Goal: Task Accomplishment & Management: Manage account settings

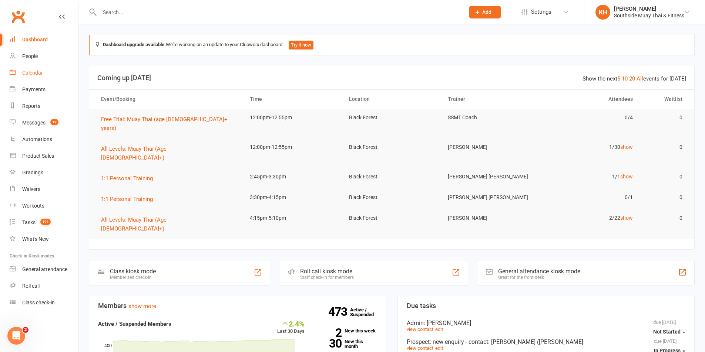
click at [38, 72] on div "Calendar" at bounding box center [32, 73] width 21 height 6
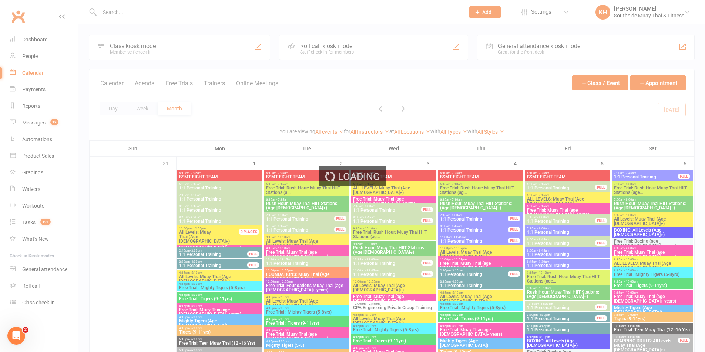
click at [141, 108] on div "Loading" at bounding box center [352, 176] width 705 height 352
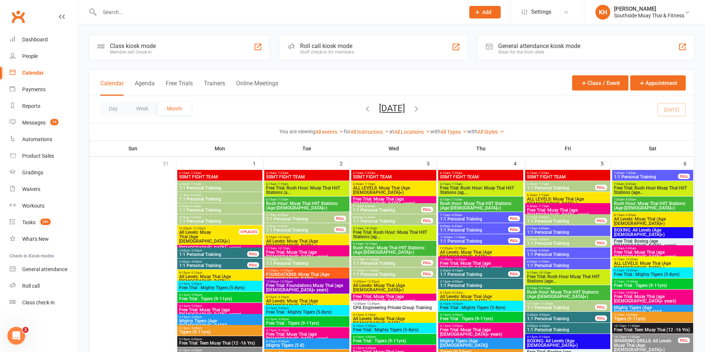
click at [141, 108] on button "Week" at bounding box center [142, 108] width 31 height 13
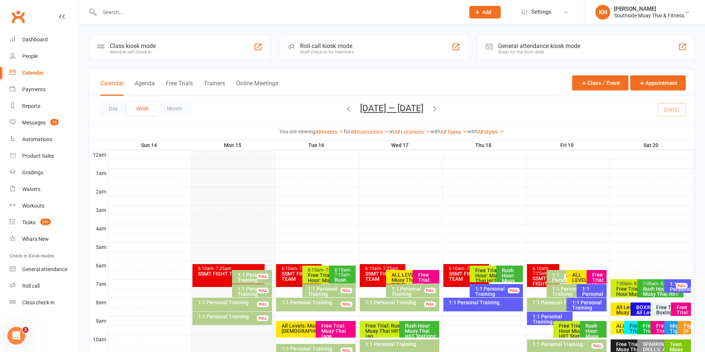
click at [439, 112] on icon "button" at bounding box center [435, 109] width 8 height 8
click at [439, 110] on icon "button" at bounding box center [435, 109] width 8 height 8
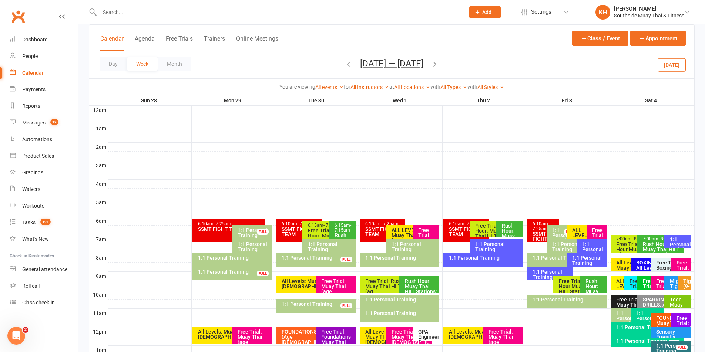
scroll to position [37, 0]
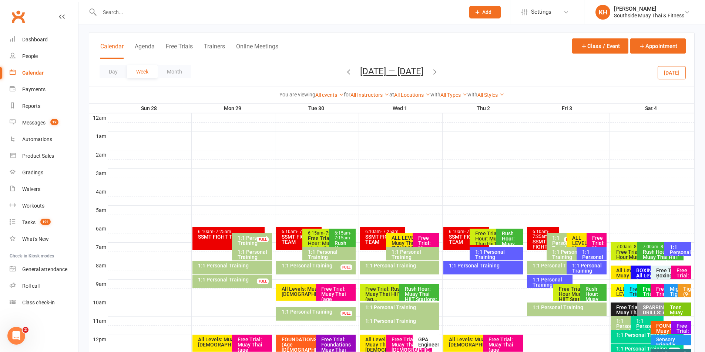
click at [439, 74] on icon "button" at bounding box center [435, 72] width 8 height 8
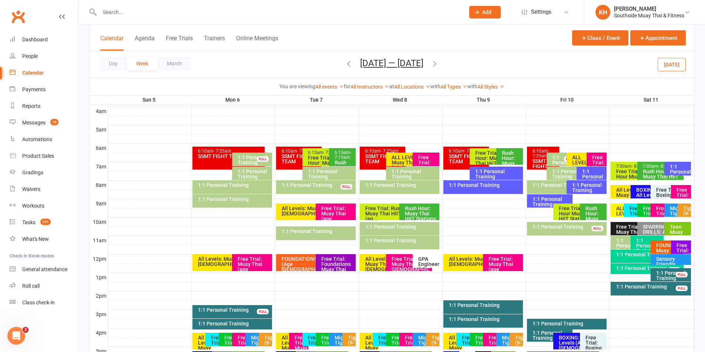
scroll to position [111, 0]
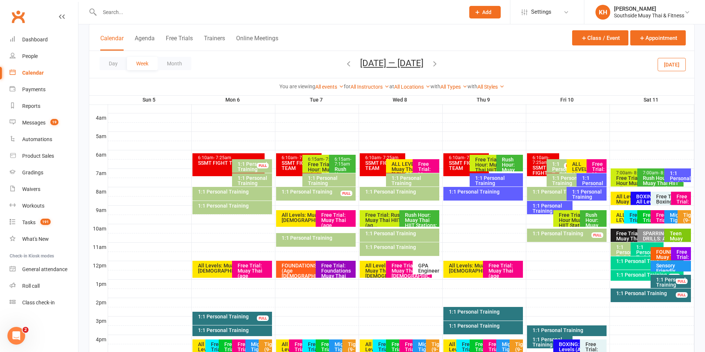
click at [249, 321] on div "1:1 Personal Training FULL" at bounding box center [232, 318] width 80 height 13
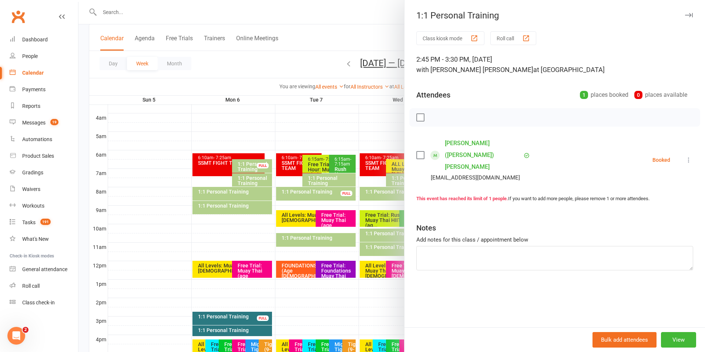
click at [685, 13] on icon "button" at bounding box center [689, 15] width 8 height 4
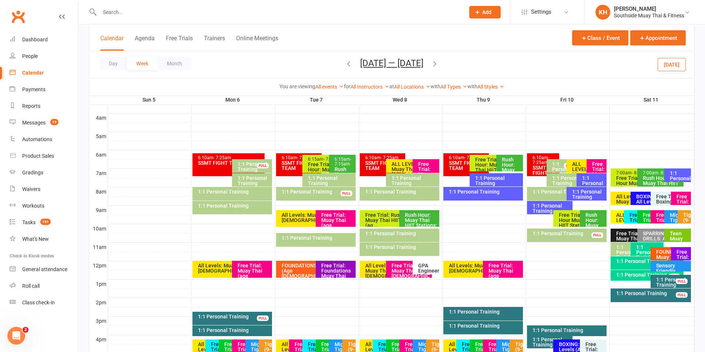
click at [253, 170] on div "1:1 Personal Training" at bounding box center [253, 167] width 33 height 10
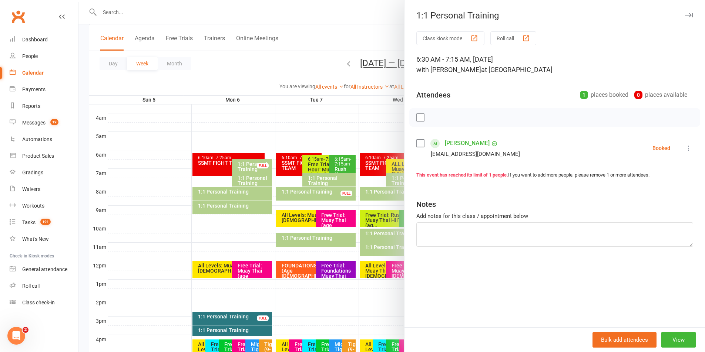
click at [685, 11] on button "button" at bounding box center [688, 15] width 9 height 9
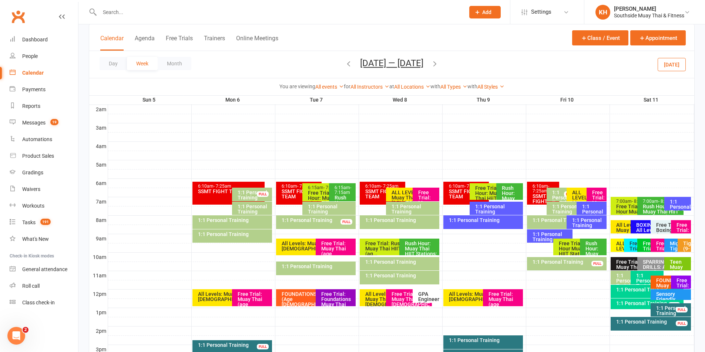
scroll to position [74, 0]
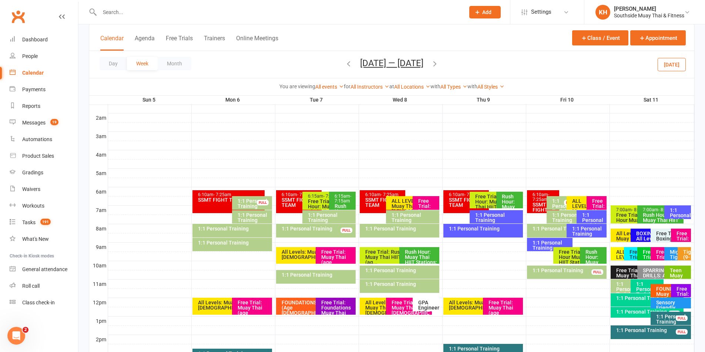
click at [681, 63] on button "Today" at bounding box center [671, 64] width 28 height 13
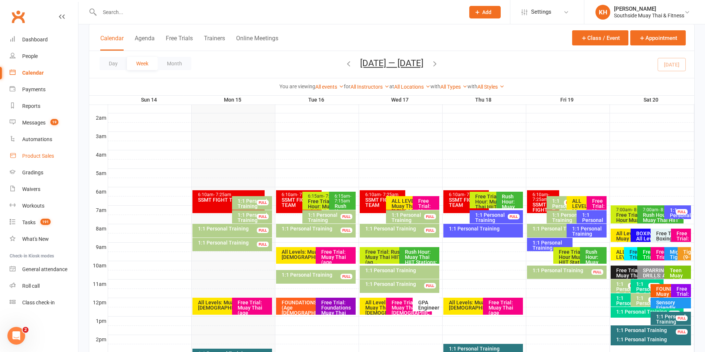
click at [31, 152] on link "Product Sales" at bounding box center [44, 156] width 68 height 17
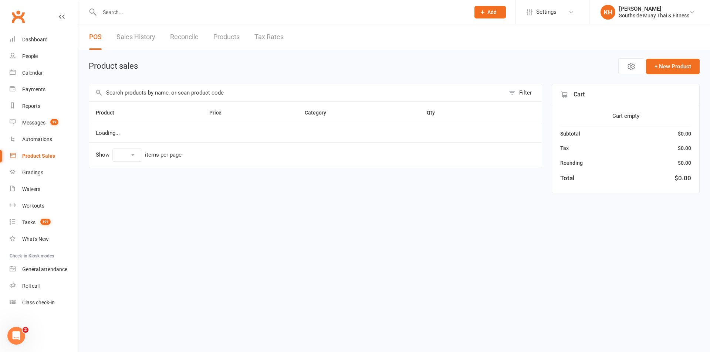
select select "100"
click at [573, 65] on span "Open POS Portal" at bounding box center [576, 66] width 41 height 9
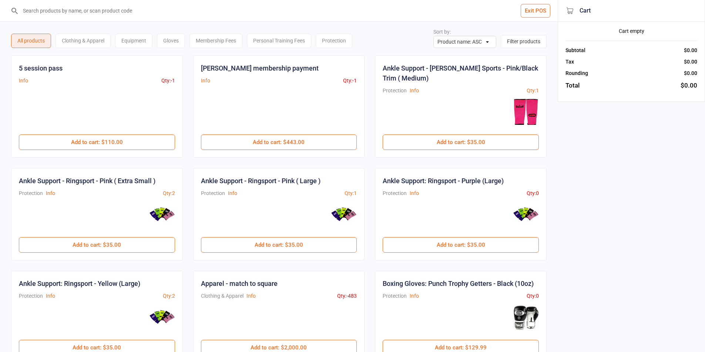
click at [197, 4] on input "search" at bounding box center [283, 10] width 528 height 21
click at [195, 6] on input "search" at bounding box center [283, 10] width 528 height 21
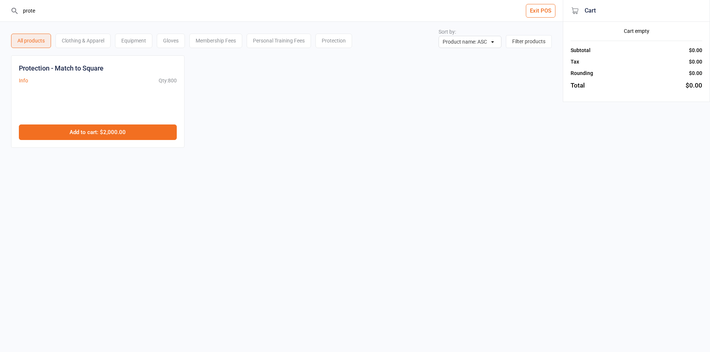
type input "prote"
click at [167, 130] on button "Add to cart : $2,000.00" at bounding box center [98, 133] width 158 height 16
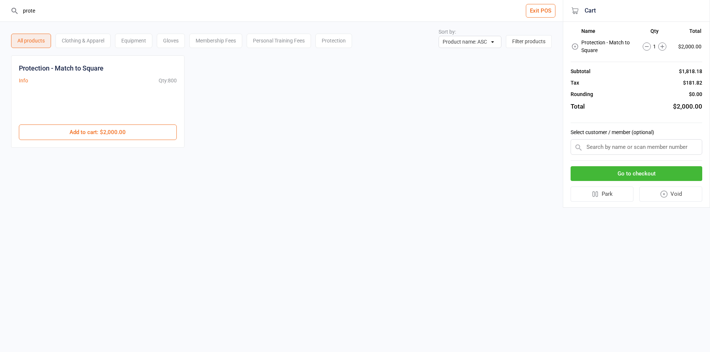
click at [663, 169] on button "Go to checkout" at bounding box center [637, 173] width 132 height 15
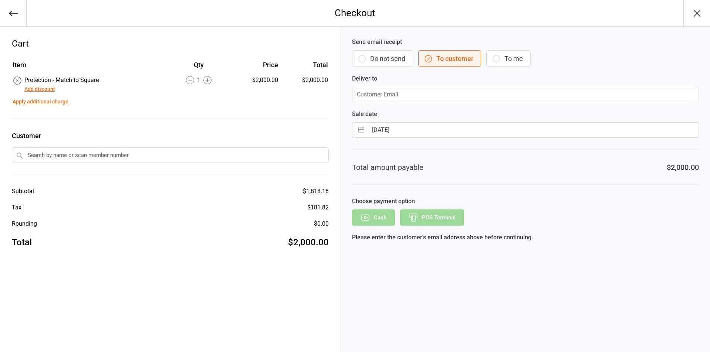
click at [47, 88] on button "Add discount" at bounding box center [39, 89] width 31 height 8
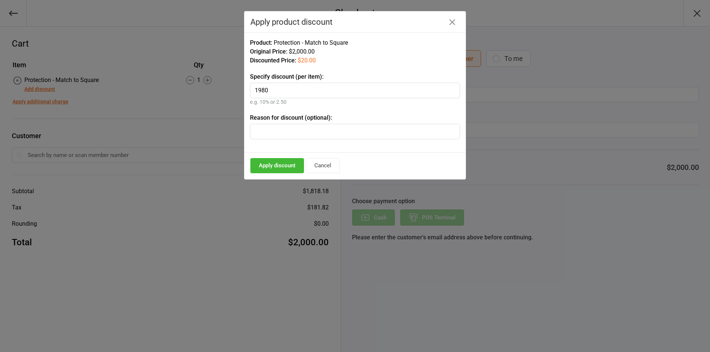
type input "1980"
click at [274, 161] on button "Apply discount" at bounding box center [277, 165] width 54 height 15
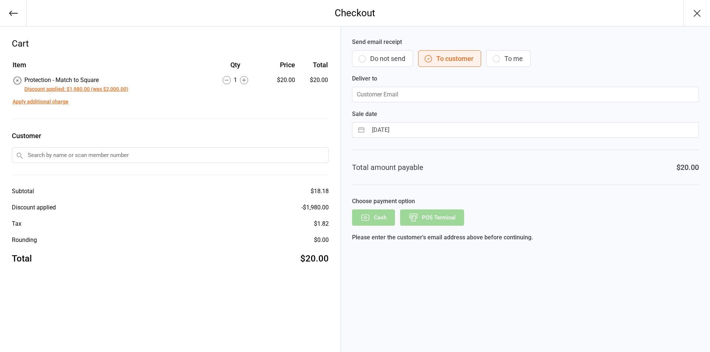
click at [373, 59] on button "Do not send" at bounding box center [382, 58] width 61 height 17
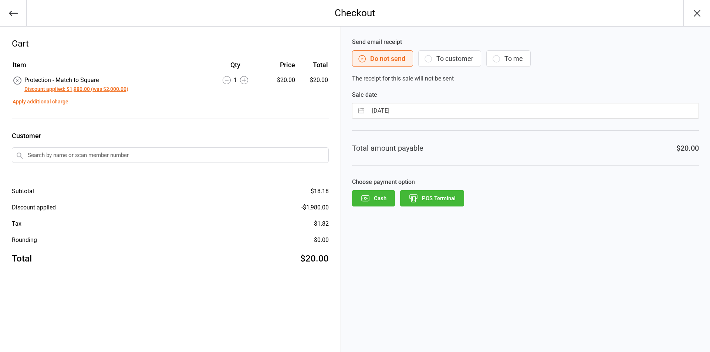
click at [363, 112] on button "button" at bounding box center [361, 111] width 13 height 15
select select "7"
select select "2025"
select select "8"
select select "2025"
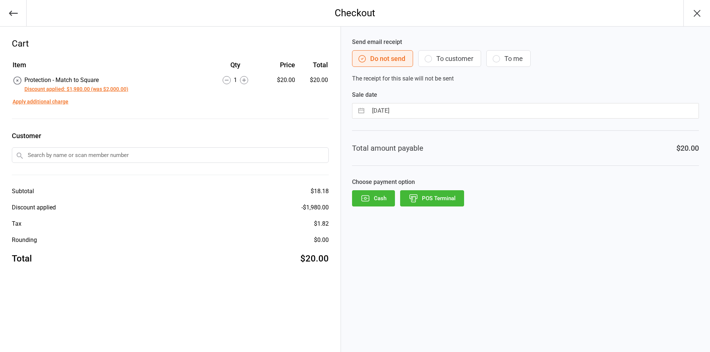
select select "9"
select select "2025"
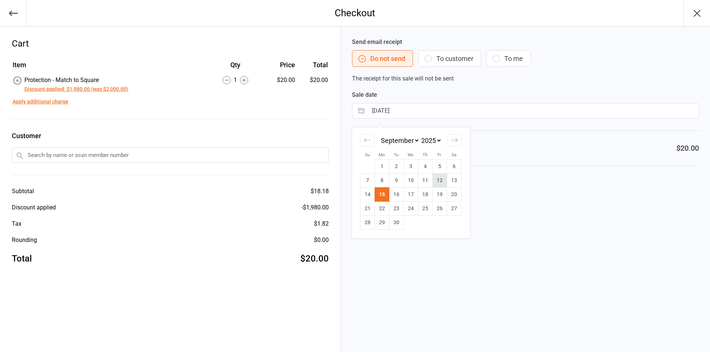
click at [441, 183] on td "12" at bounding box center [439, 181] width 14 height 14
type input "12 Sep 2025"
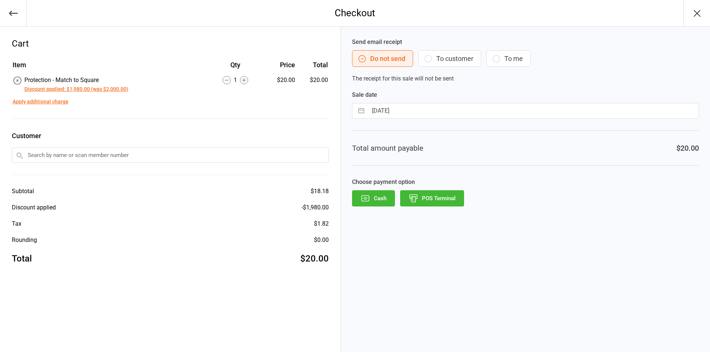
click at [363, 200] on icon "button" at bounding box center [366, 199] width 10 height 10
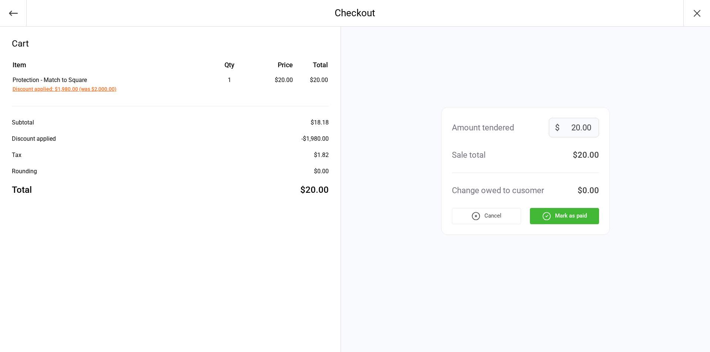
click at [551, 218] on icon "button" at bounding box center [547, 217] width 10 height 10
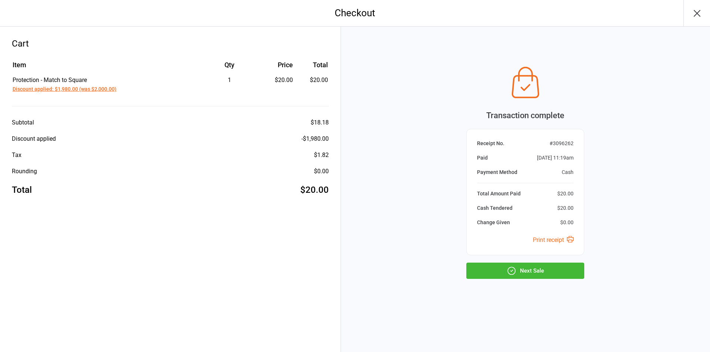
click at [556, 275] on button "Next Sale" at bounding box center [525, 271] width 118 height 16
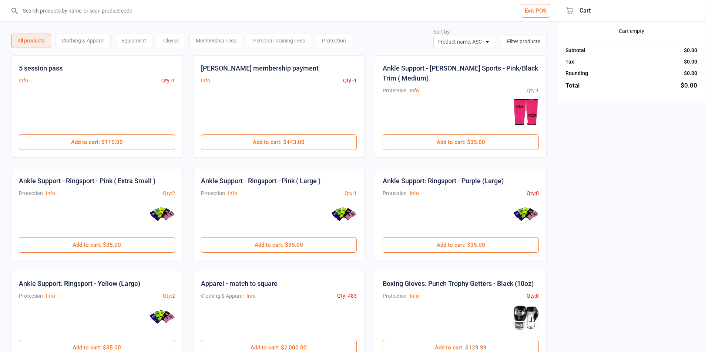
click at [115, 14] on input "search" at bounding box center [283, 10] width 528 height 21
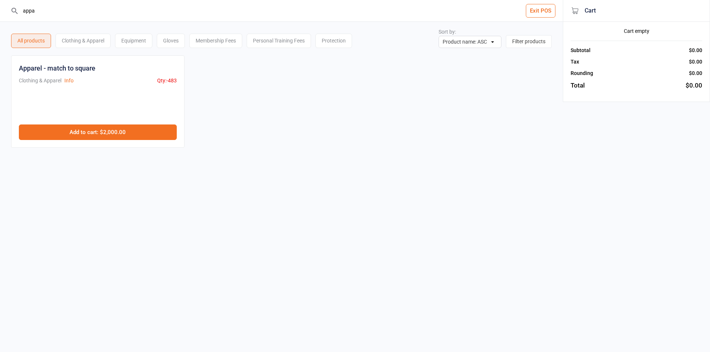
type input "appa"
click at [88, 133] on button "Add to cart : $2,000.00" at bounding box center [98, 133] width 158 height 16
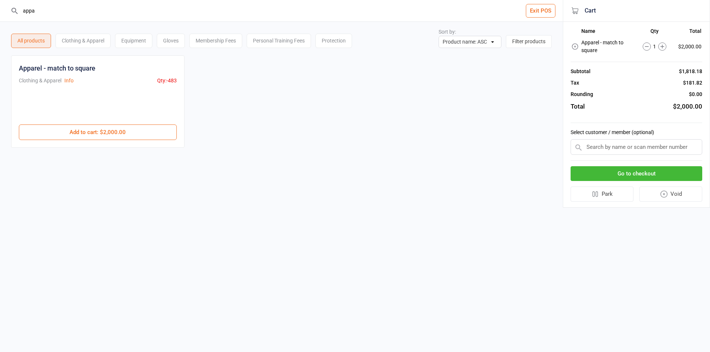
click at [652, 170] on button "Go to checkout" at bounding box center [637, 173] width 132 height 15
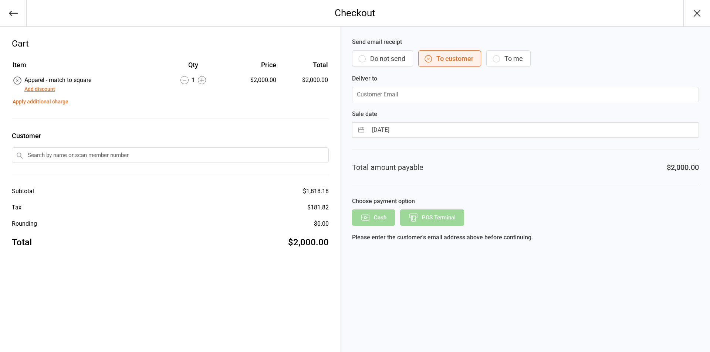
drag, startPoint x: 43, startPoint y: 87, endPoint x: 48, endPoint y: 88, distance: 4.9
click at [43, 87] on button "Add discount" at bounding box center [39, 89] width 31 height 8
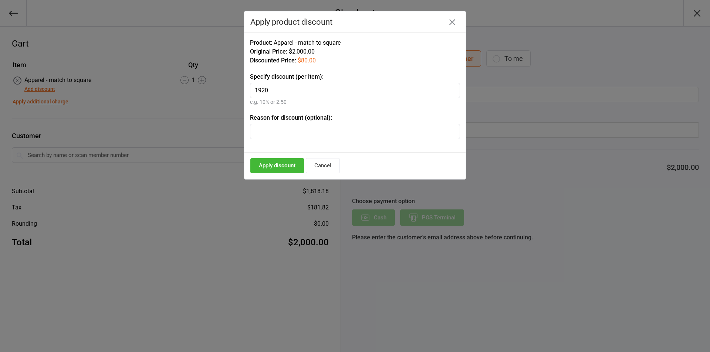
type input "1920"
click at [274, 165] on button "Apply discount" at bounding box center [277, 165] width 54 height 15
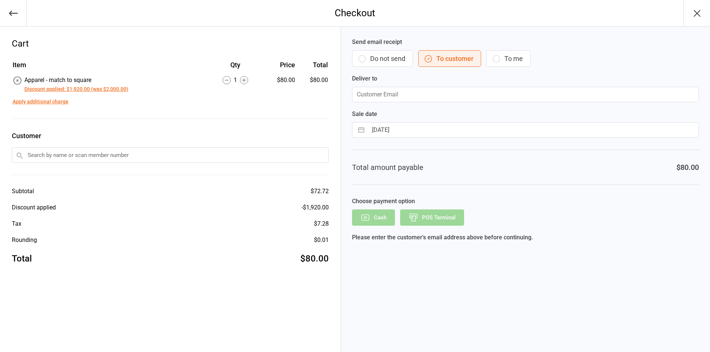
click at [378, 59] on button "Do not send" at bounding box center [382, 58] width 61 height 17
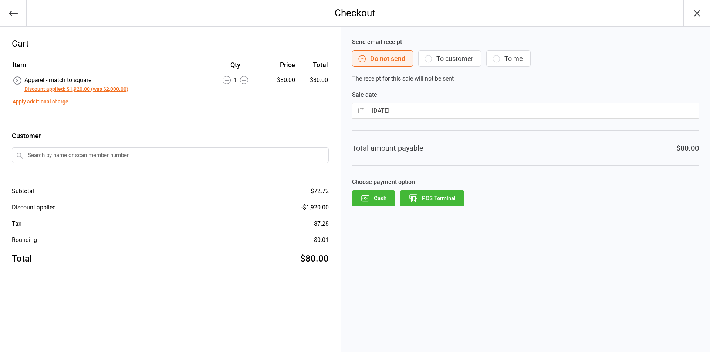
click at [364, 110] on button "button" at bounding box center [361, 111] width 13 height 15
select select "7"
select select "2025"
select select "8"
select select "2025"
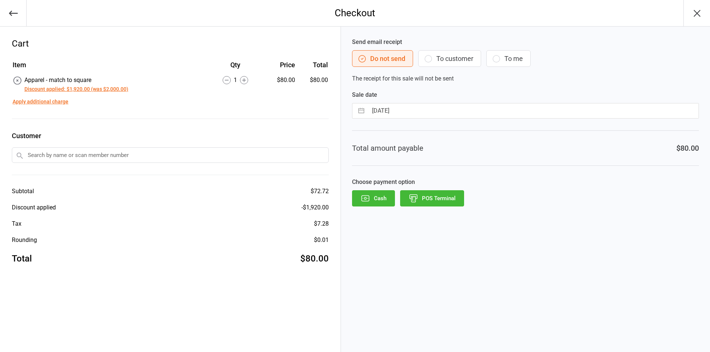
select select "9"
select select "2025"
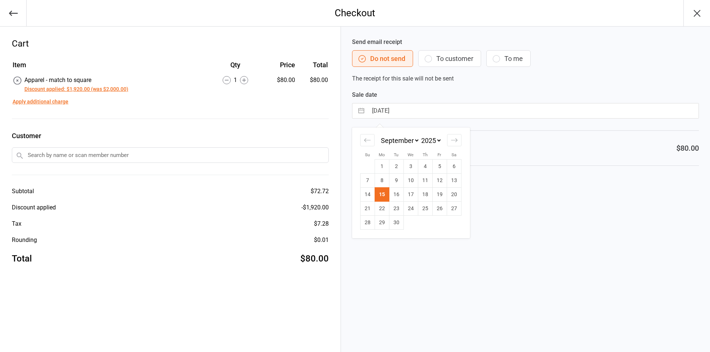
click at [439, 182] on td "12" at bounding box center [439, 181] width 14 height 14
type input "12 Sep 2025"
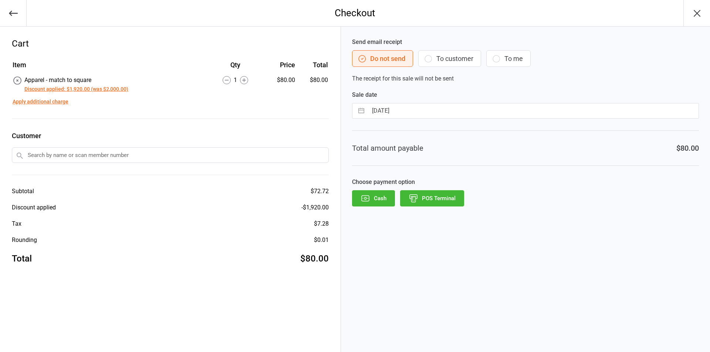
click at [415, 202] on icon "button" at bounding box center [413, 199] width 4 height 5
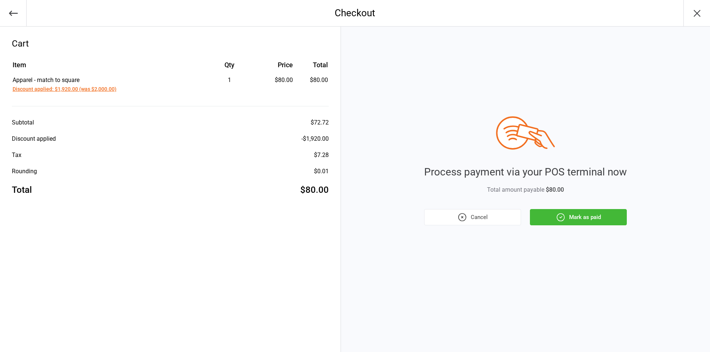
click at [560, 220] on icon "button" at bounding box center [561, 218] width 10 height 10
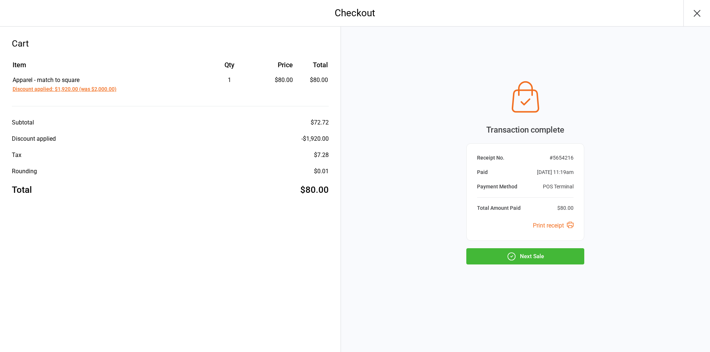
click at [540, 256] on button "Next Sale" at bounding box center [525, 257] width 118 height 16
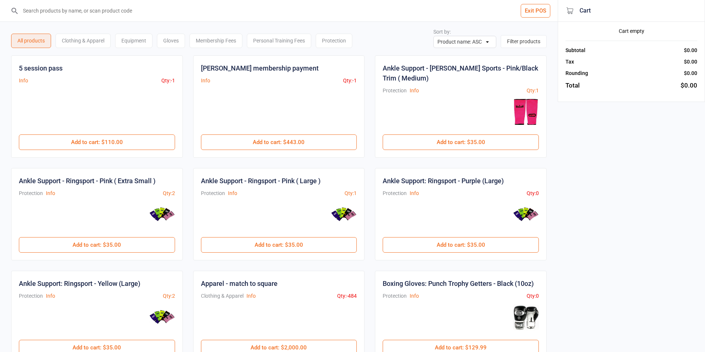
click at [533, 10] on button "Exit POS" at bounding box center [535, 11] width 30 height 14
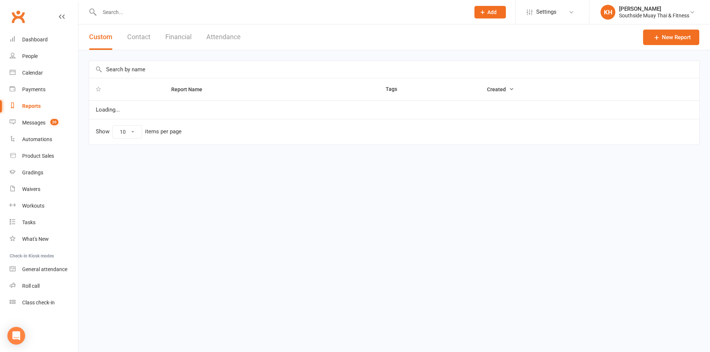
click at [172, 36] on button "Financial" at bounding box center [178, 37] width 26 height 26
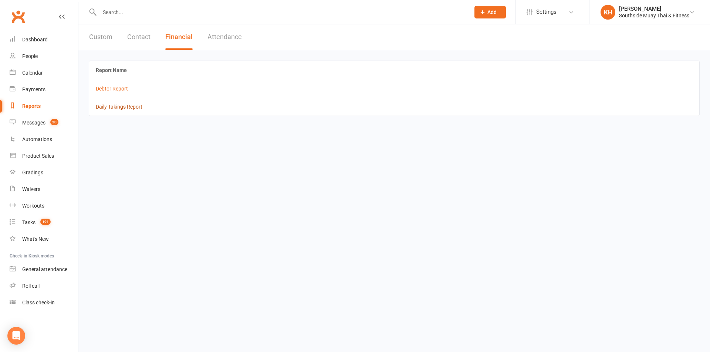
click at [112, 107] on link "Daily Takings Report" at bounding box center [119, 107] width 47 height 6
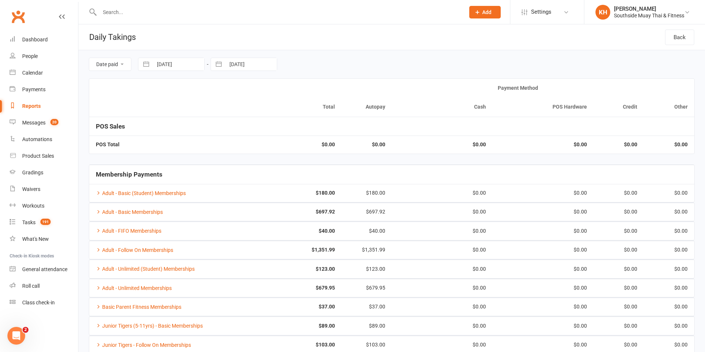
click at [221, 65] on button "button" at bounding box center [218, 64] width 13 height 13
select select "7"
select select "2025"
select select "8"
select select "2025"
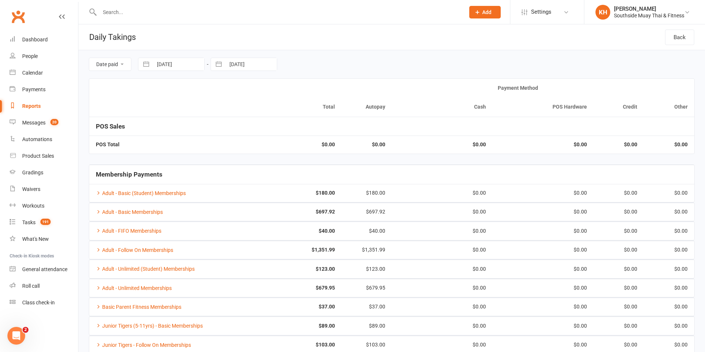
select select "9"
select select "2025"
click at [301, 137] on td "12" at bounding box center [298, 136] width 14 height 14
type input "12 Sep 2025"
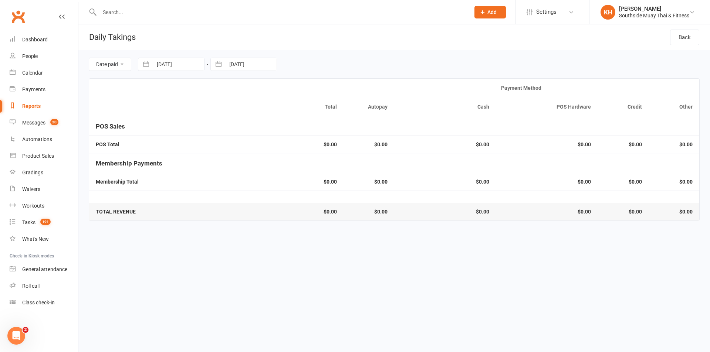
click at [150, 62] on button "button" at bounding box center [145, 64] width 13 height 13
select select "7"
select select "2025"
select select "8"
select select "2025"
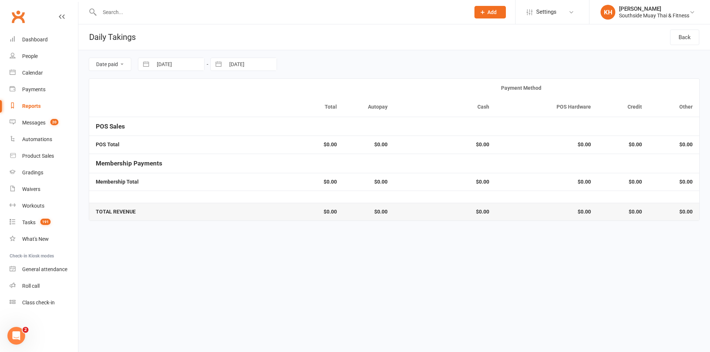
select select "9"
select select "2025"
click at [217, 134] on td "11" at bounding box center [211, 136] width 14 height 14
type input "11 Sep 2025"
click at [149, 63] on button "button" at bounding box center [145, 64] width 13 height 13
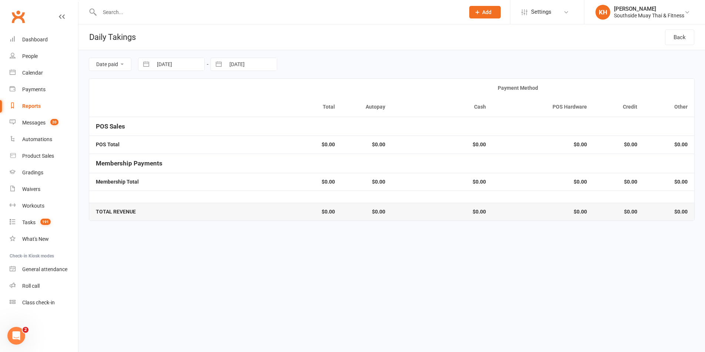
select select "7"
select select "2025"
select select "8"
select select "2025"
select select "9"
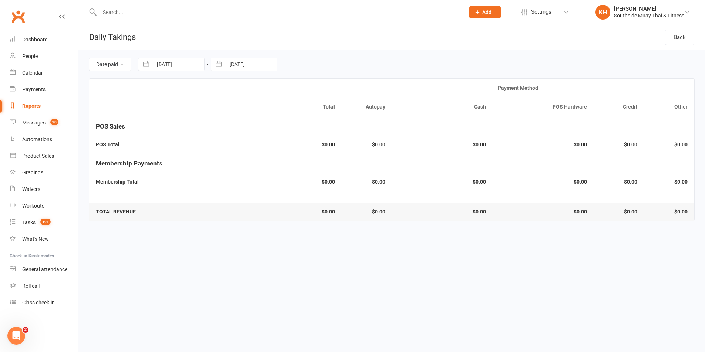
select select "2025"
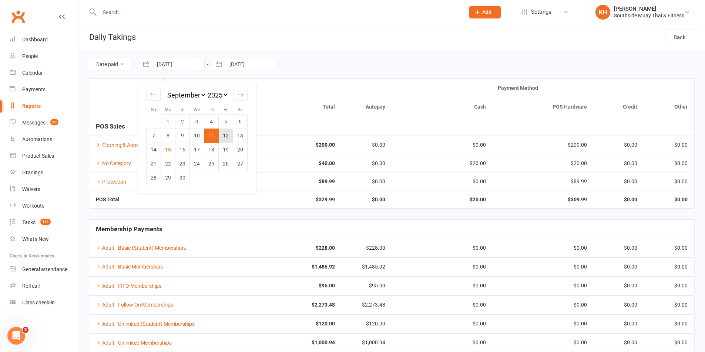
click at [225, 136] on td "12" at bounding box center [226, 136] width 14 height 14
type input "12 Sep 2025"
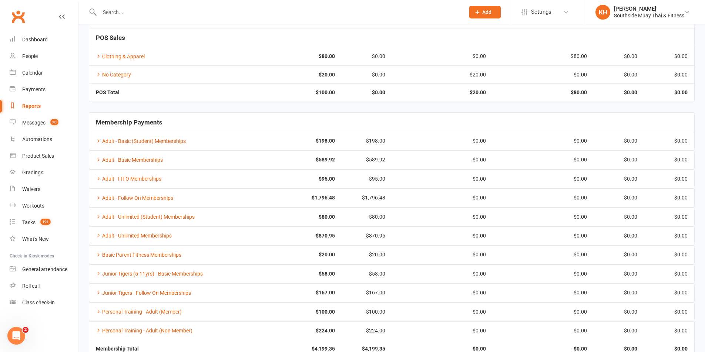
scroll to position [136, 0]
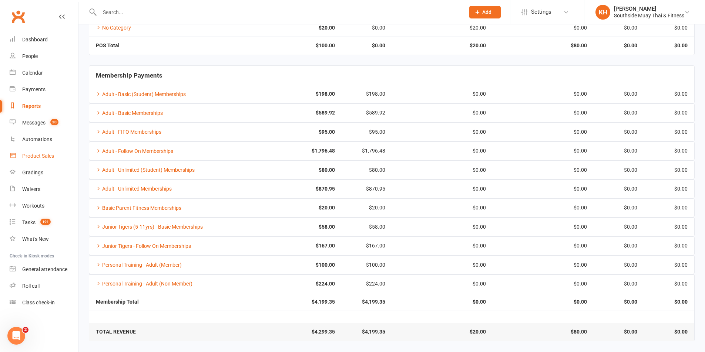
click at [46, 153] on div "Product Sales" at bounding box center [38, 156] width 32 height 6
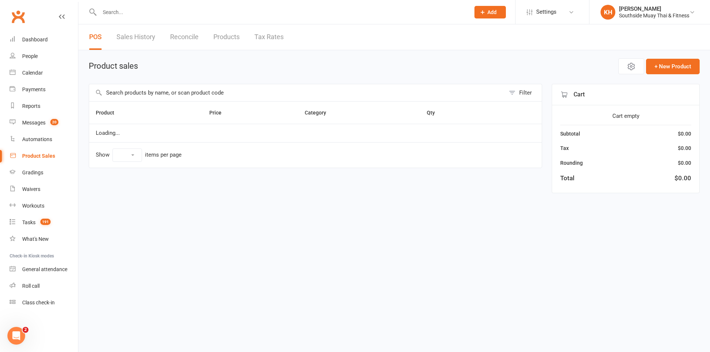
select select "100"
click at [558, 67] on span "Open POS Portal" at bounding box center [576, 66] width 41 height 9
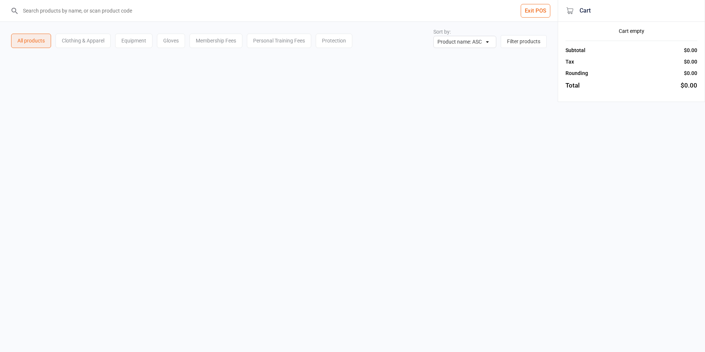
click at [161, 13] on input "search" at bounding box center [283, 10] width 528 height 21
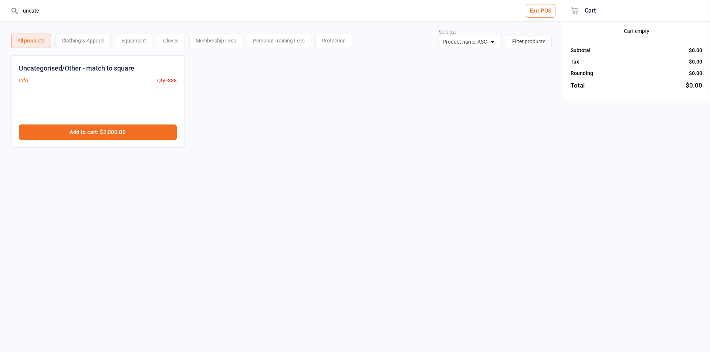
type input "uncate"
click at [64, 136] on button "Add to cart : $2,000.00" at bounding box center [98, 133] width 158 height 16
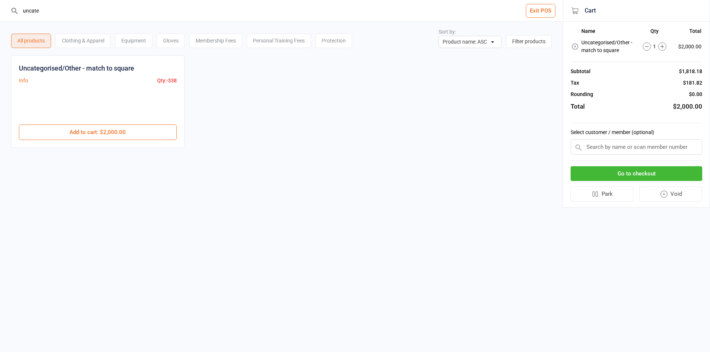
click at [592, 176] on button "Go to checkout" at bounding box center [637, 173] width 132 height 15
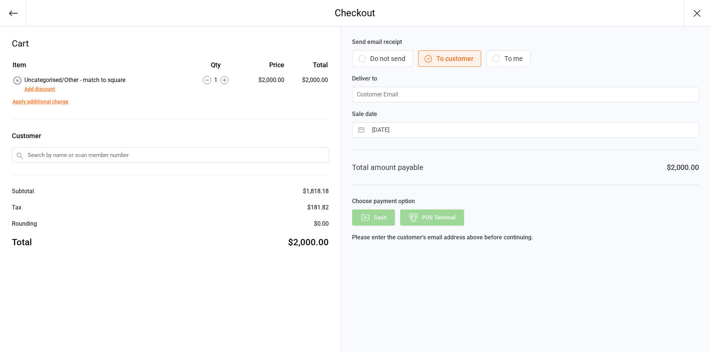
click at [48, 92] on button "Add discount" at bounding box center [39, 89] width 31 height 8
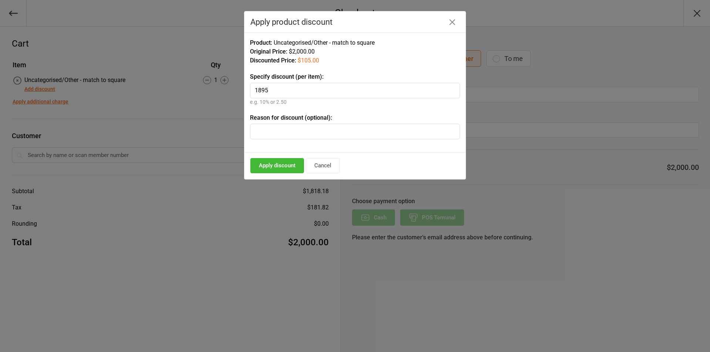
type input "1895"
click at [262, 172] on button "Apply discount" at bounding box center [277, 165] width 54 height 15
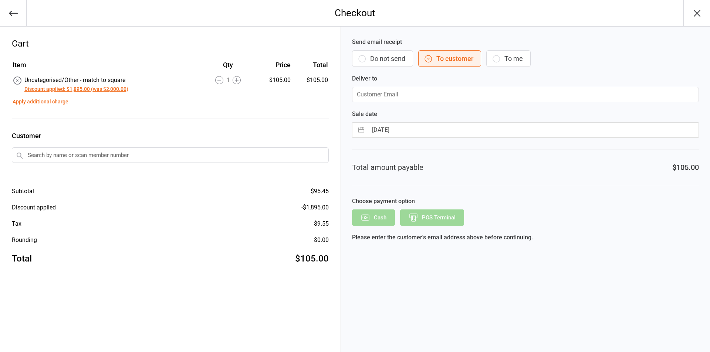
click at [378, 65] on button "Do not send" at bounding box center [382, 58] width 61 height 17
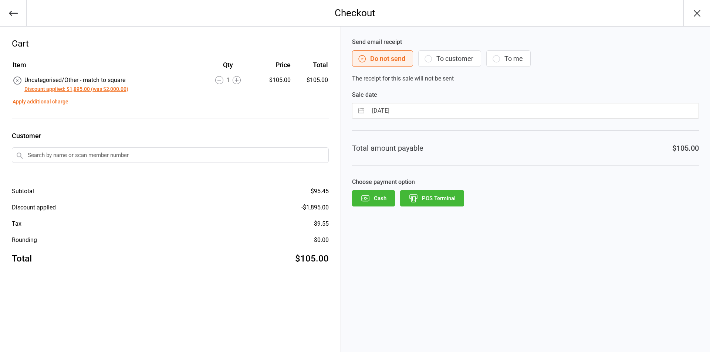
click at [363, 115] on button "button" at bounding box center [361, 111] width 13 height 15
select select "7"
select select "2025"
select select "8"
select select "2025"
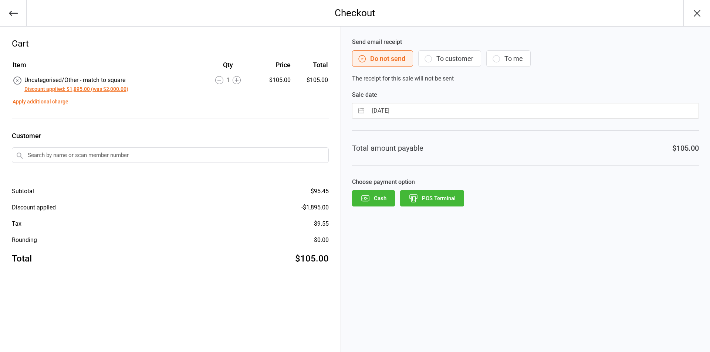
select select "9"
select select "2025"
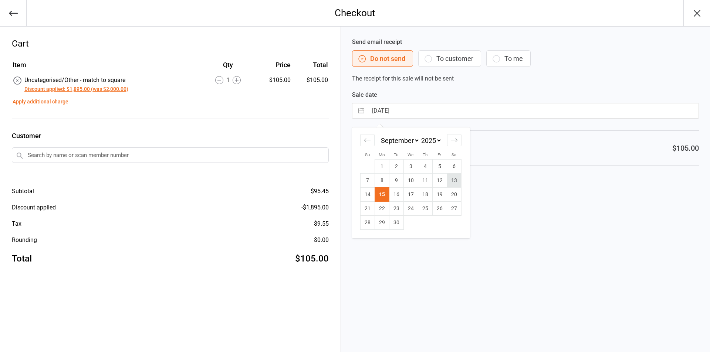
click at [457, 177] on td "13" at bounding box center [454, 181] width 14 height 14
type input "[DATE]"
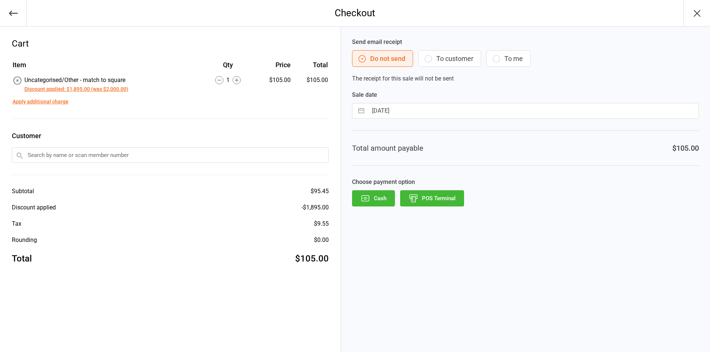
click at [426, 202] on button "POS Terminal" at bounding box center [432, 198] width 64 height 16
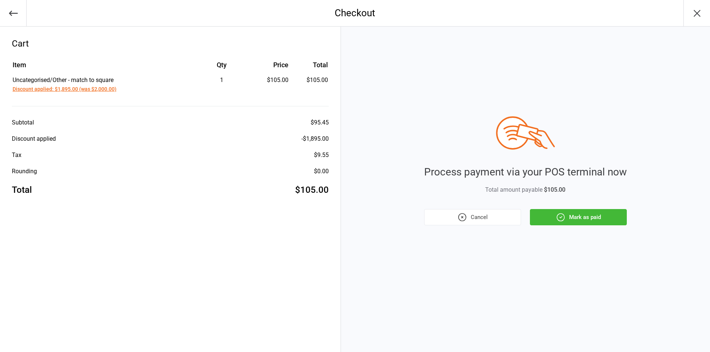
click at [584, 215] on button "Mark as paid" at bounding box center [578, 217] width 97 height 16
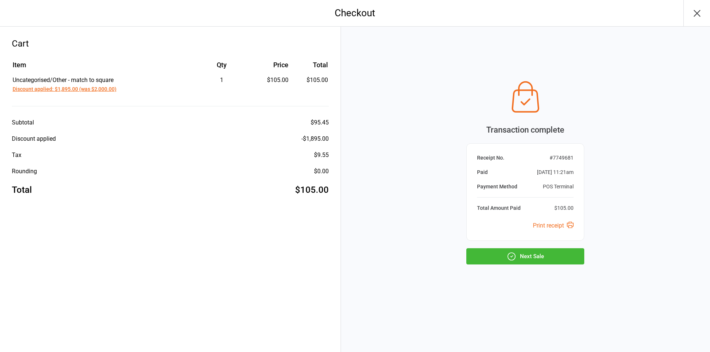
click at [524, 261] on button "Next Sale" at bounding box center [525, 257] width 118 height 16
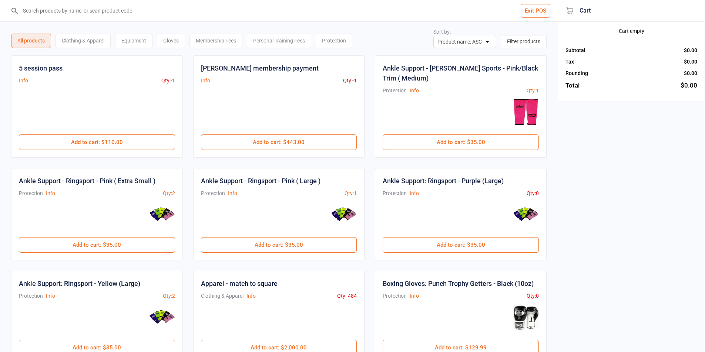
drag, startPoint x: 232, startPoint y: 18, endPoint x: 233, endPoint y: 13, distance: 4.9
click at [232, 17] on input "search" at bounding box center [283, 10] width 528 height 21
click at [233, 13] on input "search" at bounding box center [283, 10] width 528 height 21
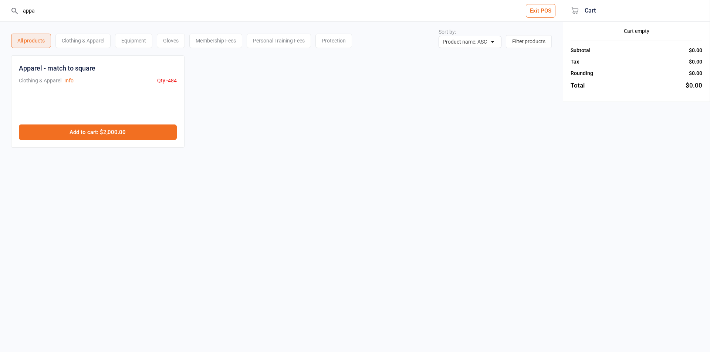
type input "appa"
drag, startPoint x: 85, startPoint y: 134, endPoint x: 108, endPoint y: 134, distance: 23.3
click at [85, 134] on button "Add to cart : $2,000.00" at bounding box center [98, 133] width 158 height 16
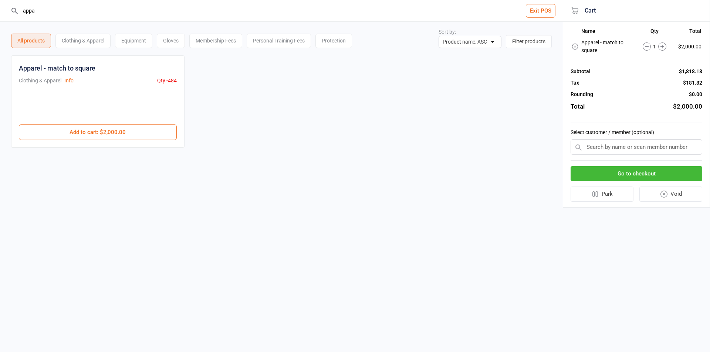
click at [634, 172] on button "Go to checkout" at bounding box center [637, 173] width 132 height 15
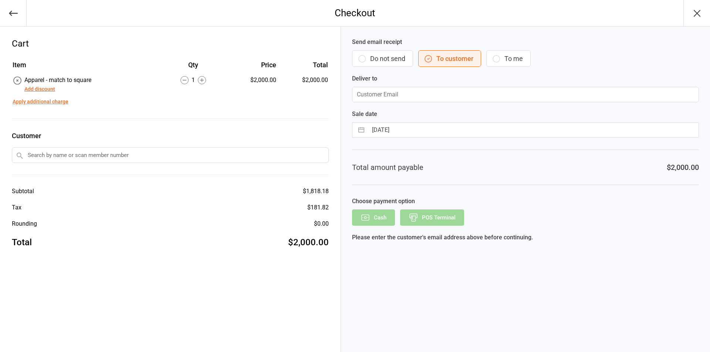
click at [40, 89] on button "Add discount" at bounding box center [39, 89] width 31 height 8
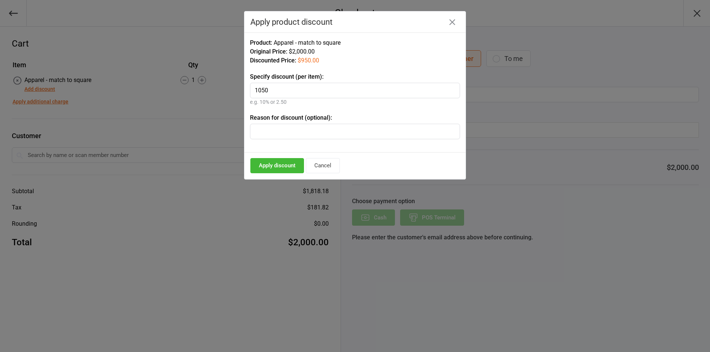
type input "1050"
click at [273, 169] on button "Apply discount" at bounding box center [277, 165] width 54 height 15
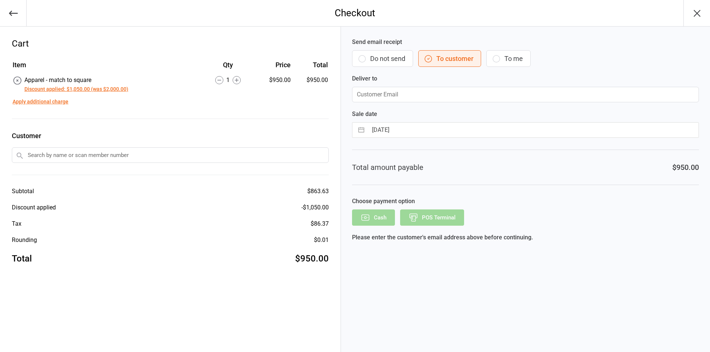
click at [370, 60] on button "Do not send" at bounding box center [382, 58] width 61 height 17
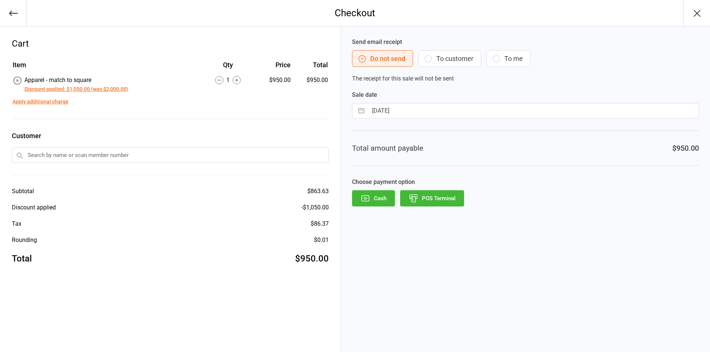
click at [361, 111] on button "button" at bounding box center [361, 111] width 13 height 15
select select "7"
select select "2025"
select select "8"
select select "2025"
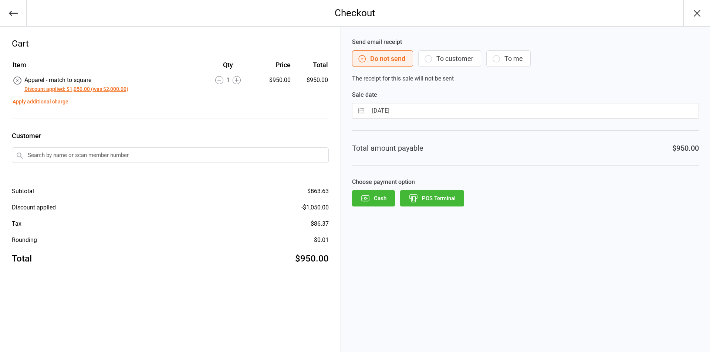
select select "9"
select select "2025"
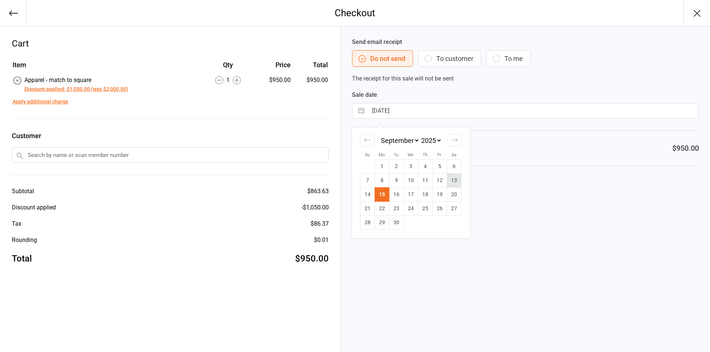
click at [458, 183] on td "13" at bounding box center [454, 181] width 14 height 14
type input "[DATE]"
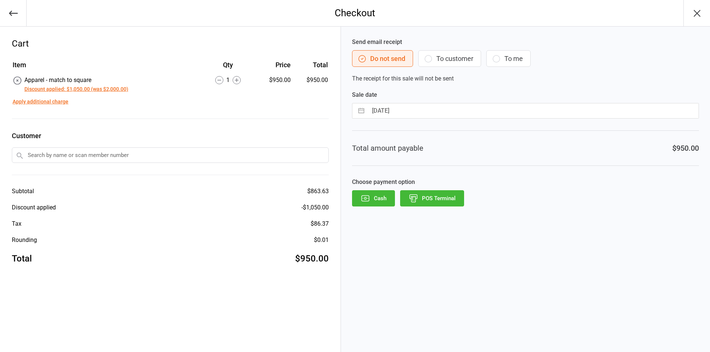
click at [439, 201] on button "POS Terminal" at bounding box center [432, 198] width 64 height 16
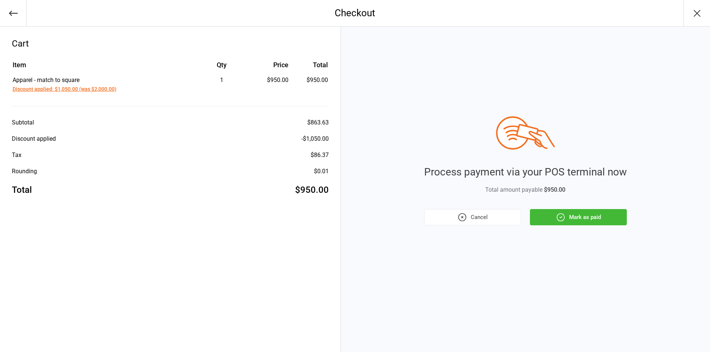
click at [575, 219] on button "Mark as paid" at bounding box center [578, 217] width 97 height 16
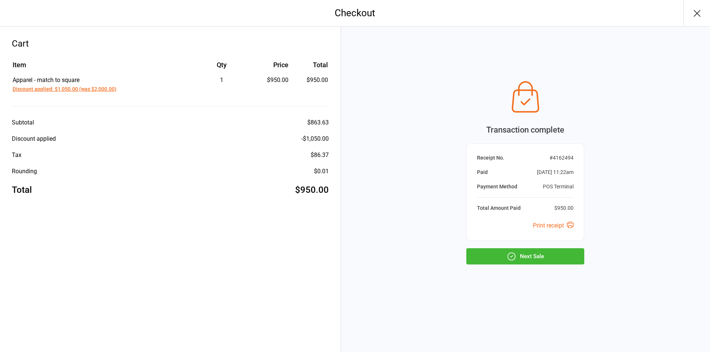
click at [551, 260] on button "Next Sale" at bounding box center [525, 257] width 118 height 16
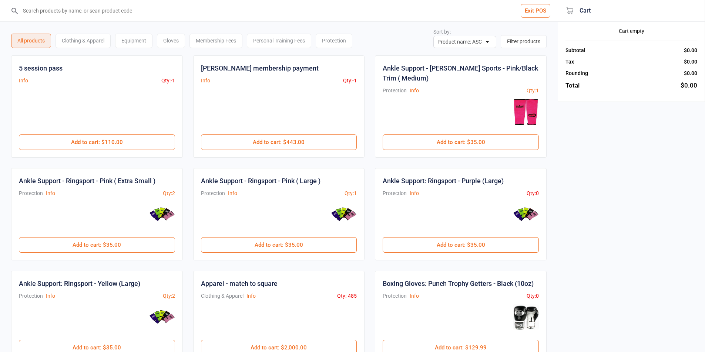
click at [414, 6] on input "search" at bounding box center [283, 10] width 528 height 21
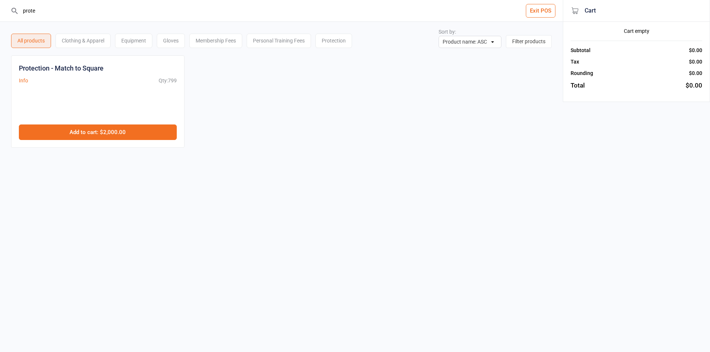
type input "prote"
click at [134, 127] on button "Add to cart : $2,000.00" at bounding box center [98, 133] width 158 height 16
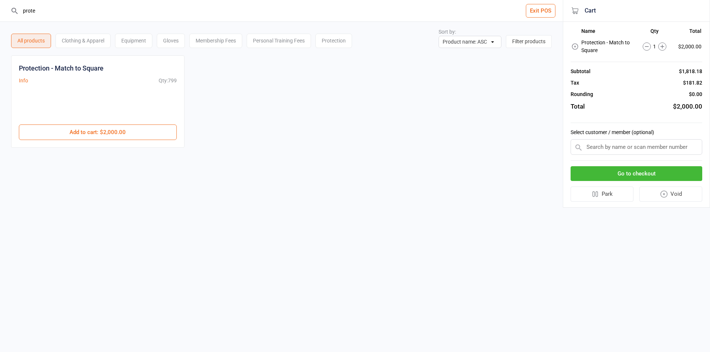
click at [639, 168] on button "Go to checkout" at bounding box center [637, 173] width 132 height 15
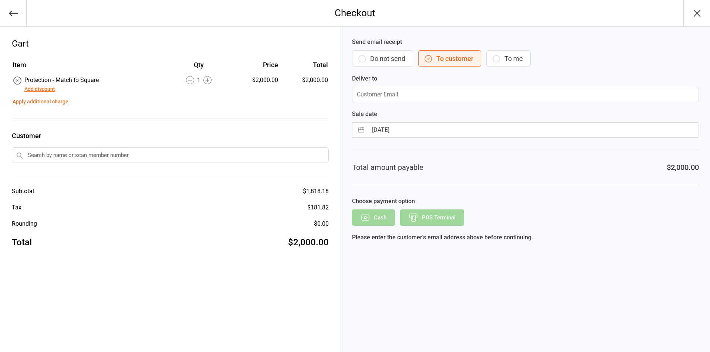
click at [31, 88] on button "Add discount" at bounding box center [39, 89] width 31 height 8
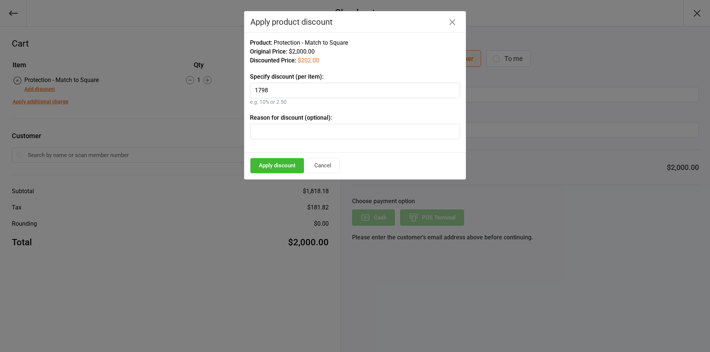
type input "1798"
click at [268, 161] on button "Apply discount" at bounding box center [277, 165] width 54 height 15
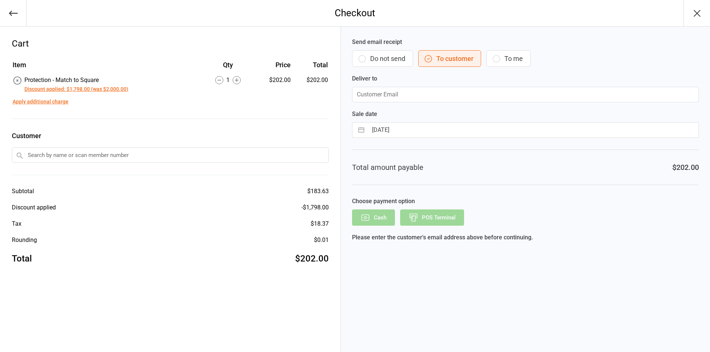
click at [388, 54] on button "Do not send" at bounding box center [382, 58] width 61 height 17
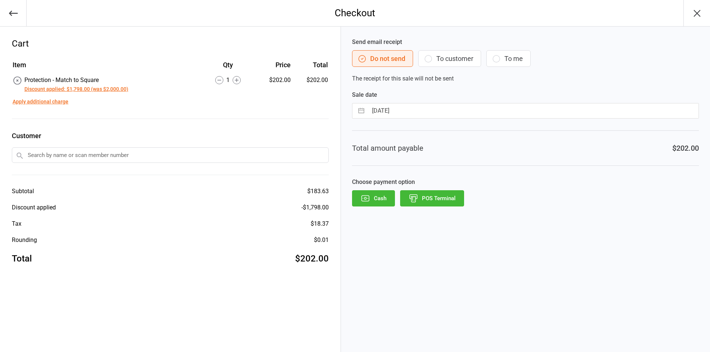
click at [361, 110] on button "button" at bounding box center [361, 111] width 13 height 15
select select "7"
select select "2025"
select select "8"
select select "2025"
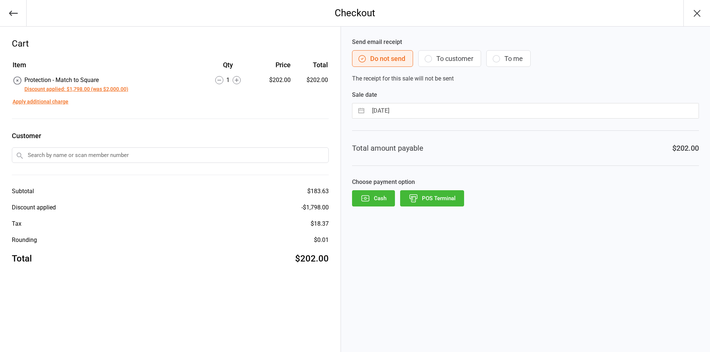
select select "9"
select select "2025"
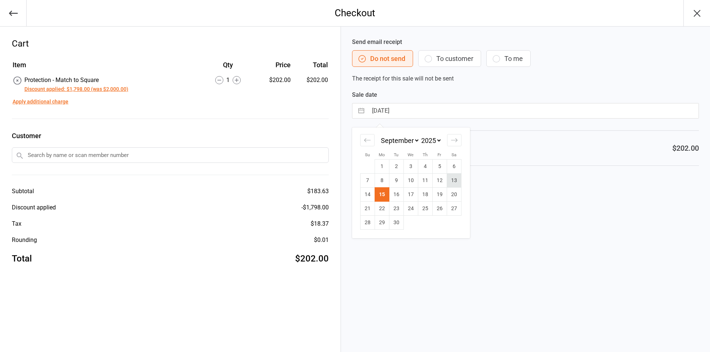
click at [458, 179] on td "13" at bounding box center [454, 181] width 14 height 14
type input "13 Sep 2025"
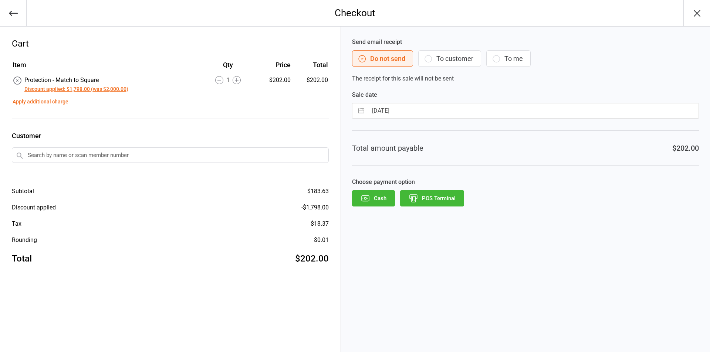
click at [416, 199] on icon "button" at bounding box center [414, 199] width 10 height 10
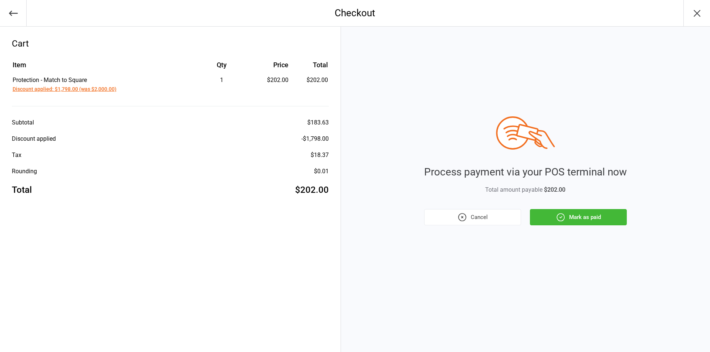
click at [613, 221] on button "Mark as paid" at bounding box center [578, 217] width 97 height 16
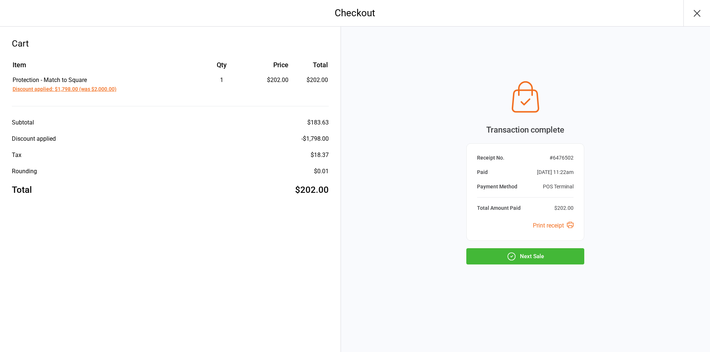
click at [551, 255] on button "Next Sale" at bounding box center [525, 257] width 118 height 16
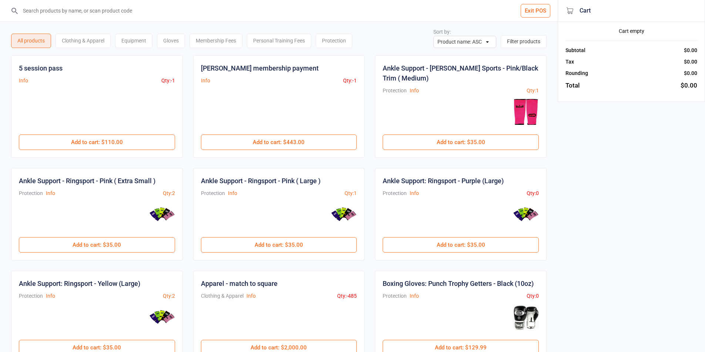
click at [538, 8] on button "Exit POS" at bounding box center [535, 11] width 30 height 14
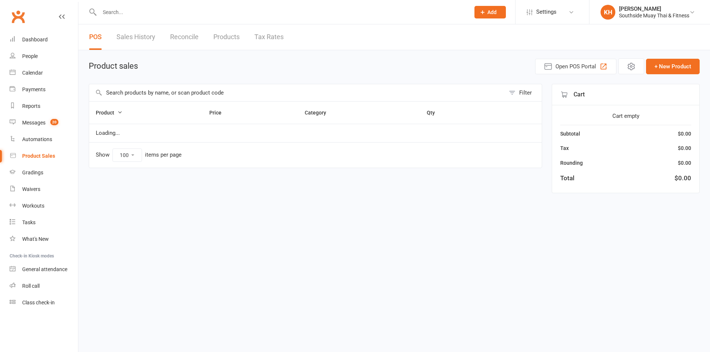
select select "100"
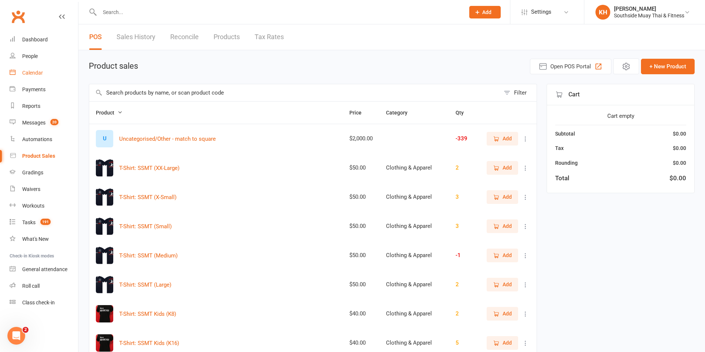
click at [28, 76] on div "Calendar" at bounding box center [32, 73] width 21 height 6
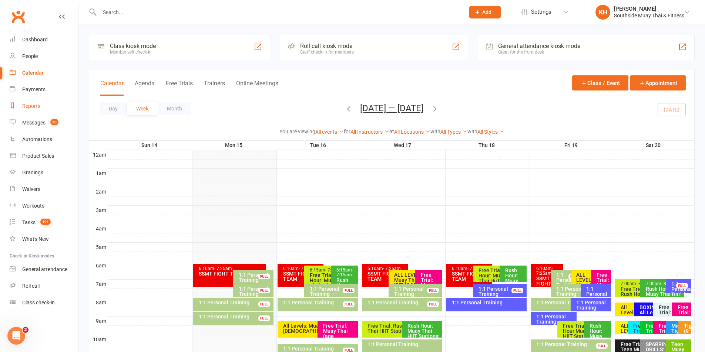
click at [40, 99] on link "Reports" at bounding box center [44, 106] width 68 height 17
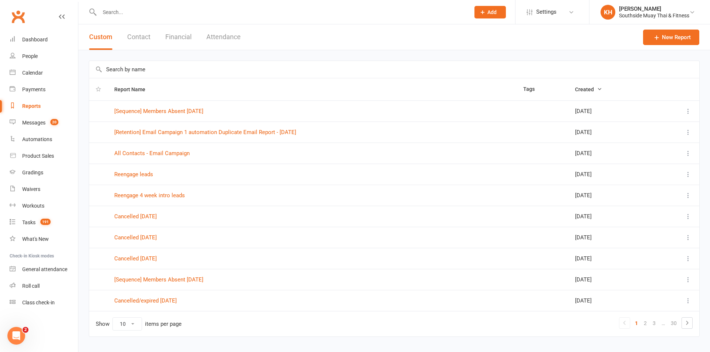
click at [182, 37] on button "Financial" at bounding box center [178, 37] width 26 height 26
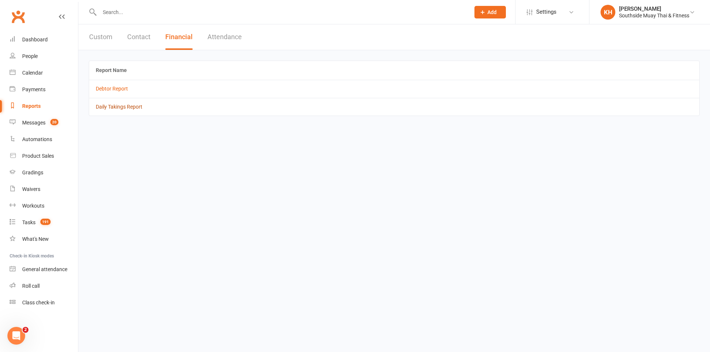
click at [123, 108] on link "Daily Takings Report" at bounding box center [119, 107] width 47 height 6
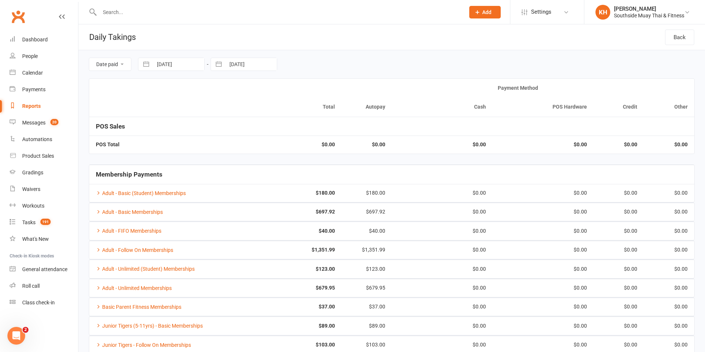
click at [220, 60] on button "button" at bounding box center [218, 64] width 13 height 13
select select "7"
select select "2025"
select select "8"
select select "2025"
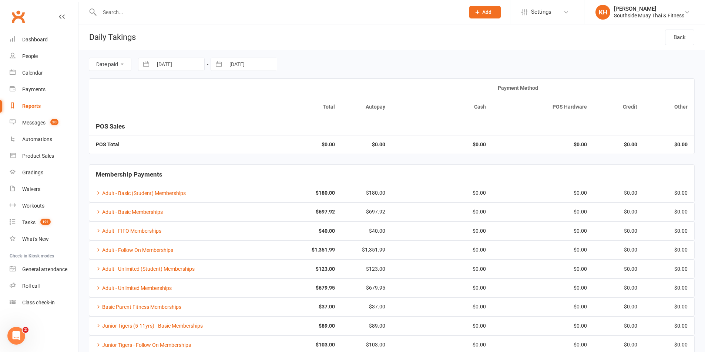
select select "9"
select select "2025"
click at [316, 138] on td "13" at bounding box center [313, 136] width 14 height 14
type input "[DATE]"
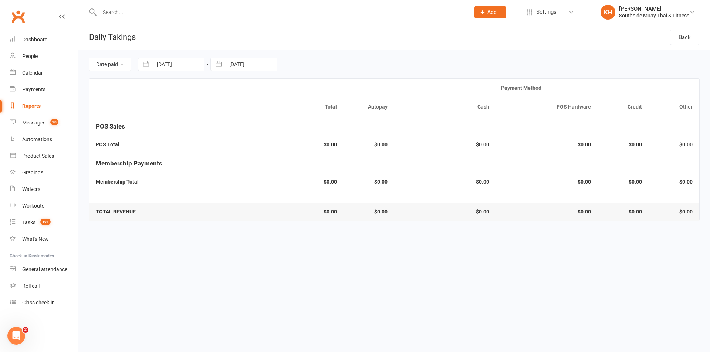
click at [152, 63] on button "button" at bounding box center [145, 64] width 13 height 13
select select "7"
select select "2025"
select select "8"
select select "2025"
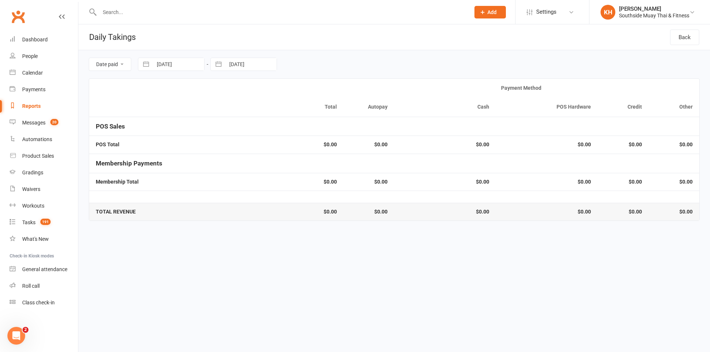
select select "9"
select select "2025"
click at [246, 140] on td "13" at bounding box center [240, 136] width 14 height 14
type input "[DATE]"
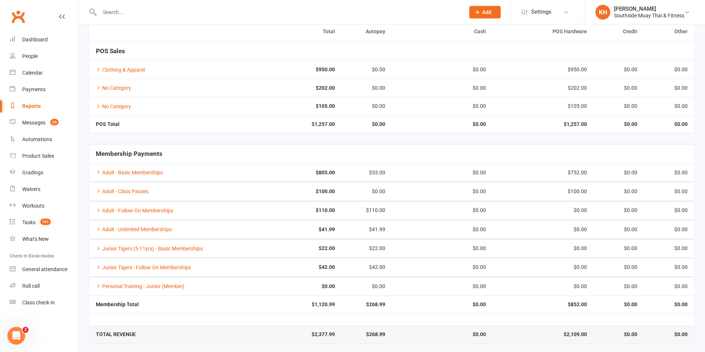
scroll to position [78, 0]
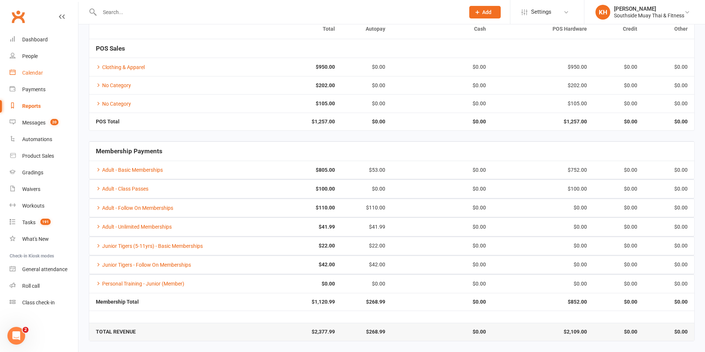
click at [24, 71] on div "Calendar" at bounding box center [32, 73] width 21 height 6
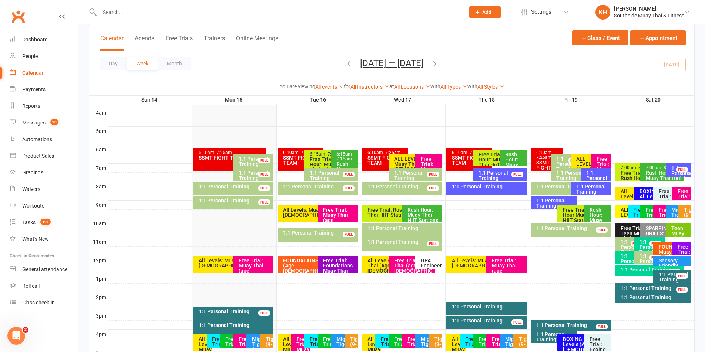
scroll to position [148, 0]
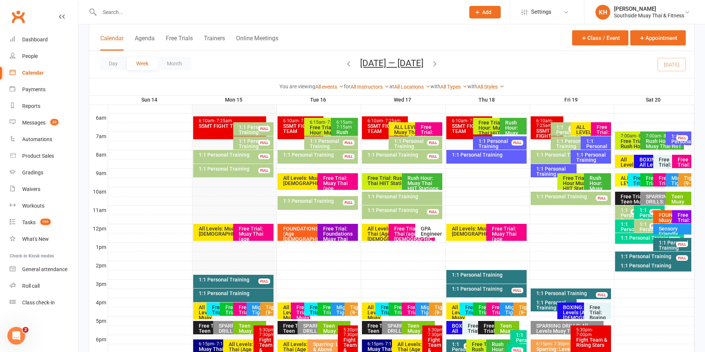
click at [665, 242] on div "1:1 Personal Training" at bounding box center [673, 245] width 31 height 10
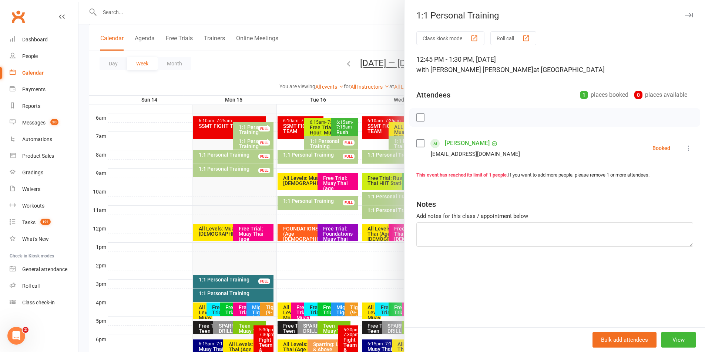
click at [685, 15] on icon "button" at bounding box center [689, 15] width 8 height 4
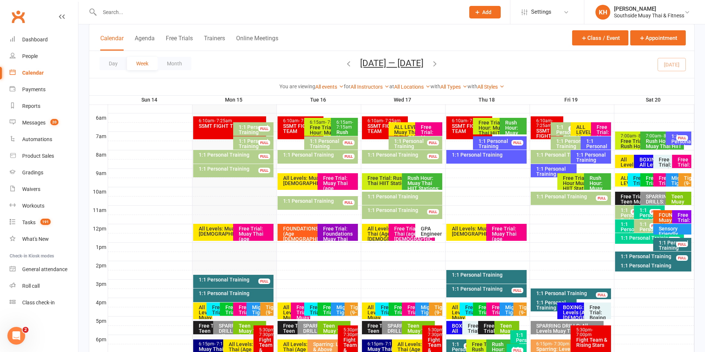
click at [662, 227] on div "Sensory Friendly Tigers Muay Thai (5-11)" at bounding box center [673, 236] width 31 height 21
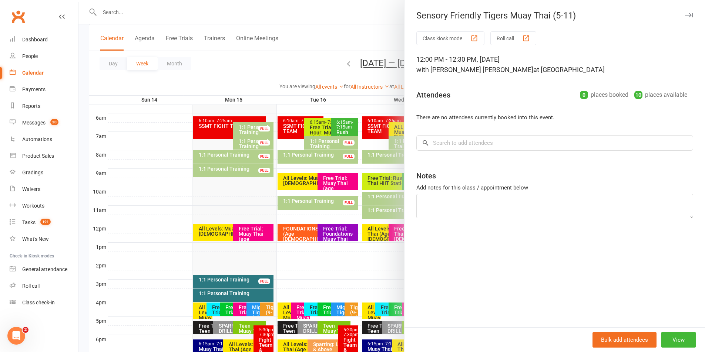
click at [685, 16] on icon "button" at bounding box center [689, 15] width 8 height 4
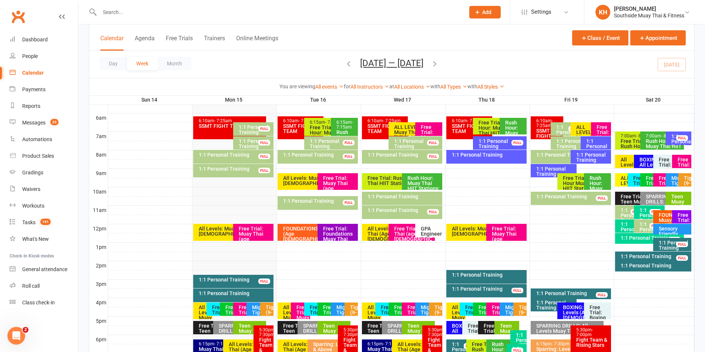
click at [681, 217] on div "Free Trial: Foundations Muay Thai (age [DEMOGRAPHIC_DATA]+ years)" at bounding box center [683, 233] width 13 height 41
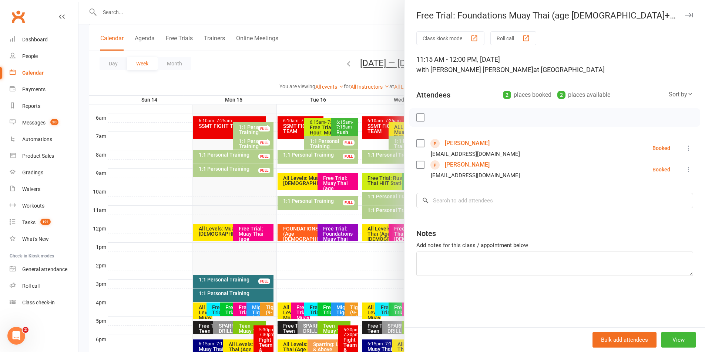
click at [685, 13] on icon "button" at bounding box center [689, 15] width 8 height 4
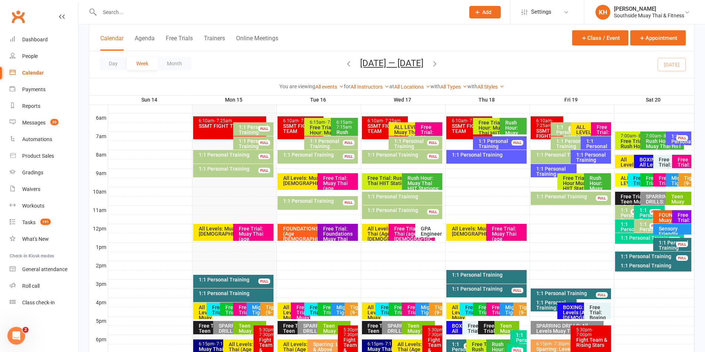
click at [659, 214] on div "FOUNDATIONS: Muay Thai (Age [DEMOGRAPHIC_DATA]+)" at bounding box center [670, 223] width 24 height 21
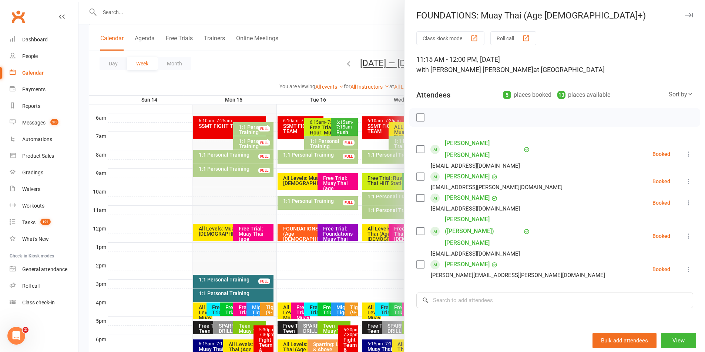
drag, startPoint x: 472, startPoint y: 242, endPoint x: 679, endPoint y: 12, distance: 309.3
click at [684, 12] on button "button" at bounding box center [688, 15] width 9 height 9
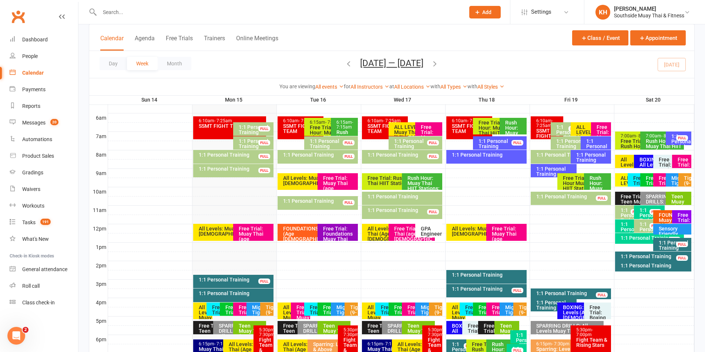
click at [676, 217] on div "Free Trial: Foundations Muay Thai (age 13+ years)" at bounding box center [681, 216] width 19 height 13
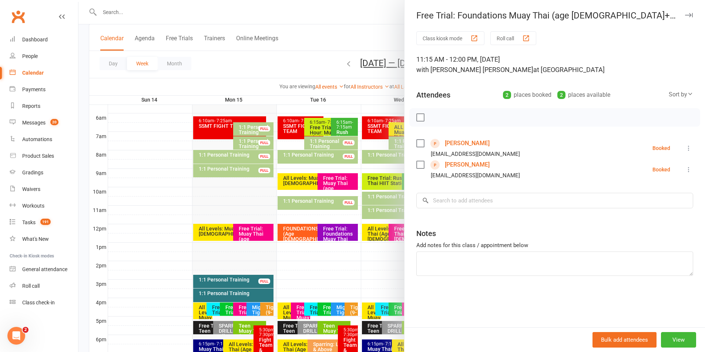
click at [685, 16] on icon "button" at bounding box center [689, 15] width 8 height 4
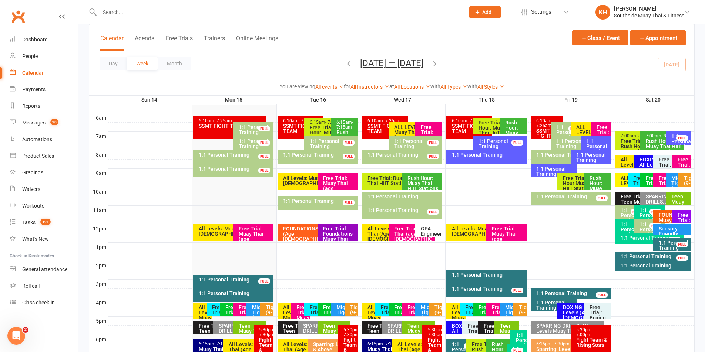
click at [346, 65] on icon "button" at bounding box center [348, 64] width 8 height 8
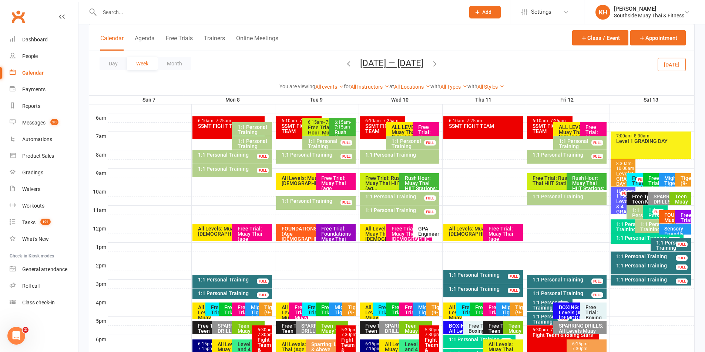
click at [662, 215] on div "FOUNDATIONS: Muay Thai (Age 13+)" at bounding box center [670, 216] width 25 height 13
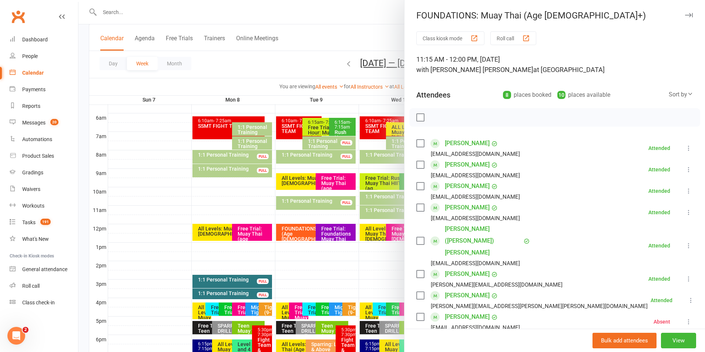
click at [685, 14] on icon "button" at bounding box center [689, 15] width 8 height 4
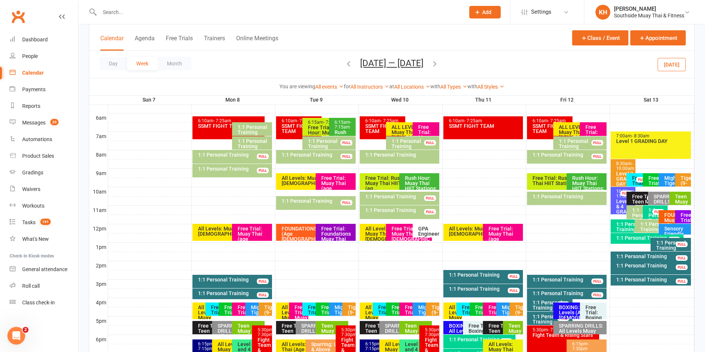
click at [688, 219] on div "Free Trial: Foundations Muay Thai (age 13+ years)" at bounding box center [685, 233] width 10 height 41
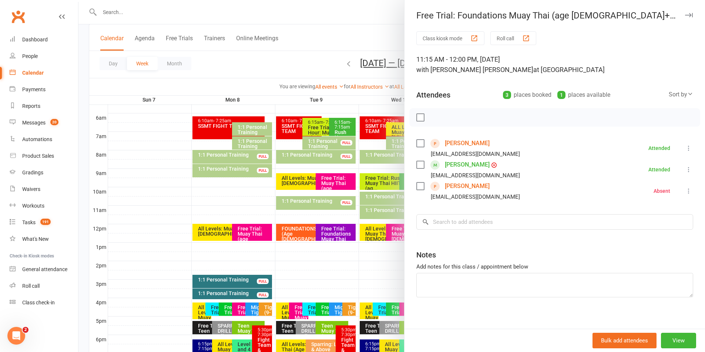
click at [453, 164] on link "Zac Seeley" at bounding box center [467, 165] width 45 height 12
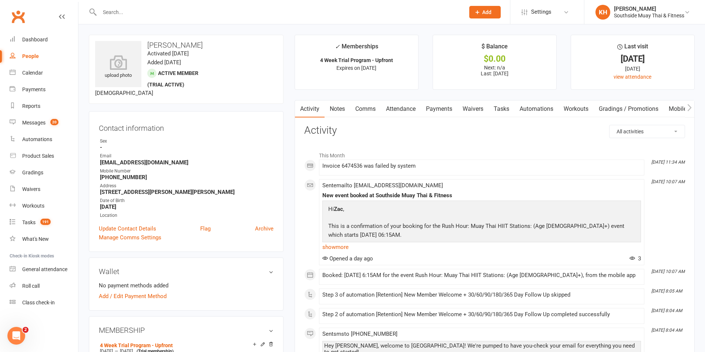
click at [437, 108] on link "Payments" at bounding box center [439, 109] width 37 height 17
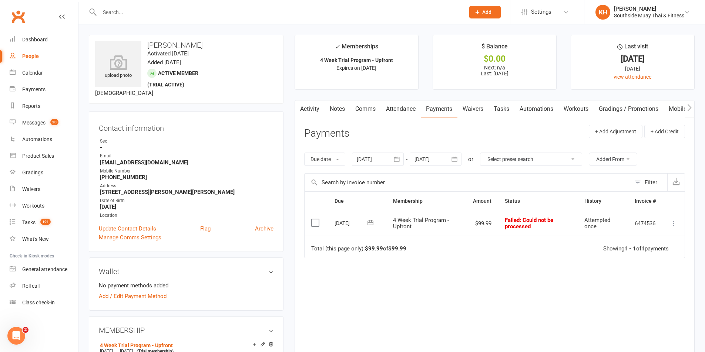
click at [341, 104] on link "Notes" at bounding box center [337, 109] width 26 height 17
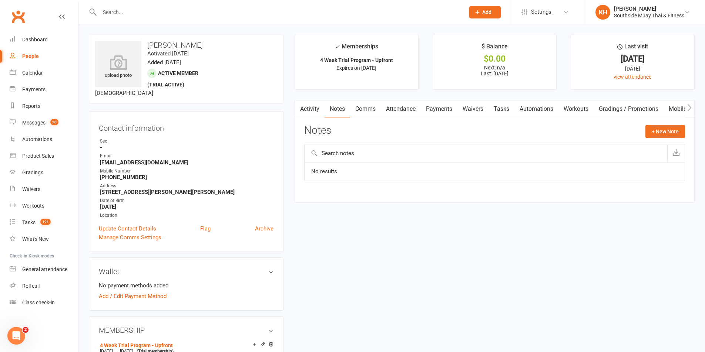
click at [315, 111] on link "Activity" at bounding box center [310, 109] width 30 height 17
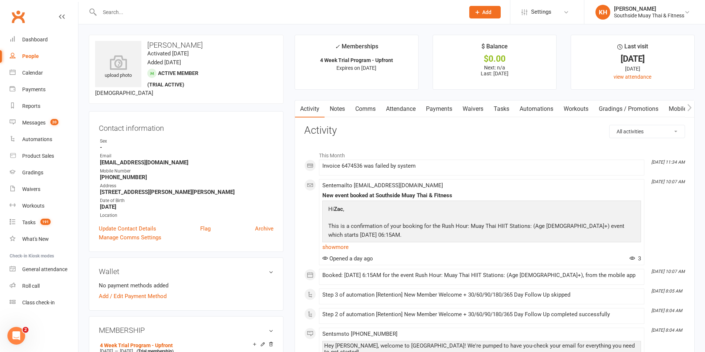
click at [444, 106] on link "Payments" at bounding box center [439, 109] width 37 height 17
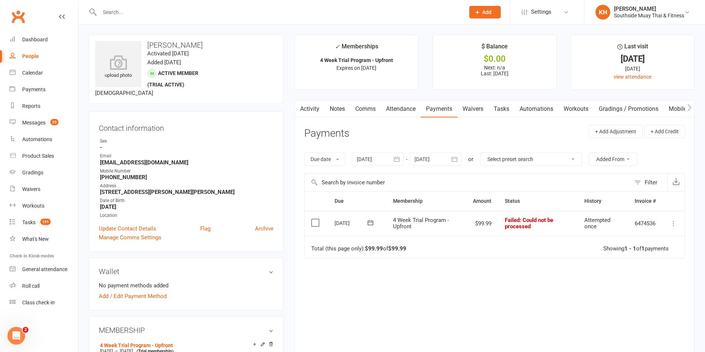
click at [500, 220] on td "Failed : Could not be processed" at bounding box center [538, 223] width 80 height 25
drag, startPoint x: 495, startPoint y: 223, endPoint x: 462, endPoint y: 222, distance: 33.7
click at [462, 222] on tr "Select this 13 Sep 2025 Zac Seeley 4 Week Trial Program - Upfront $99.99 Failed…" at bounding box center [494, 223] width 380 height 25
click at [409, 109] on link "Attendance" at bounding box center [401, 109] width 40 height 17
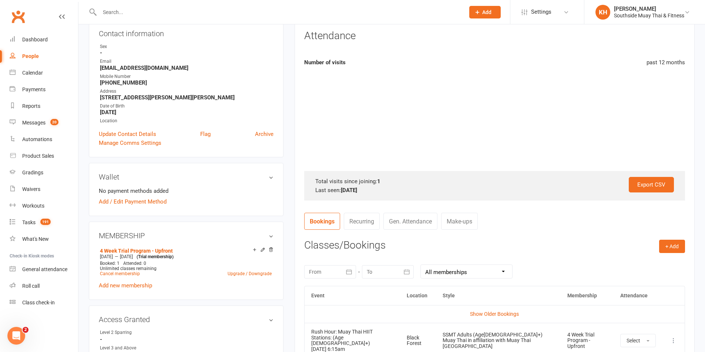
scroll to position [185, 0]
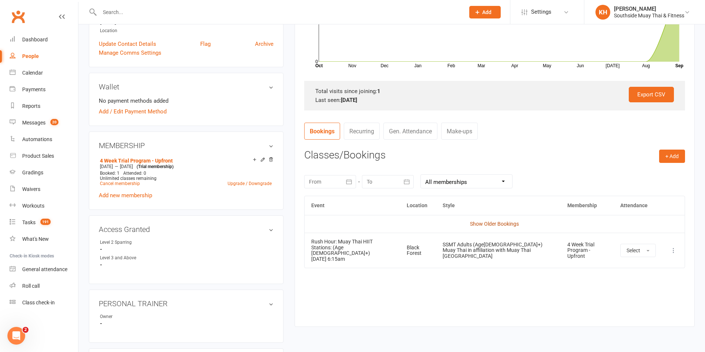
click at [484, 226] on link "Show Older Bookings" at bounding box center [494, 224] width 49 height 6
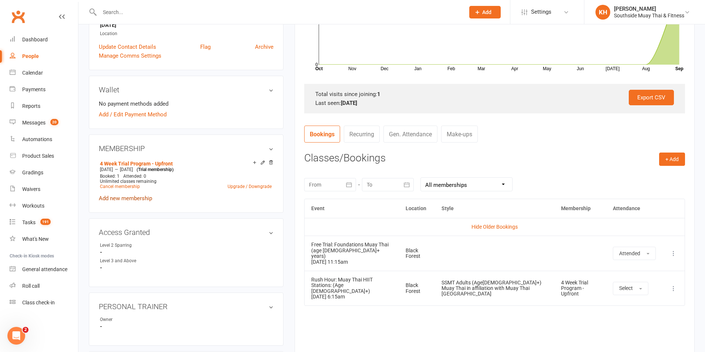
scroll to position [70, 0]
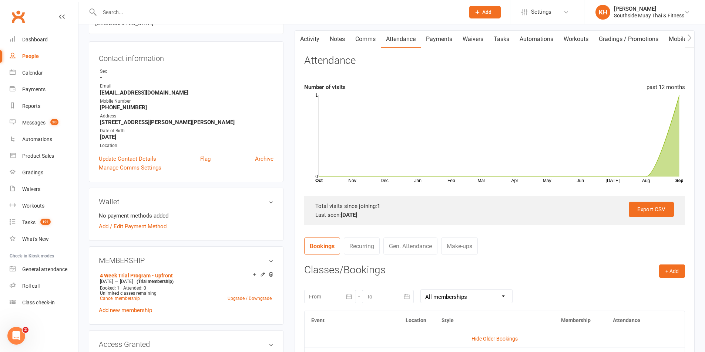
click at [307, 40] on link "Activity" at bounding box center [310, 39] width 30 height 17
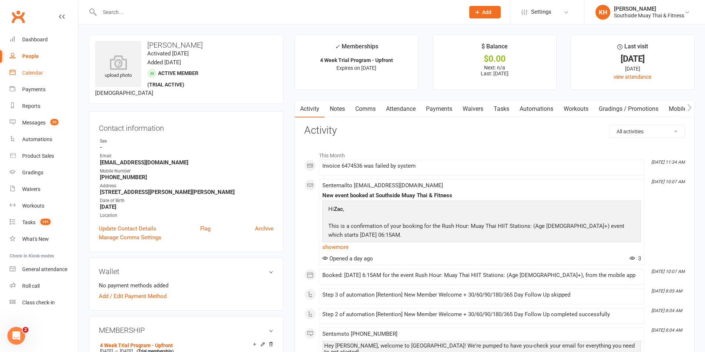
click at [36, 65] on link "Calendar" at bounding box center [44, 73] width 68 height 17
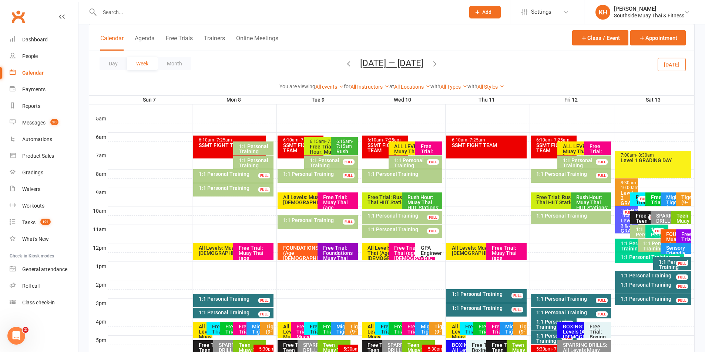
scroll to position [148, 0]
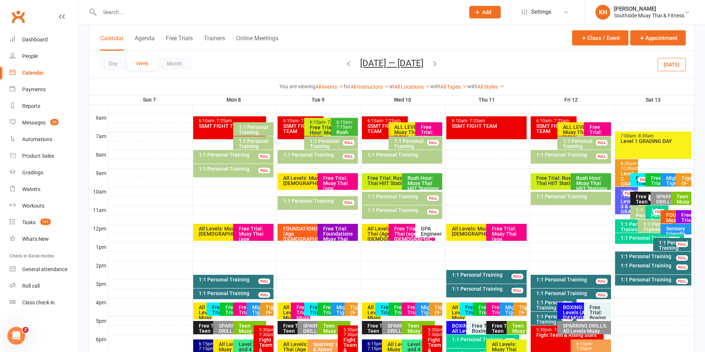
click at [676, 196] on div "Teen Muay Thai (12-16yrs)" at bounding box center [683, 207] width 14 height 26
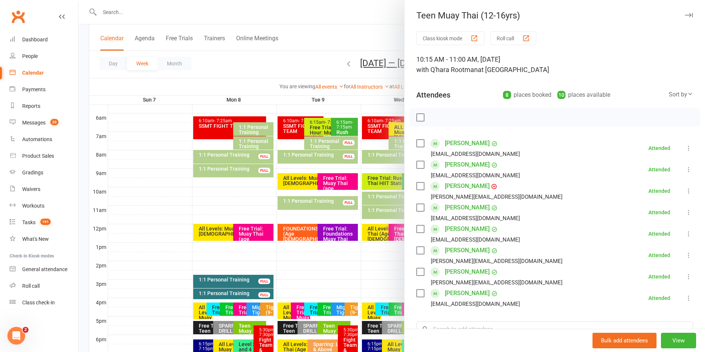
scroll to position [37, 0]
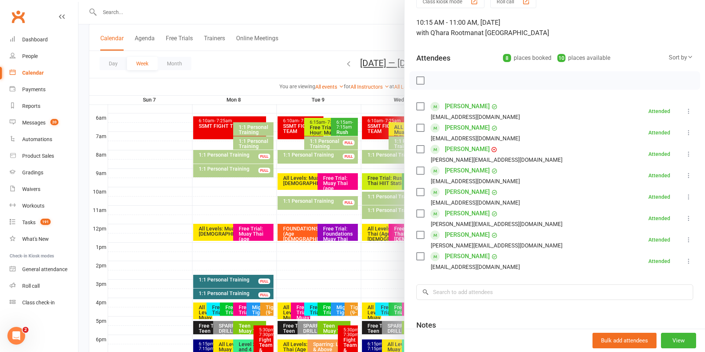
click at [468, 149] on link "Sebastian Lawson" at bounding box center [467, 150] width 45 height 12
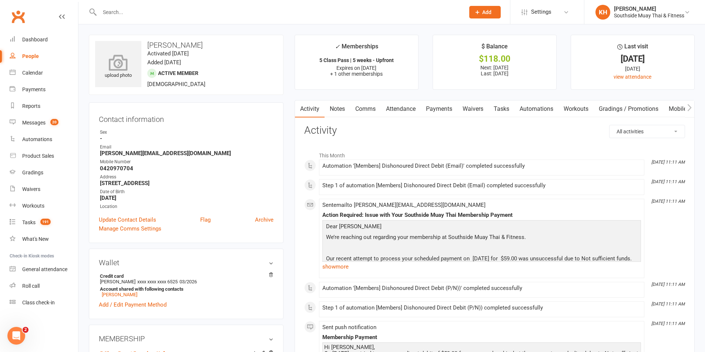
drag, startPoint x: 223, startPoint y: 42, endPoint x: 132, endPoint y: 47, distance: 91.1
click at [132, 47] on div "upload photo Sebastian Lawson Activated 18 August, 2025 Added 2 August, 2025 Ac…" at bounding box center [186, 65] width 195 height 60
click at [254, 50] on div "upload photo Sebastian Lawson Activated 18 August, 2025 Added 2 August, 2025 Ac…" at bounding box center [186, 65] width 195 height 60
drag, startPoint x: 18, startPoint y: 107, endPoint x: 27, endPoint y: 107, distance: 8.9
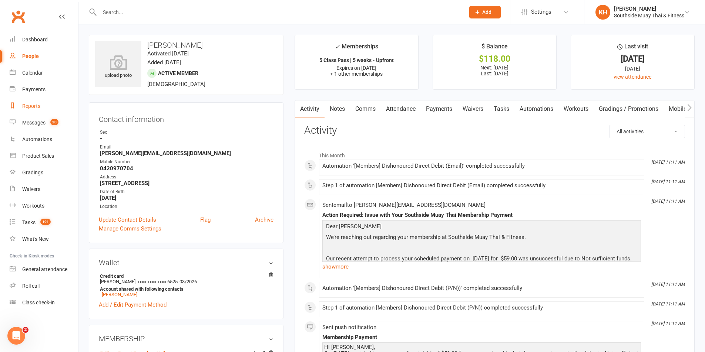
click at [18, 107] on link "Reports" at bounding box center [44, 106] width 68 height 17
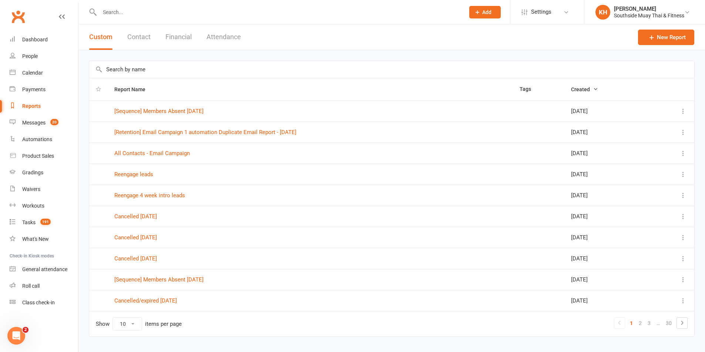
click at [180, 37] on button "Financial" at bounding box center [178, 37] width 26 height 26
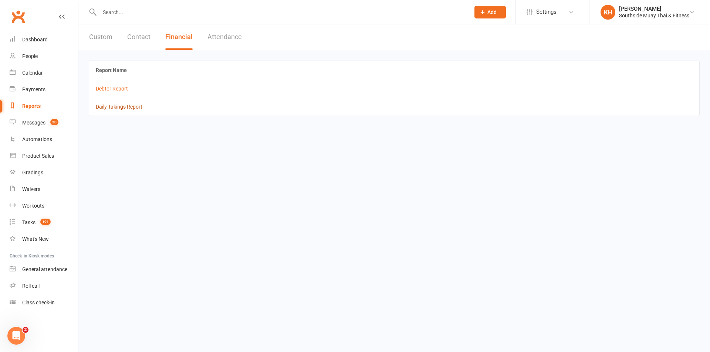
click at [129, 104] on link "Daily Takings Report" at bounding box center [119, 107] width 47 height 6
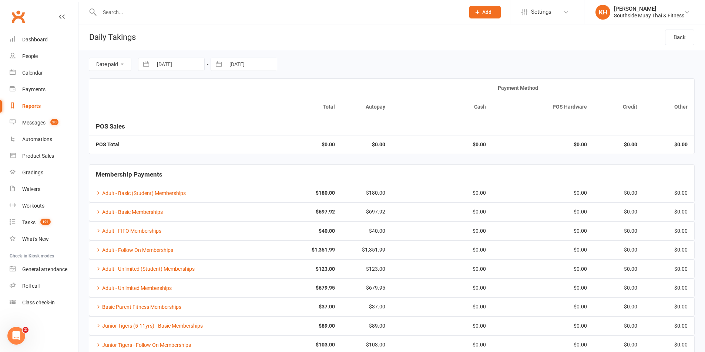
click at [214, 65] on button "button" at bounding box center [218, 64] width 13 height 13
select select "7"
select select "2025"
select select "8"
select select "2025"
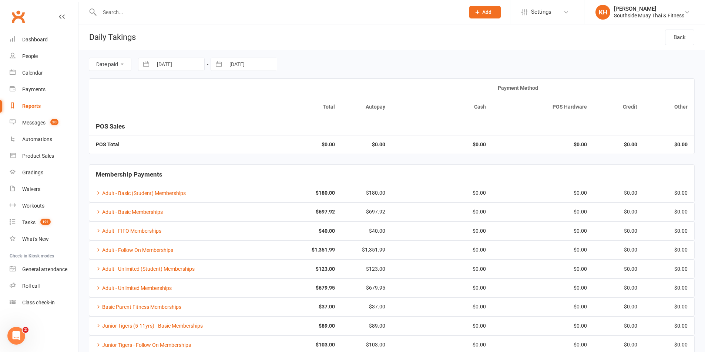
select select "9"
select select "2025"
click at [306, 135] on td "13" at bounding box center [313, 136] width 14 height 14
type input "13 Sep 2025"
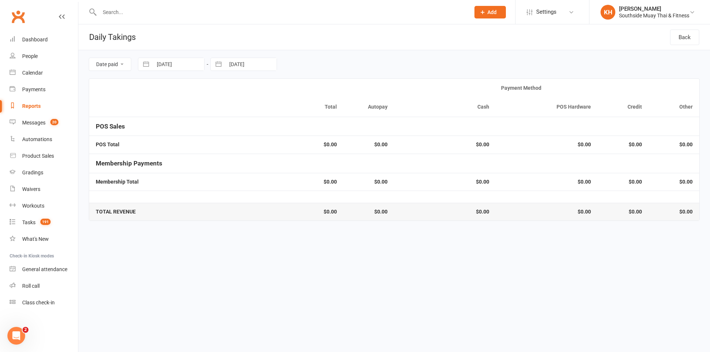
click at [144, 63] on button "button" at bounding box center [145, 64] width 13 height 13
select select "7"
select select "2025"
select select "8"
select select "2025"
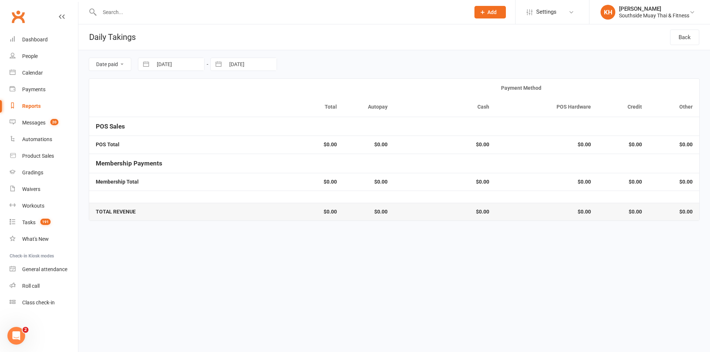
select select "9"
select select "2025"
click at [242, 141] on td "13" at bounding box center [240, 136] width 14 height 14
type input "13 Sep 2025"
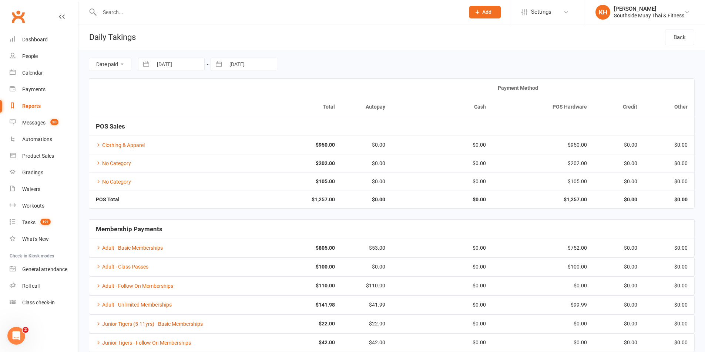
scroll to position [78, 0]
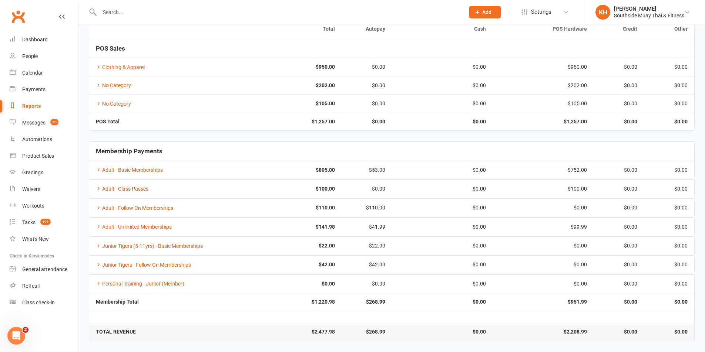
click at [133, 190] on link "Adult - Class Passes" at bounding box center [122, 189] width 53 height 6
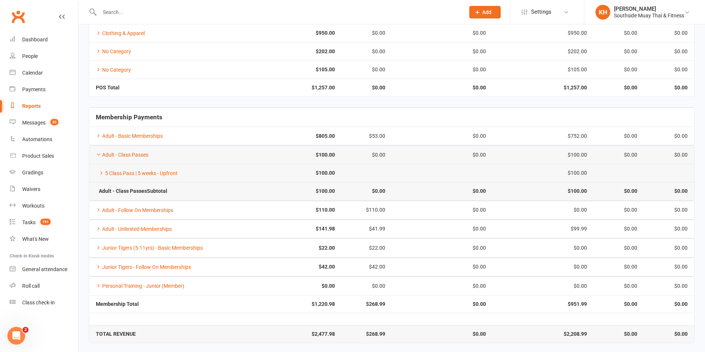
scroll to position [114, 0]
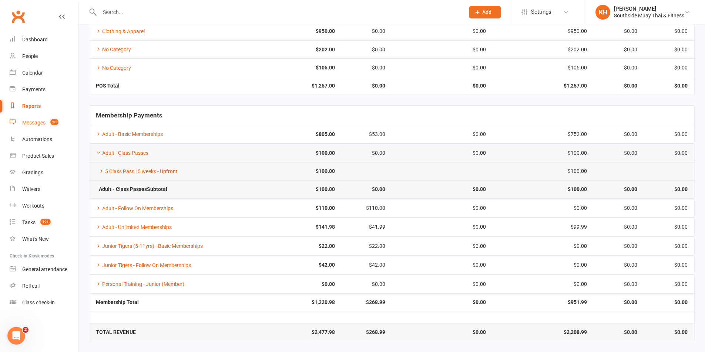
click at [37, 125] on div "Messages" at bounding box center [33, 123] width 23 height 6
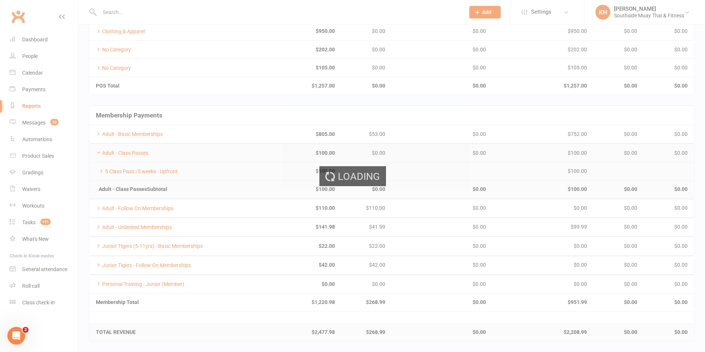
click at [34, 155] on div "Loading" at bounding box center [352, 176] width 705 height 352
click at [30, 158] on div "Loading" at bounding box center [352, 176] width 705 height 352
click at [35, 155] on div "Loading" at bounding box center [352, 176] width 705 height 352
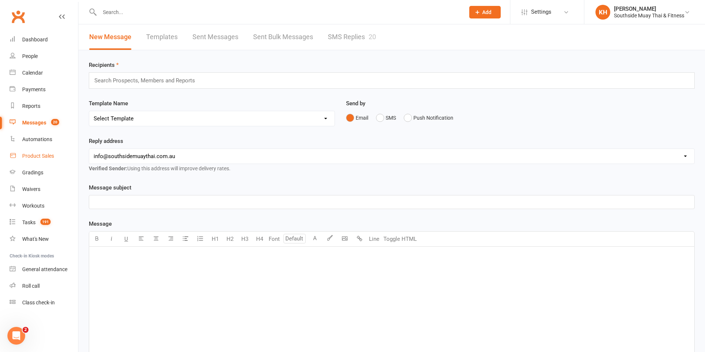
click at [48, 155] on div "Product Sales" at bounding box center [38, 156] width 32 height 6
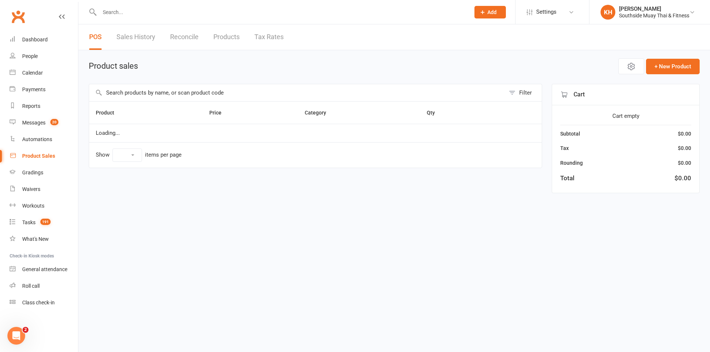
select select "100"
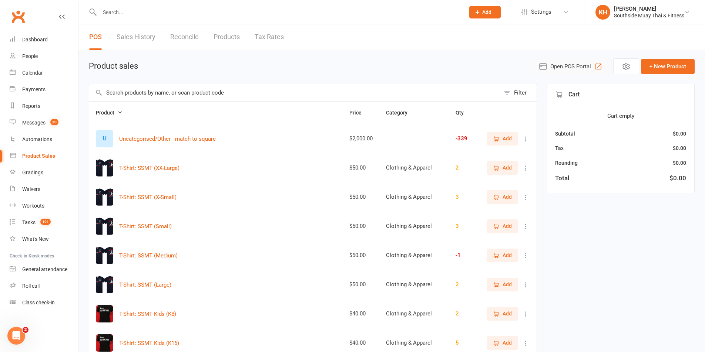
click at [573, 67] on span "Open POS Portal" at bounding box center [570, 66] width 41 height 9
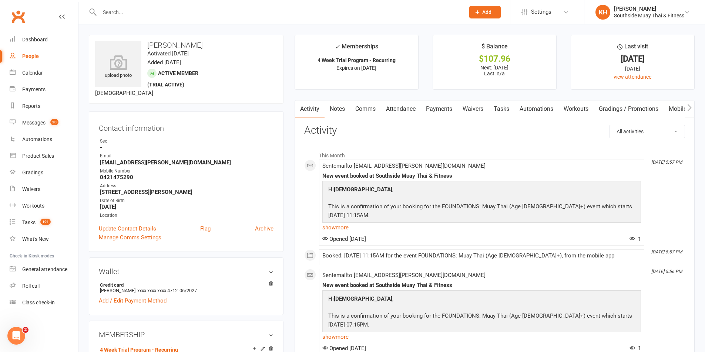
click at [444, 103] on link "Payments" at bounding box center [439, 109] width 37 height 17
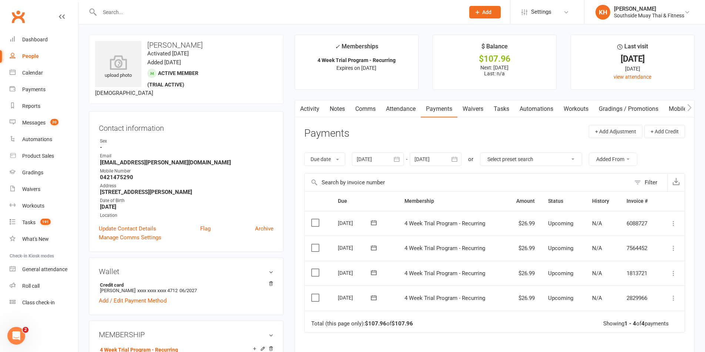
click at [341, 108] on link "Notes" at bounding box center [337, 109] width 26 height 17
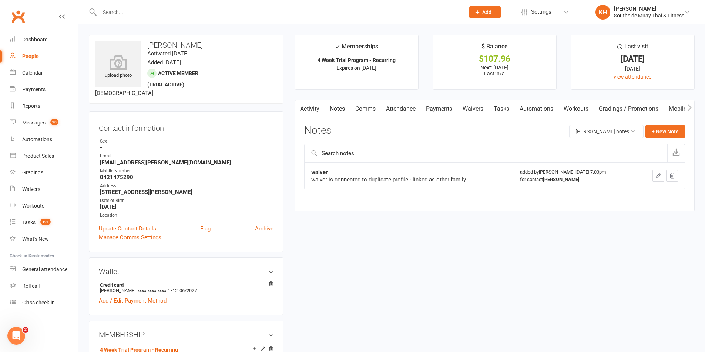
click at [319, 107] on link "Activity" at bounding box center [310, 109] width 30 height 17
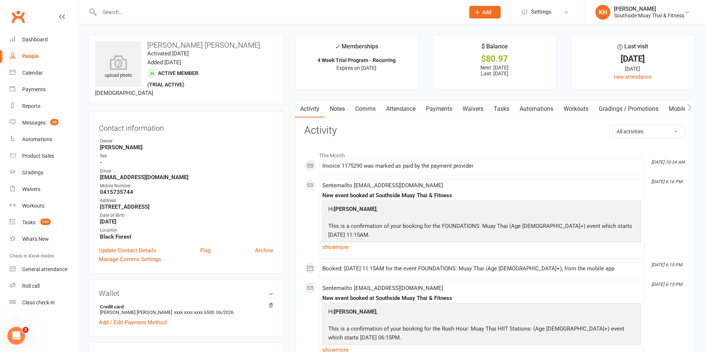
click at [432, 112] on link "Payments" at bounding box center [439, 109] width 37 height 17
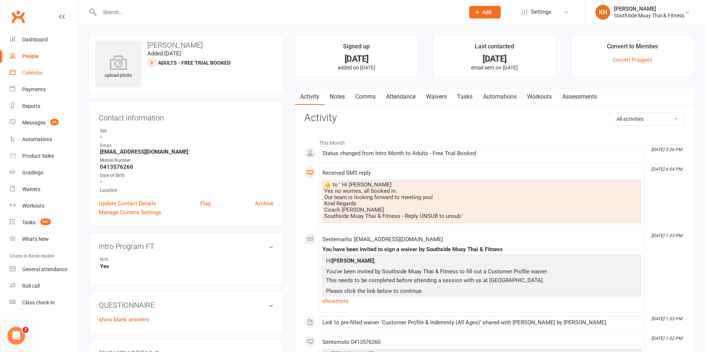
click at [28, 75] on div "Calendar" at bounding box center [32, 73] width 21 height 6
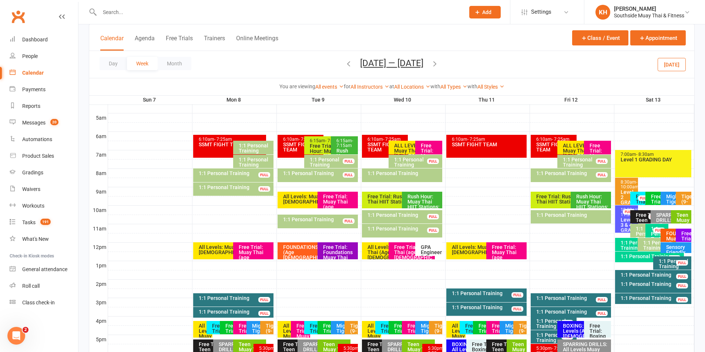
scroll to position [111, 0]
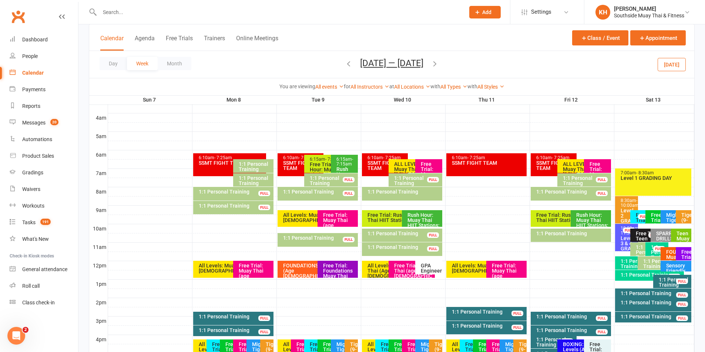
click at [662, 257] on div "FOUNDATIONS: Muay Thai (Age 13+)" at bounding box center [671, 253] width 23 height 13
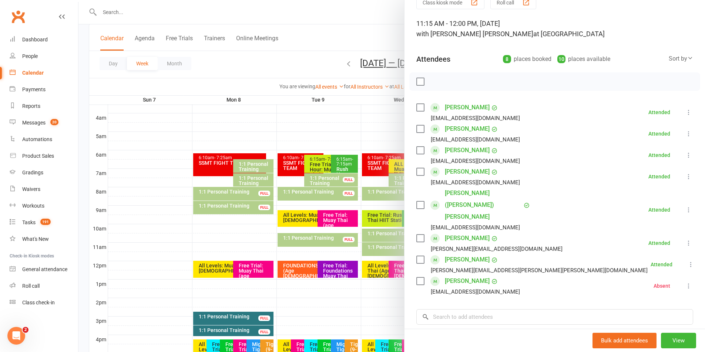
scroll to position [0, 0]
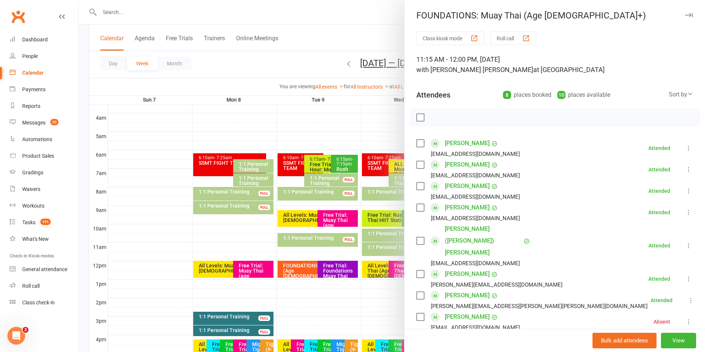
click at [682, 14] on div "FOUNDATIONS: Muay Thai (Age 13+)" at bounding box center [554, 15] width 300 height 10
click at [685, 17] on icon "button" at bounding box center [689, 15] width 8 height 4
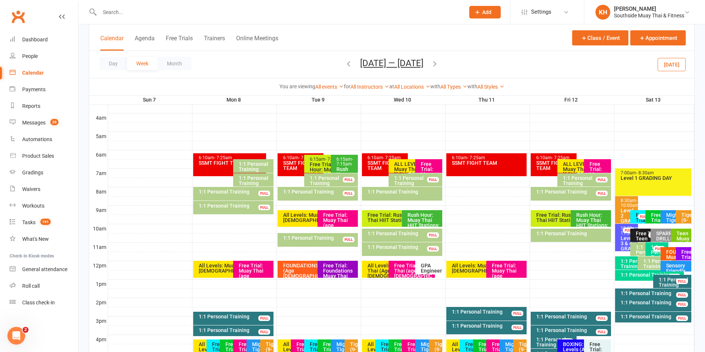
click at [679, 254] on div "Free Trial: Foundations Muay Thai (age 13+ years)" at bounding box center [682, 253] width 15 height 13
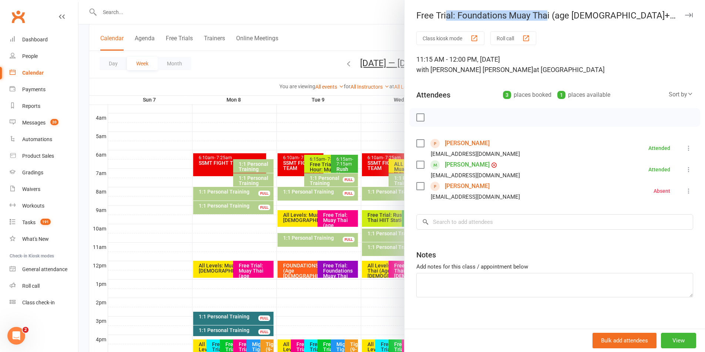
drag, startPoint x: 443, startPoint y: 14, endPoint x: 544, endPoint y: 7, distance: 100.8
click at [544, 7] on div "Free Trial: Foundations Muay Thai (age 13+ years) Class kiosk mode Roll call 11…" at bounding box center [554, 176] width 301 height 352
click at [462, 166] on link "Zac Seeley" at bounding box center [467, 165] width 45 height 12
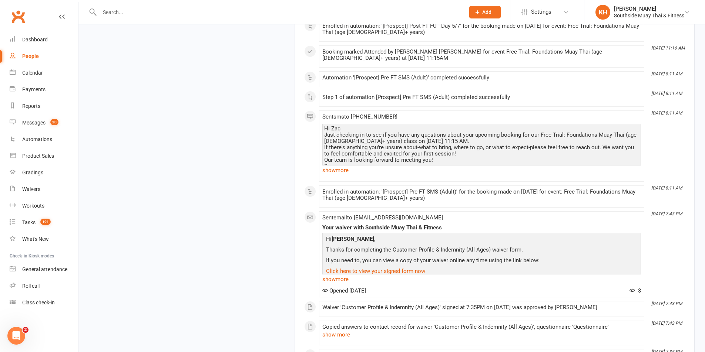
scroll to position [1184, 0]
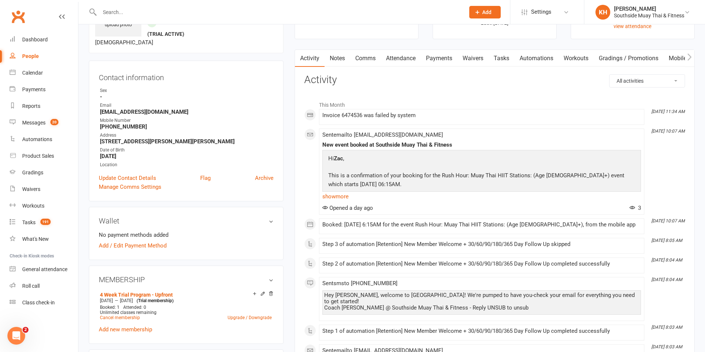
scroll to position [0, 0]
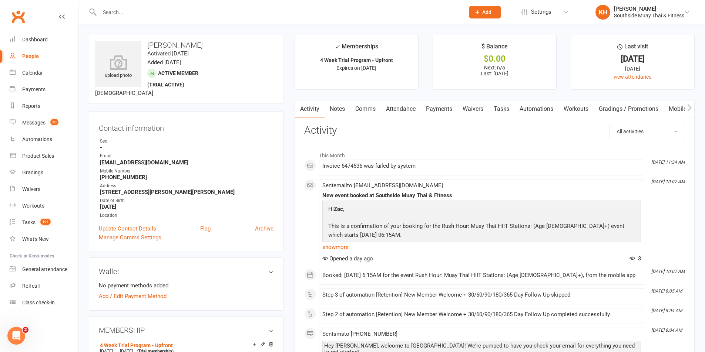
click at [439, 112] on link "Payments" at bounding box center [439, 109] width 37 height 17
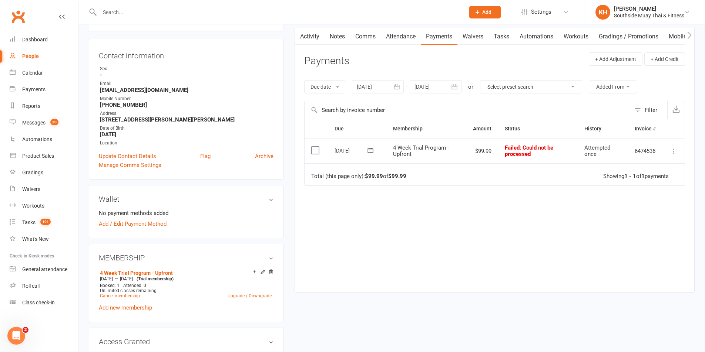
scroll to position [74, 0]
click at [671, 151] on icon at bounding box center [672, 149] width 7 height 7
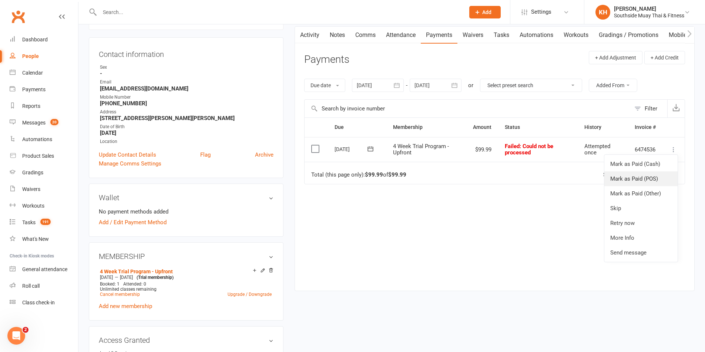
click at [642, 178] on link "Mark as Paid (POS)" at bounding box center [640, 179] width 73 height 15
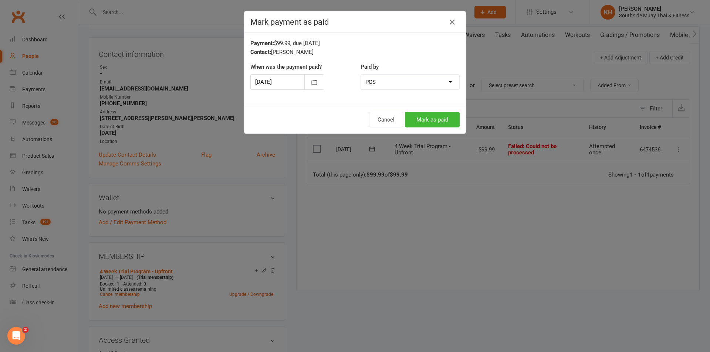
click at [288, 85] on div at bounding box center [287, 82] width 74 height 16
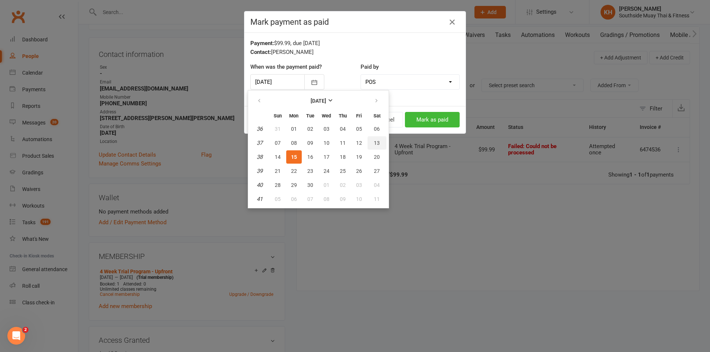
click at [374, 143] on span "13" at bounding box center [377, 143] width 6 height 6
type input "[DATE]"
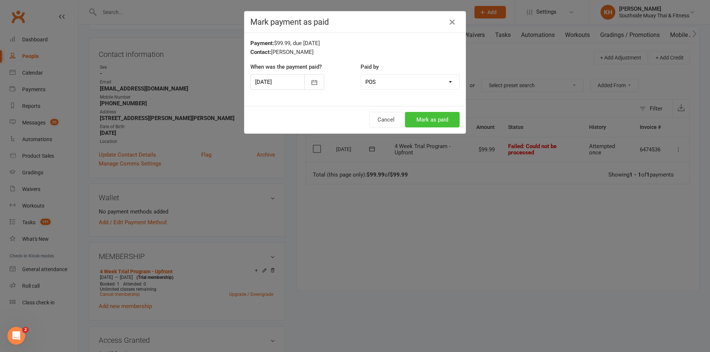
click at [435, 118] on button "Mark as paid" at bounding box center [432, 120] width 55 height 16
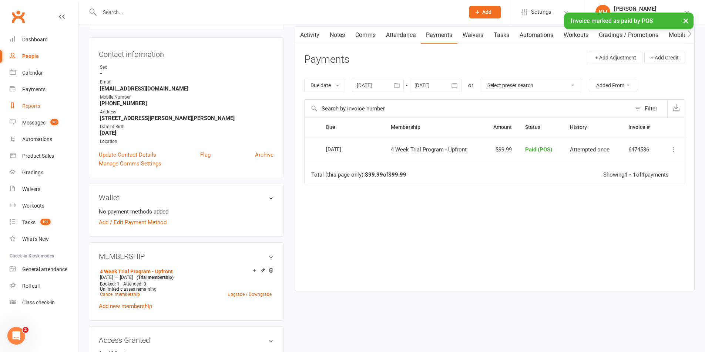
click at [40, 101] on link "Reports" at bounding box center [44, 106] width 68 height 17
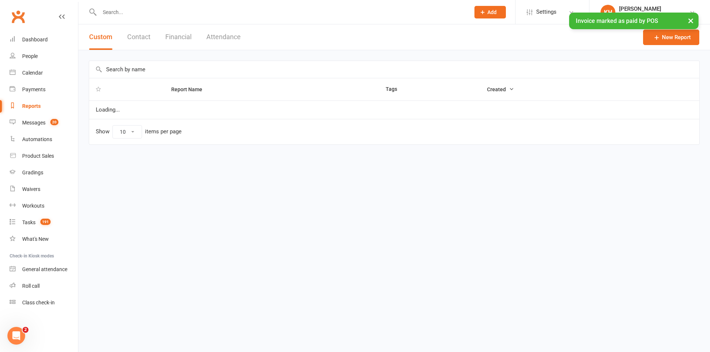
click at [173, 38] on button "Financial" at bounding box center [178, 37] width 26 height 26
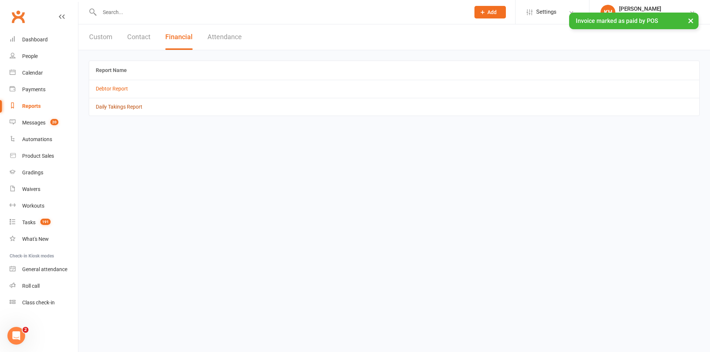
click at [129, 109] on link "Daily Takings Report" at bounding box center [119, 107] width 47 height 6
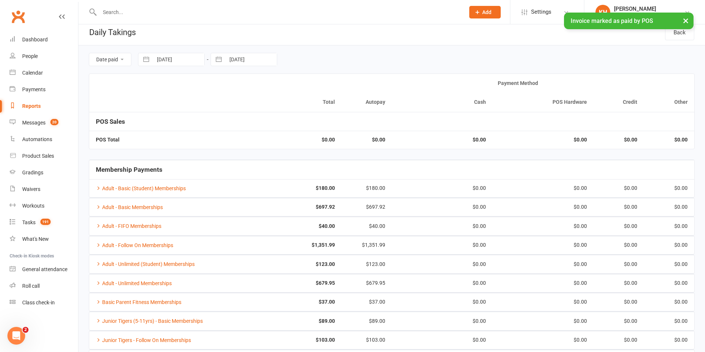
scroll to position [37, 0]
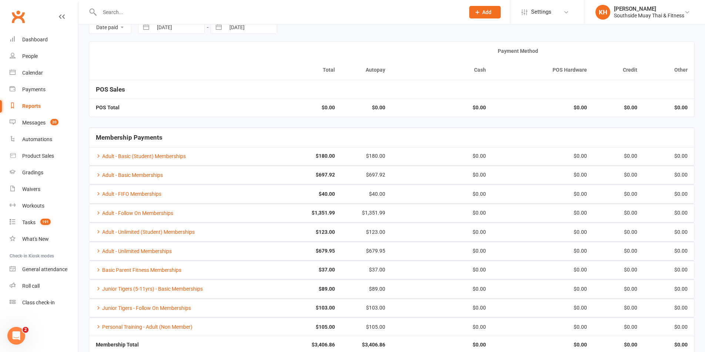
click at [224, 30] on button "button" at bounding box center [218, 27] width 13 height 13
select select "7"
select select "2025"
select select "8"
select select "2025"
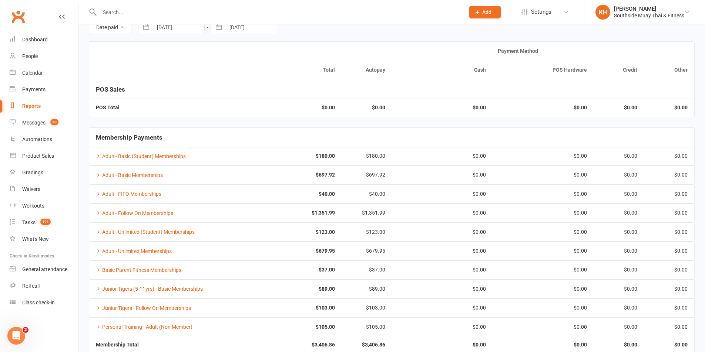
select select "9"
select select "2025"
drag, startPoint x: 317, startPoint y: 102, endPoint x: 313, endPoint y: 101, distance: 3.7
click at [317, 101] on td "13" at bounding box center [313, 99] width 14 height 14
type input "[DATE]"
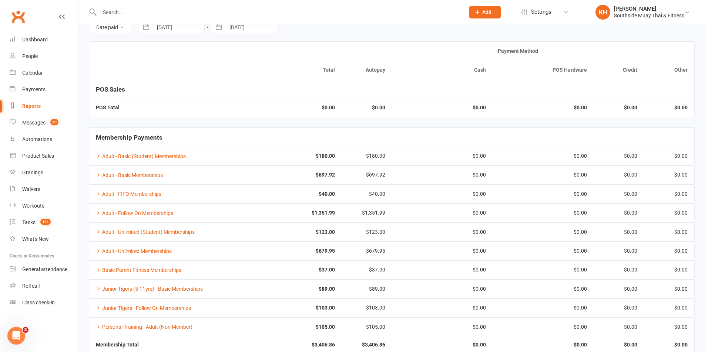
scroll to position [0, 0]
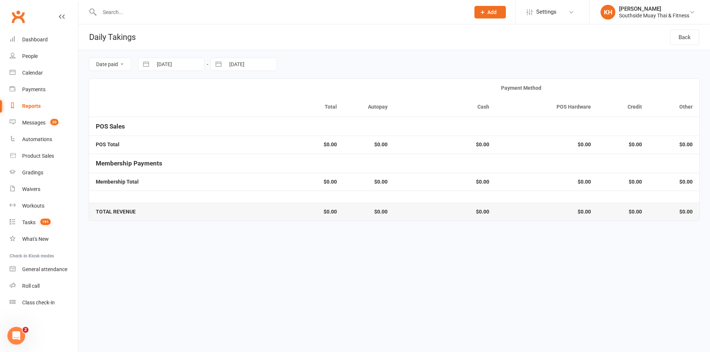
click at [143, 62] on button "button" at bounding box center [145, 64] width 13 height 13
select select "7"
select select "2025"
select select "8"
select select "2025"
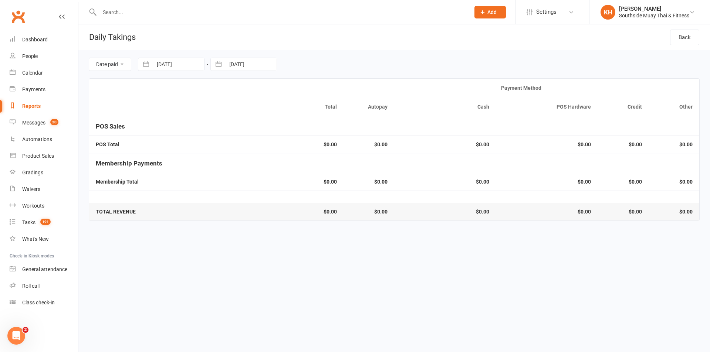
select select "9"
select select "2025"
click at [243, 134] on td "13" at bounding box center [240, 136] width 14 height 14
type input "[DATE]"
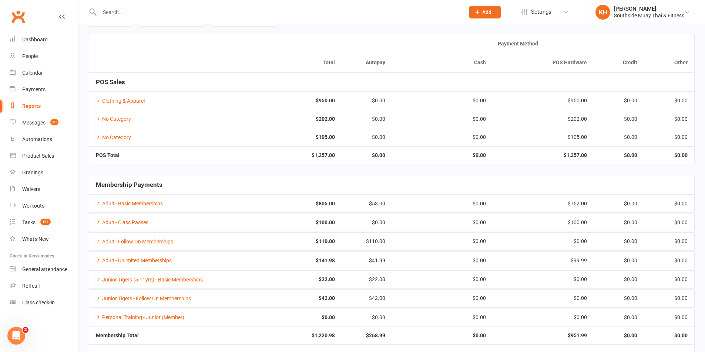
scroll to position [78, 0]
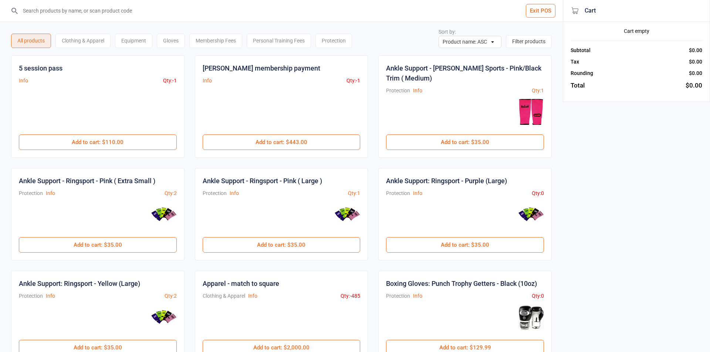
click at [74, 6] on input "search" at bounding box center [285, 10] width 533 height 21
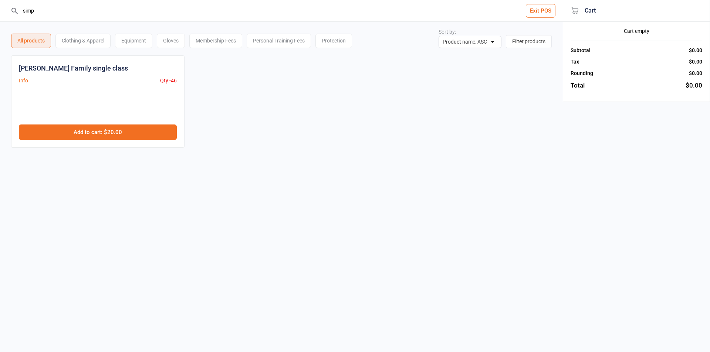
type input "simp"
click at [88, 135] on button "Add to cart : $20.00" at bounding box center [98, 133] width 158 height 16
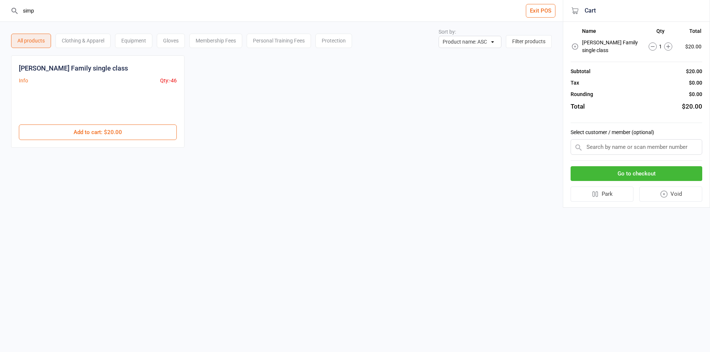
click at [624, 180] on button "Go to checkout" at bounding box center [637, 173] width 132 height 15
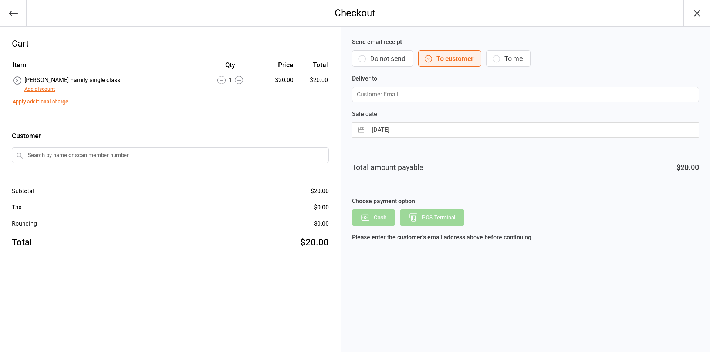
click at [366, 61] on icon "button" at bounding box center [362, 58] width 9 height 9
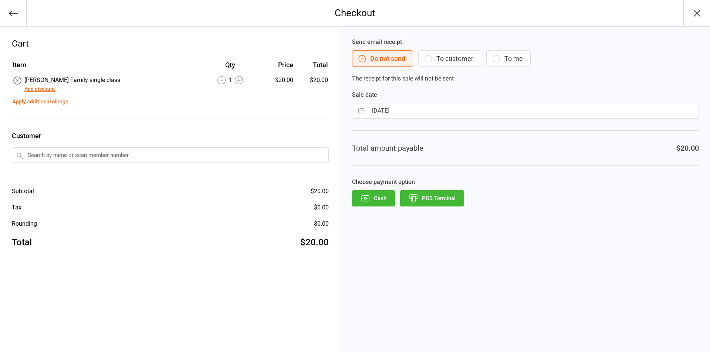
click at [359, 109] on button "button" at bounding box center [361, 111] width 13 height 15
select select "7"
select select "2025"
select select "8"
select select "2025"
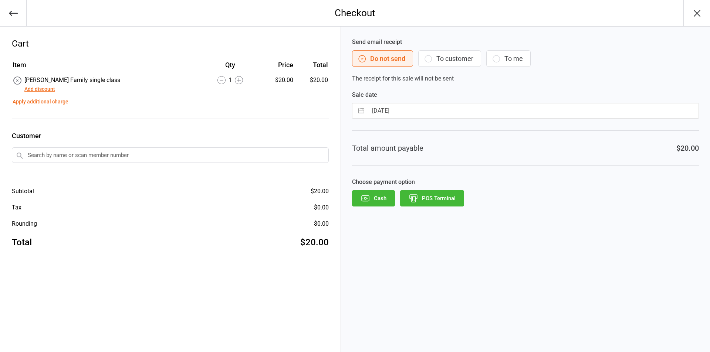
select select "9"
select select "2025"
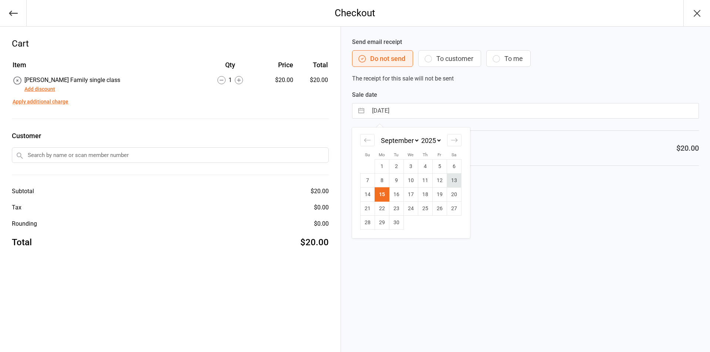
click at [456, 183] on td "13" at bounding box center [454, 181] width 14 height 14
type input "[DATE]"
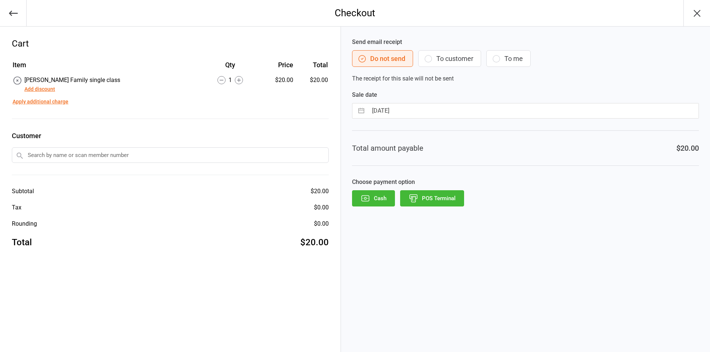
click at [153, 152] on input "text" at bounding box center [170, 156] width 317 height 16
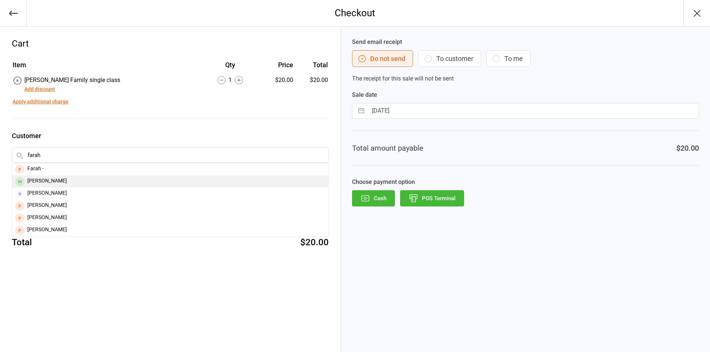
type input "farah"
click at [45, 182] on div "Farah Simpson-Bakhshi" at bounding box center [170, 182] width 316 height 12
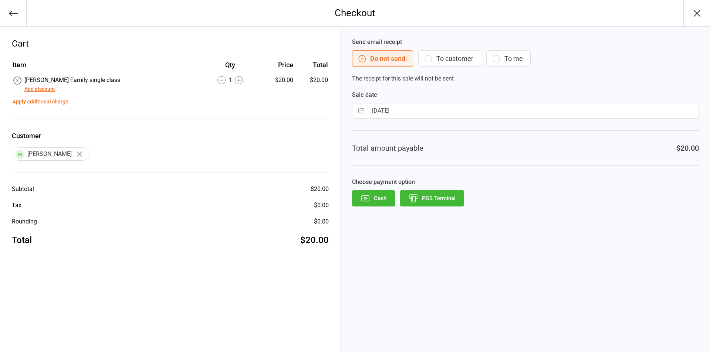
click at [86, 152] on button "button" at bounding box center [79, 154] width 13 height 13
click at [68, 158] on input "text" at bounding box center [170, 156] width 317 height 16
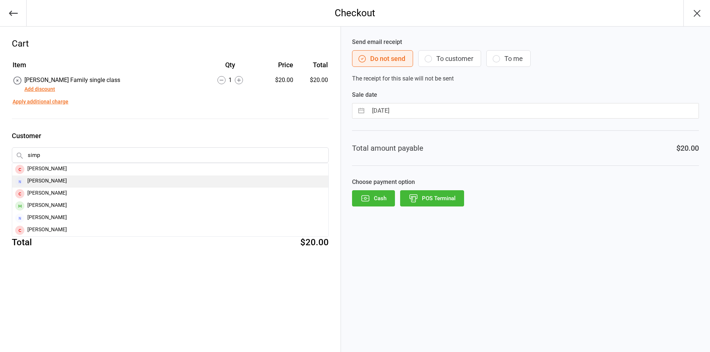
type input "simp"
click at [59, 182] on div "Andrea Simpson" at bounding box center [170, 182] width 316 height 12
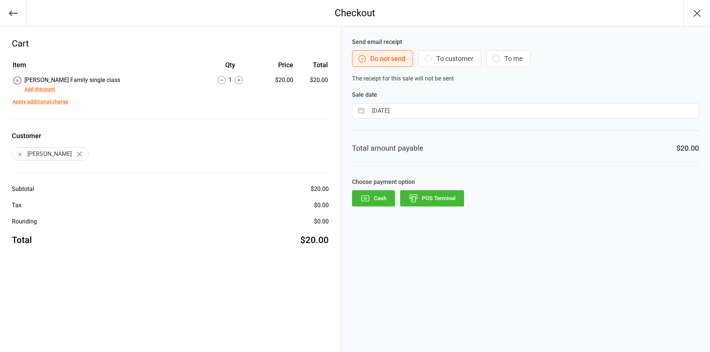
click at [429, 197] on button "POS Terminal" at bounding box center [432, 198] width 64 height 16
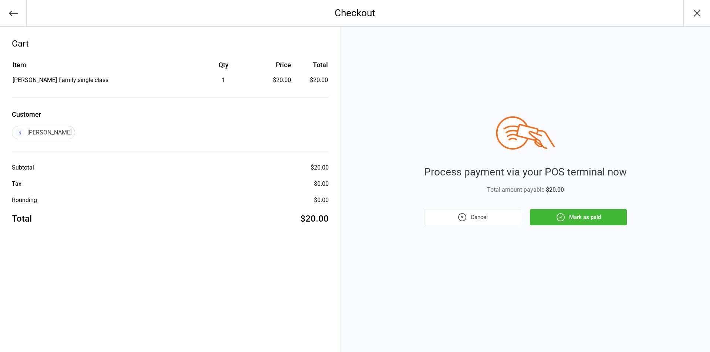
click at [563, 223] on button "Mark as paid" at bounding box center [578, 217] width 97 height 16
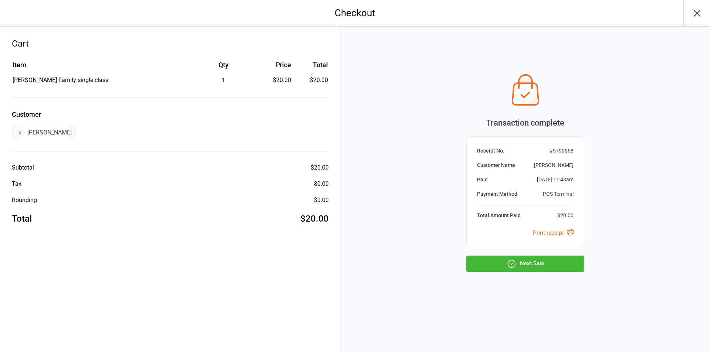
click at [560, 267] on button "Next Sale" at bounding box center [525, 264] width 118 height 16
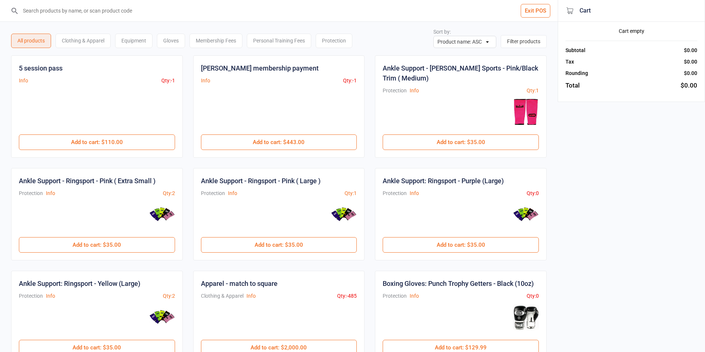
click at [545, 10] on button "Exit POS" at bounding box center [535, 11] width 30 height 14
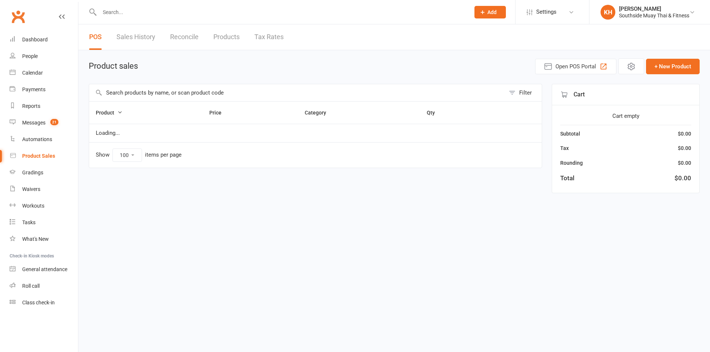
select select "100"
click at [37, 104] on div "Reports" at bounding box center [31, 106] width 18 height 6
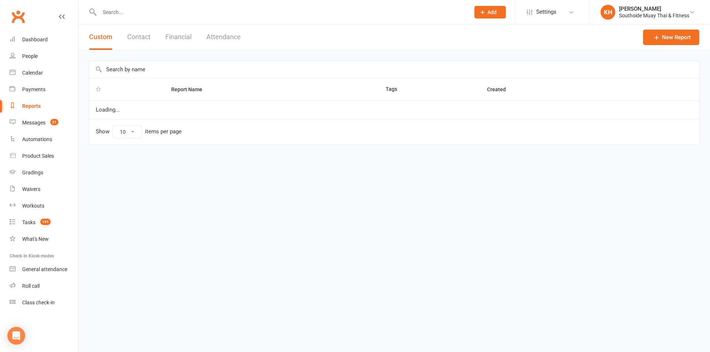
click at [186, 35] on button "Financial" at bounding box center [178, 37] width 26 height 26
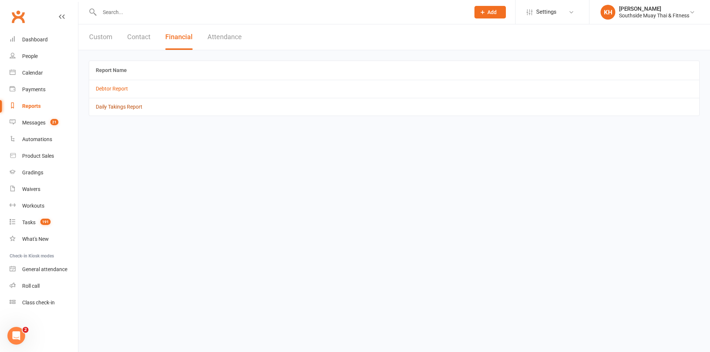
click at [123, 109] on link "Daily Takings Report" at bounding box center [119, 107] width 47 height 6
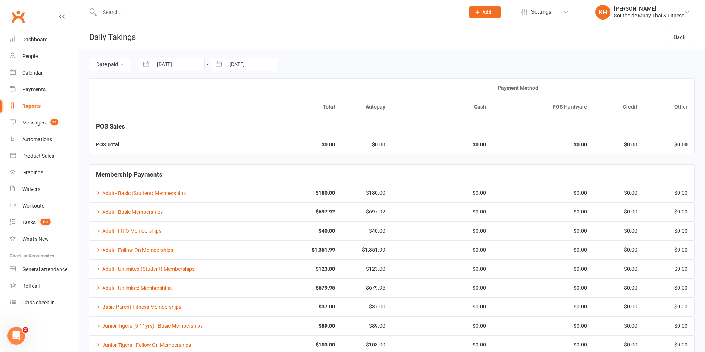
click at [219, 64] on button "button" at bounding box center [218, 64] width 13 height 13
select select "7"
select select "2025"
select select "8"
select select "2025"
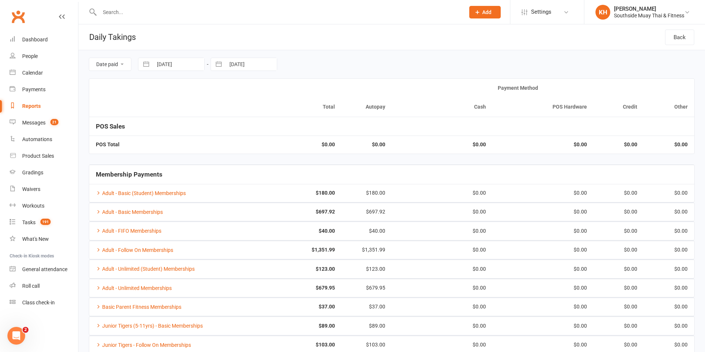
select select "9"
select select "2025"
click at [310, 137] on td "13" at bounding box center [313, 136] width 14 height 14
type input "[DATE]"
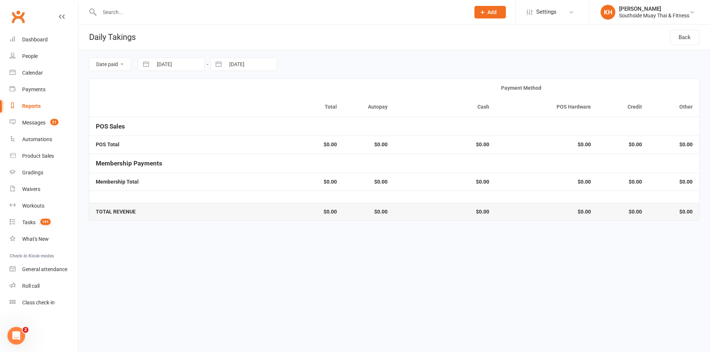
click at [144, 61] on button "button" at bounding box center [145, 64] width 13 height 13
select select "7"
select select "2025"
select select "8"
select select "2025"
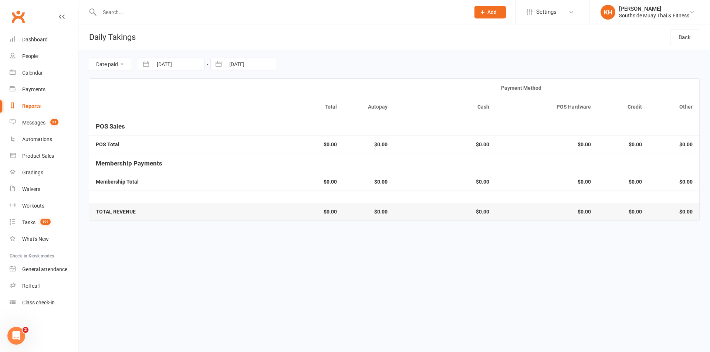
select select "9"
select select "2025"
click at [237, 134] on td "13" at bounding box center [240, 136] width 14 height 14
type input "[DATE]"
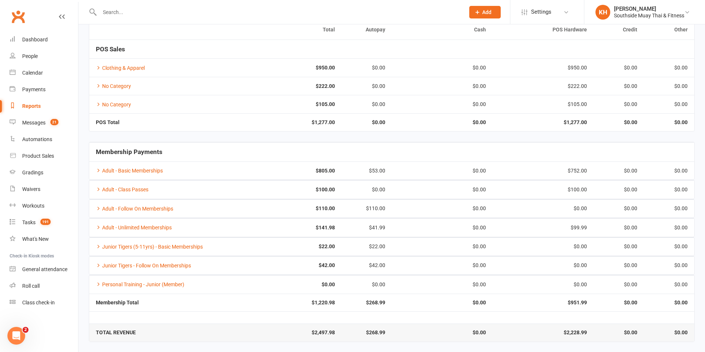
scroll to position [78, 0]
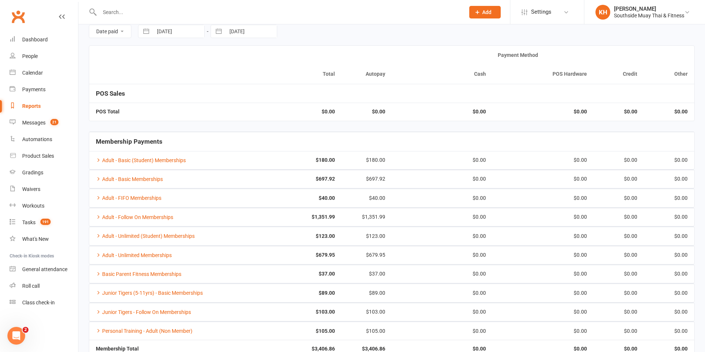
scroll to position [6, 0]
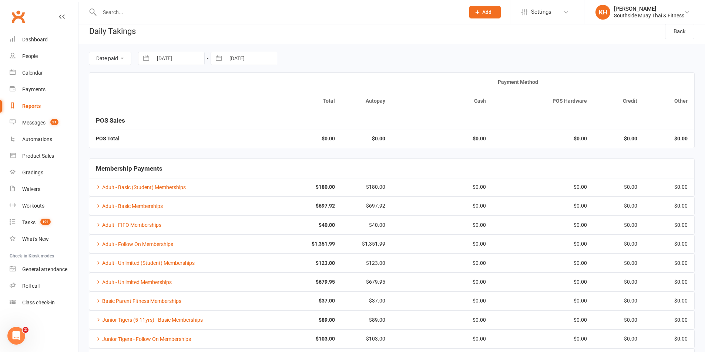
click at [216, 57] on button "button" at bounding box center [218, 58] width 13 height 13
select select "7"
select select "2025"
select select "8"
select select "2025"
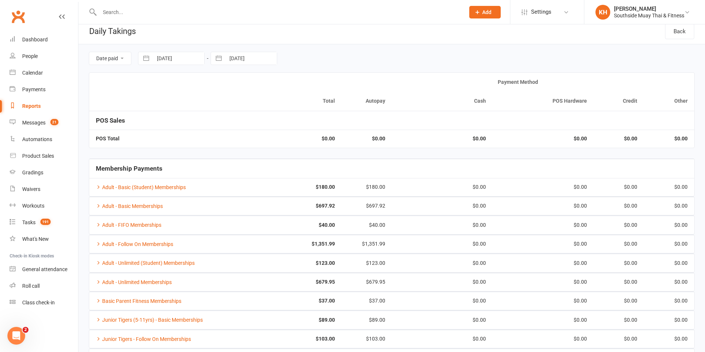
select select "9"
select select "2025"
click at [312, 134] on td "13" at bounding box center [313, 130] width 14 height 14
type input "[DATE]"
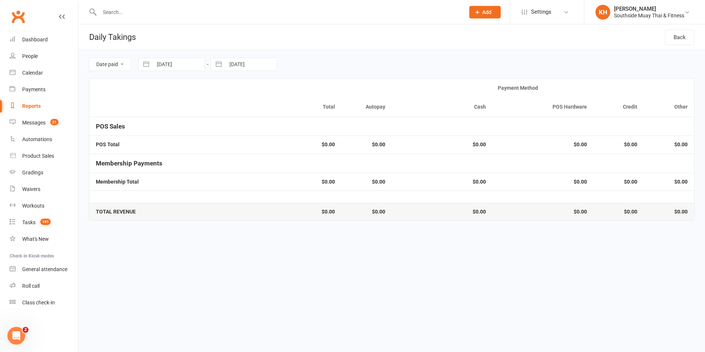
scroll to position [0, 0]
click at [153, 60] on button "button" at bounding box center [145, 64] width 13 height 13
select select "7"
select select "2025"
select select "8"
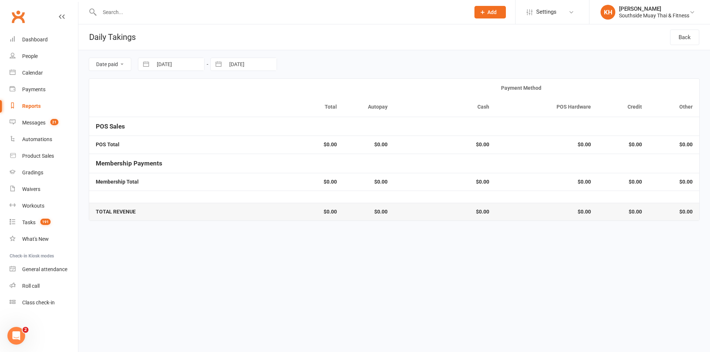
select select "2025"
select select "9"
select select "2025"
click at [242, 135] on td "13" at bounding box center [240, 136] width 14 height 14
type input "[DATE]"
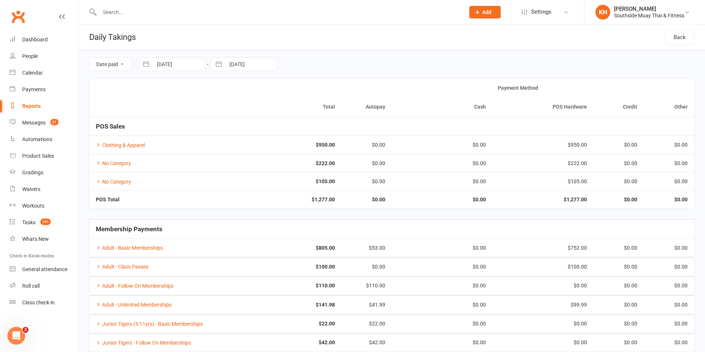
scroll to position [78, 0]
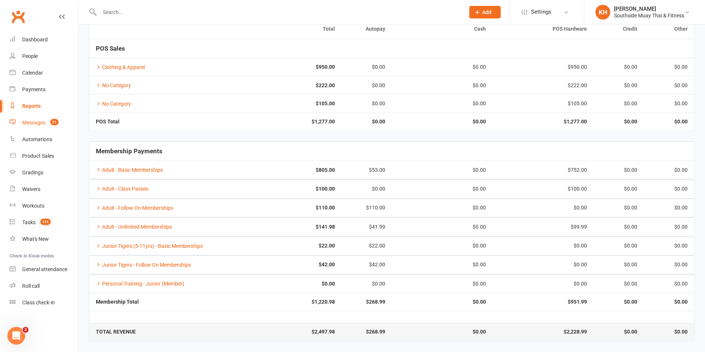
click at [31, 118] on link "Messages 21" at bounding box center [44, 123] width 68 height 17
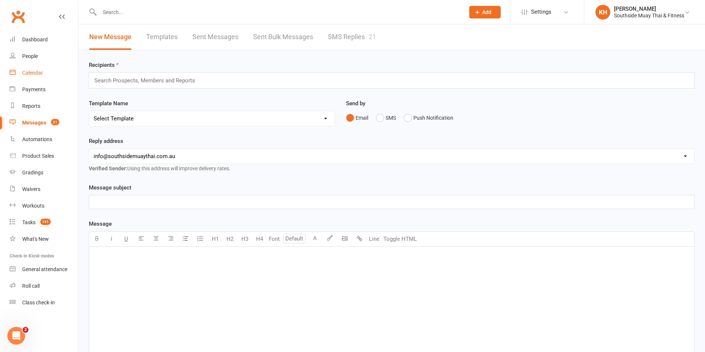
click at [38, 77] on link "Calendar" at bounding box center [44, 73] width 68 height 17
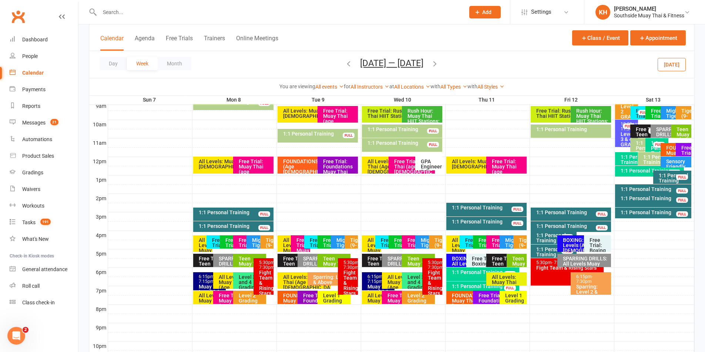
scroll to position [148, 0]
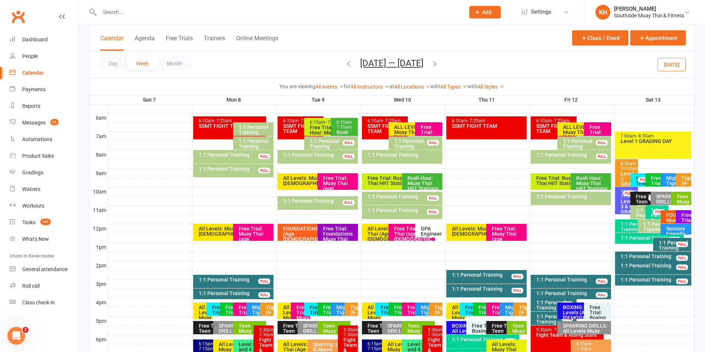
click at [681, 215] on div "Free Trial: Foundations Muay Thai (age [DEMOGRAPHIC_DATA]+ years)" at bounding box center [685, 233] width 9 height 41
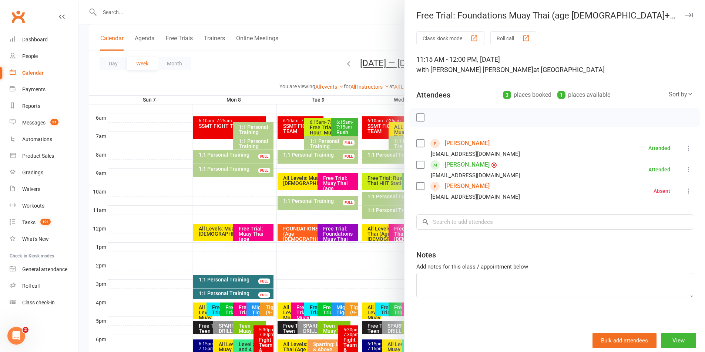
click at [460, 161] on link "[PERSON_NAME]" at bounding box center [467, 165] width 45 height 12
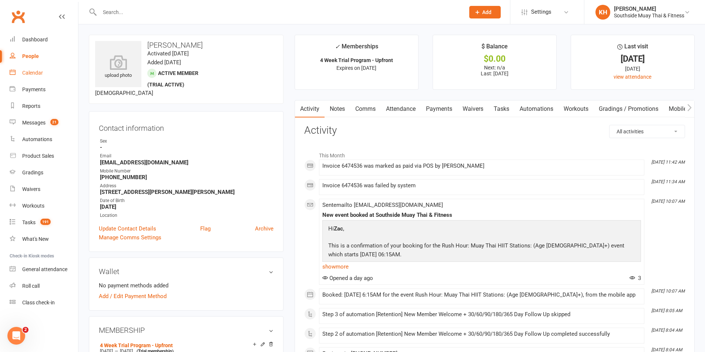
click at [37, 79] on link "Calendar" at bounding box center [44, 73] width 68 height 17
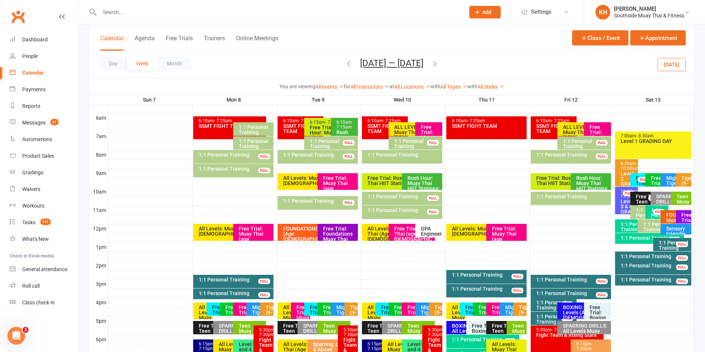
scroll to position [222, 0]
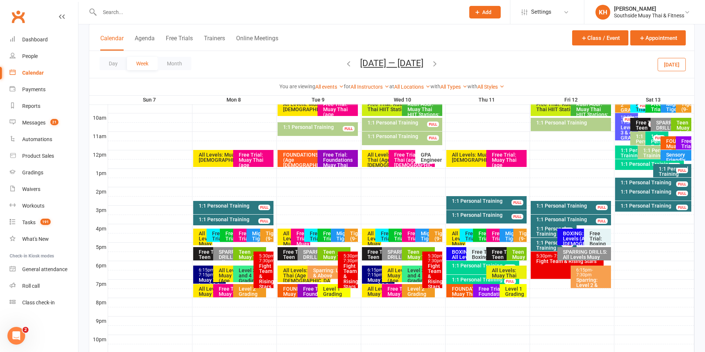
click at [205, 152] on div "All Levels: Muay Thai (Age [DEMOGRAPHIC_DATA]+)" at bounding box center [229, 158] width 73 height 17
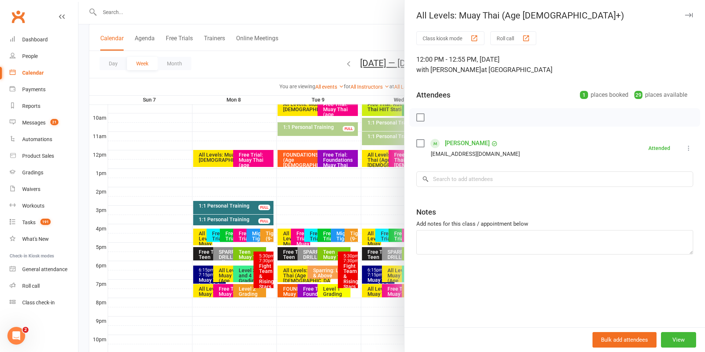
click at [681, 20] on div "All Levels: Muay Thai (Age [DEMOGRAPHIC_DATA]+)" at bounding box center [554, 15] width 300 height 10
click at [684, 12] on button "button" at bounding box center [688, 15] width 9 height 9
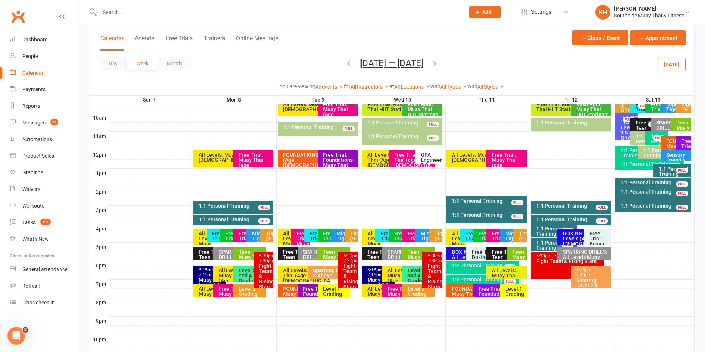
click at [671, 59] on button "[DATE]" at bounding box center [671, 64] width 28 height 13
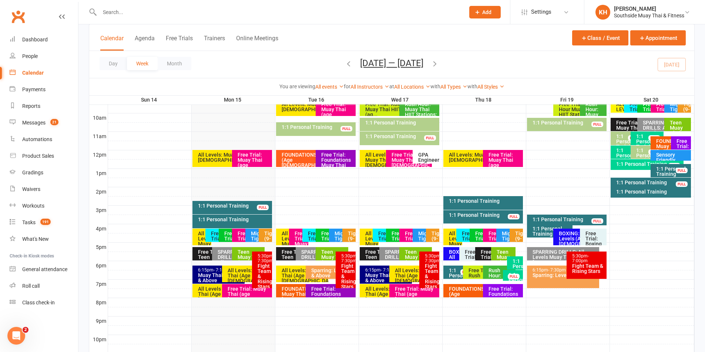
click at [209, 158] on div "All Levels: Muay Thai (Age [DEMOGRAPHIC_DATA]+)" at bounding box center [230, 157] width 65 height 10
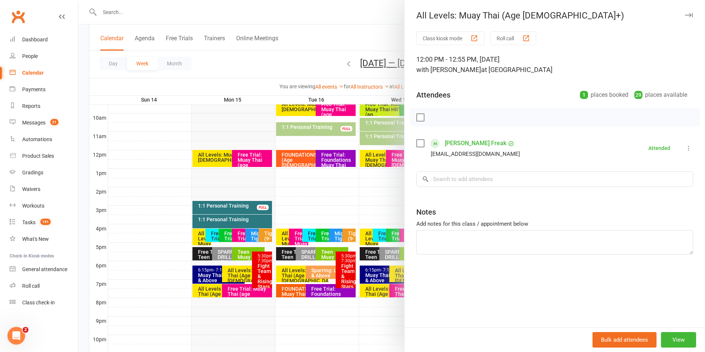
click at [685, 14] on icon "button" at bounding box center [689, 15] width 8 height 4
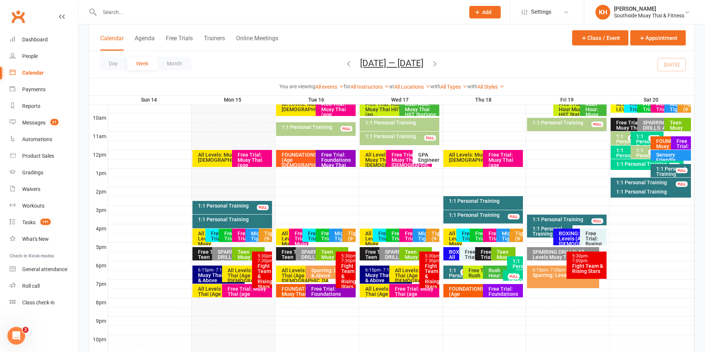
click at [260, 163] on div "Free Trial: Muay Thai (age [DEMOGRAPHIC_DATA]+ years)" at bounding box center [253, 165] width 33 height 26
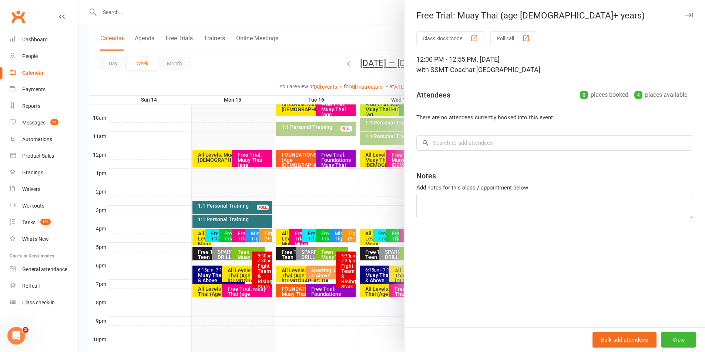
click at [685, 14] on icon "button" at bounding box center [689, 15] width 8 height 4
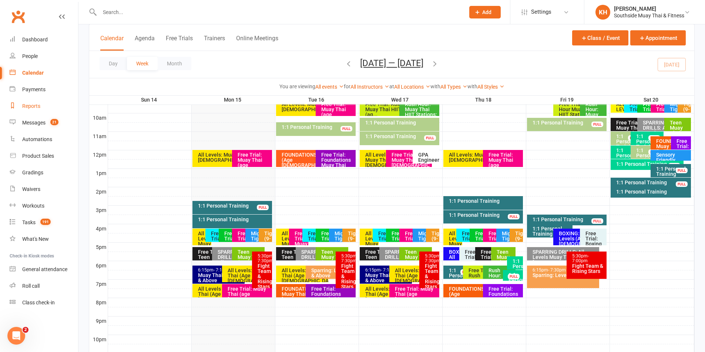
click at [25, 104] on div "Reports" at bounding box center [31, 106] width 18 height 6
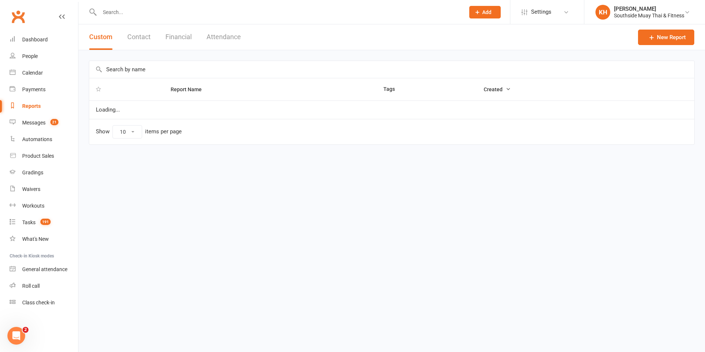
click at [185, 42] on button "Financial" at bounding box center [178, 37] width 26 height 26
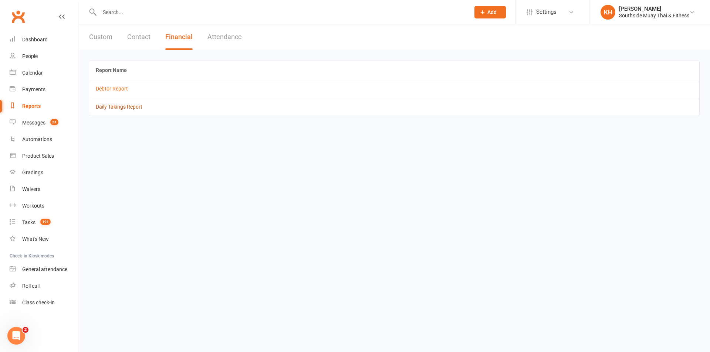
click at [133, 106] on link "Daily Takings Report" at bounding box center [119, 107] width 47 height 6
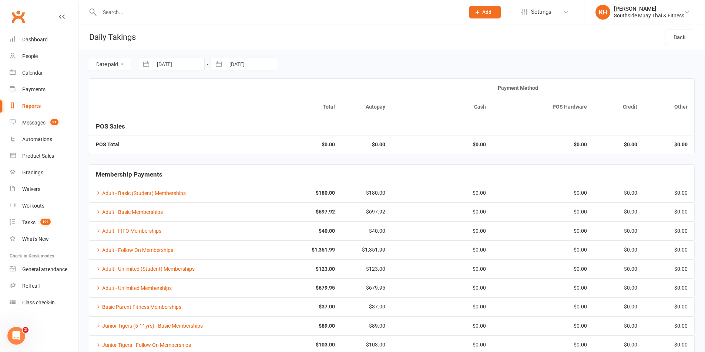
click at [224, 63] on button "button" at bounding box center [218, 64] width 13 height 13
select select "7"
select select "2025"
select select "8"
select select "2025"
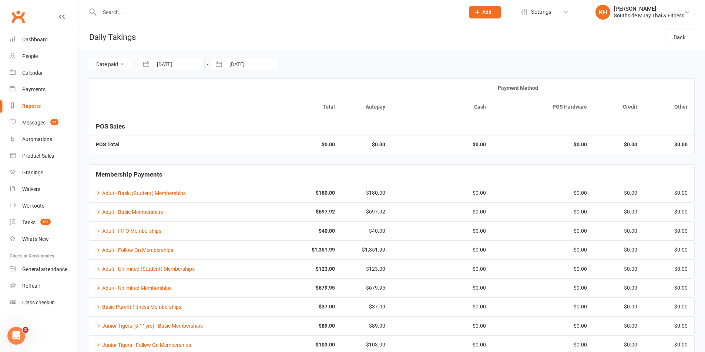
select select "9"
select select "2025"
click at [307, 136] on td "13" at bounding box center [313, 136] width 14 height 14
type input "13 Sep 2025"
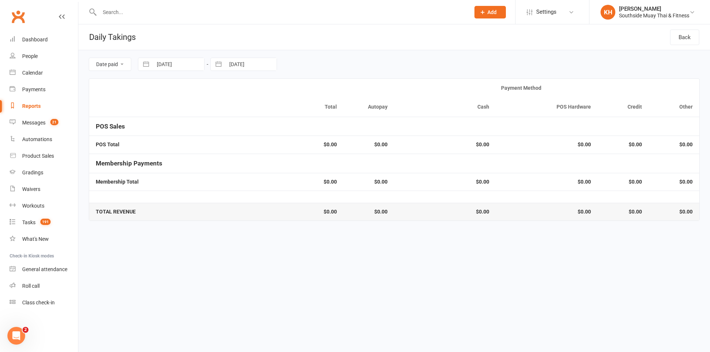
click at [146, 69] on button "button" at bounding box center [145, 64] width 13 height 13
select select "7"
select select "2025"
select select "8"
select select "2025"
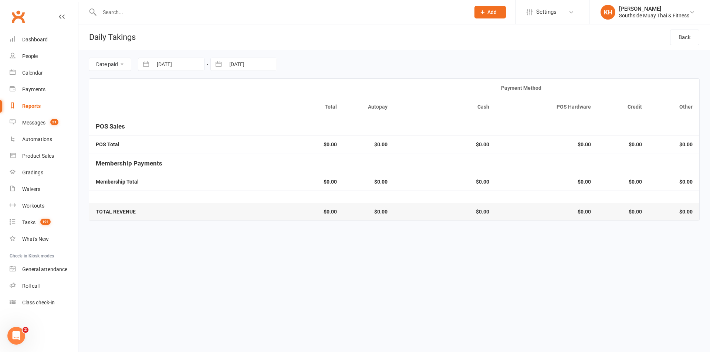
select select "9"
select select "2025"
click at [243, 135] on td "13" at bounding box center [240, 136] width 14 height 14
type input "13 Sep 2025"
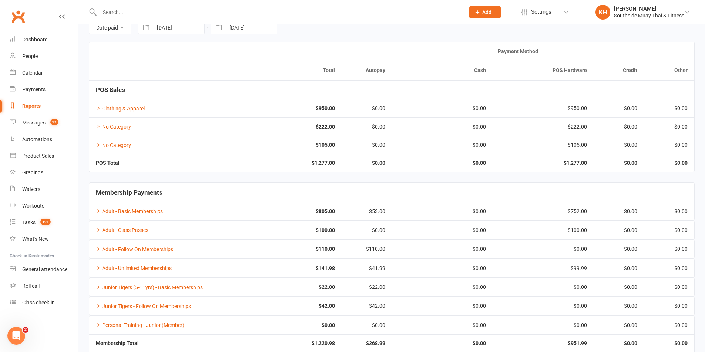
scroll to position [78, 0]
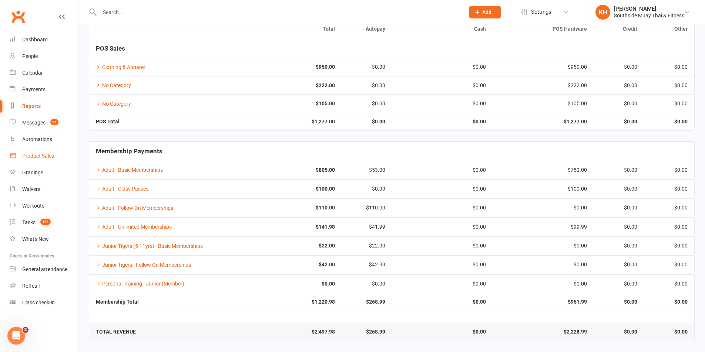
click at [39, 158] on div "Product Sales" at bounding box center [38, 156] width 32 height 6
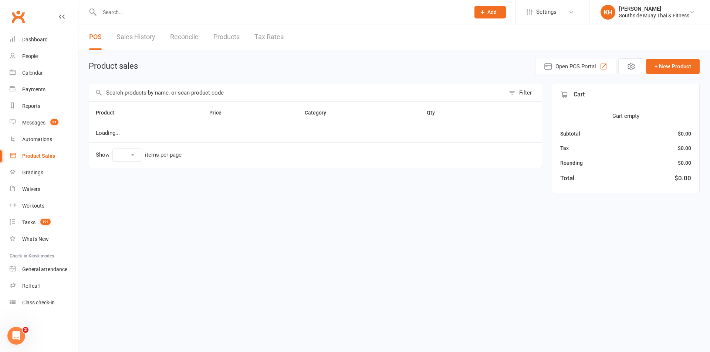
select select "100"
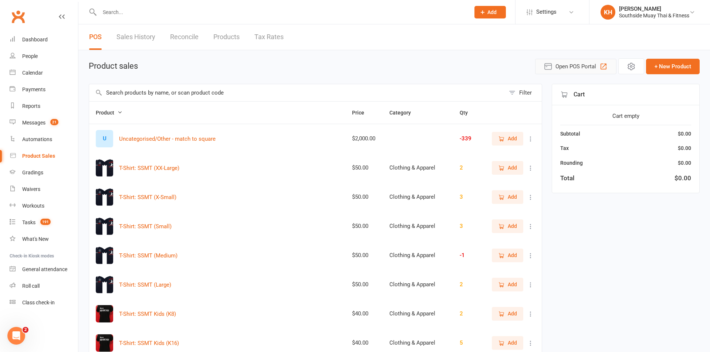
click at [601, 66] on icon "button" at bounding box center [604, 67] width 6 height 6
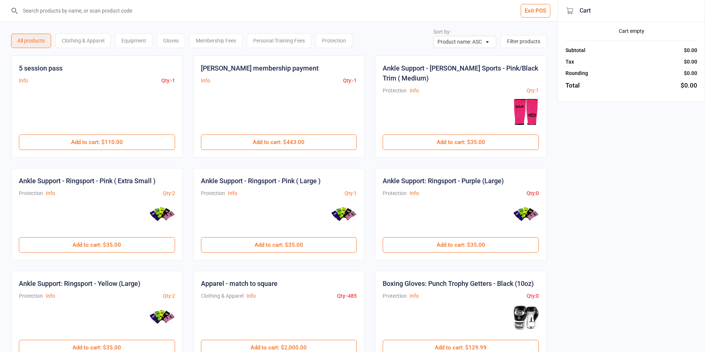
click at [158, 9] on input "search" at bounding box center [283, 10] width 528 height 21
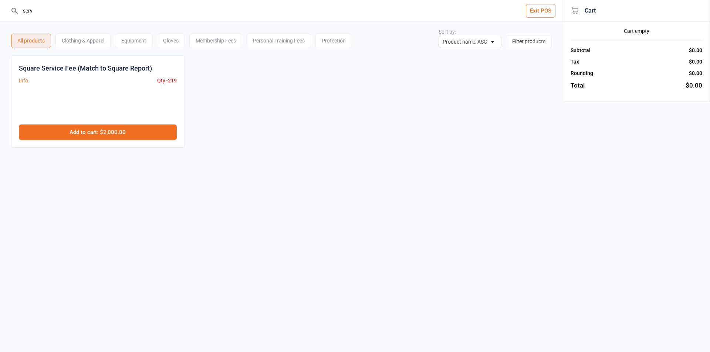
type input "serv"
click at [131, 134] on button "Add to cart : $2,000.00" at bounding box center [98, 133] width 158 height 16
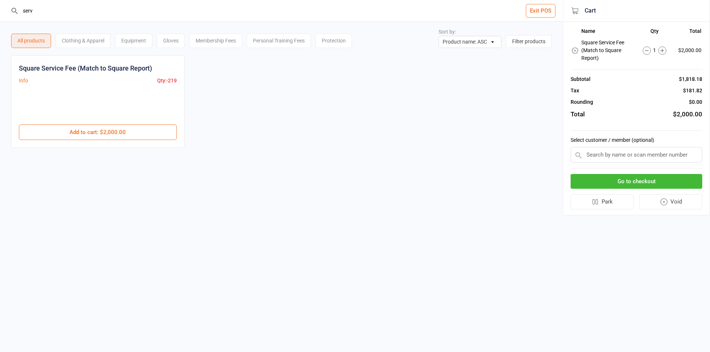
click at [638, 181] on button "Go to checkout" at bounding box center [637, 181] width 132 height 15
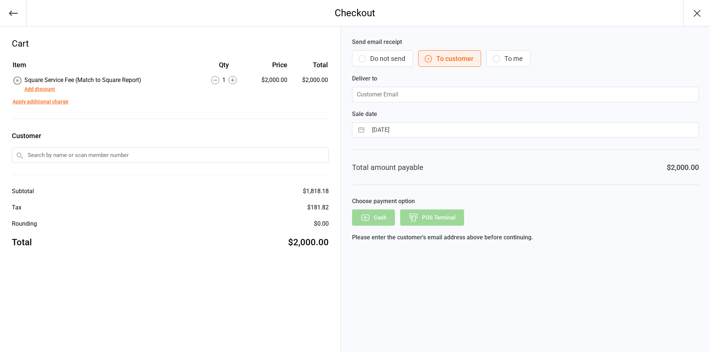
click at [48, 90] on button "Add discount" at bounding box center [39, 89] width 31 height 8
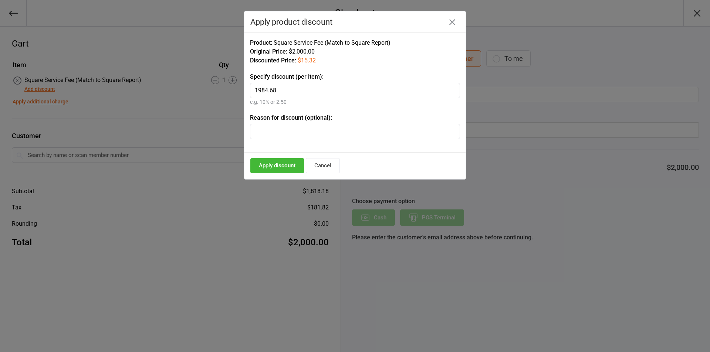
type input "1984.68"
click at [291, 166] on button "Apply discount" at bounding box center [277, 165] width 54 height 15
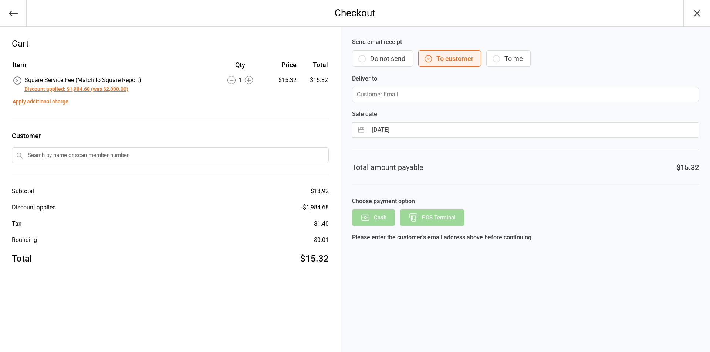
click at [388, 57] on button "Do not send" at bounding box center [382, 58] width 61 height 17
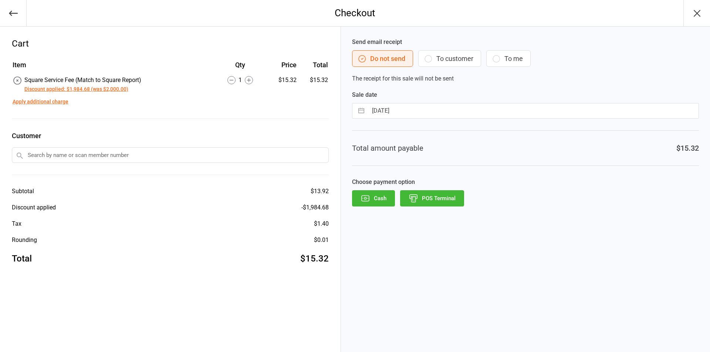
click at [362, 109] on button "button" at bounding box center [361, 111] width 13 height 15
select select "7"
select select "2025"
select select "8"
select select "2025"
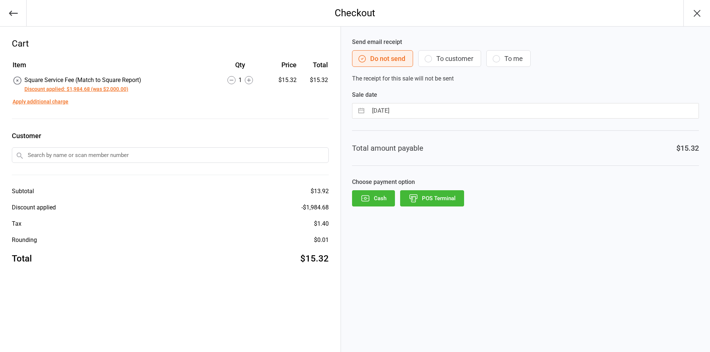
select select "9"
select select "2025"
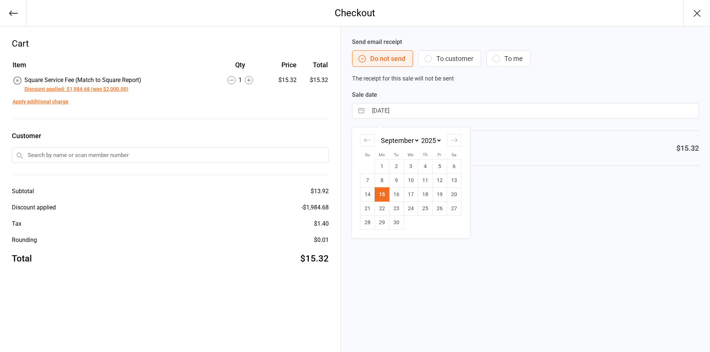
click at [458, 177] on td "13" at bounding box center [454, 181] width 14 height 14
type input "[DATE]"
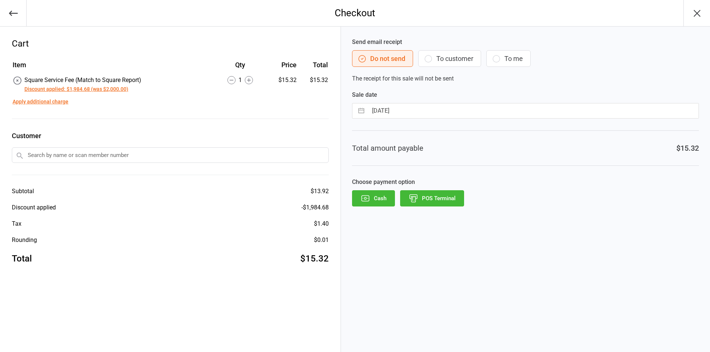
click at [432, 198] on button "POS Terminal" at bounding box center [432, 198] width 64 height 16
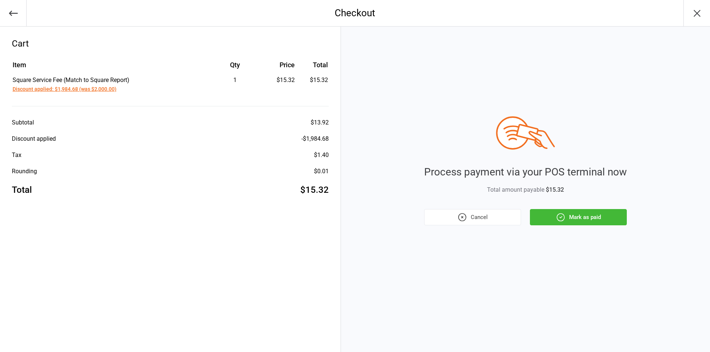
click at [570, 219] on button "Mark as paid" at bounding box center [578, 217] width 97 height 16
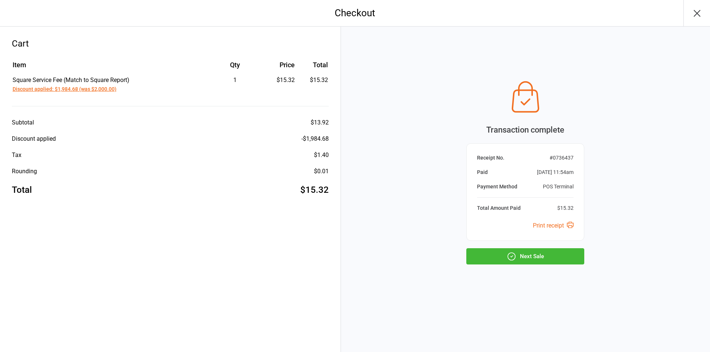
click at [572, 246] on div "Transaction complete Receipt No. # 0736437 Paid [DATE] 11:54am Payment Method P…" at bounding box center [525, 171] width 118 height 188
click at [570, 253] on button "Next Sale" at bounding box center [525, 257] width 118 height 16
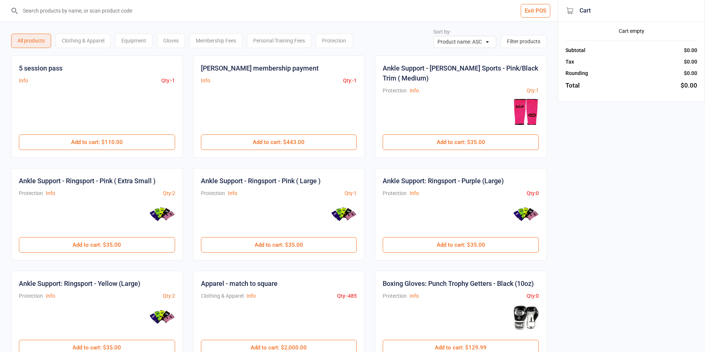
click at [536, 11] on button "Exit POS" at bounding box center [535, 11] width 30 height 14
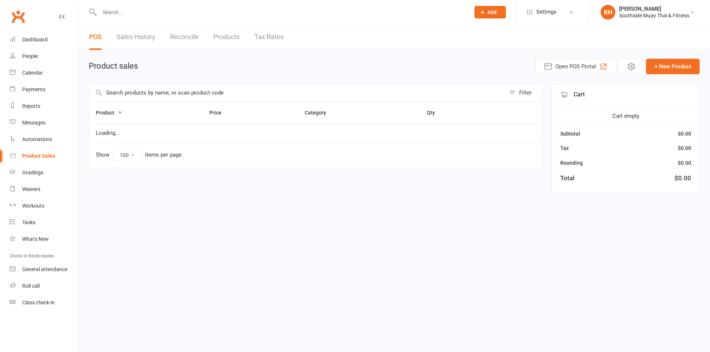
select select "100"
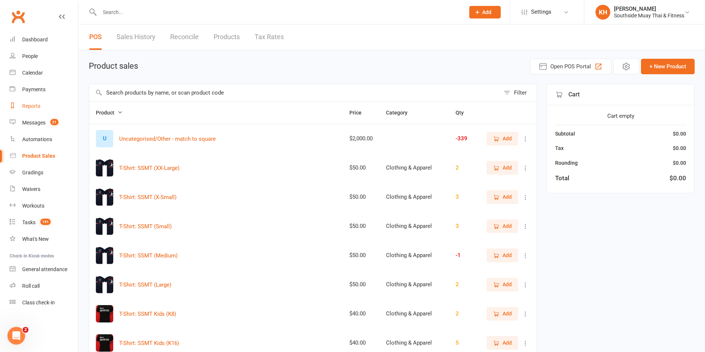
click at [34, 105] on div "Reports" at bounding box center [31, 106] width 18 height 6
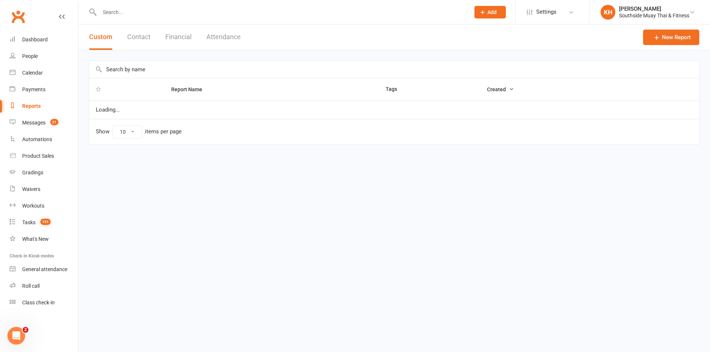
click at [188, 38] on button "Financial" at bounding box center [178, 37] width 26 height 26
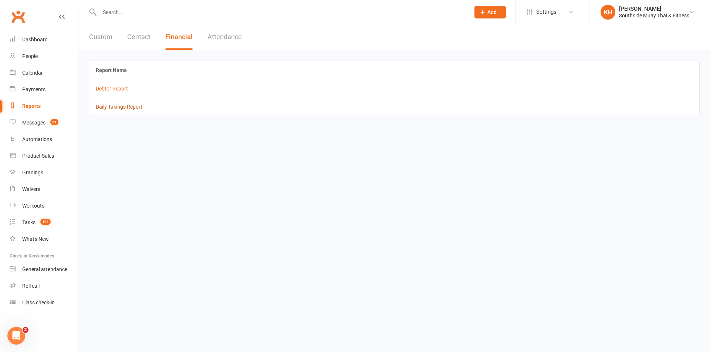
click at [138, 104] on link "Daily Takings Report" at bounding box center [119, 107] width 47 height 6
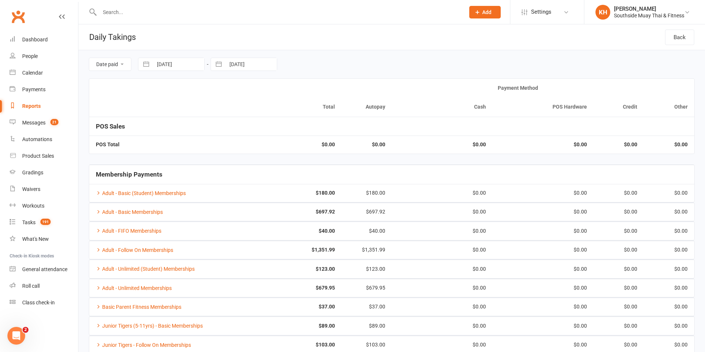
click at [219, 68] on button "button" at bounding box center [218, 64] width 13 height 13
select select "7"
select select "2025"
select select "8"
select select "2025"
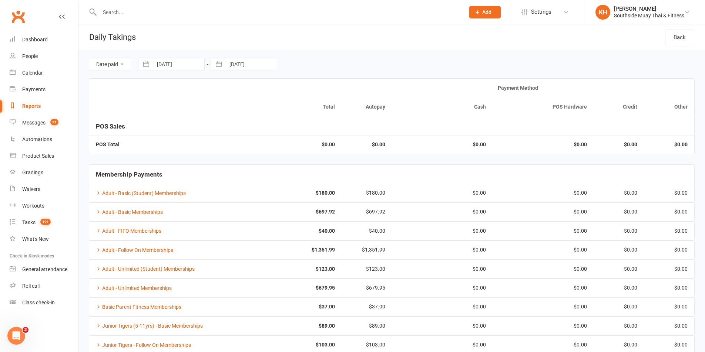
select select "9"
select select "2025"
click at [314, 139] on td "13" at bounding box center [313, 136] width 14 height 14
type input "[DATE]"
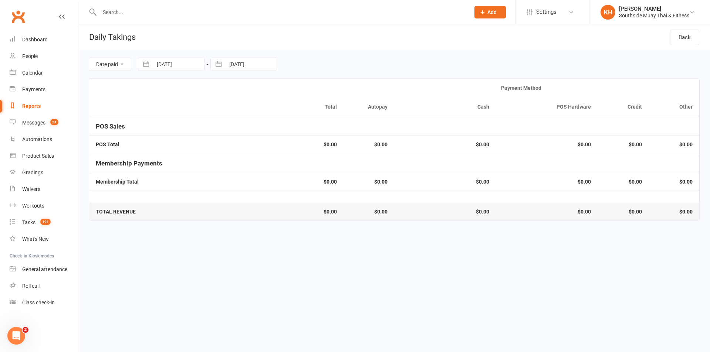
click at [149, 67] on button "button" at bounding box center [145, 64] width 13 height 13
select select "7"
select select "2025"
select select "8"
select select "2025"
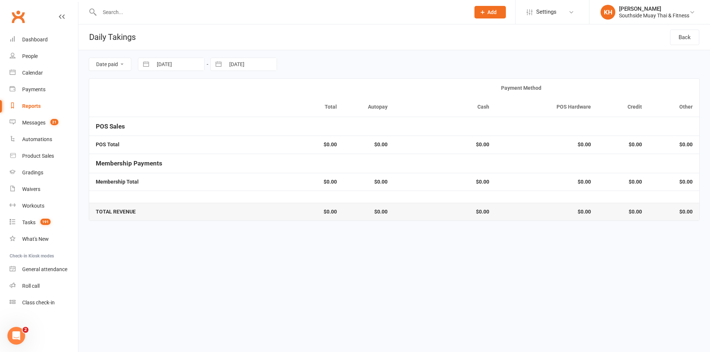
select select "9"
select select "2025"
click at [244, 133] on td "13" at bounding box center [240, 136] width 14 height 14
type input "[DATE]"
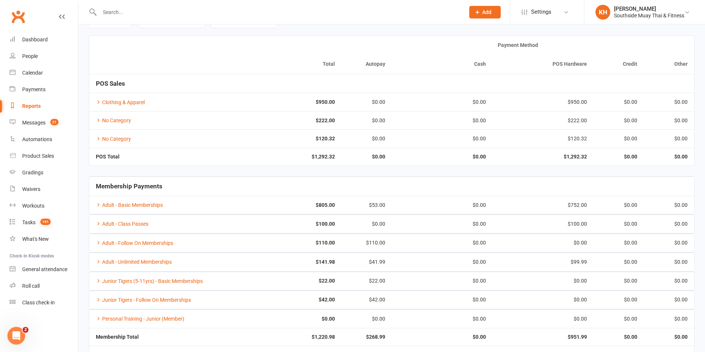
scroll to position [78, 0]
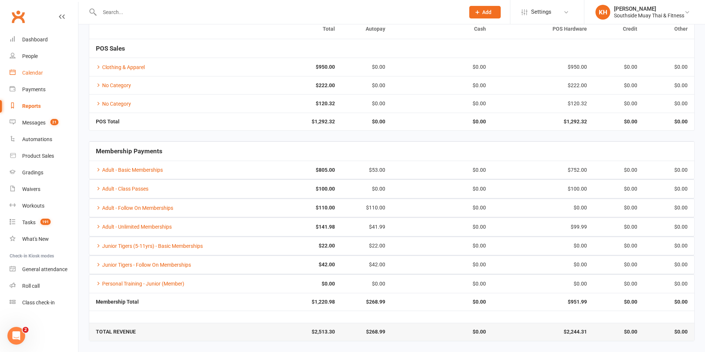
click at [34, 71] on div "Calendar" at bounding box center [32, 73] width 21 height 6
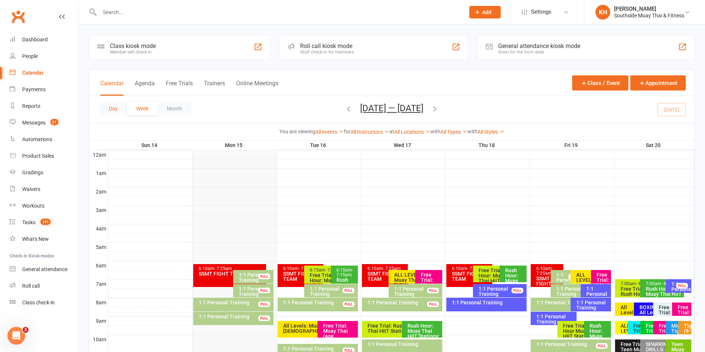
click at [118, 111] on button "Day" at bounding box center [112, 108] width 27 height 13
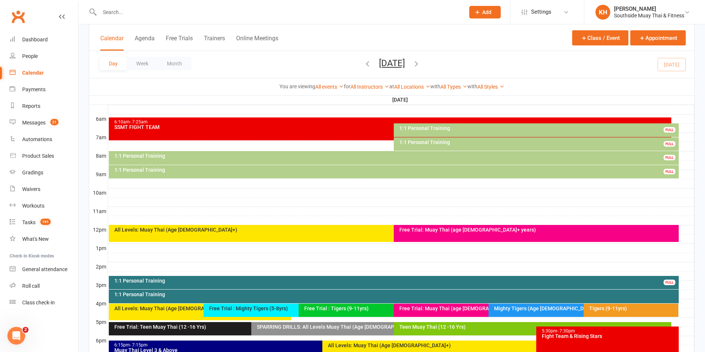
scroll to position [222, 0]
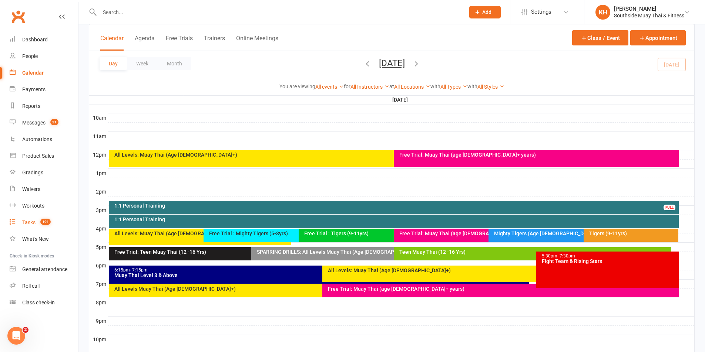
click at [29, 221] on div "Tasks" at bounding box center [28, 223] width 13 height 6
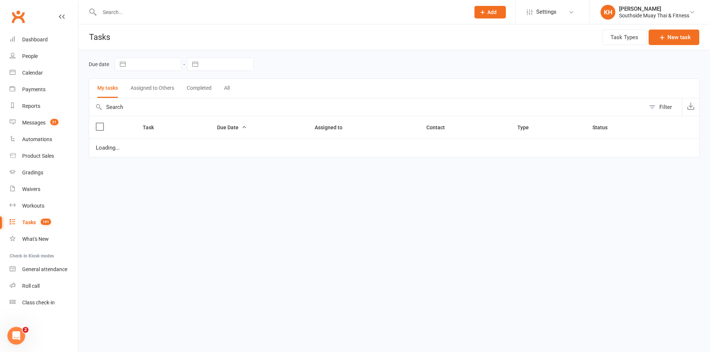
select select "started"
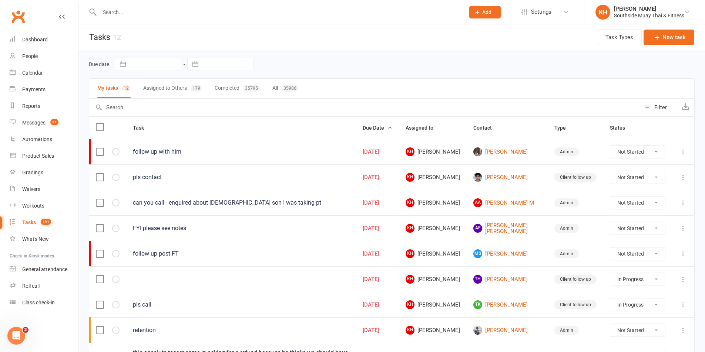
click at [171, 18] on div at bounding box center [274, 12] width 371 height 24
click at [171, 14] on input "text" at bounding box center [278, 12] width 362 height 10
type input "v"
paste input "[EMAIL_ADDRESS][DOMAIN_NAME]"
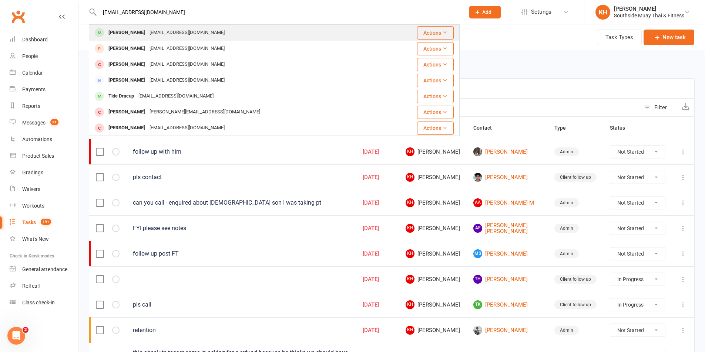
type input "[EMAIL_ADDRESS][DOMAIN_NAME]"
click at [147, 29] on div "[EMAIL_ADDRESS][DOMAIN_NAME]" at bounding box center [187, 32] width 80 height 11
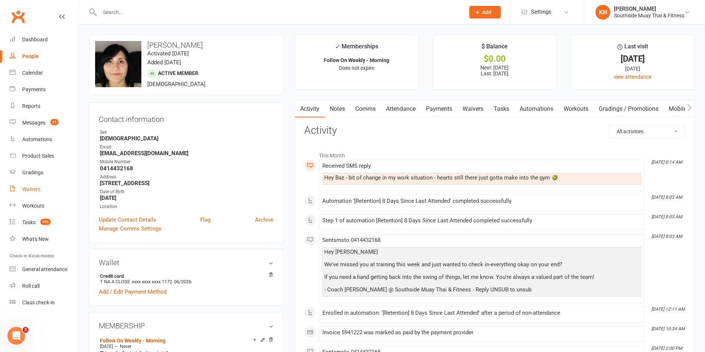
click at [31, 188] on div "Waivers" at bounding box center [31, 189] width 18 height 6
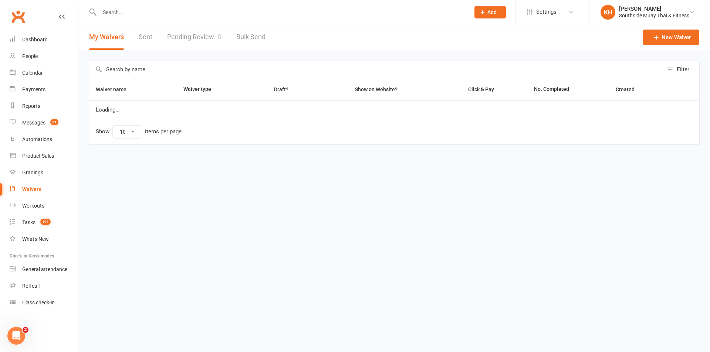
click at [201, 37] on link "Pending Review 0" at bounding box center [194, 37] width 54 height 26
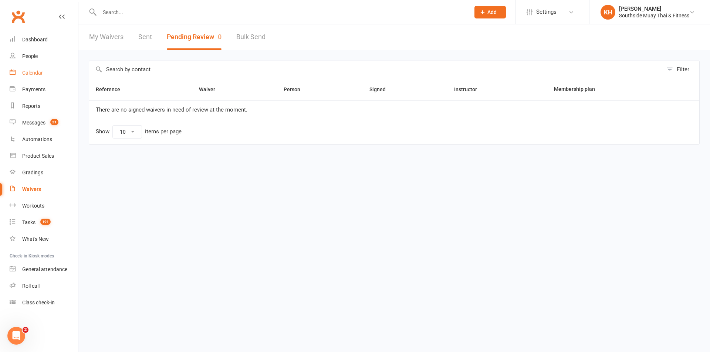
click at [39, 69] on link "Calendar" at bounding box center [44, 73] width 68 height 17
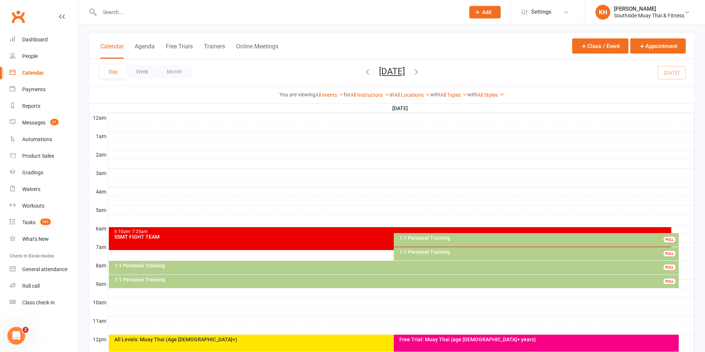
click at [420, 72] on icon "button" at bounding box center [416, 72] width 8 height 8
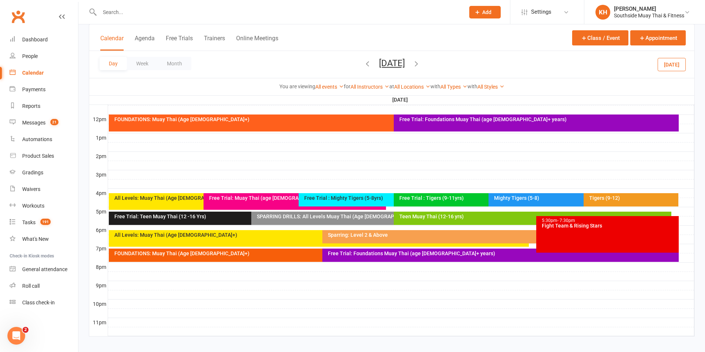
scroll to position [259, 0]
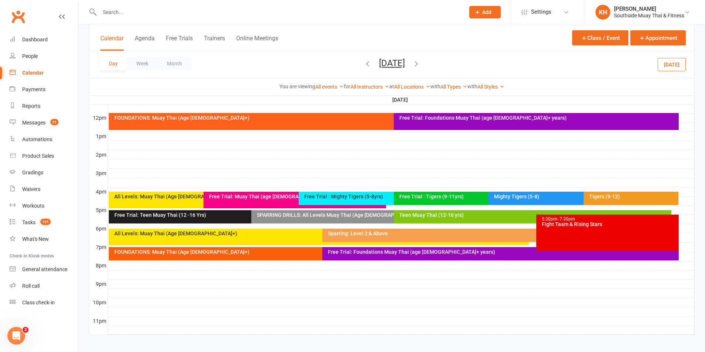
click at [418, 223] on div "Teen Muay Thai (12-16 yrs)" at bounding box center [532, 216] width 277 height 13
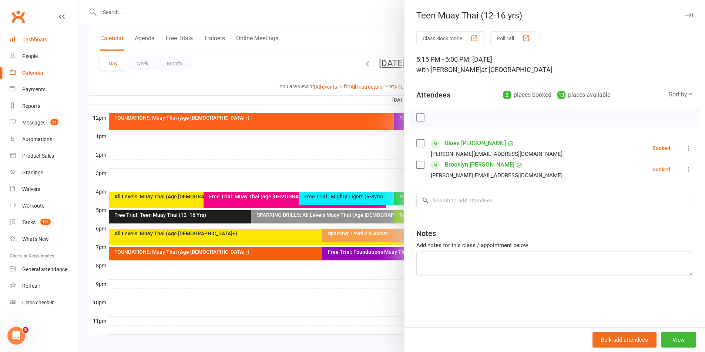
drag, startPoint x: 41, startPoint y: 43, endPoint x: 83, endPoint y: 74, distance: 52.6
click at [41, 43] on link "Dashboard" at bounding box center [44, 39] width 68 height 17
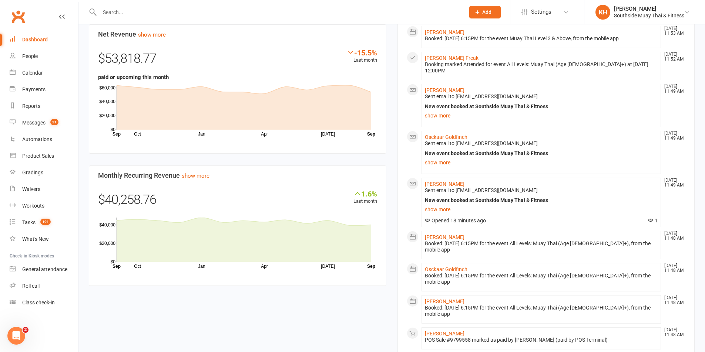
scroll to position [244, 0]
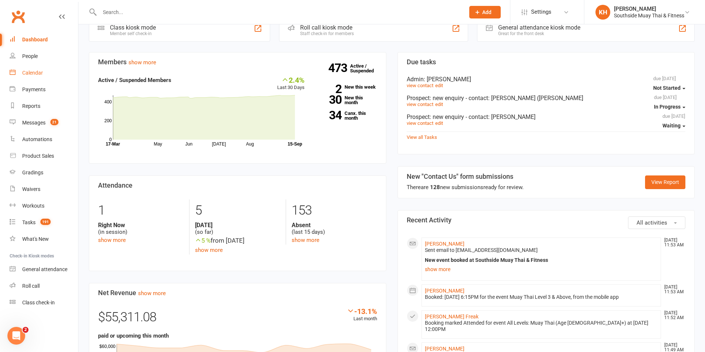
click at [40, 75] on div "Calendar" at bounding box center [32, 73] width 21 height 6
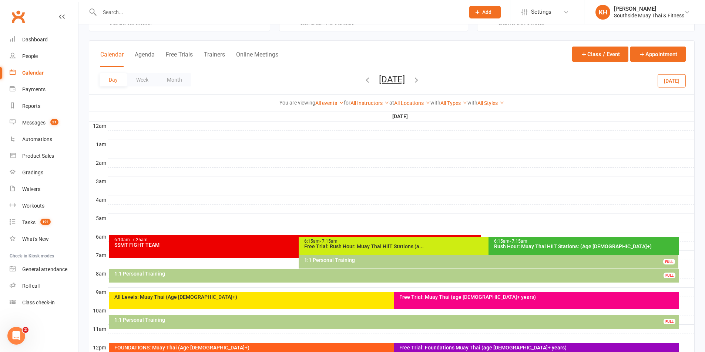
scroll to position [37, 0]
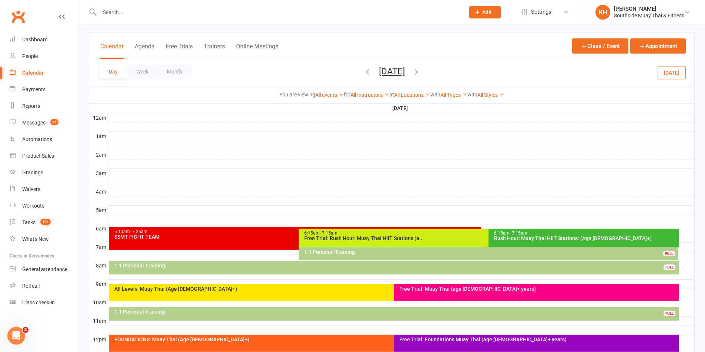
click at [363, 72] on icon "button" at bounding box center [367, 72] width 8 height 8
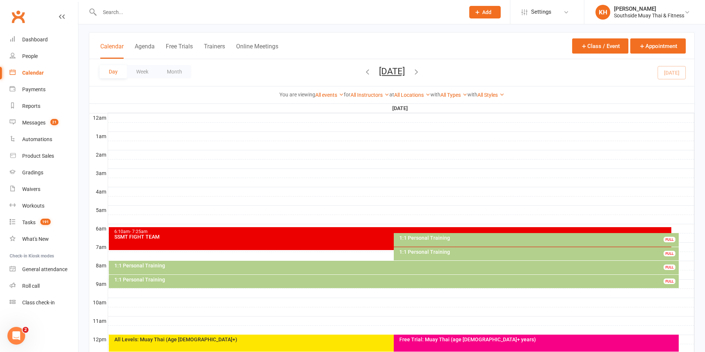
click at [363, 71] on icon "button" at bounding box center [367, 72] width 8 height 8
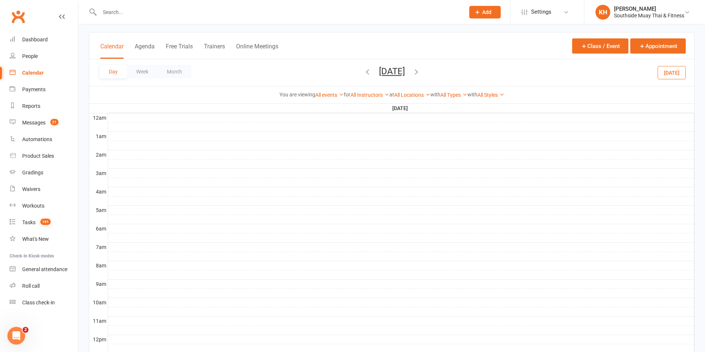
click at [363, 74] on icon "button" at bounding box center [367, 72] width 8 height 8
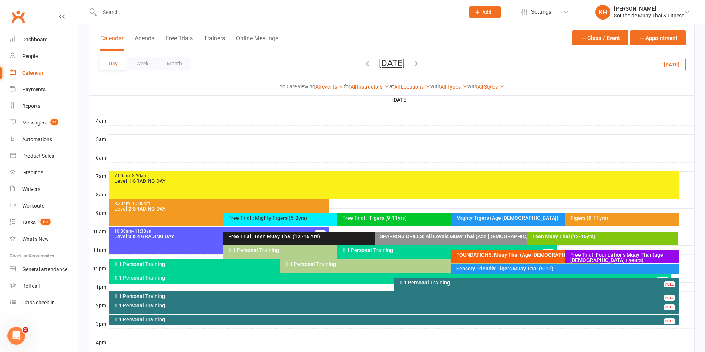
scroll to position [111, 0]
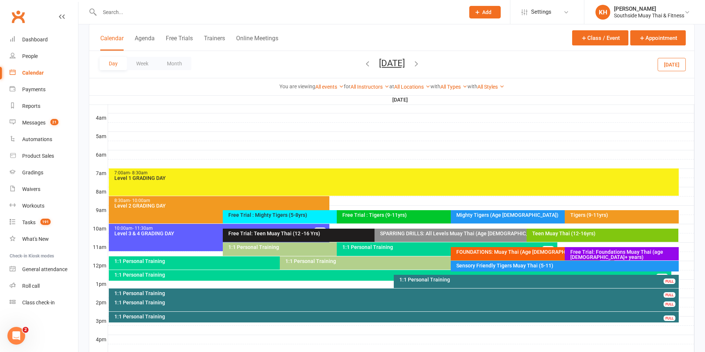
click at [177, 178] on div "Level 1 GRADING DAY" at bounding box center [395, 178] width 563 height 5
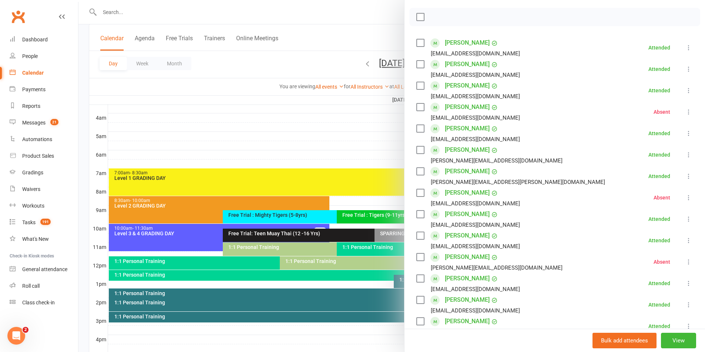
scroll to position [148, 0]
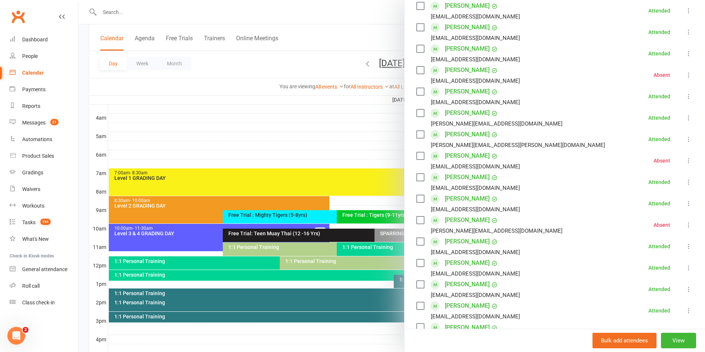
click at [685, 157] on icon at bounding box center [688, 160] width 7 height 7
click at [642, 183] on link "Remove" at bounding box center [655, 190] width 73 height 15
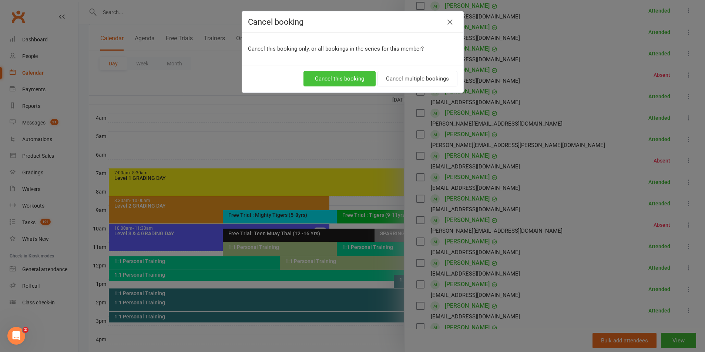
click at [350, 77] on button "Cancel this booking" at bounding box center [339, 79] width 72 height 16
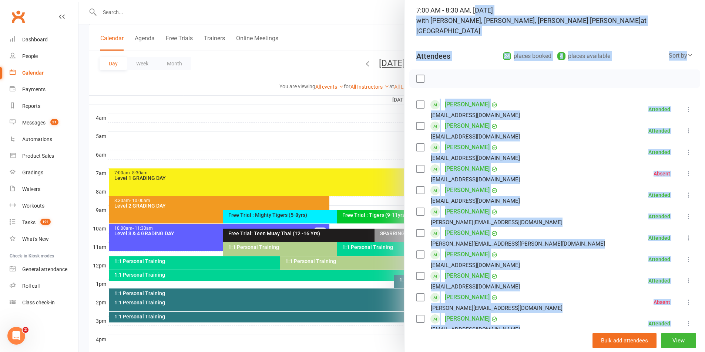
scroll to position [46, 0]
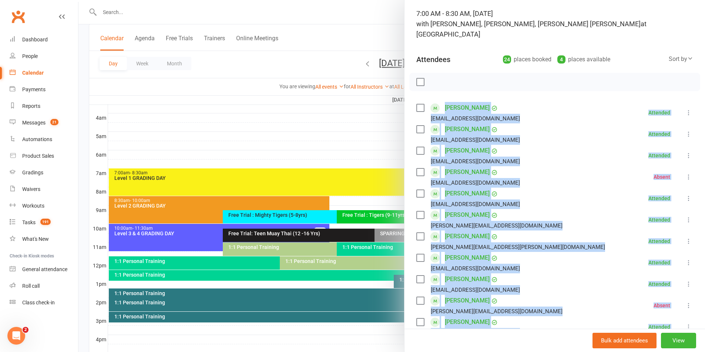
drag, startPoint x: 514, startPoint y: 270, endPoint x: 449, endPoint y: 89, distance: 192.1
copy ul "[PERSON_NAME] [EMAIL_ADDRESS][DOMAIN_NAME] Attended More info Remove Mark absen…"
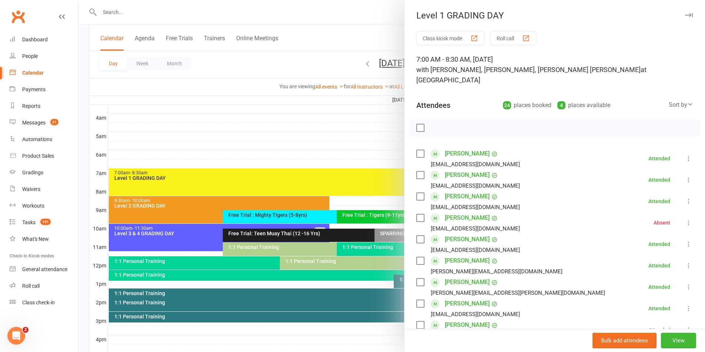
click at [676, 10] on div "Level 1 GRADING DAY Class kiosk mode Roll call 7:00 AM - 8:30 AM, [DATE] with […" at bounding box center [554, 176] width 301 height 352
click at [683, 10] on div "Level 1 GRADING DAY" at bounding box center [554, 15] width 300 height 10
click at [685, 13] on icon "button" at bounding box center [689, 15] width 8 height 4
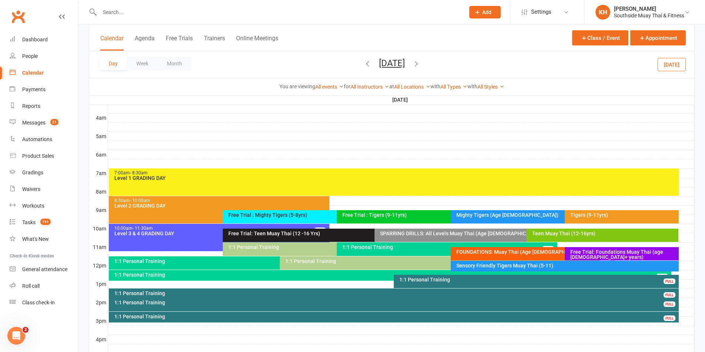
click at [176, 212] on div "8:30am - 10:00am Level 2 GRADING DAY" at bounding box center [219, 209] width 220 height 27
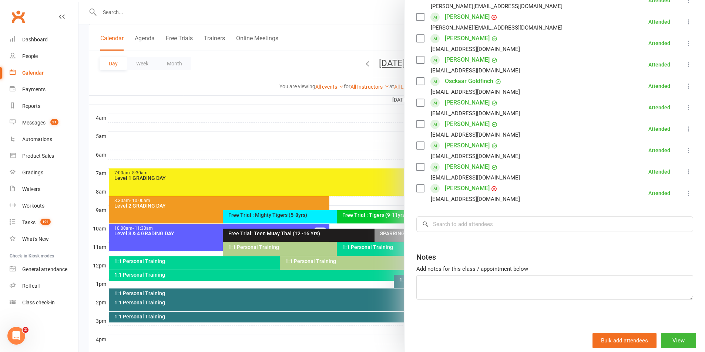
scroll to position [37, 0]
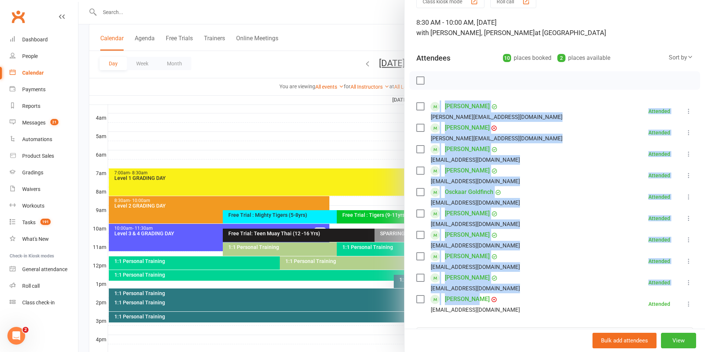
drag, startPoint x: 493, startPoint y: 303, endPoint x: 426, endPoint y: 105, distance: 209.1
click at [426, 105] on ul "[PERSON_NAME] [PERSON_NAME][EMAIL_ADDRESS][DOMAIN_NAME] Attended More info Remo…" at bounding box center [554, 208] width 277 height 215
copy ul "[PERSON_NAME] [PERSON_NAME][EMAIL_ADDRESS][DOMAIN_NAME] Attended More info Remo…"
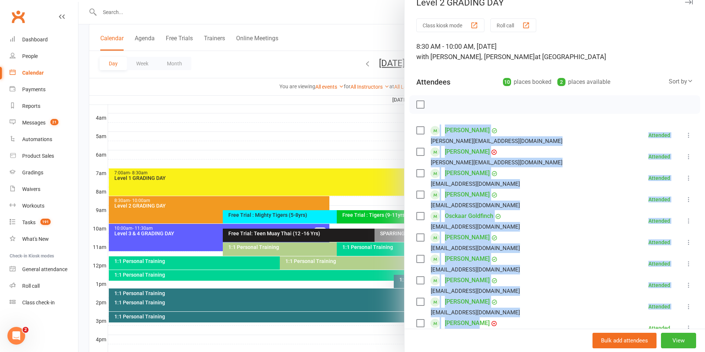
scroll to position [0, 0]
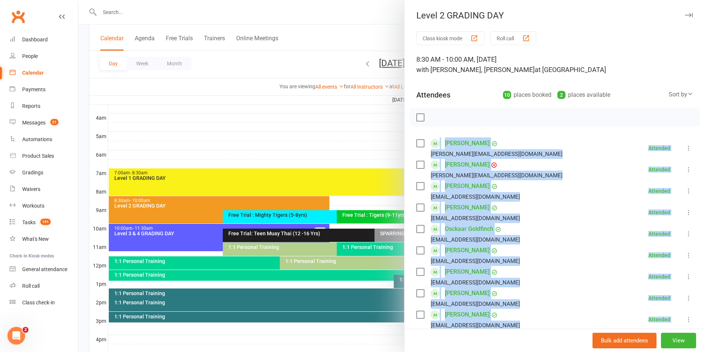
click at [685, 15] on icon "button" at bounding box center [689, 15] width 8 height 4
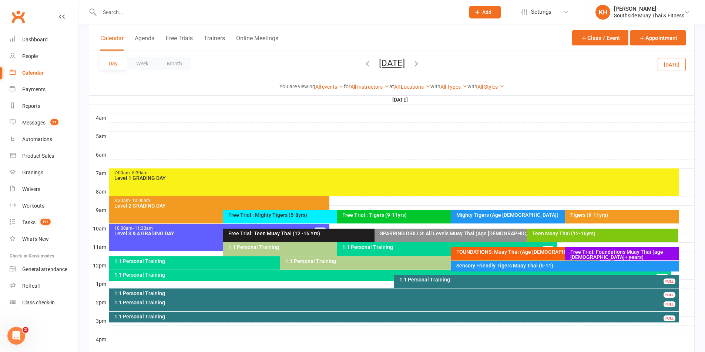
click at [164, 240] on div "10:00am - 11:30am Level 3 & 4 GRADING DAY FULL" at bounding box center [219, 237] width 220 height 27
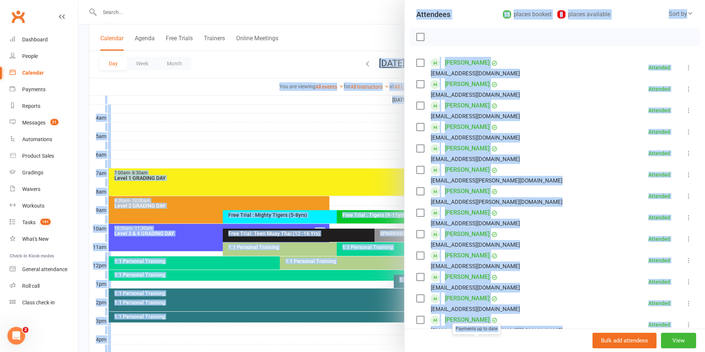
scroll to position [38, 0]
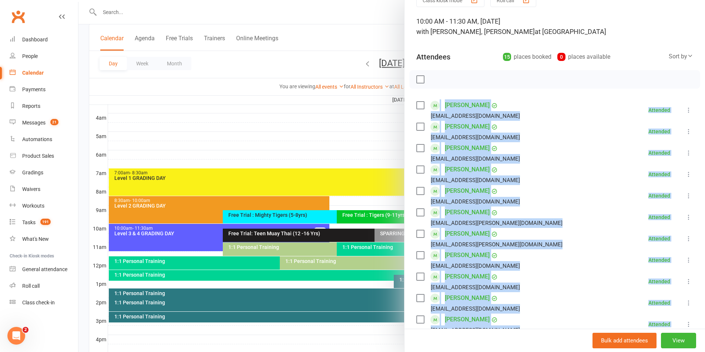
drag, startPoint x: 486, startPoint y: 307, endPoint x: 435, endPoint y: 101, distance: 211.4
click at [435, 101] on ul "[PERSON_NAME] [EMAIL_ADDRESS][DOMAIN_NAME] Attended More info Remove [PERSON_NA…" at bounding box center [554, 260] width 277 height 322
copy ul "[PERSON_NAME] [EMAIL_ADDRESS][DOMAIN_NAME] Attended More info Remove [PERSON_NA…"
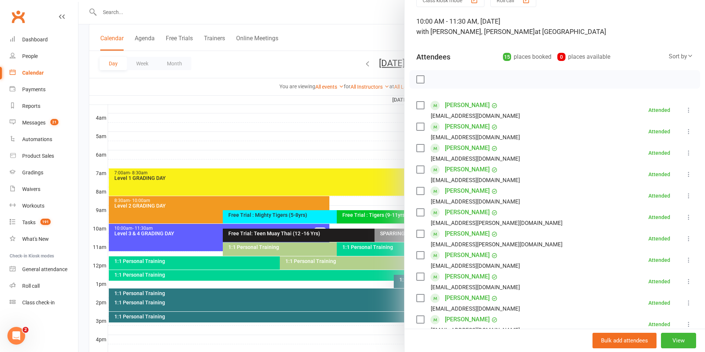
click at [82, 115] on div at bounding box center [391, 176] width 626 height 352
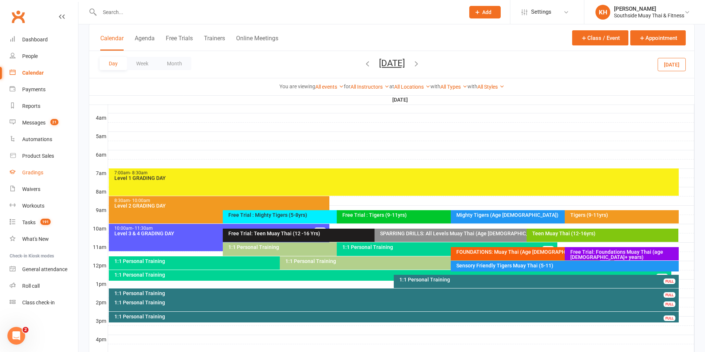
click at [30, 171] on div "Gradings" at bounding box center [32, 173] width 21 height 6
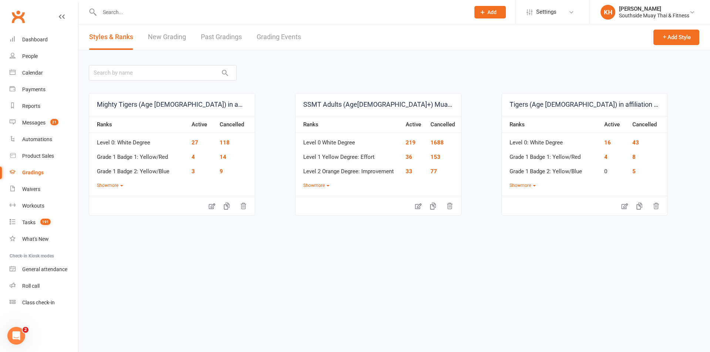
click at [269, 34] on link "Grading Events" at bounding box center [279, 37] width 44 height 26
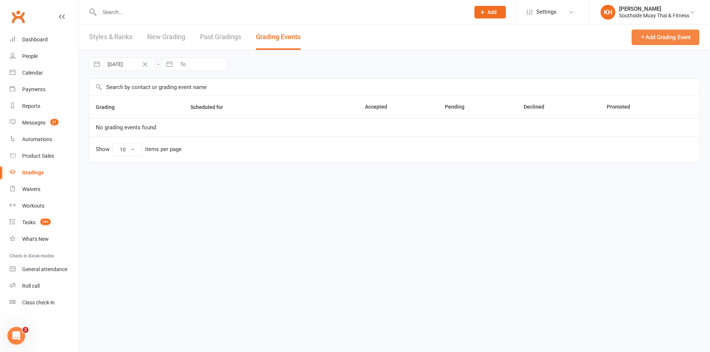
click at [659, 38] on button "Add Grading Event" at bounding box center [666, 38] width 68 height 16
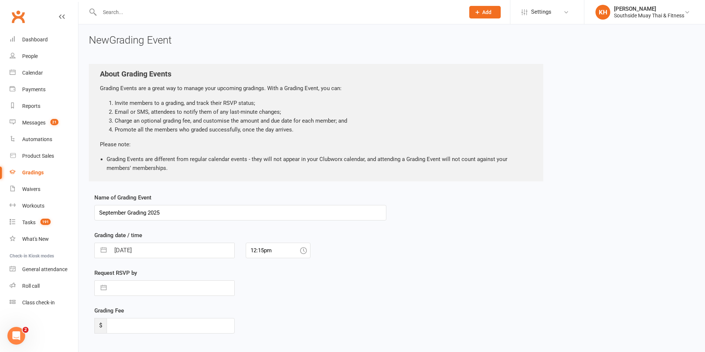
click at [97, 209] on input "September Grading 2025" at bounding box center [240, 213] width 292 height 16
type input "September Grading 2025"
click at [100, 247] on button "button" at bounding box center [103, 250] width 13 height 15
select select "7"
select select "2025"
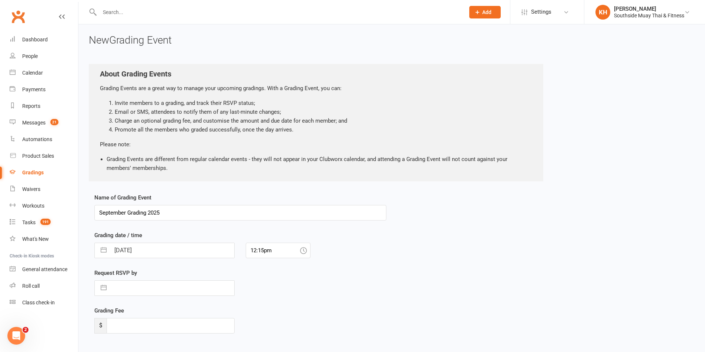
select select "8"
select select "2025"
select select "9"
select select "2025"
click at [195, 321] on td "13" at bounding box center [196, 321] width 14 height 14
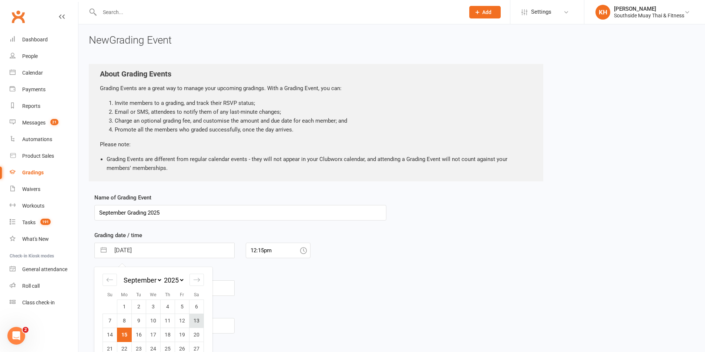
type input "[DATE]"
click at [420, 269] on div "Name of Grading Event September Grading 2025 Grading date / time [DATE] Navigat…" at bounding box center [391, 286] width 605 height 187
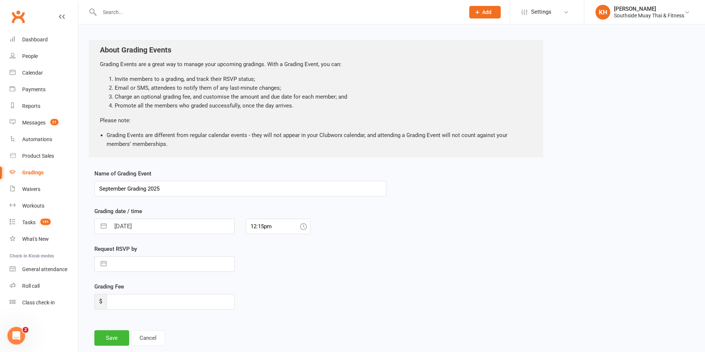
scroll to position [51, 0]
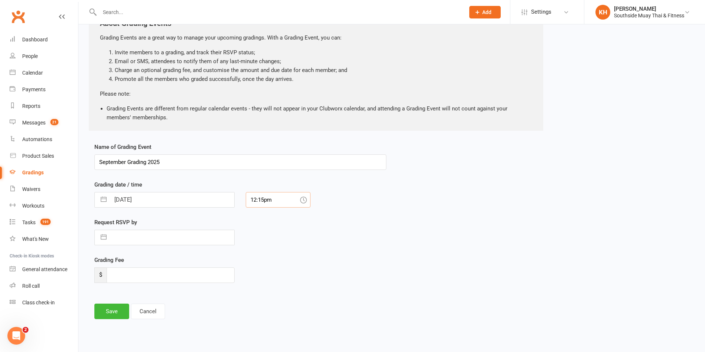
click at [278, 200] on input "12:15pm" at bounding box center [278, 200] width 65 height 16
drag, startPoint x: 264, startPoint y: 237, endPoint x: 290, endPoint y: 233, distance: 26.1
click at [264, 236] on div "7:00am" at bounding box center [278, 237] width 64 height 12
type input "7:00am"
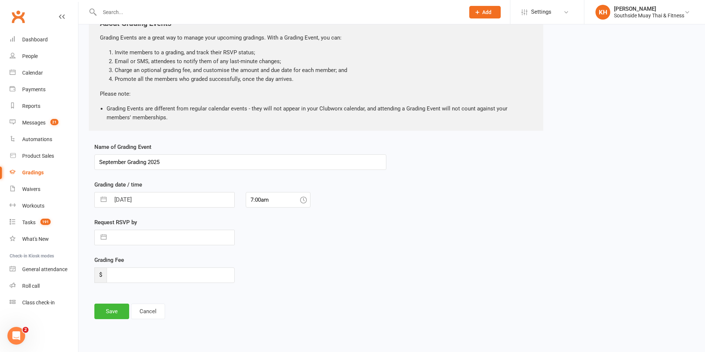
click at [449, 227] on div "Name of Grading Event September Grading 2025 Grading date / time [DATE] Navigat…" at bounding box center [391, 236] width 605 height 187
click at [108, 316] on button "Save" at bounding box center [111, 312] width 35 height 16
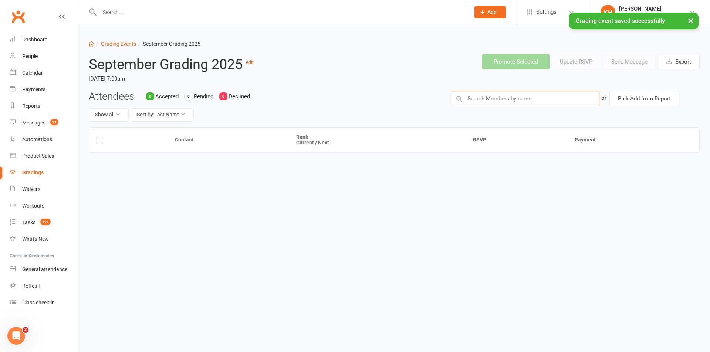
click at [506, 97] on input "text" at bounding box center [526, 99] width 148 height 16
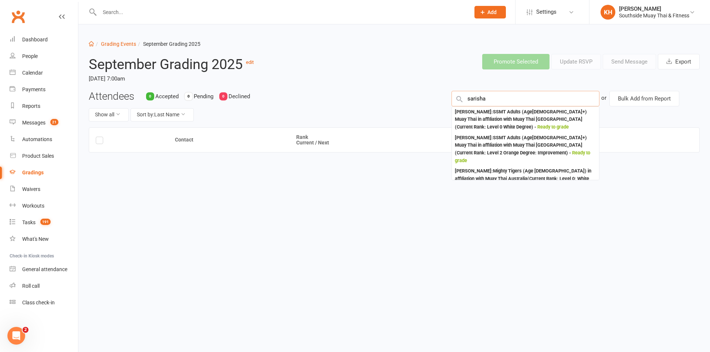
type input "sarisha"
click at [485, 118] on div "Sarisha Anand : SSMT Adults (Age13+) Muay Thai in affiliation with Muay Thai Au…" at bounding box center [525, 119] width 141 height 23
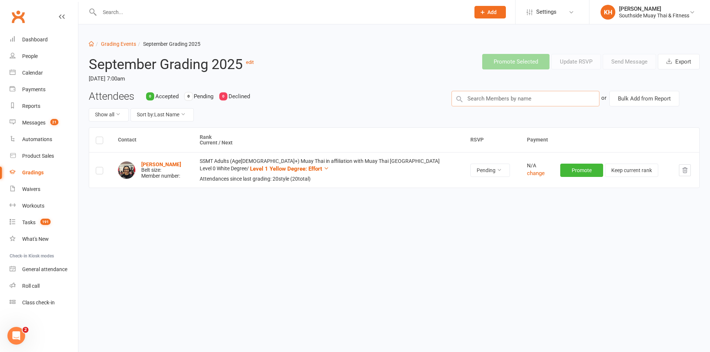
click at [516, 101] on input "text" at bounding box center [526, 99] width 148 height 16
type input "m"
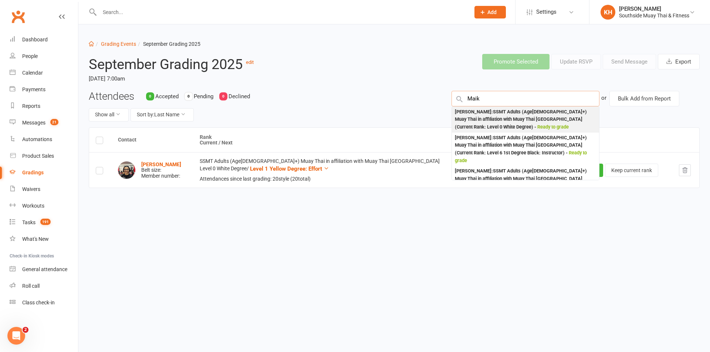
type input "Maik"
click at [500, 115] on div "Maik Bausch : SSMT Adults (Age13+) Muay Thai in affiliation with Muay Thai Aust…" at bounding box center [525, 119] width 141 height 23
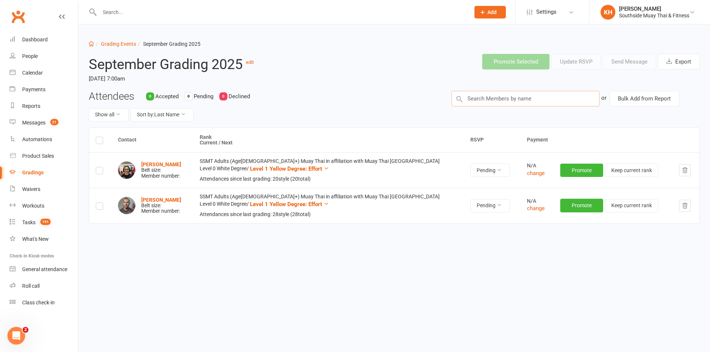
click at [498, 98] on input "text" at bounding box center [526, 99] width 148 height 16
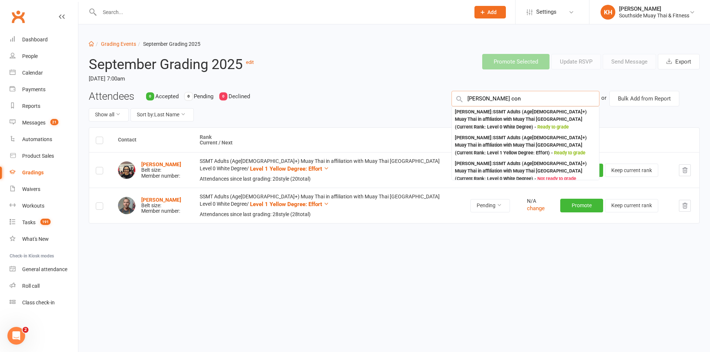
type input "amy con"
click at [491, 115] on div "Amy Conroy : SSMT Adults (Age13+) Muay Thai in affiliation with Muay Thai Austr…" at bounding box center [525, 119] width 141 height 23
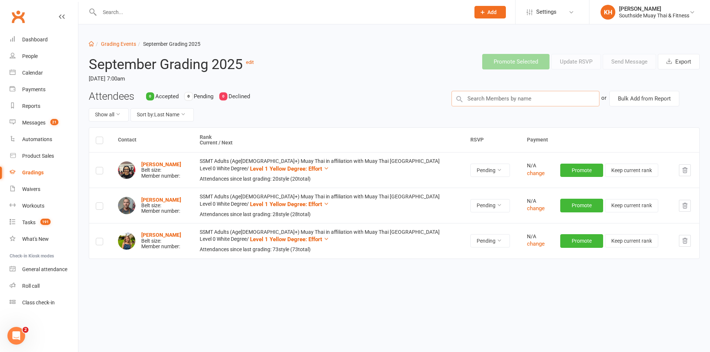
click at [488, 102] on input "text" at bounding box center [526, 99] width 148 height 16
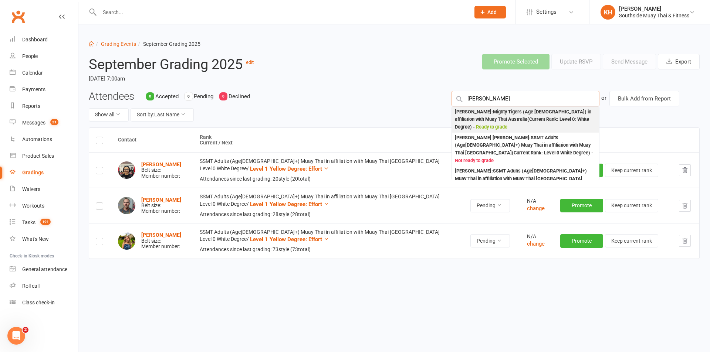
type input "meisha"
click at [487, 116] on div "Meisha Forster : Mighty Tigers (Age 5-8) in affiliation with Muay Thai Australi…" at bounding box center [525, 119] width 141 height 23
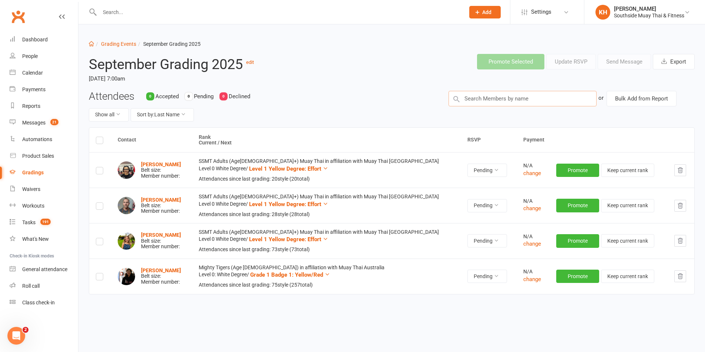
click at [491, 101] on input "text" at bounding box center [522, 99] width 148 height 16
type input "farron"
click at [483, 101] on input "text" at bounding box center [522, 99] width 148 height 16
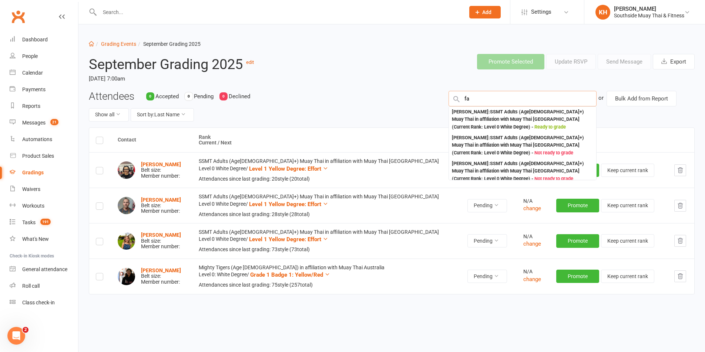
type input "f"
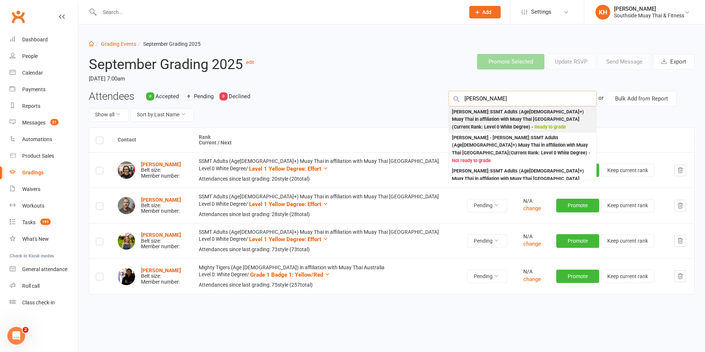
type input "ellie gol"
click at [480, 118] on div "Ellie Goldfinch : SSMT Adults (Age13+) Muay Thai in affiliation with Muay Thai …" at bounding box center [522, 119] width 141 height 23
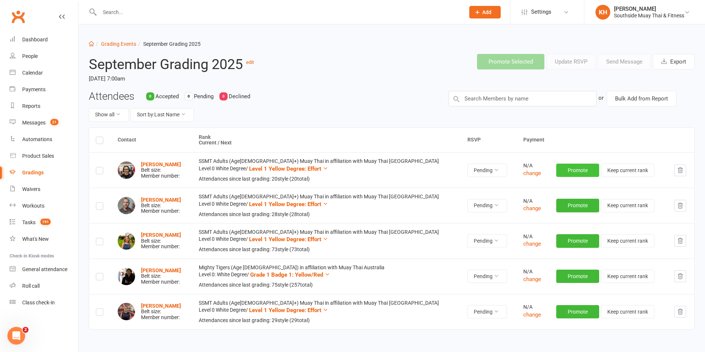
click at [556, 170] on button "Promote" at bounding box center [577, 170] width 43 height 13
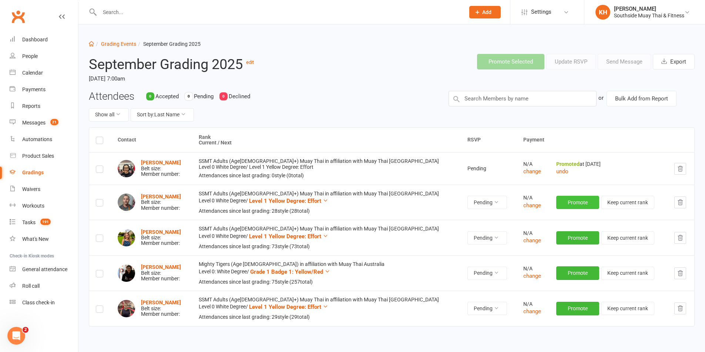
click at [556, 206] on button "Promote" at bounding box center [577, 202] width 43 height 13
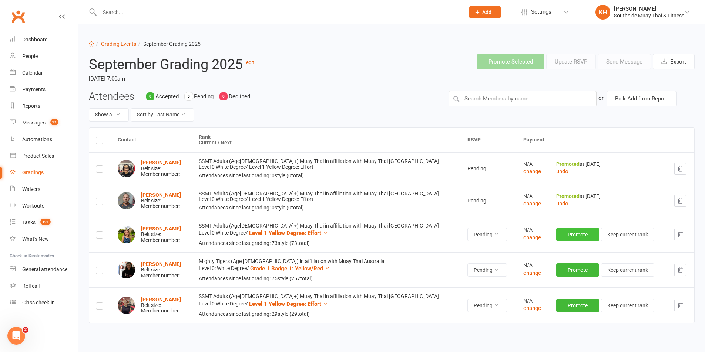
click at [556, 237] on button "Promote" at bounding box center [577, 234] width 43 height 13
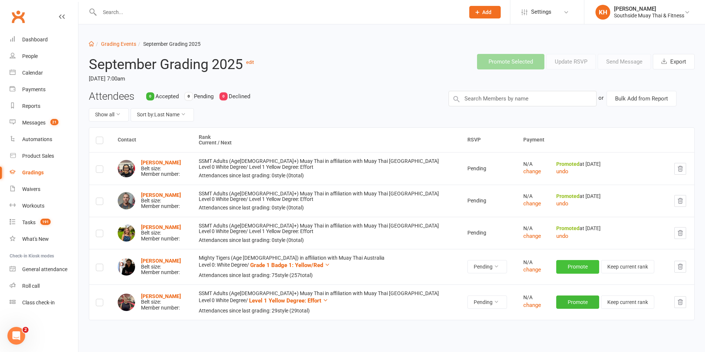
click at [556, 266] on button "Promote" at bounding box center [577, 266] width 43 height 13
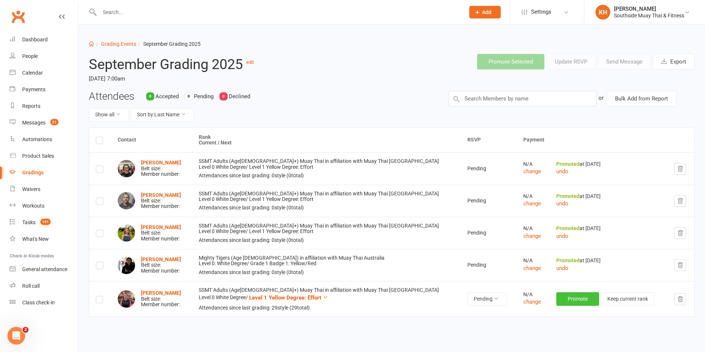
click at [556, 300] on button "Promote" at bounding box center [577, 299] width 43 height 13
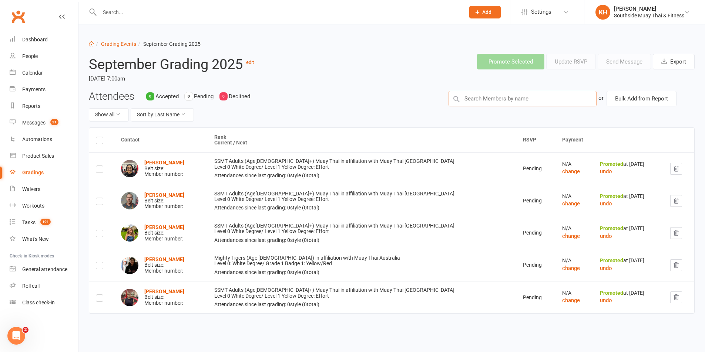
click at [528, 99] on input "text" at bounding box center [522, 99] width 148 height 16
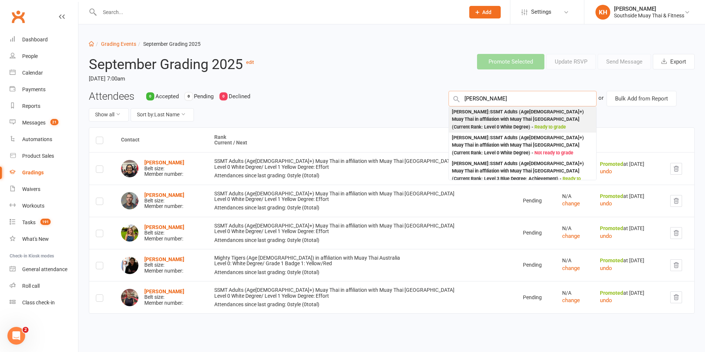
type input "matthew ke"
click at [505, 114] on div "Matthew Keynes : SSMT Adults (Age13+) Muay Thai in affiliation with Muay Thai A…" at bounding box center [522, 119] width 141 height 23
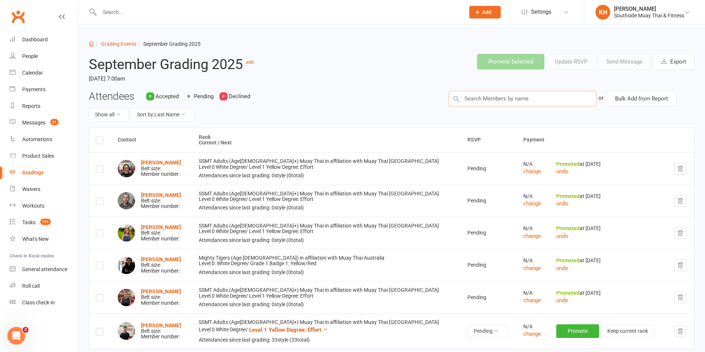
click at [511, 97] on input "text" at bounding box center [522, 99] width 148 height 16
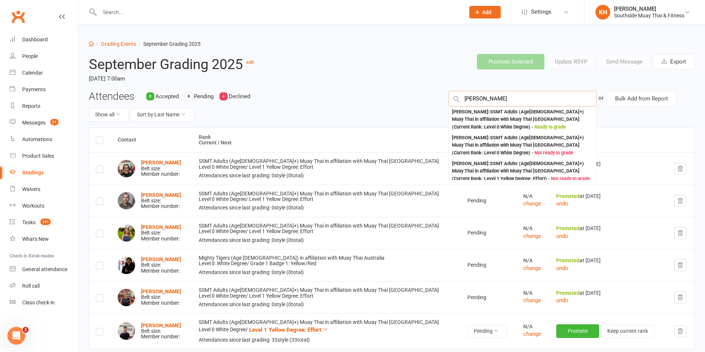
type input "kim le"
click at [484, 116] on div "Kim Le : SSMT Adults (Age13+) Muay Thai in affiliation with Muay Thai Australia…" at bounding box center [522, 119] width 141 height 23
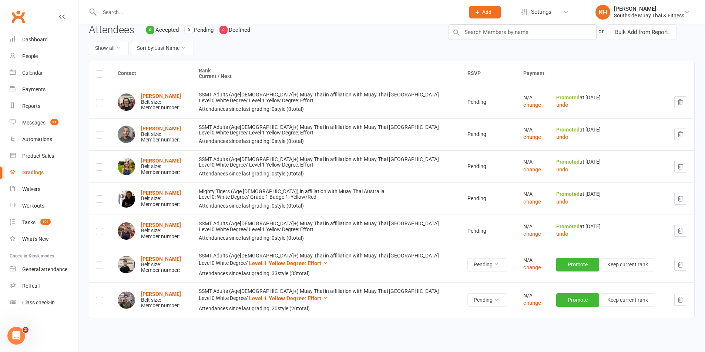
scroll to position [74, 0]
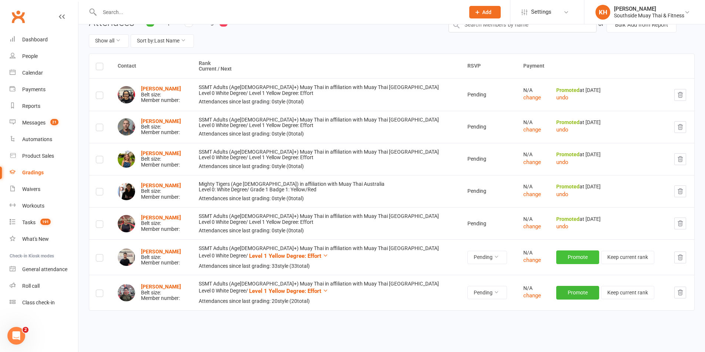
click at [556, 256] on button "Promote" at bounding box center [577, 257] width 43 height 13
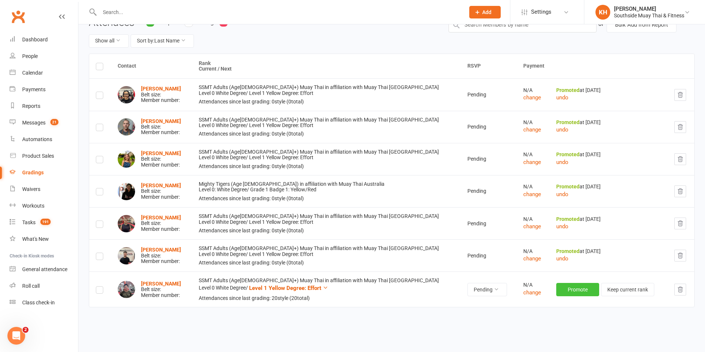
click at [556, 289] on button "Promote" at bounding box center [577, 289] width 43 height 13
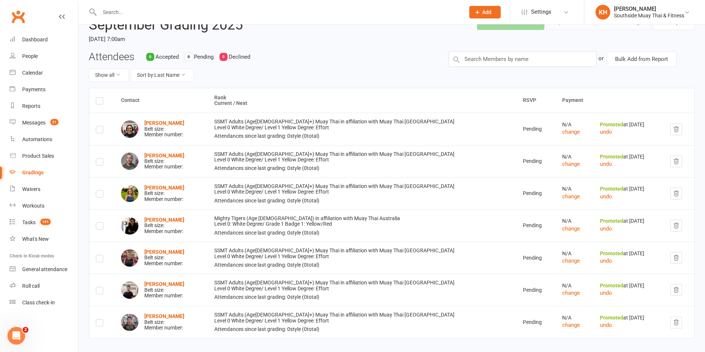
scroll to position [0, 0]
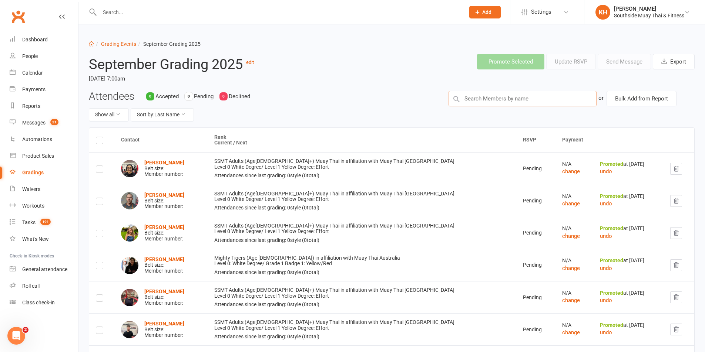
click at [481, 101] on input "text" at bounding box center [522, 99] width 148 height 16
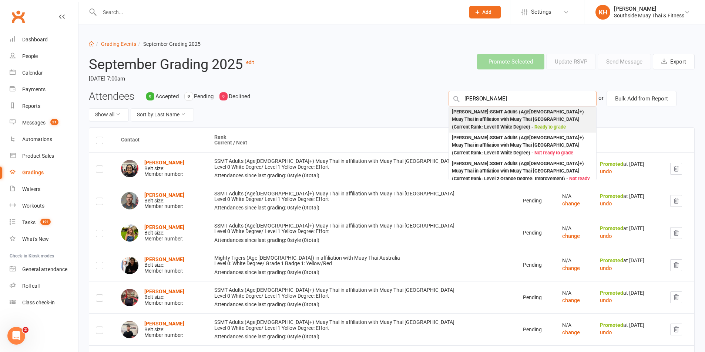
type input "miriam"
click at [479, 120] on div "Miriam Lynn : SSMT Adults (Age13+) Muay Thai in affiliation with Muay Thai Aust…" at bounding box center [522, 119] width 141 height 23
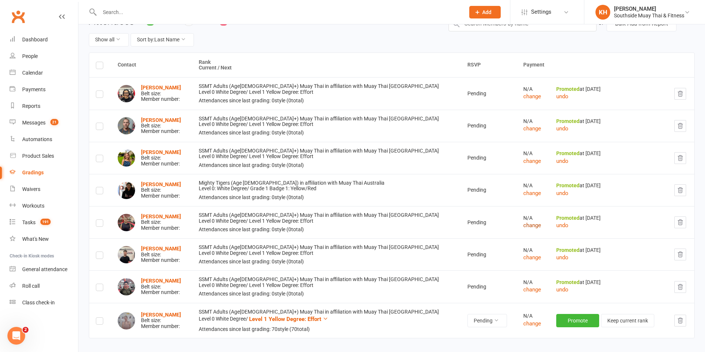
scroll to position [130, 0]
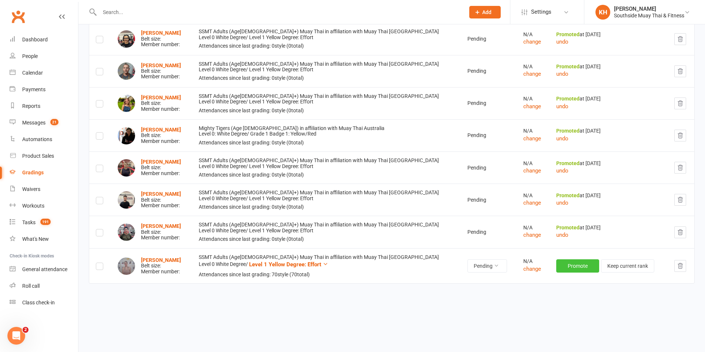
click at [556, 267] on button "Promote" at bounding box center [577, 266] width 43 height 13
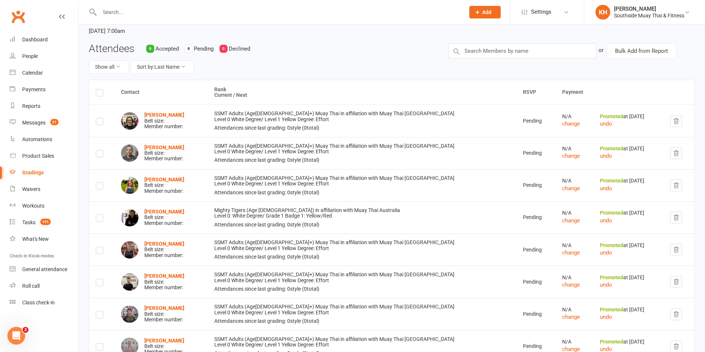
scroll to position [0, 0]
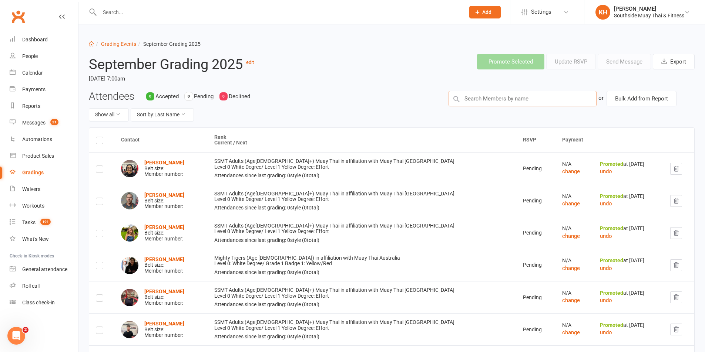
click at [493, 102] on input "text" at bounding box center [522, 99] width 148 height 16
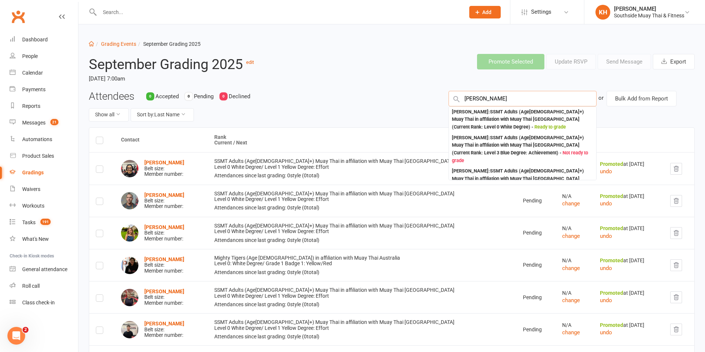
type input "hugh m"
click at [490, 112] on div "Hugh McGowan : SSMT Adults (Age13+) Muay Thai in affiliation with Muay Thai Aus…" at bounding box center [522, 119] width 141 height 23
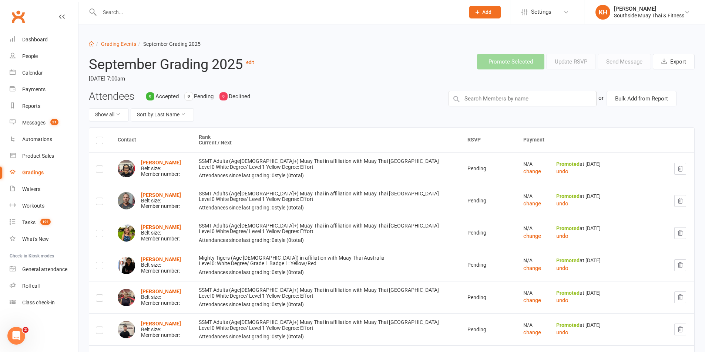
scroll to position [163, 0]
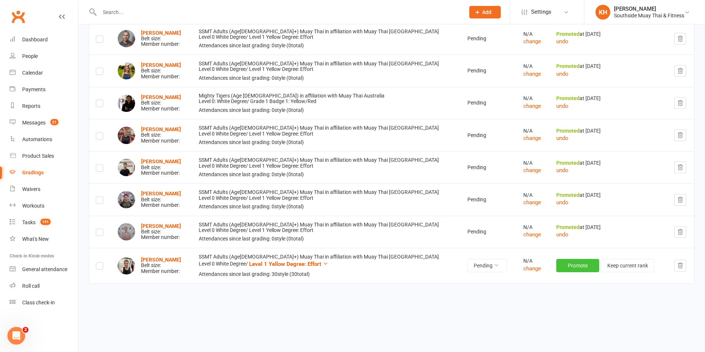
click at [556, 261] on button "Promote" at bounding box center [577, 265] width 43 height 13
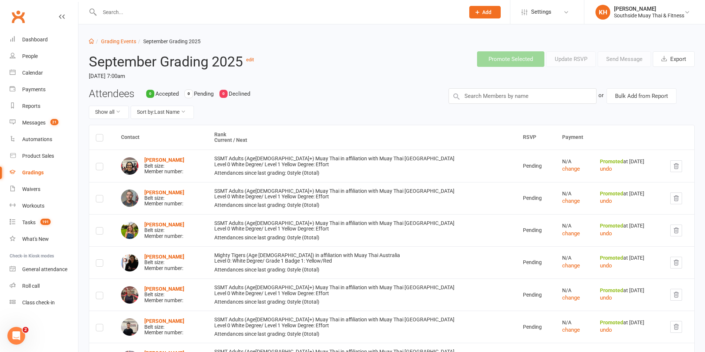
scroll to position [0, 0]
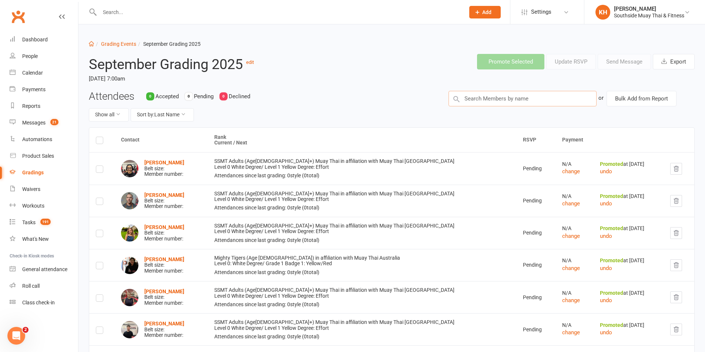
click at [479, 102] on input "text" at bounding box center [522, 99] width 148 height 16
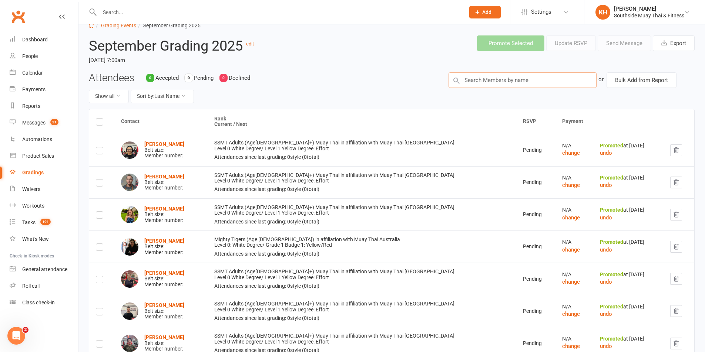
scroll to position [11, 0]
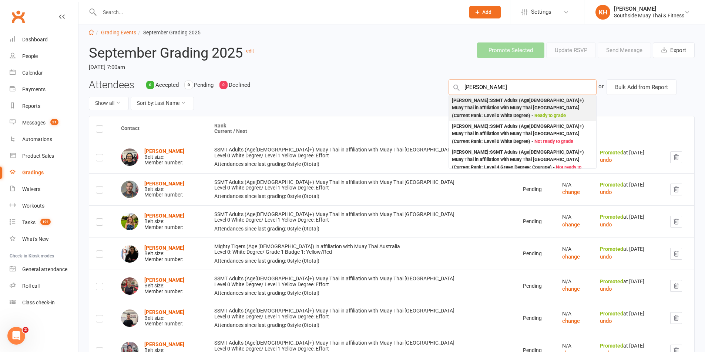
type input "ethan mosel"
click at [475, 108] on div "Ethan Mosel : SSMT Adults (Age13+) Muay Thai in affiliation with Muay Thai Aust…" at bounding box center [522, 108] width 141 height 23
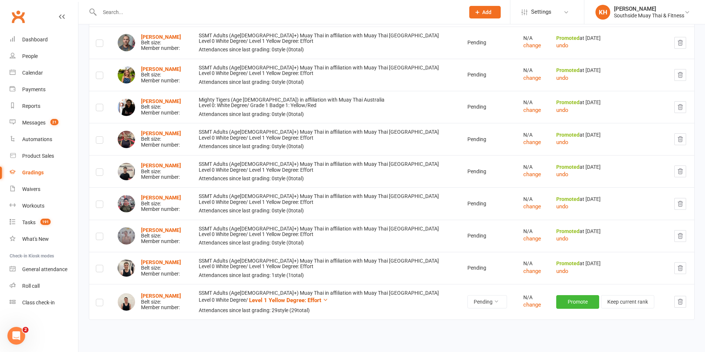
scroll to position [195, 0]
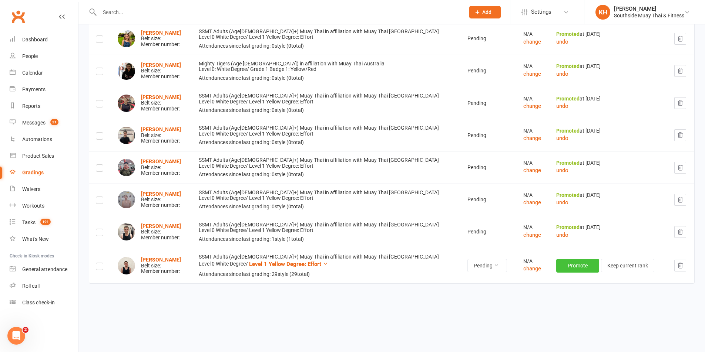
click at [556, 259] on button "Promote" at bounding box center [577, 265] width 43 height 13
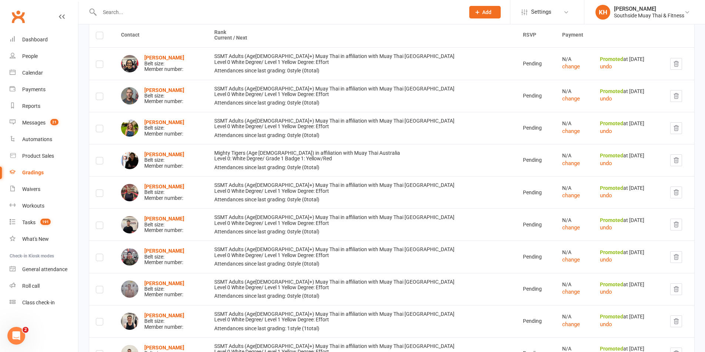
scroll to position [0, 0]
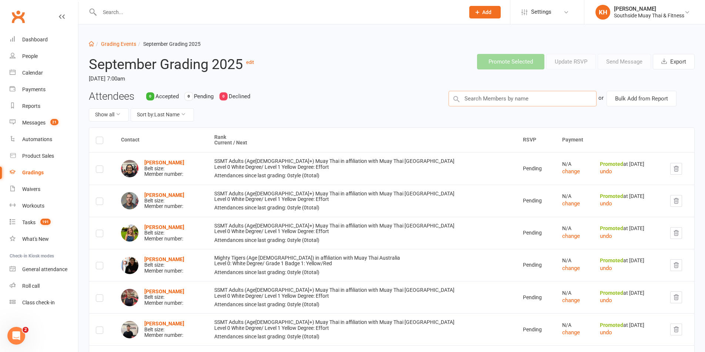
click at [493, 105] on input "text" at bounding box center [522, 99] width 148 height 16
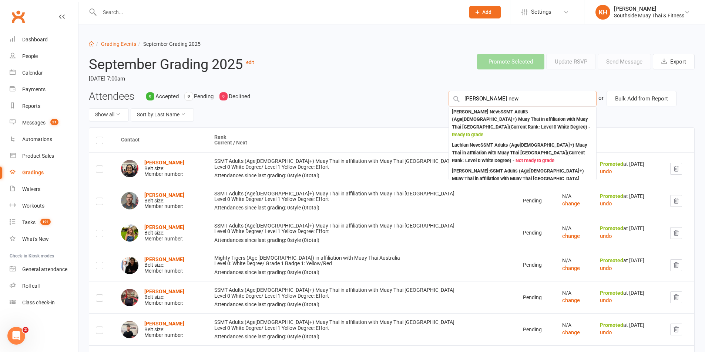
type input "wren new"
click at [490, 117] on div "Wren New : SSMT Adults (Age13+) Muay Thai in affiliation with Muay Thai Austral…" at bounding box center [522, 123] width 141 height 31
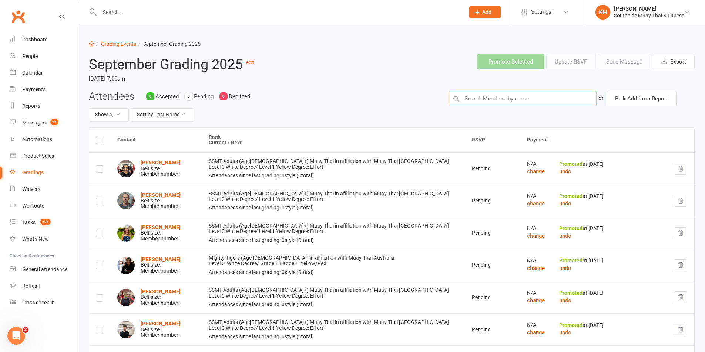
click at [495, 102] on input "text" at bounding box center [522, 99] width 148 height 16
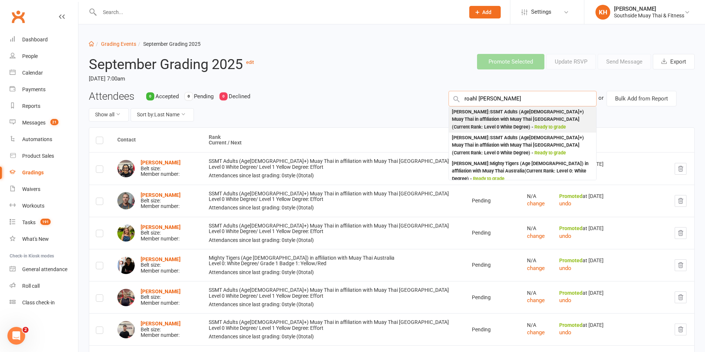
type input "roahl parr"
click at [494, 117] on div "Roahl Parry : SSMT Adults (Age13+) Muay Thai in affiliation with Muay Thai Aust…" at bounding box center [522, 119] width 141 height 23
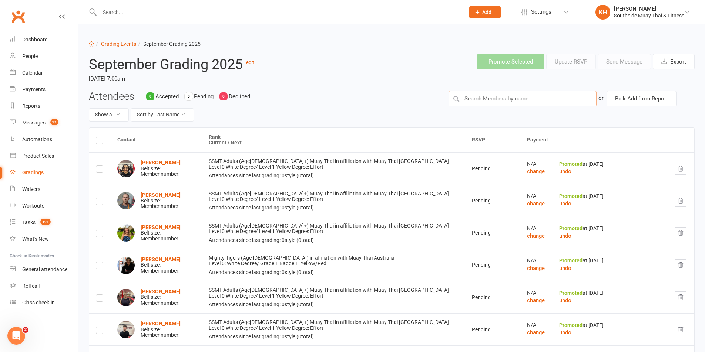
click at [494, 99] on input "text" at bounding box center [522, 99] width 148 height 16
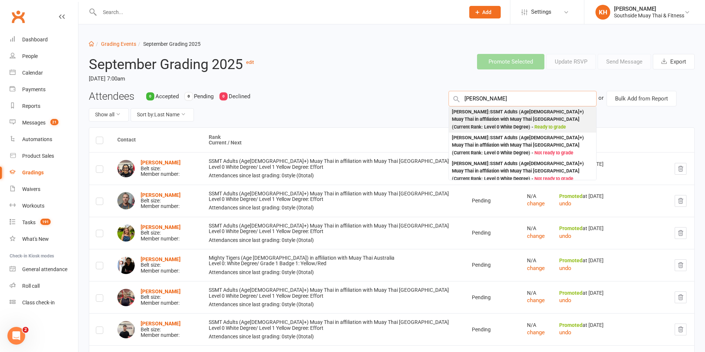
type input "ariane pear"
click at [482, 118] on div "Ariane Pearce : SSMT Adults (Age13+) Muay Thai in affiliation with Muay Thai Au…" at bounding box center [522, 119] width 141 height 23
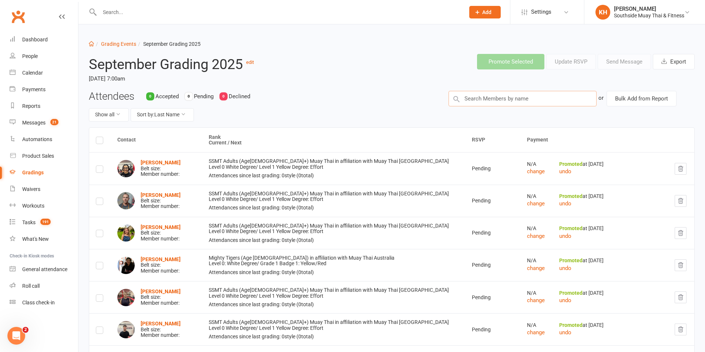
click at [489, 102] on input "text" at bounding box center [522, 99] width 148 height 16
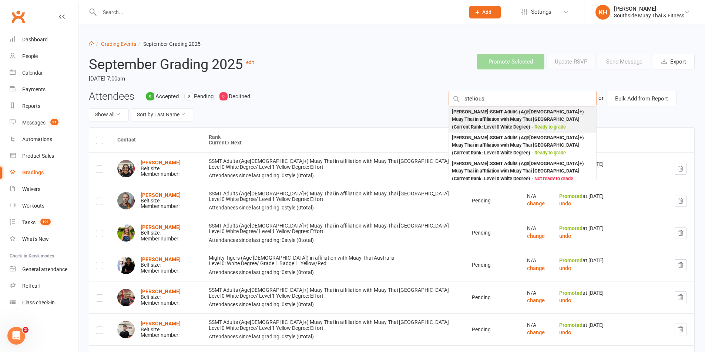
type input "stelious"
click at [475, 116] on div "Stelios Sinainou : SSMT Adults (Age13+) Muay Thai in affiliation with Muay Thai…" at bounding box center [522, 119] width 141 height 23
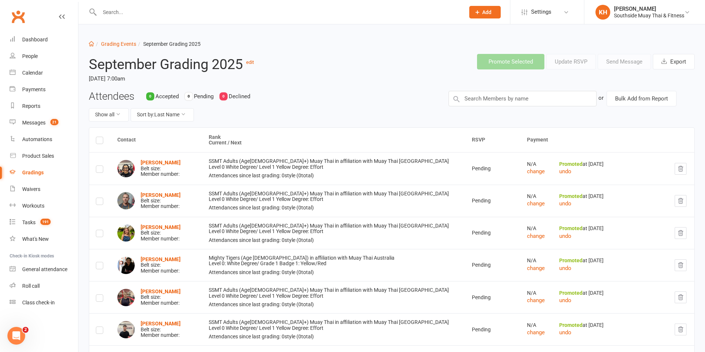
click at [134, 13] on input "text" at bounding box center [278, 12] width 362 height 10
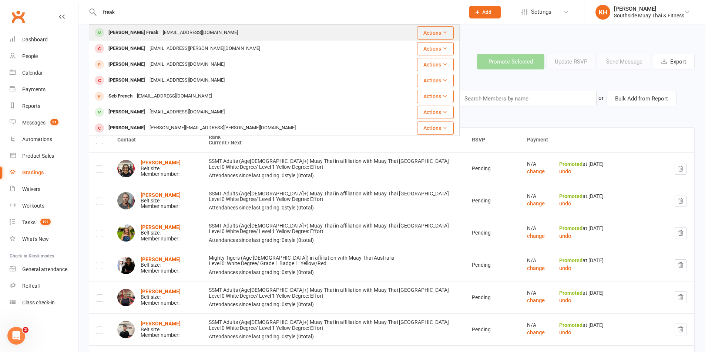
type input "freak"
click at [129, 33] on div "Malcolm Freak" at bounding box center [133, 32] width 54 height 11
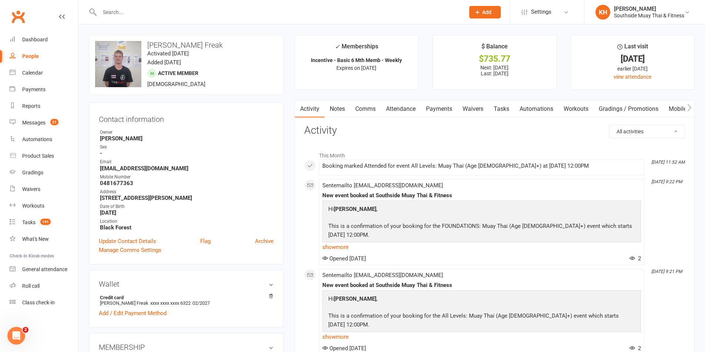
click at [398, 110] on link "Attendance" at bounding box center [401, 109] width 40 height 17
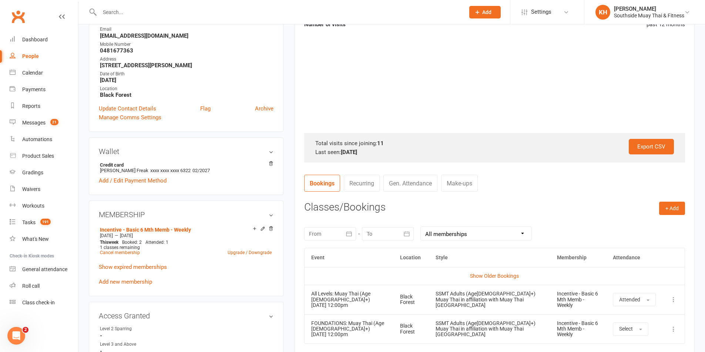
scroll to position [259, 0]
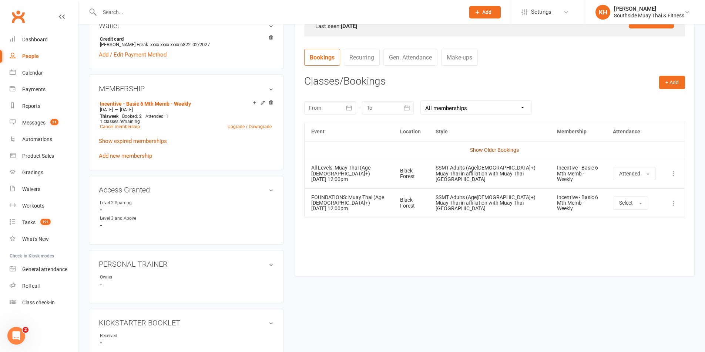
click at [487, 153] on link "Show Older Bookings" at bounding box center [494, 150] width 49 height 6
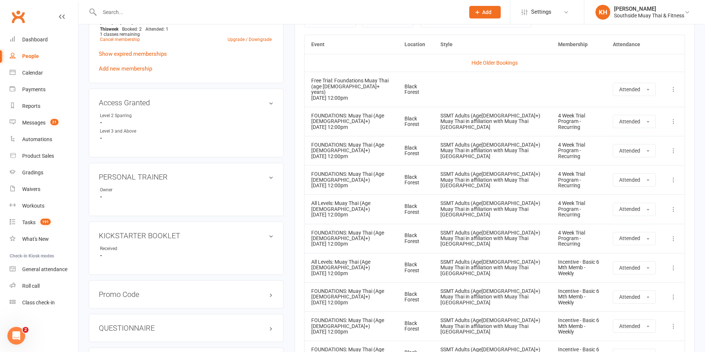
scroll to position [251, 0]
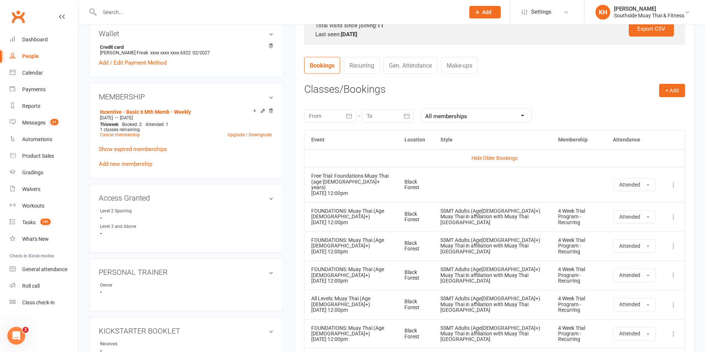
click at [137, 11] on input "text" at bounding box center [278, 12] width 362 height 10
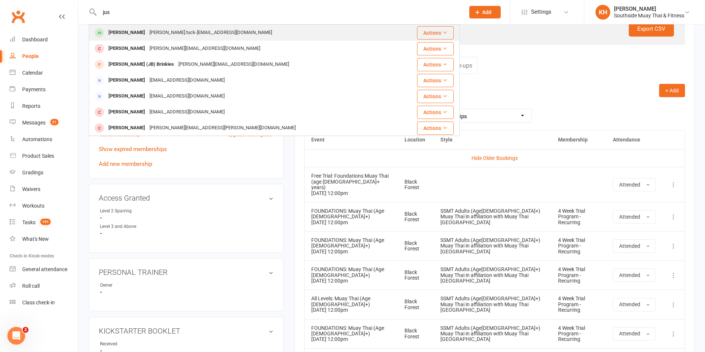
type input "jus"
click at [132, 31] on div "Justus Tuck" at bounding box center [126, 32] width 41 height 11
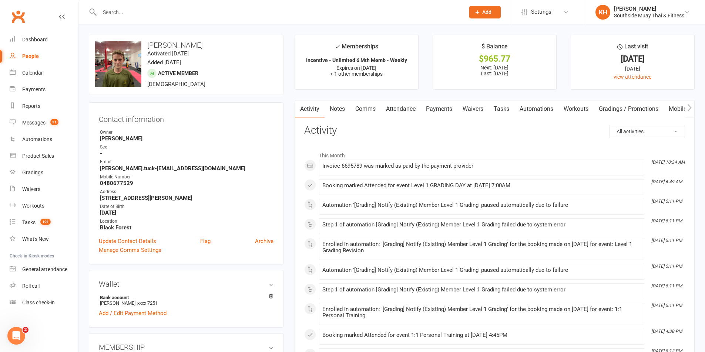
click at [438, 106] on link "Payments" at bounding box center [439, 109] width 37 height 17
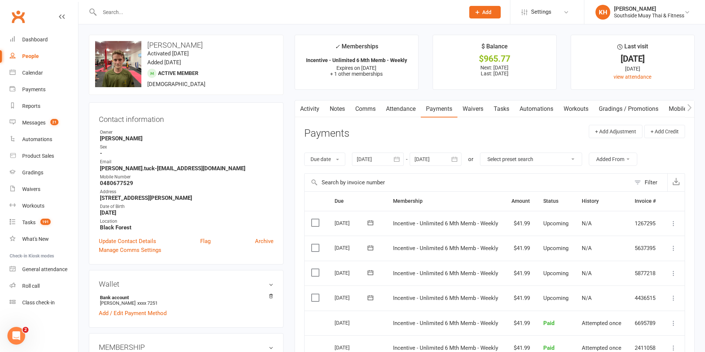
click at [480, 109] on link "Waivers" at bounding box center [472, 109] width 31 height 17
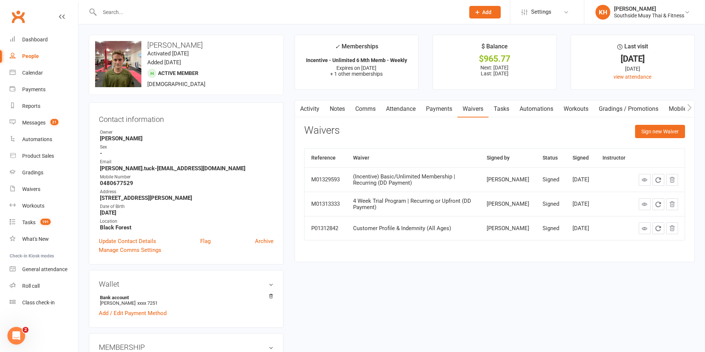
click at [320, 111] on link "Activity" at bounding box center [310, 109] width 30 height 17
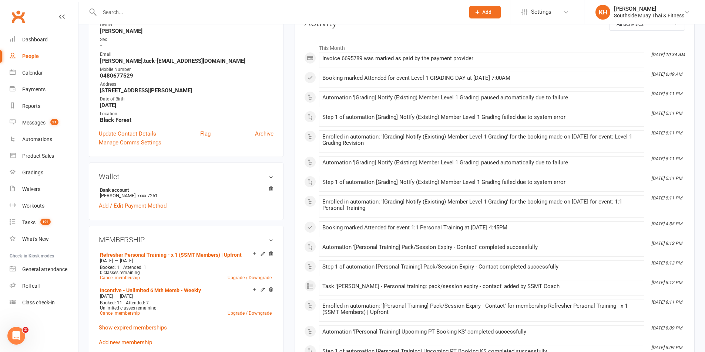
scroll to position [111, 0]
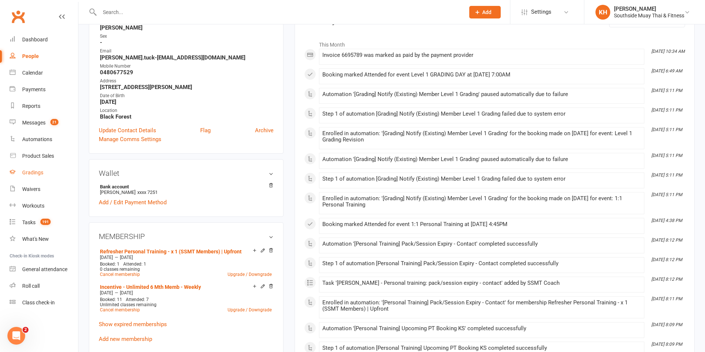
click at [34, 175] on div "Gradings" at bounding box center [32, 173] width 21 height 6
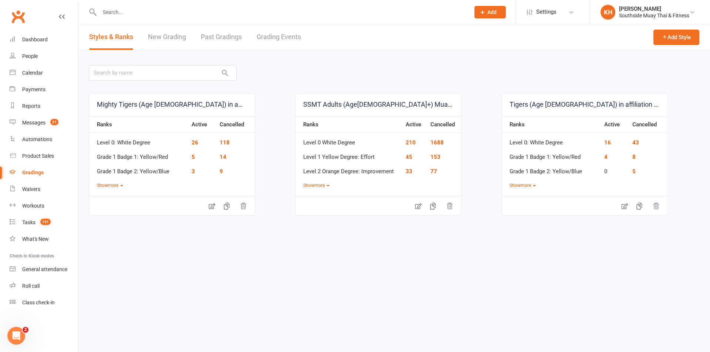
click at [269, 30] on link "Grading Events" at bounding box center [279, 37] width 44 height 26
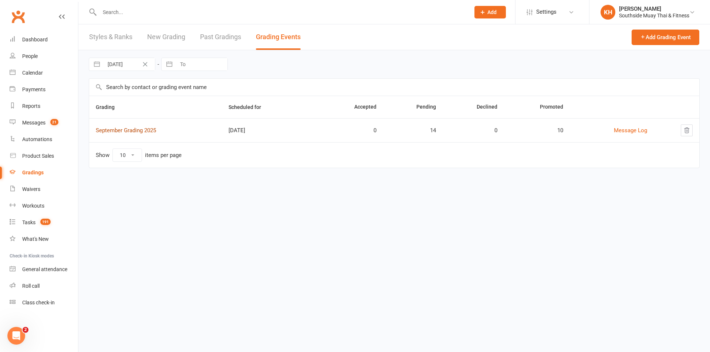
click at [143, 133] on link "September Grading 2025" at bounding box center [126, 130] width 60 height 7
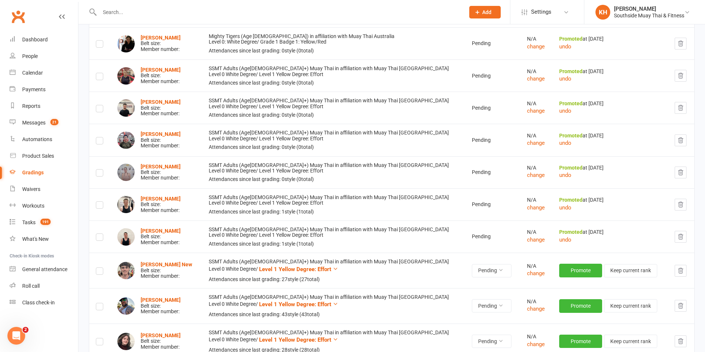
scroll to position [333, 0]
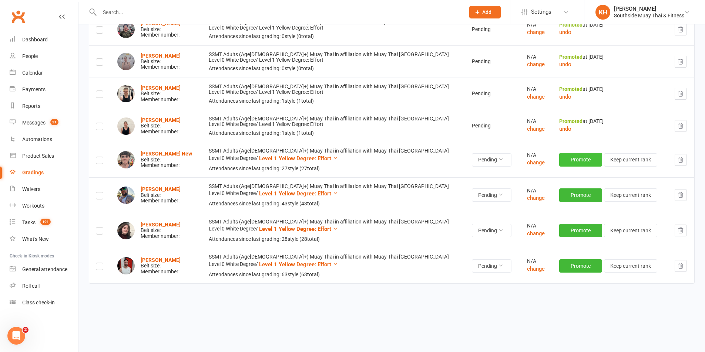
click at [559, 160] on button "Promote" at bounding box center [580, 159] width 43 height 13
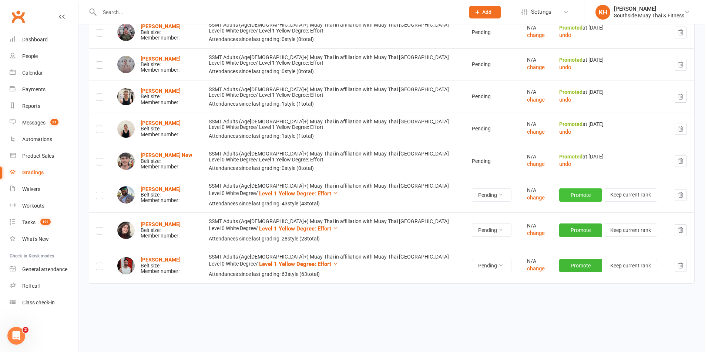
scroll to position [330, 0]
click at [559, 195] on button "Promote" at bounding box center [580, 195] width 43 height 13
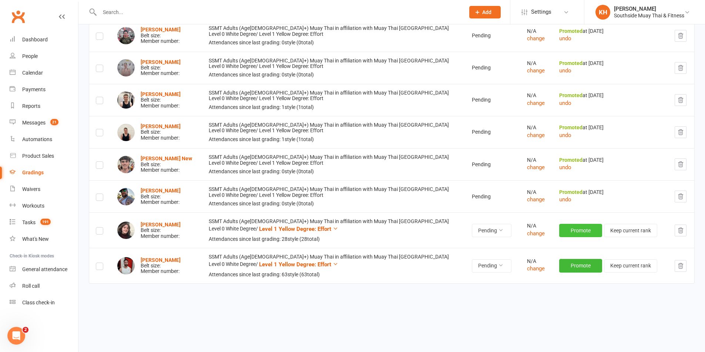
click at [559, 231] on button "Promote" at bounding box center [580, 230] width 43 height 13
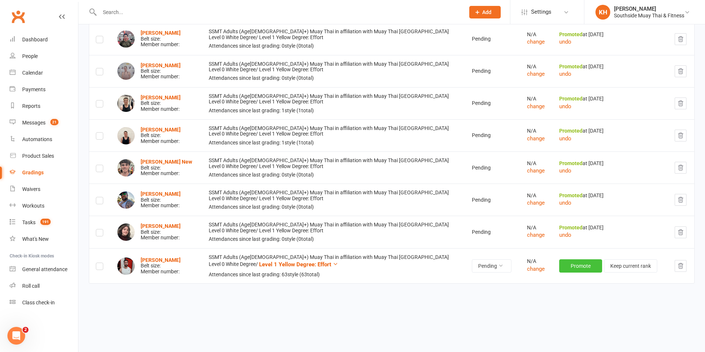
click at [559, 271] on button "Promote" at bounding box center [580, 266] width 43 height 13
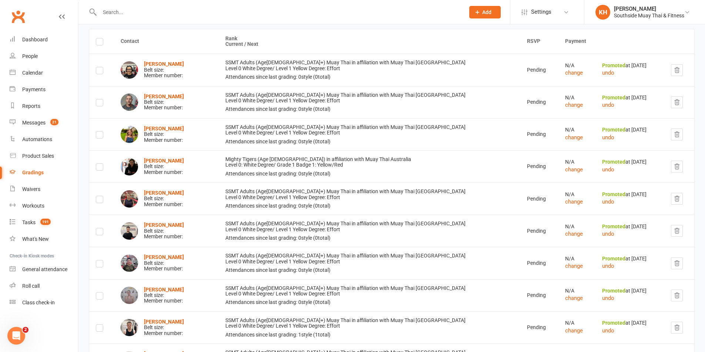
scroll to position [0, 0]
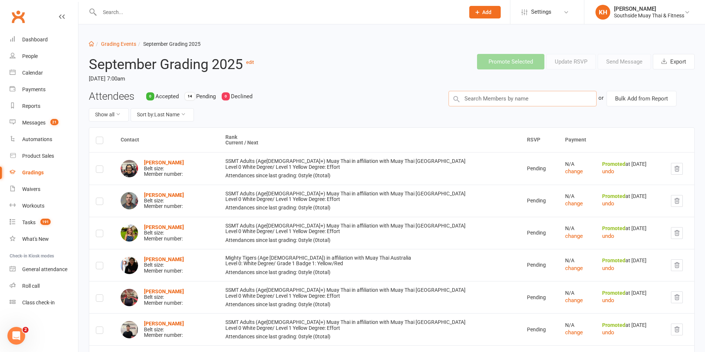
drag, startPoint x: 492, startPoint y: 100, endPoint x: 495, endPoint y: 91, distance: 9.2
click at [492, 99] on input "text" at bounding box center [522, 99] width 148 height 16
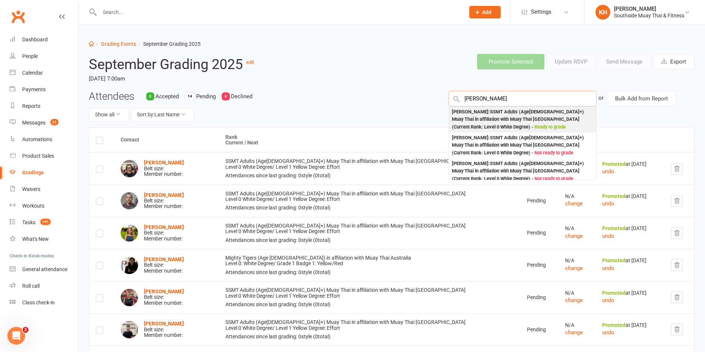
type input "justus"
click at [486, 117] on div "Justus Tuck : SSMT Adults (Age13+) Muay Thai in affiliation with Muay Thai Aust…" at bounding box center [522, 119] width 141 height 23
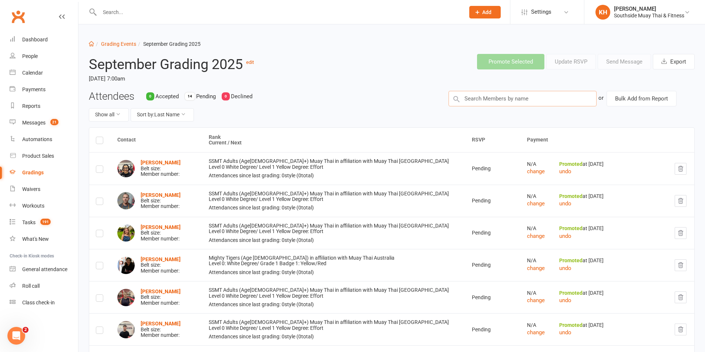
click at [487, 102] on input "text" at bounding box center [522, 99] width 148 height 16
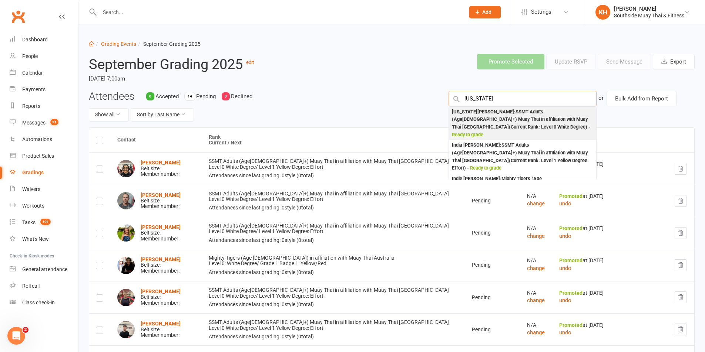
type input "indiana"
click at [484, 113] on div "Indiana Weaver : SSMT Adults (Age13+) Muay Thai in affiliation with Muay Thai A…" at bounding box center [522, 123] width 141 height 31
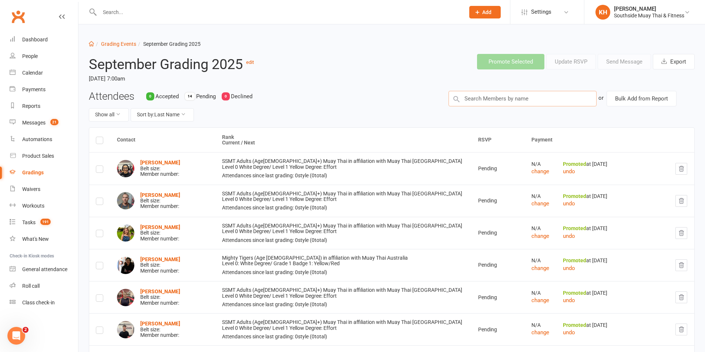
click at [492, 100] on input "text" at bounding box center [522, 99] width 148 height 16
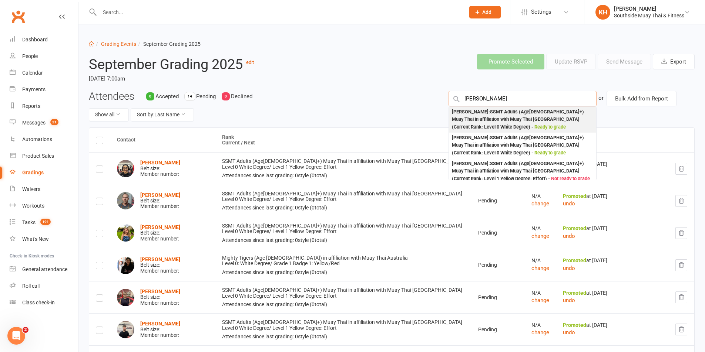
type input "luke wri"
click at [482, 112] on div "Luke Wright : SSMT Adults (Age13+) Muay Thai in affiliation with Muay Thai Aust…" at bounding box center [522, 119] width 141 height 23
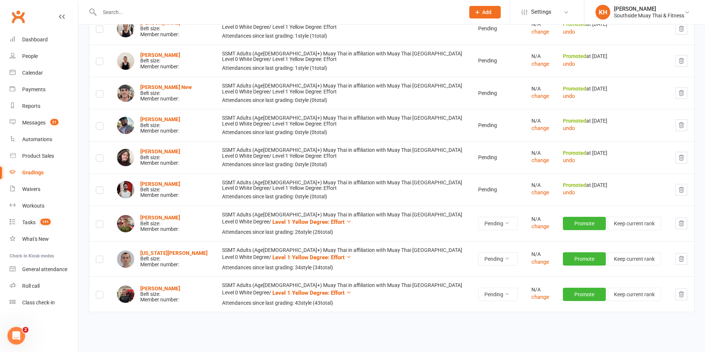
scroll to position [427, 0]
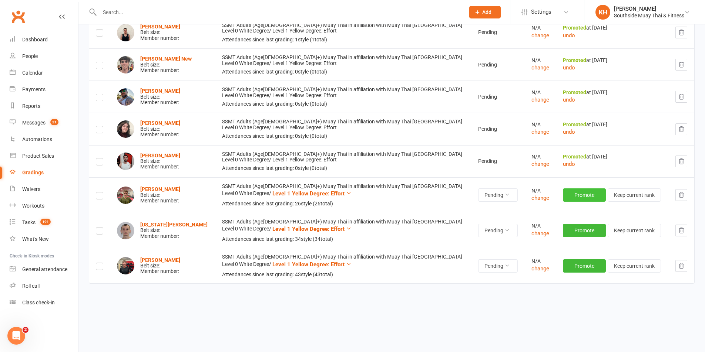
click at [563, 193] on button "Promote" at bounding box center [584, 195] width 43 height 13
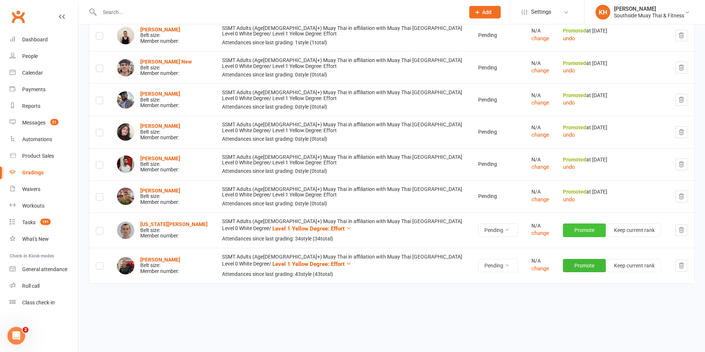
click at [563, 232] on button "Promote" at bounding box center [584, 230] width 43 height 13
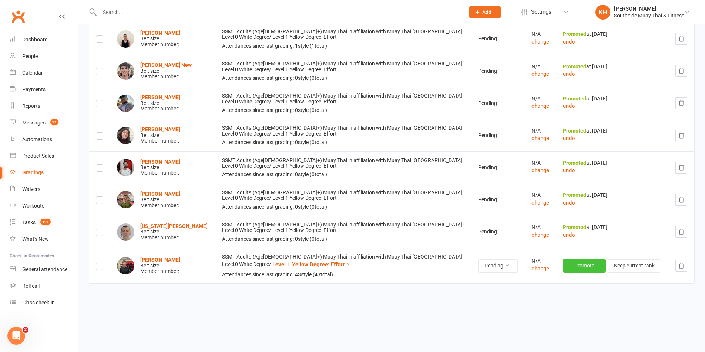
scroll to position [421, 0]
click at [563, 266] on button "Promote" at bounding box center [584, 265] width 43 height 13
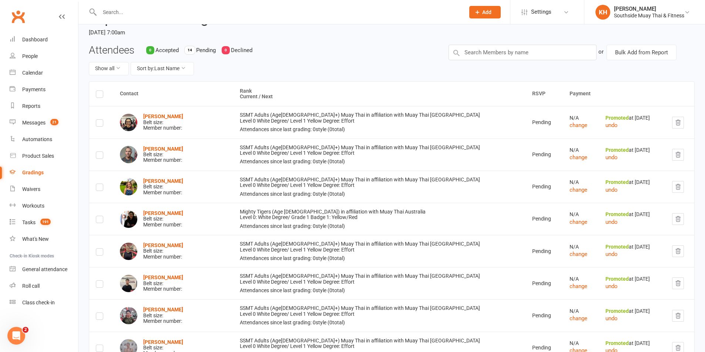
scroll to position [0, 0]
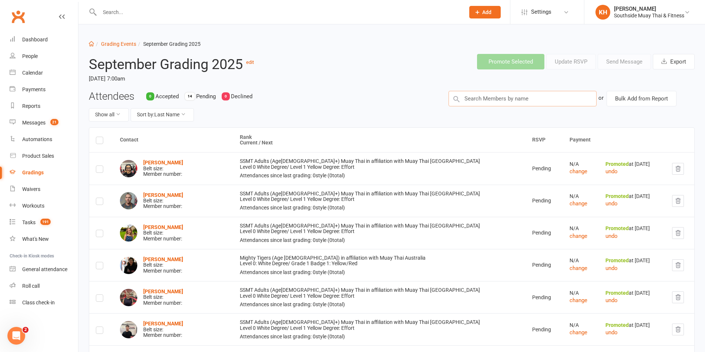
click at [523, 99] on input "text" at bounding box center [522, 99] width 148 height 16
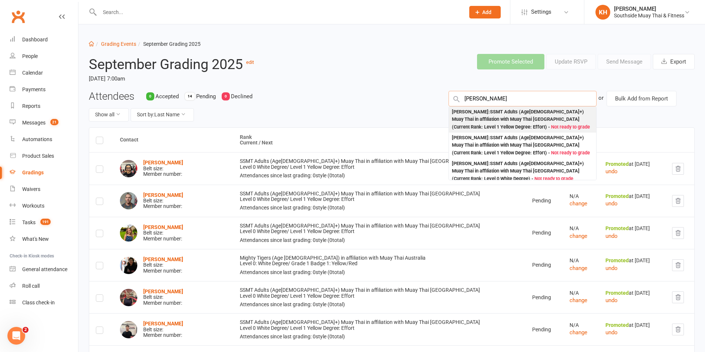
type input "sam bar"
click at [488, 120] on div "Sam Barker : SSMT Adults (Age13+) Muay Thai in affiliation with Muay Thai Austr…" at bounding box center [522, 119] width 141 height 23
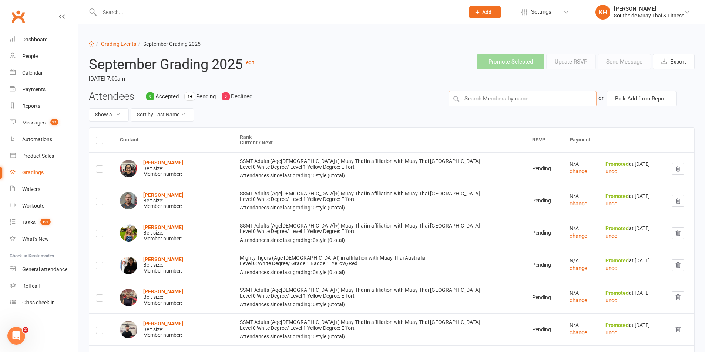
click at [489, 100] on input "text" at bounding box center [522, 99] width 148 height 16
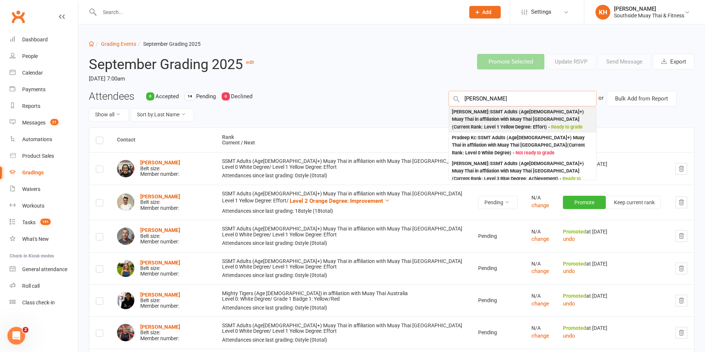
type input "prabhat"
click at [479, 122] on div "Prabhat Bhattarai : SSMT Adults (Age13+) Muay Thai in affiliation with Muay Tha…" at bounding box center [522, 119] width 141 height 23
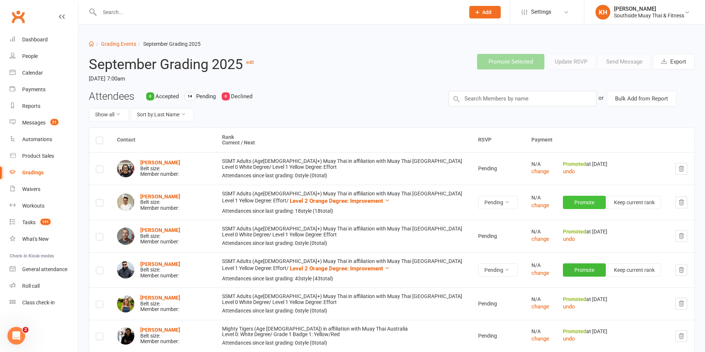
click at [563, 206] on button "Promote" at bounding box center [584, 202] width 43 height 13
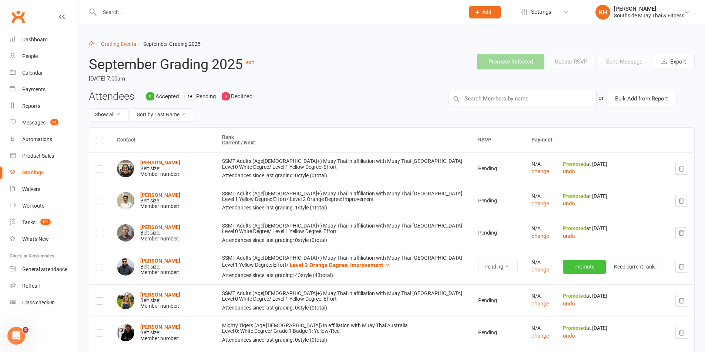
click at [563, 267] on button "Promote" at bounding box center [584, 266] width 43 height 13
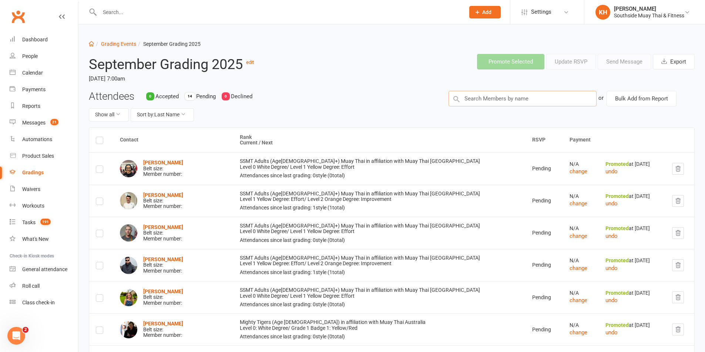
click at [497, 97] on input "text" at bounding box center [522, 99] width 148 height 16
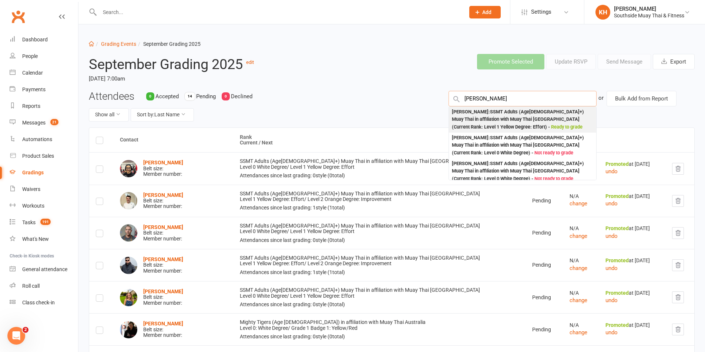
type input "amy carrol"
click at [485, 117] on div "Amy Carroll : SSMT Adults (Age13+) Muay Thai in affiliation with Muay Thai Aust…" at bounding box center [522, 119] width 141 height 23
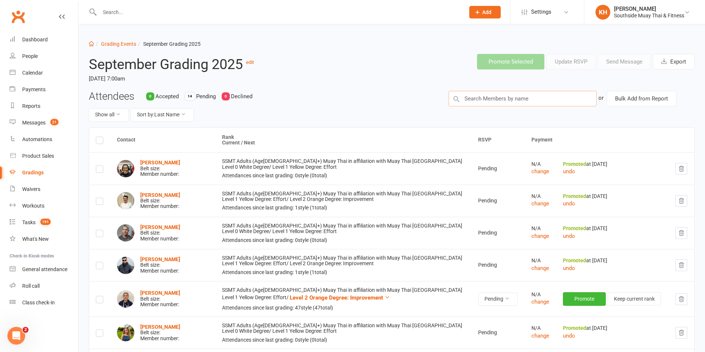
click at [487, 101] on input "text" at bounding box center [522, 99] width 148 height 16
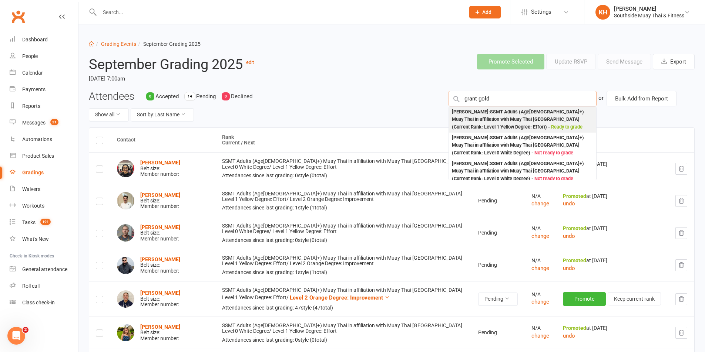
type input "grant gold"
click at [489, 112] on div "Grant Goldfinch : SSMT Adults (Age13+) Muay Thai in affiliation with Muay Thai …" at bounding box center [522, 119] width 141 height 23
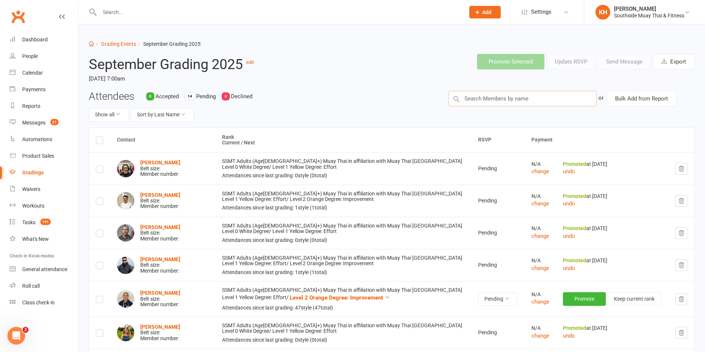
click at [493, 100] on input "text" at bounding box center [522, 99] width 148 height 16
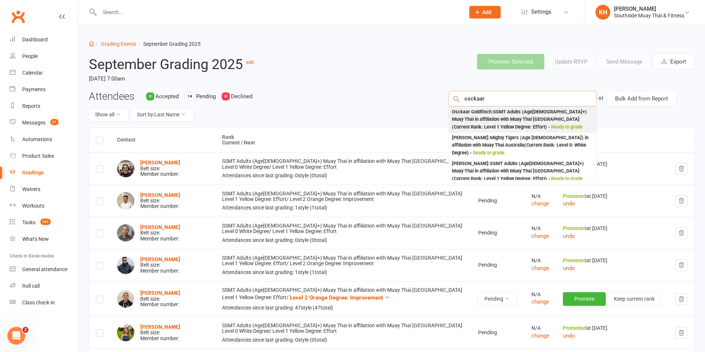
type input "osckaar"
click at [488, 112] on div "Osckaar Goldfinch : SSMT Adults (Age13+) Muay Thai in affiliation with Muay Tha…" at bounding box center [522, 119] width 141 height 23
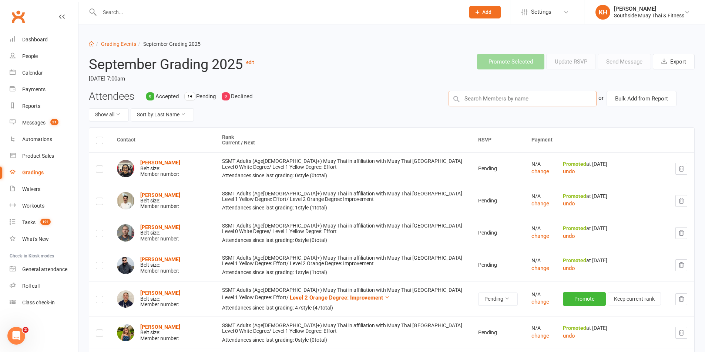
click at [489, 98] on input "text" at bounding box center [522, 99] width 148 height 16
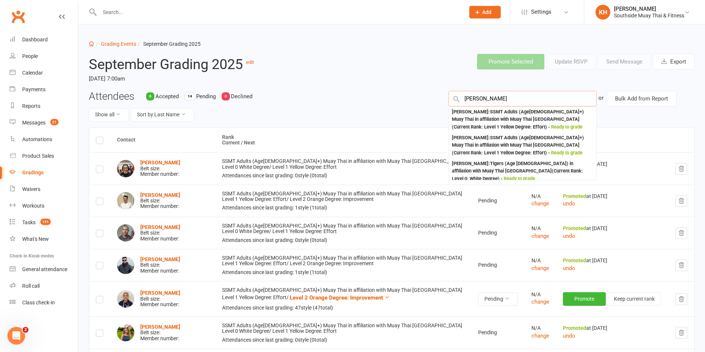
type input "han li"
click at [500, 117] on div "Han Liwanenh : SSMT Adults (Age13+) Muay Thai in affiliation with Muay Thai Aus…" at bounding box center [522, 119] width 141 height 23
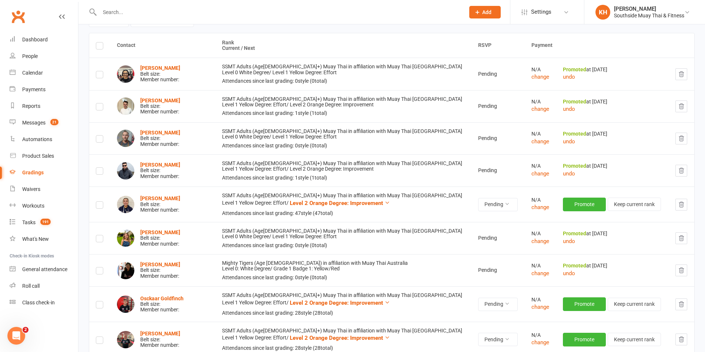
scroll to position [185, 0]
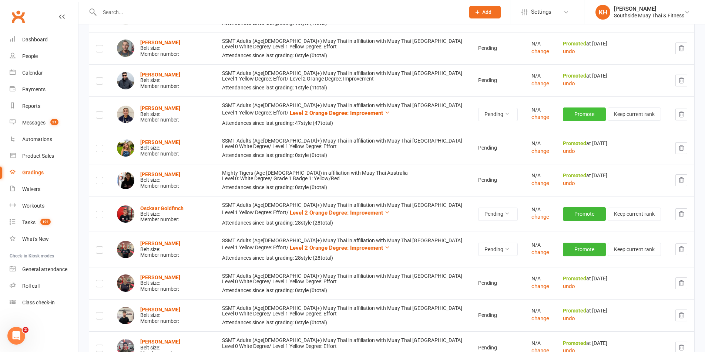
click at [563, 115] on button "Promote" at bounding box center [584, 114] width 43 height 13
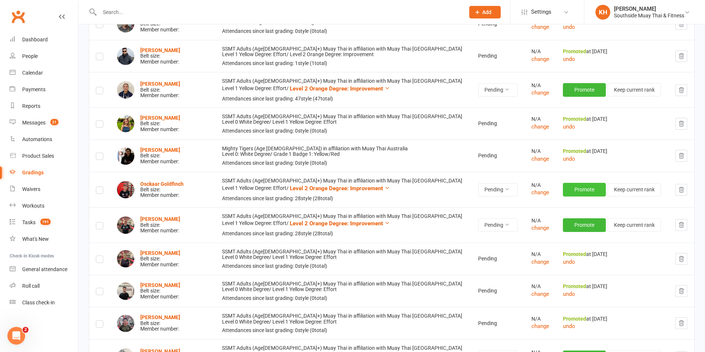
scroll to position [222, 0]
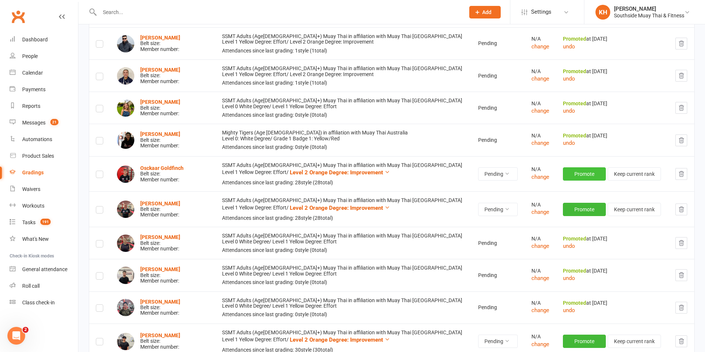
click at [564, 174] on button "Promote" at bounding box center [584, 174] width 43 height 13
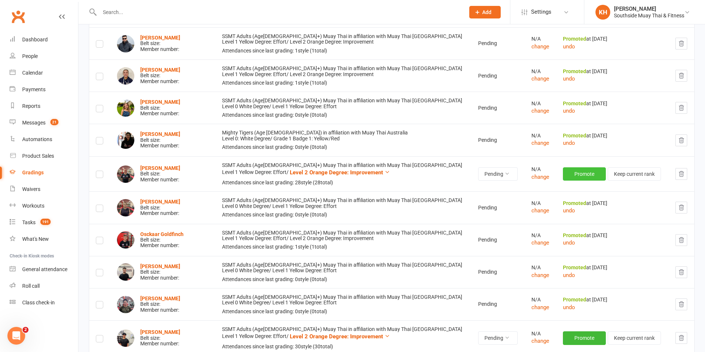
click at [564, 174] on button "Promote" at bounding box center [584, 174] width 43 height 13
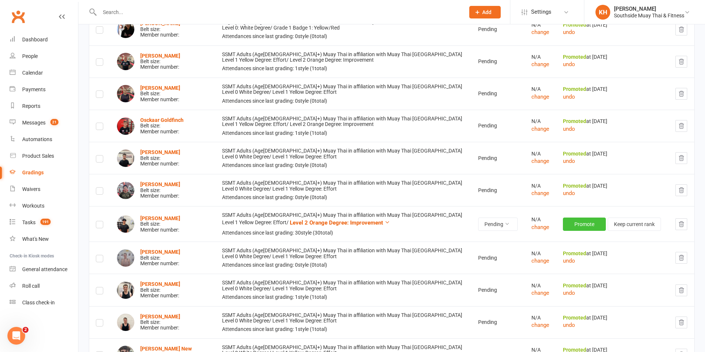
click at [563, 223] on button "Promote" at bounding box center [584, 224] width 43 height 13
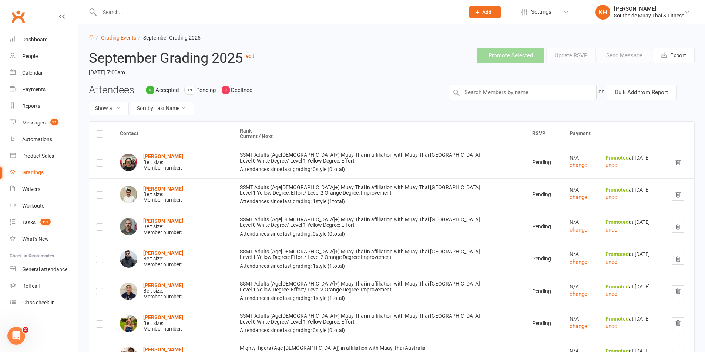
scroll to position [0, 0]
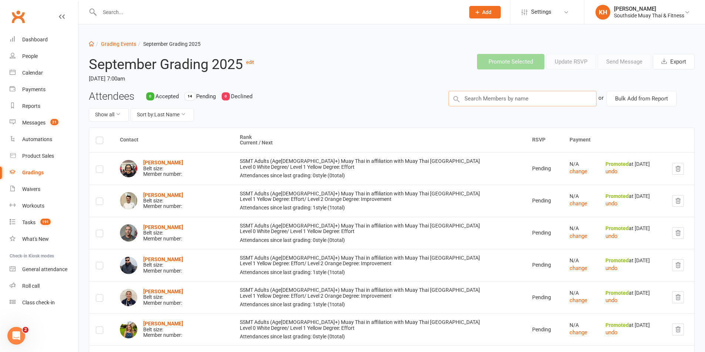
click at [510, 101] on input "text" at bounding box center [522, 99] width 148 height 16
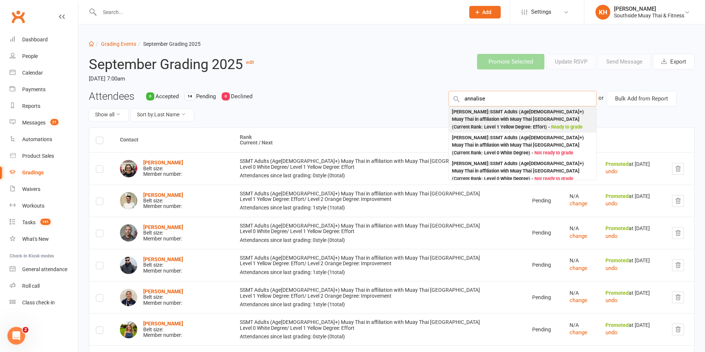
type input "annalise"
click at [483, 122] on div "Annaleise Mckenzie : SSMT Adults (Age13+) Muay Thai in affiliation with Muay Th…" at bounding box center [522, 119] width 141 height 23
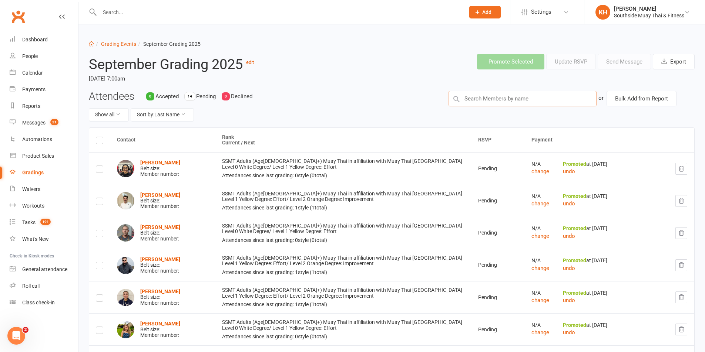
click at [486, 97] on input "text" at bounding box center [522, 99] width 148 height 16
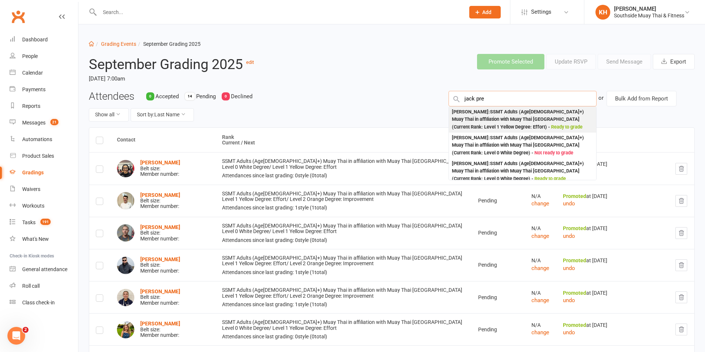
type input "jack pre"
click at [483, 113] on div "Jack Preece : SSMT Adults (Age13+) Muay Thai in affiliation with Muay Thai Aust…" at bounding box center [522, 119] width 141 height 23
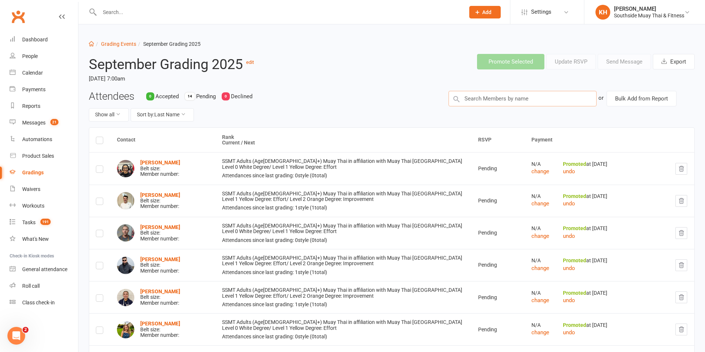
click at [492, 103] on input "text" at bounding box center [522, 99] width 148 height 16
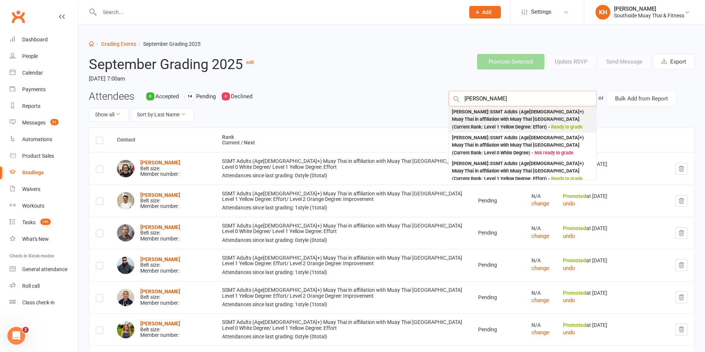
type input "jayden warr"
click at [485, 114] on div "Jayden Warry : SSMT Adults (Age13+) Muay Thai in affiliation with Muay Thai Aus…" at bounding box center [522, 119] width 141 height 23
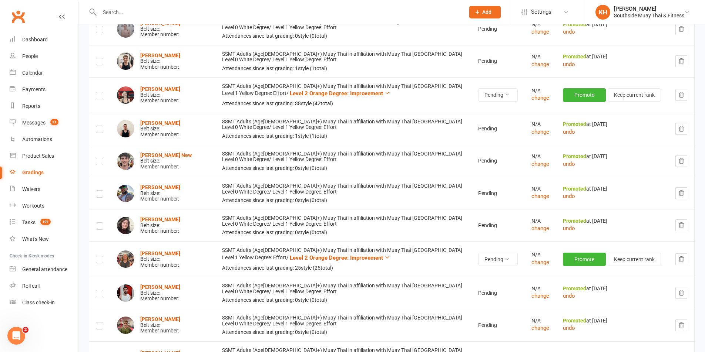
scroll to position [555, 0]
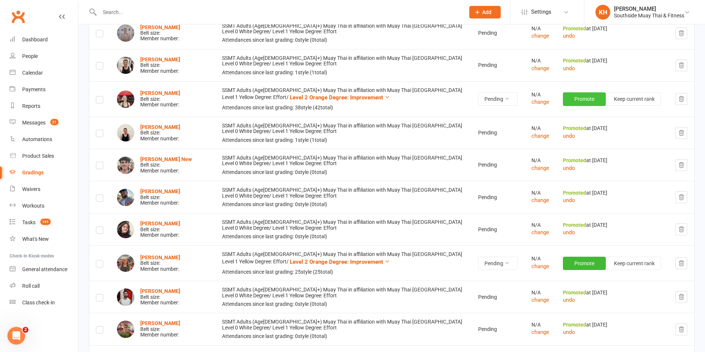
click at [563, 97] on button "Promote" at bounding box center [584, 98] width 43 height 13
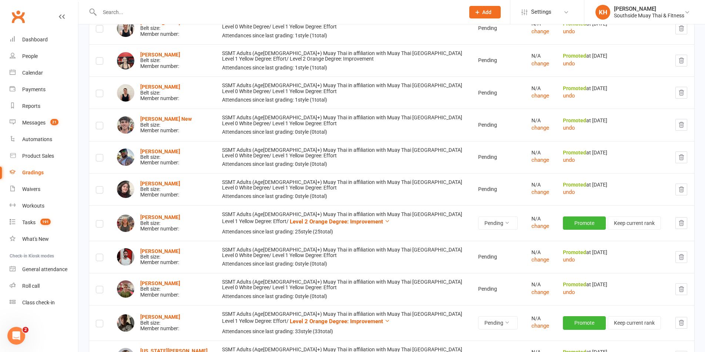
scroll to position [629, 0]
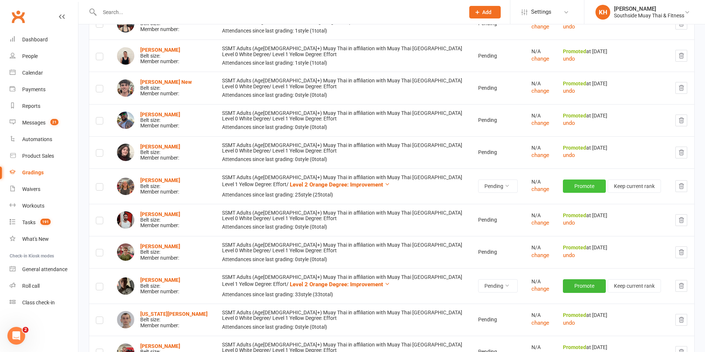
click at [563, 181] on button "Promote" at bounding box center [584, 186] width 43 height 13
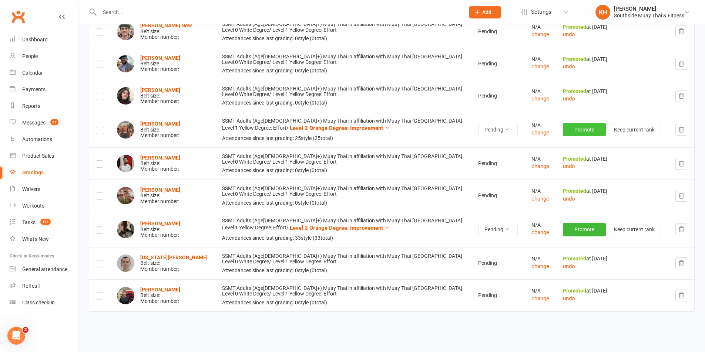
scroll to position [703, 0]
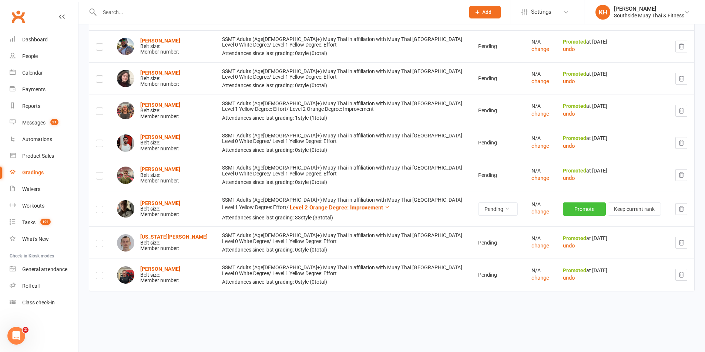
click at [563, 207] on button "Promote" at bounding box center [584, 209] width 43 height 13
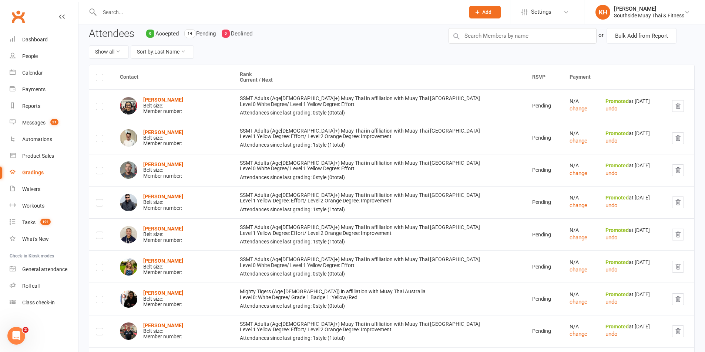
scroll to position [0, 0]
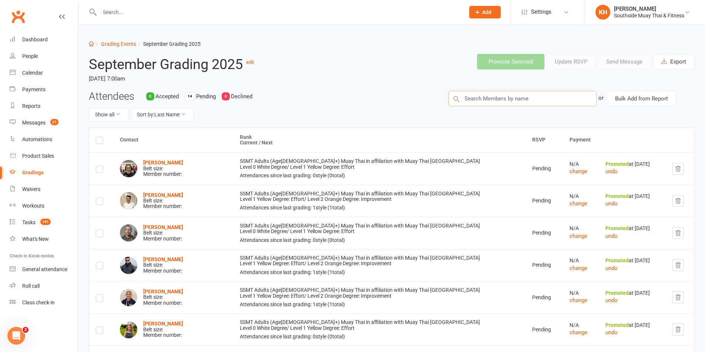
click at [492, 101] on input "text" at bounding box center [522, 99] width 148 height 16
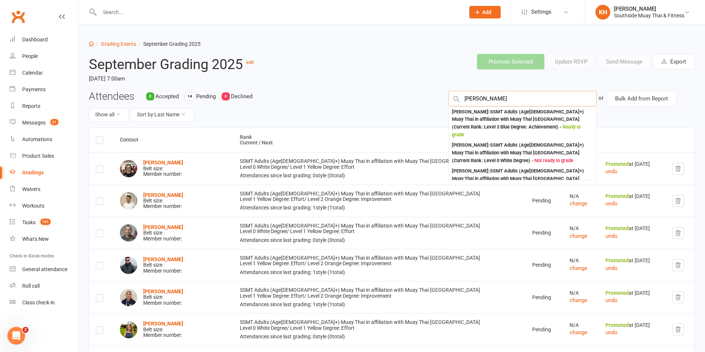
type input "becky"
click at [491, 115] on div "Becky Arcobelli : SSMT Adults (Age13+) Muay Thai in affiliation with Muay Thai …" at bounding box center [522, 123] width 141 height 31
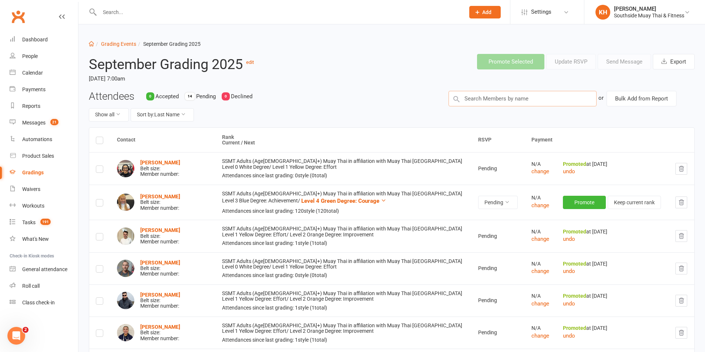
click at [491, 100] on input "text" at bounding box center [522, 99] width 148 height 16
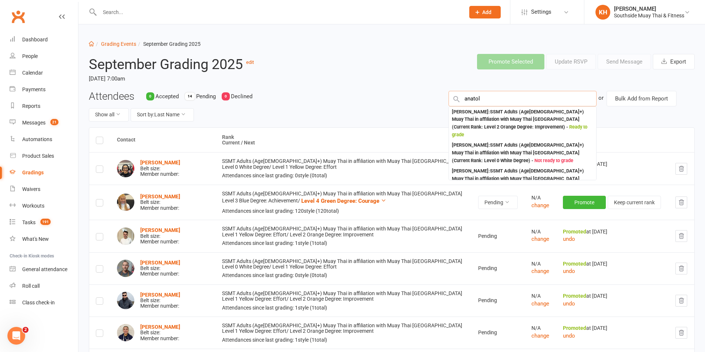
type input "anatol"
click at [486, 114] on div "Anatol Ausianik : SSMT Adults (Age13+) Muay Thai in affiliation with Muay Thai …" at bounding box center [522, 123] width 141 height 31
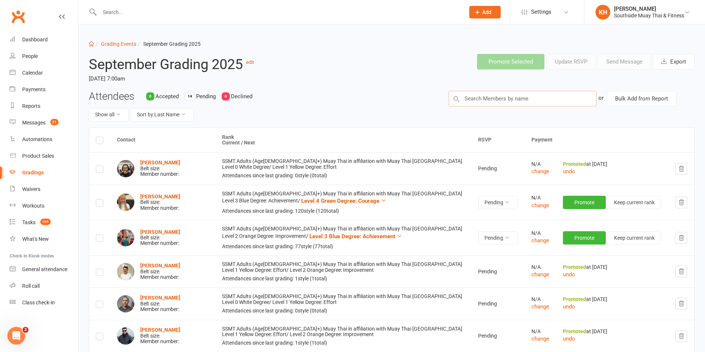
click at [494, 99] on input "text" at bounding box center [522, 99] width 148 height 16
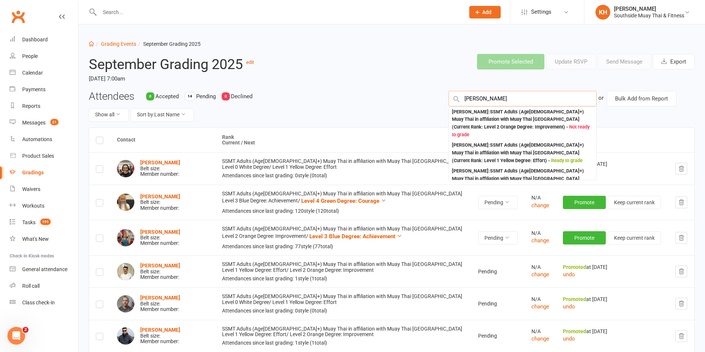
type input "nathan dash"
click at [488, 120] on div "Nathan Dash : SSMT Adults (Age13+) Muay Thai in affiliation with Muay Thai Aust…" at bounding box center [522, 123] width 141 height 31
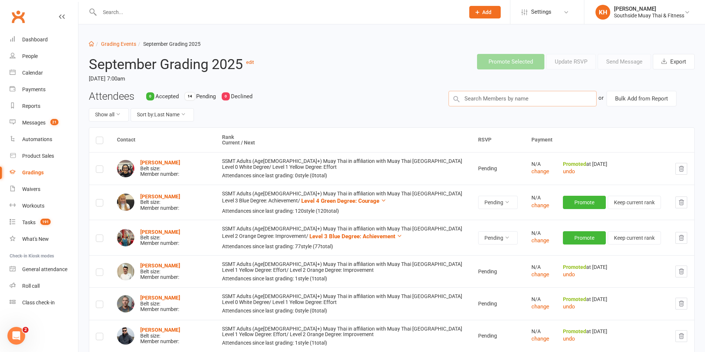
click at [474, 100] on input "text" at bounding box center [522, 99] width 148 height 16
type input "l"
type input "j"
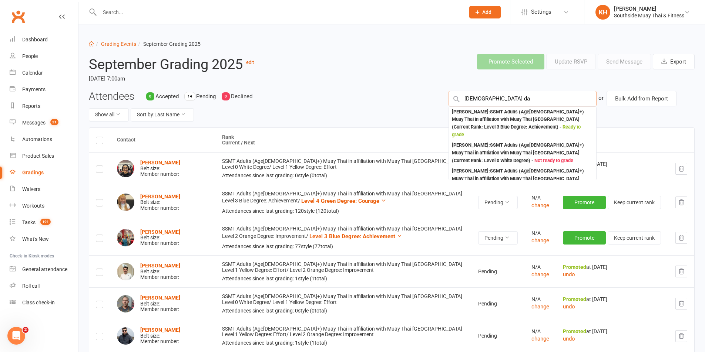
type input "kristen da"
click at [484, 112] on div "Kristen Davey : SSMT Adults (Age13+) Muay Thai in affiliation with Muay Thai Au…" at bounding box center [522, 123] width 141 height 31
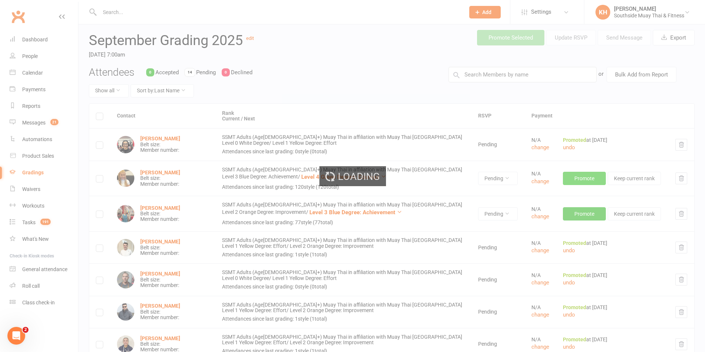
scroll to position [37, 0]
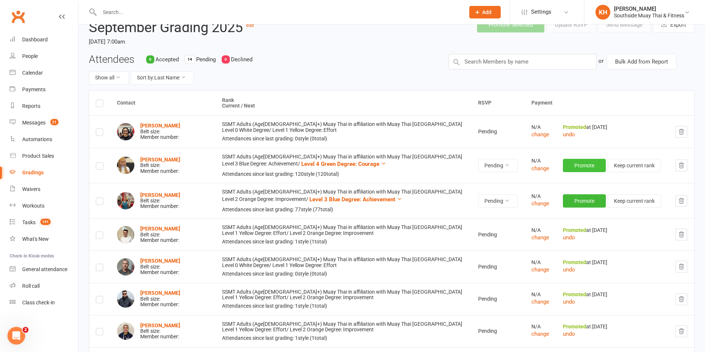
click at [563, 167] on button "Promote" at bounding box center [584, 165] width 43 height 13
click at [563, 202] on button "Promote" at bounding box center [584, 201] width 43 height 13
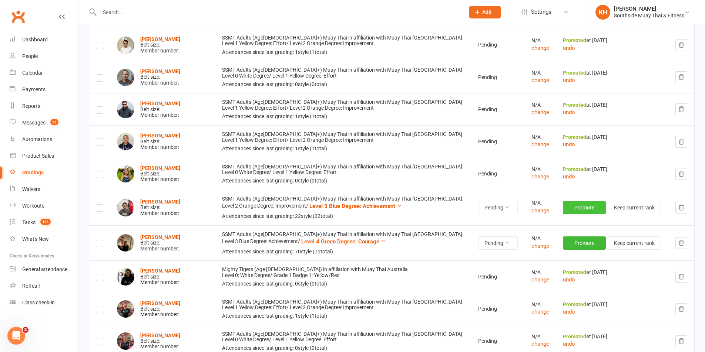
scroll to position [222, 0]
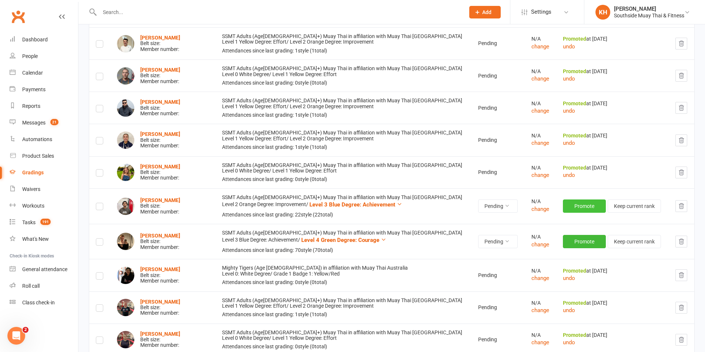
click at [563, 203] on button "Promote" at bounding box center [584, 206] width 43 height 13
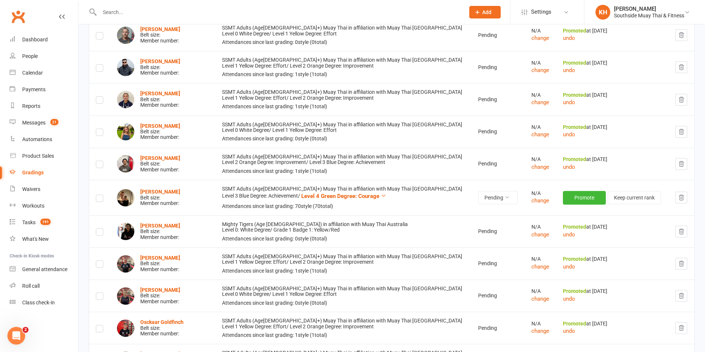
scroll to position [296, 0]
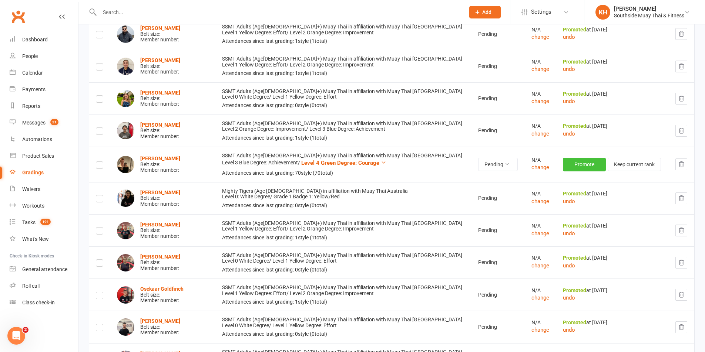
click at [563, 163] on button "Promote" at bounding box center [584, 164] width 43 height 13
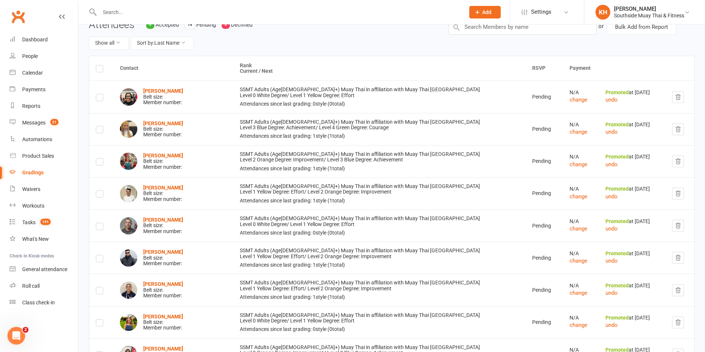
scroll to position [0, 0]
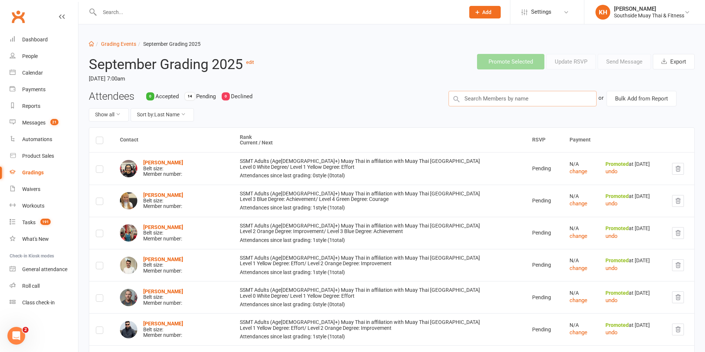
click at [476, 101] on input "text" at bounding box center [522, 99] width 148 height 16
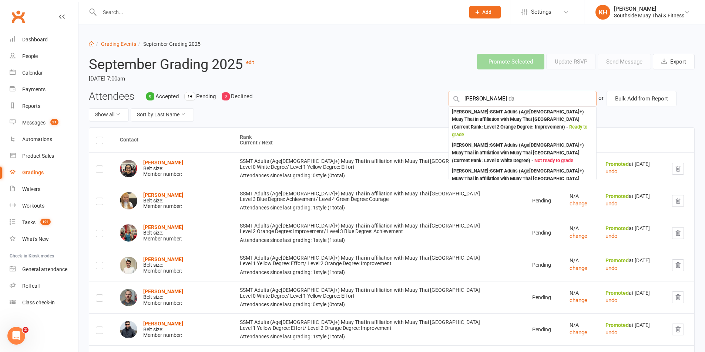
type input "jamieson da"
click at [475, 118] on div "Jamieson Davis : SSMT Adults (Age13+) Muay Thai in affiliation with Muay Thai A…" at bounding box center [522, 123] width 141 height 31
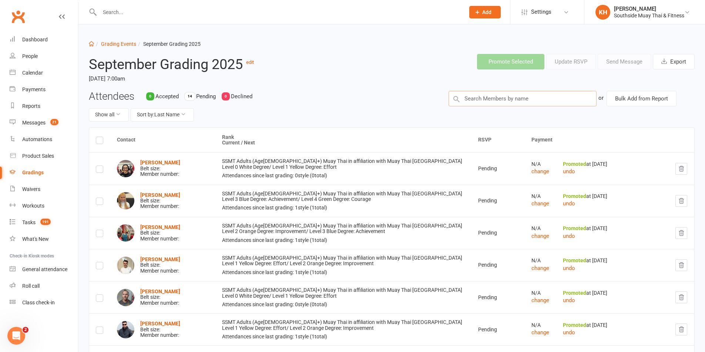
click at [507, 99] on input "text" at bounding box center [522, 99] width 148 height 16
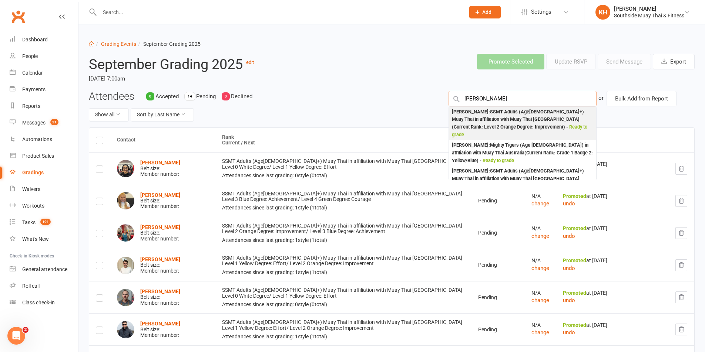
type input "allie hast"
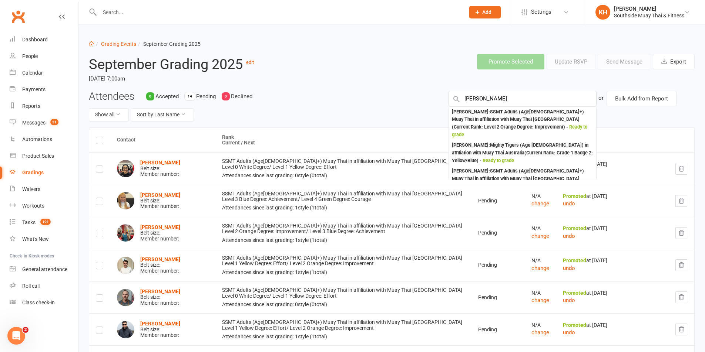
click at [497, 118] on div "Allie Hastie : SSMT Adults (Age13+) Muay Thai in affiliation with Muay Thai Aus…" at bounding box center [522, 123] width 141 height 31
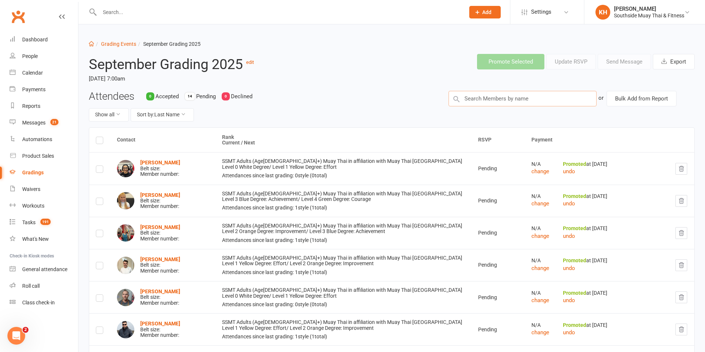
click at [508, 99] on input "text" at bounding box center [522, 99] width 148 height 16
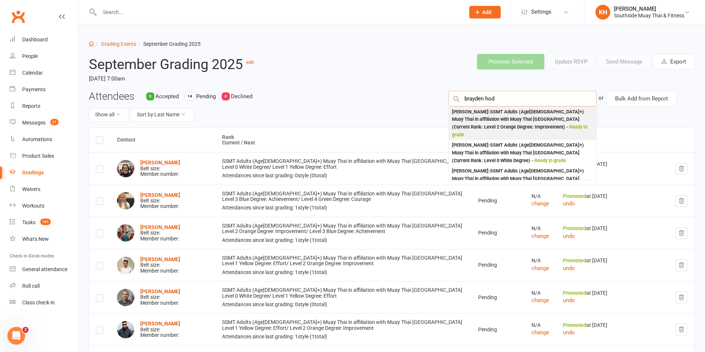
type input "brayden hod"
click at [499, 114] on div "Brayden Hodge : SSMT Adults (Age13+) Muay Thai in affiliation with Muay Thai Au…" at bounding box center [522, 123] width 141 height 31
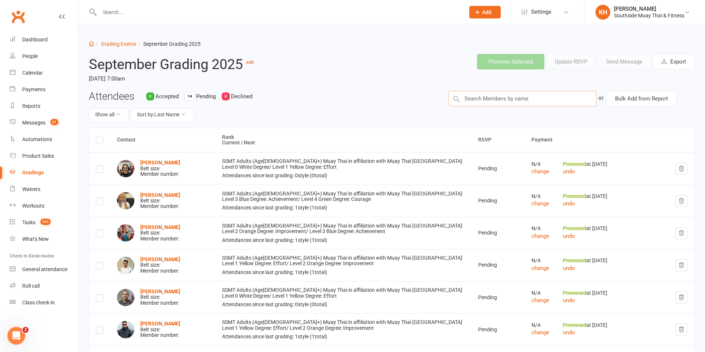
click at [502, 105] on input "text" at bounding box center [522, 99] width 148 height 16
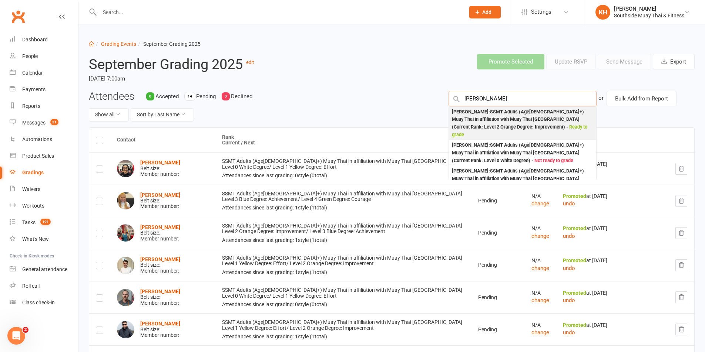
type input "ronann k"
click at [491, 117] on div "Ronann Knevitt : SSMT Adults (Age13+) Muay Thai in affiliation with Muay Thai A…" at bounding box center [522, 123] width 141 height 31
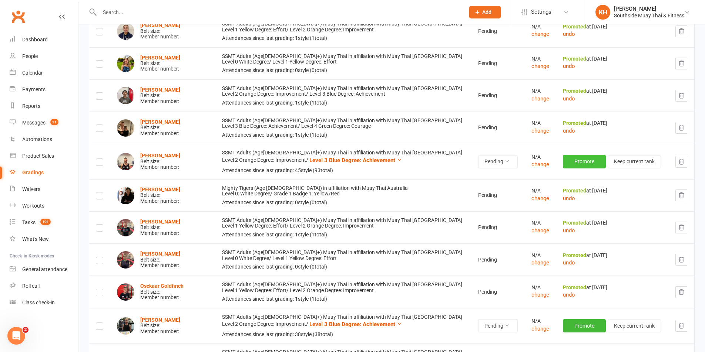
scroll to position [333, 0]
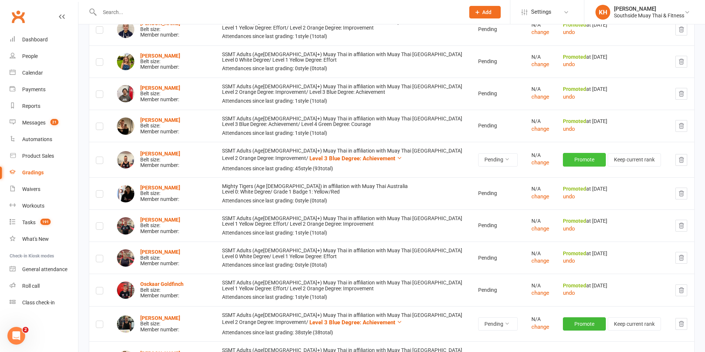
click at [563, 163] on button "Promote" at bounding box center [584, 159] width 43 height 13
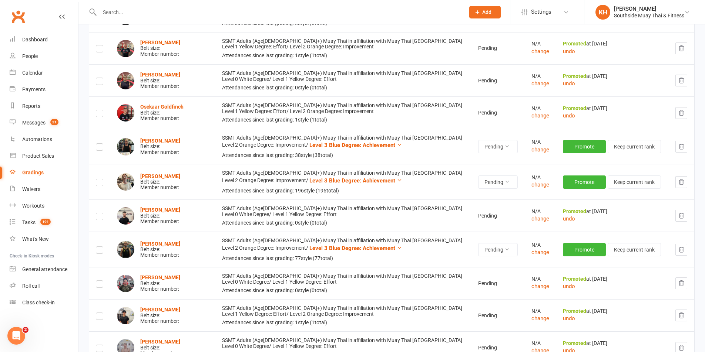
scroll to position [518, 0]
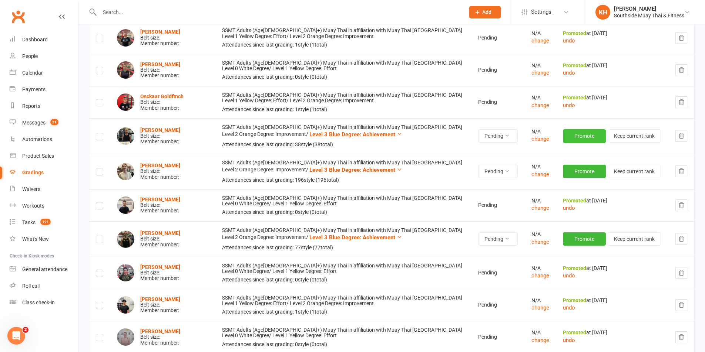
click at [563, 140] on button "Promote" at bounding box center [584, 135] width 43 height 13
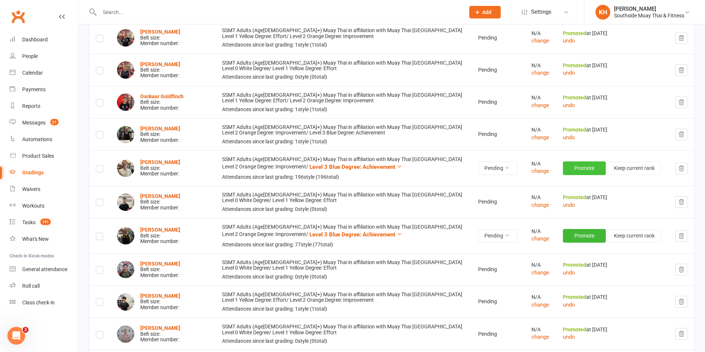
click at [563, 168] on button "Promote" at bounding box center [584, 168] width 43 height 13
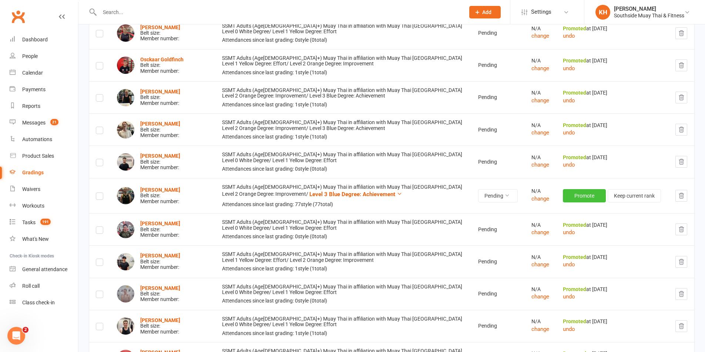
click at [563, 196] on button "Promote" at bounding box center [584, 195] width 43 height 13
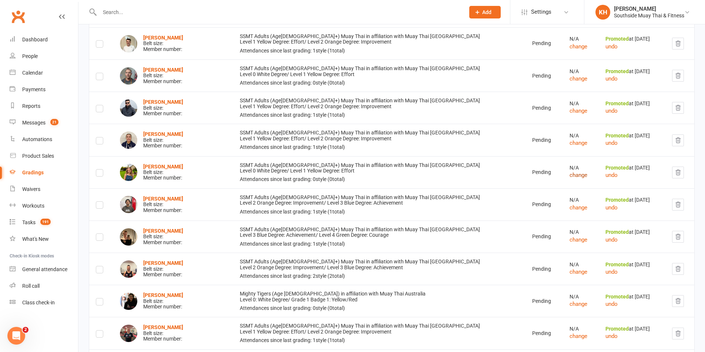
scroll to position [0, 0]
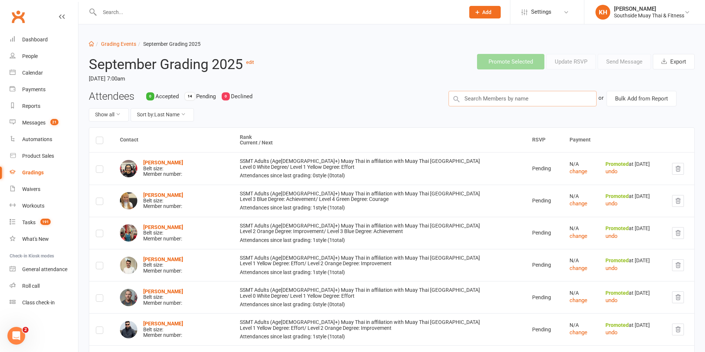
click at [507, 99] on input "text" at bounding box center [522, 99] width 148 height 16
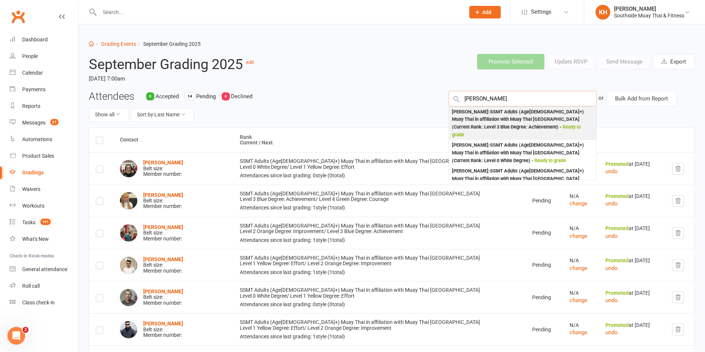
type input "glen ko"
click at [486, 119] on div "Glen Koutsidis : SSMT Adults (Age13+) Muay Thai in affiliation with Muay Thai A…" at bounding box center [522, 123] width 141 height 31
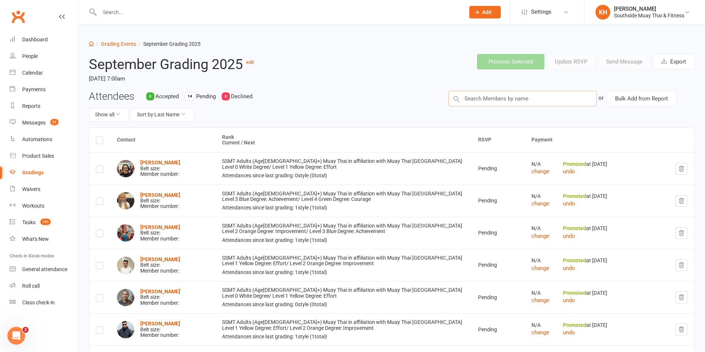
click at [478, 100] on input "text" at bounding box center [522, 99] width 148 height 16
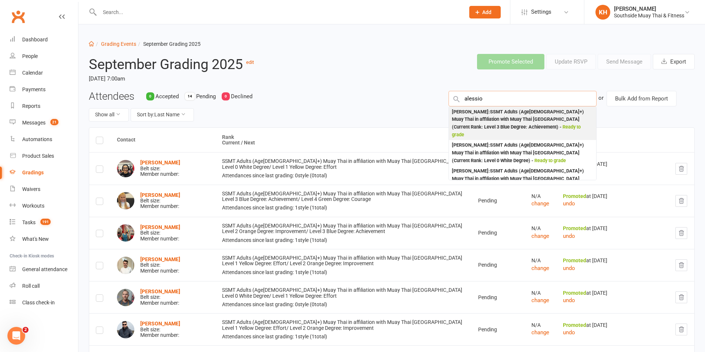
type input "alessio"
click at [479, 119] on div "Alessio Maiolo : SSMT Adults (Age13+) Muay Thai in affiliation with Muay Thai A…" at bounding box center [522, 123] width 141 height 31
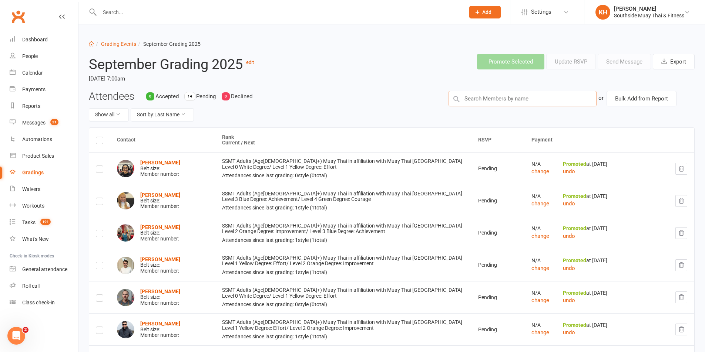
click at [497, 98] on input "text" at bounding box center [522, 99] width 148 height 16
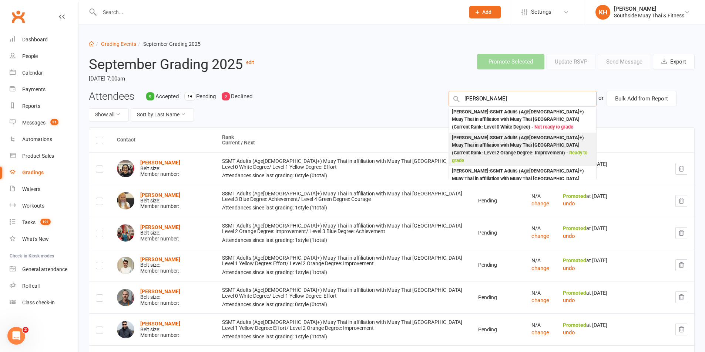
type input "samuel mck"
click at [498, 144] on div "Samuel Mckinnon : SSMT Adults (Age13+) Muay Thai in affiliation with Muay Thai …" at bounding box center [522, 149] width 141 height 31
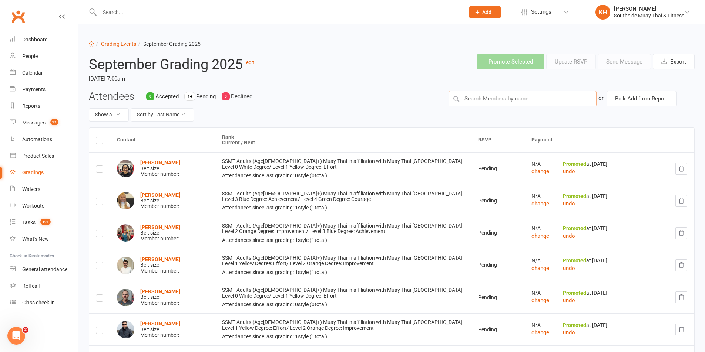
click at [487, 103] on input "text" at bounding box center [522, 99] width 148 height 16
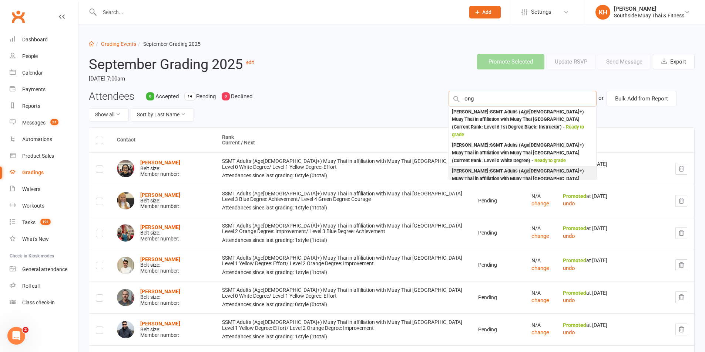
type input "ong"
click at [474, 168] on div "Nicholas Ong : SSMT Adults (Age13+) Muay Thai in affiliation with Muay Thai Aus…" at bounding box center [522, 183] width 141 height 31
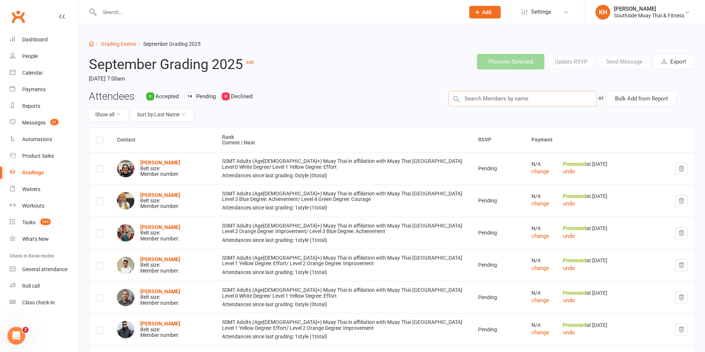
click at [517, 105] on input "text" at bounding box center [522, 99] width 148 height 16
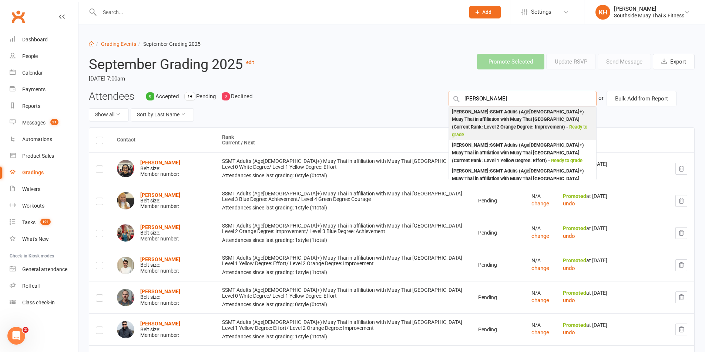
type input "fletcher si"
click at [474, 119] on div "Fletcher Siebentritt : SSMT Adults (Age13+) Muay Thai in affiliation with Muay …" at bounding box center [522, 123] width 141 height 31
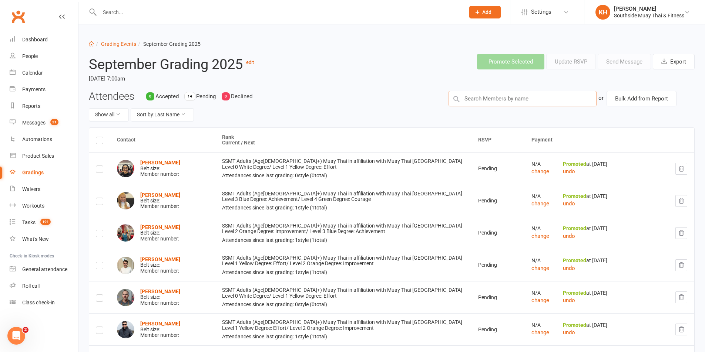
click at [487, 102] on input "text" at bounding box center [522, 99] width 148 height 16
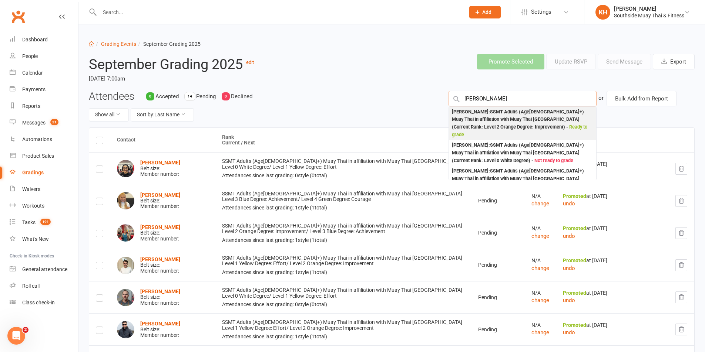
type input "jairo"
click at [482, 119] on div "Jairo Soto : SSMT Adults (Age13+) Muay Thai in affiliation with Muay Thai Austr…" at bounding box center [522, 123] width 141 height 31
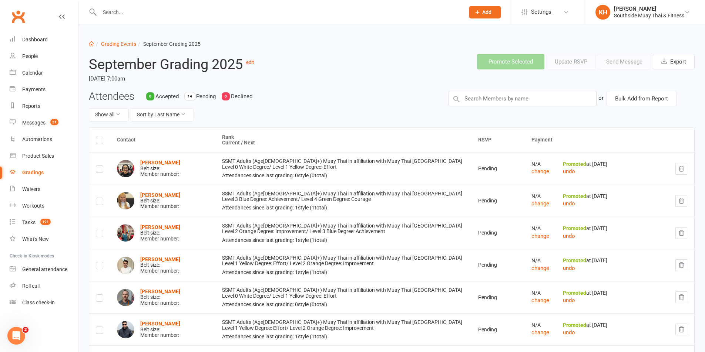
click at [476, 104] on input "text" at bounding box center [522, 99] width 148 height 16
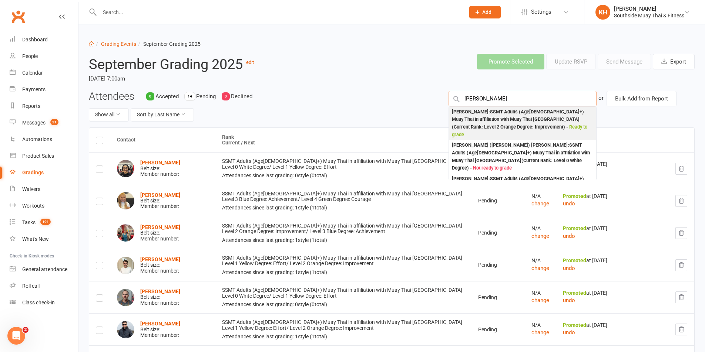
type input "william stephenson"
click at [500, 116] on div "William Stephenson-Jones : SSMT Adults (Age13+) Muay Thai in affiliation with M…" at bounding box center [522, 123] width 141 height 31
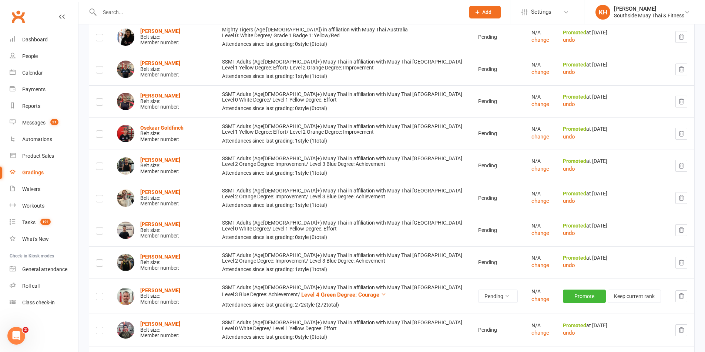
scroll to position [592, 0]
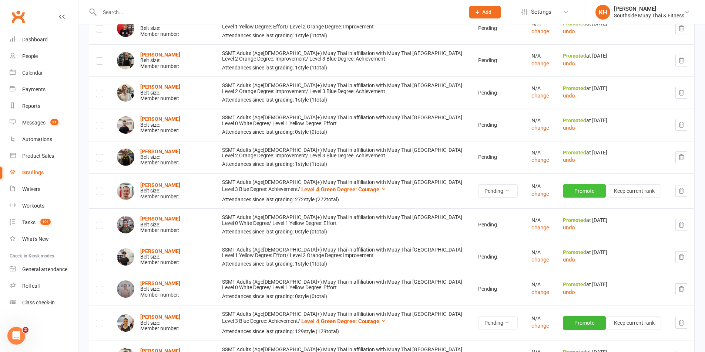
click at [572, 191] on button "Promote" at bounding box center [584, 191] width 43 height 13
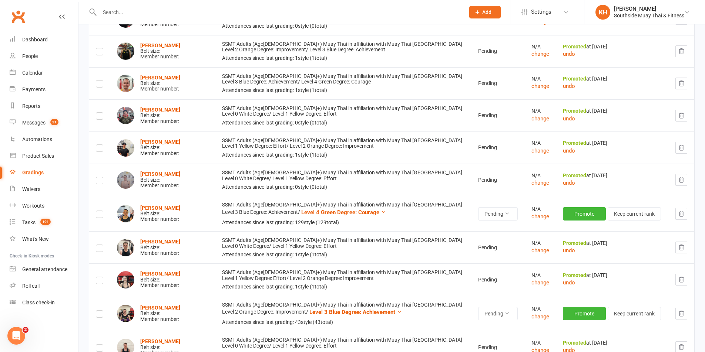
scroll to position [703, 0]
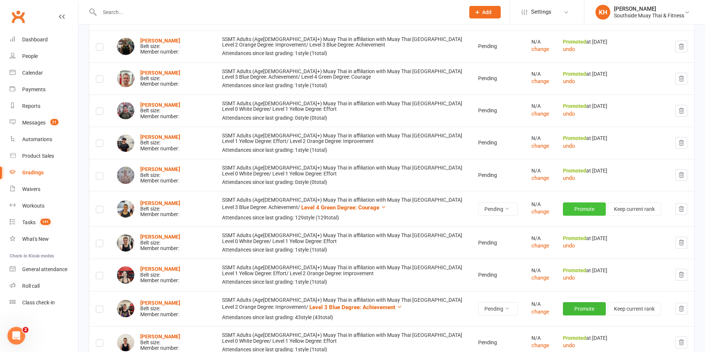
click at [564, 208] on button "Promote" at bounding box center [584, 209] width 43 height 13
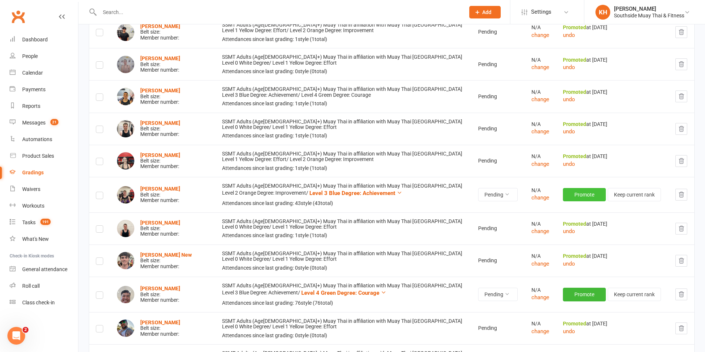
click at [569, 195] on button "Promote" at bounding box center [584, 194] width 43 height 13
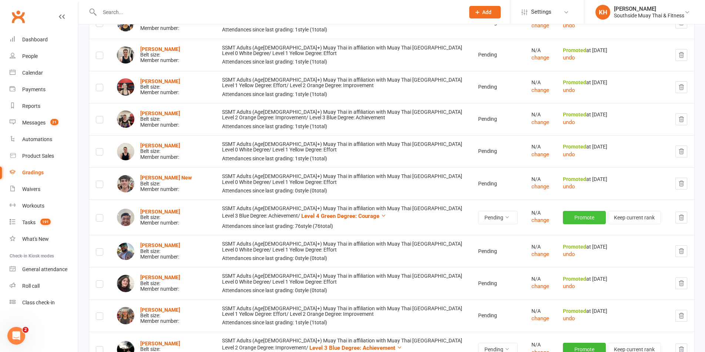
click at [563, 219] on button "Promote" at bounding box center [584, 217] width 43 height 13
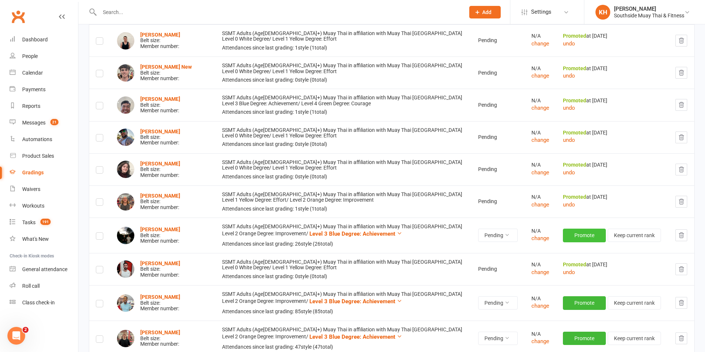
click at [563, 231] on button "Promote" at bounding box center [584, 235] width 43 height 13
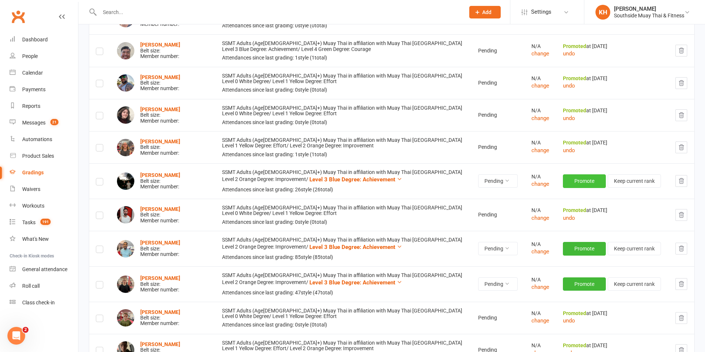
scroll to position [1073, 0]
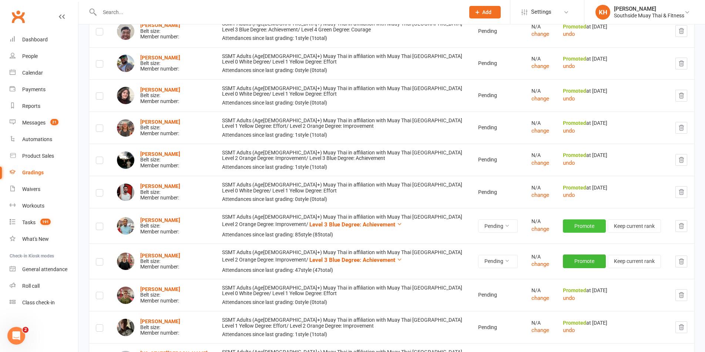
click at [563, 229] on button "Promote" at bounding box center [584, 226] width 43 height 13
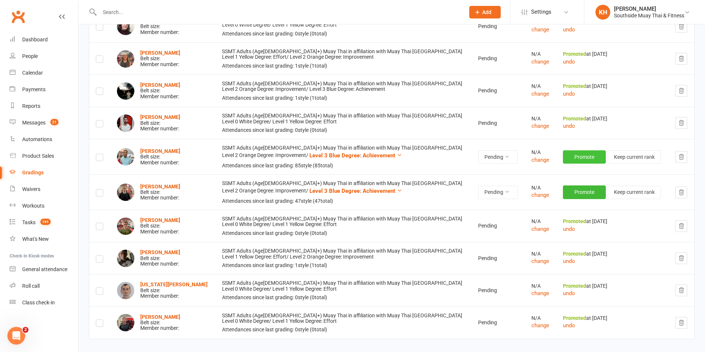
scroll to position [1147, 0]
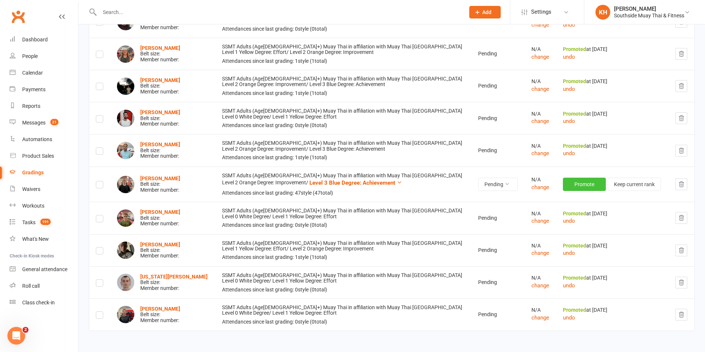
click at [568, 188] on button "Promote" at bounding box center [584, 184] width 43 height 13
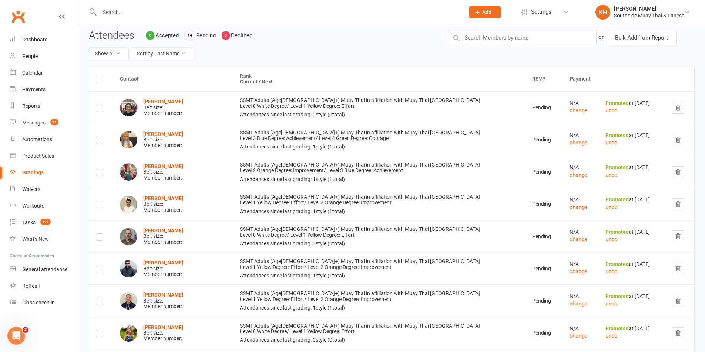
scroll to position [0, 0]
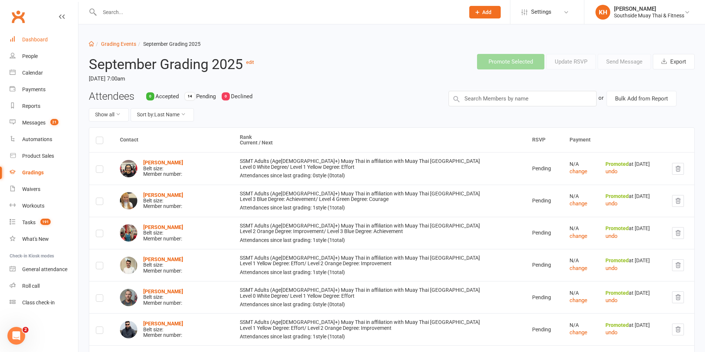
click at [42, 47] on link "Dashboard" at bounding box center [44, 39] width 68 height 17
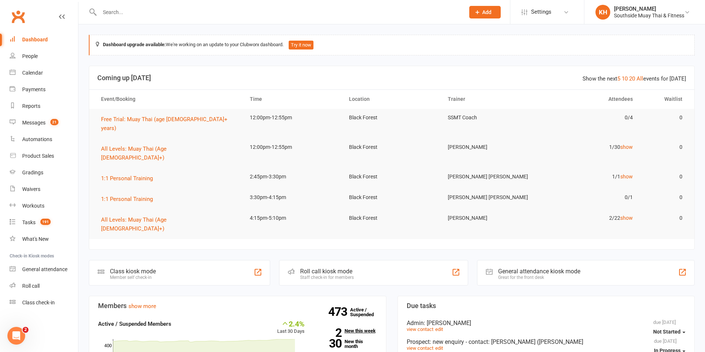
click at [362, 329] on link "2 New this week" at bounding box center [345, 331] width 61 height 5
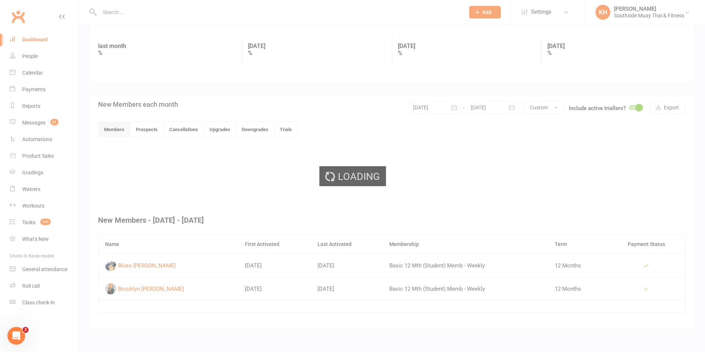
scroll to position [95, 0]
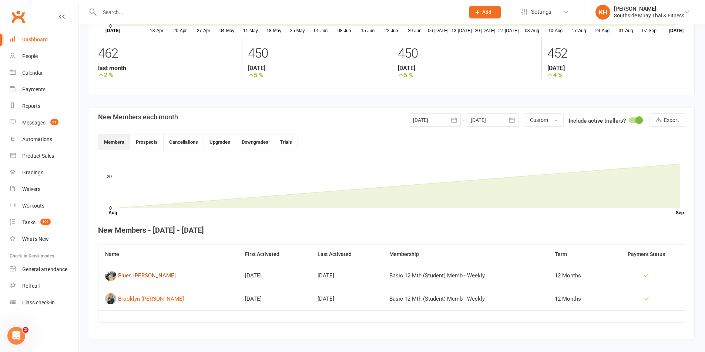
click at [162, 275] on div "Blues Ezekiel Manlunas" at bounding box center [147, 275] width 58 height 11
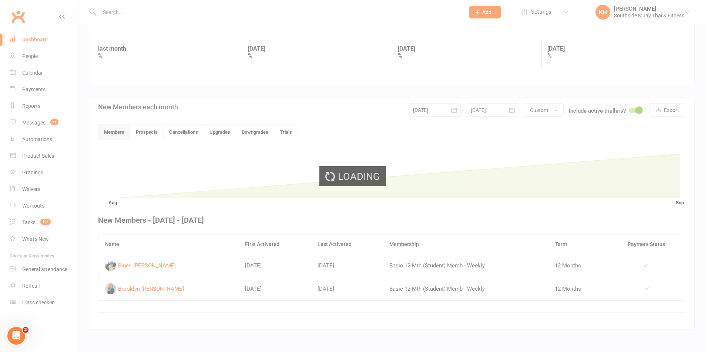
scroll to position [95, 0]
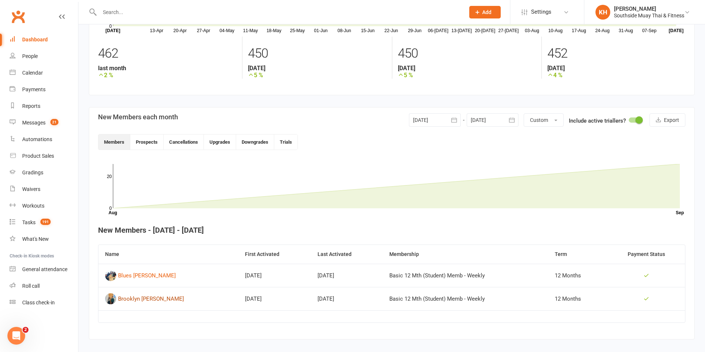
click at [135, 299] on div "Brooklyn Sofia Manlunas" at bounding box center [151, 299] width 66 height 11
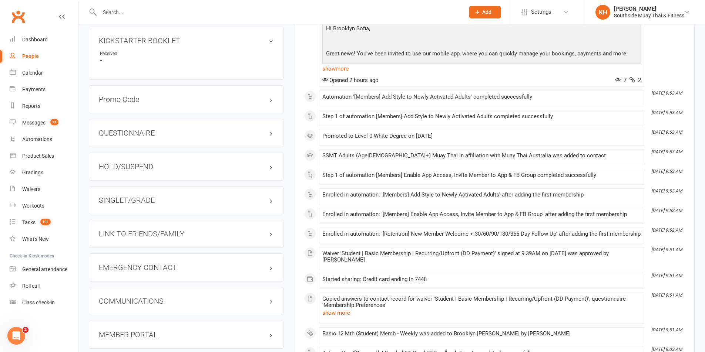
scroll to position [518, 0]
click at [169, 234] on h3 "LINK TO FRIENDS/FAMILY" at bounding box center [186, 234] width 175 height 8
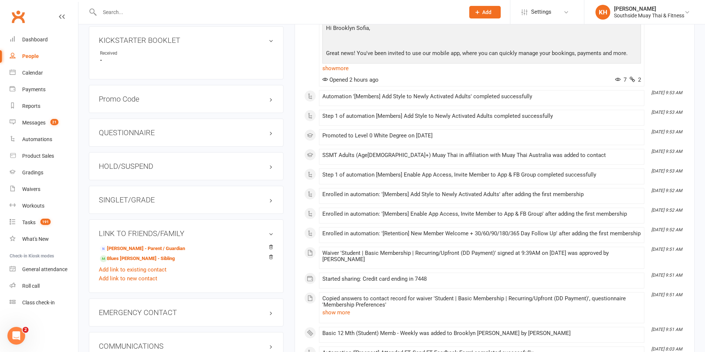
click at [120, 9] on input "text" at bounding box center [278, 12] width 362 height 10
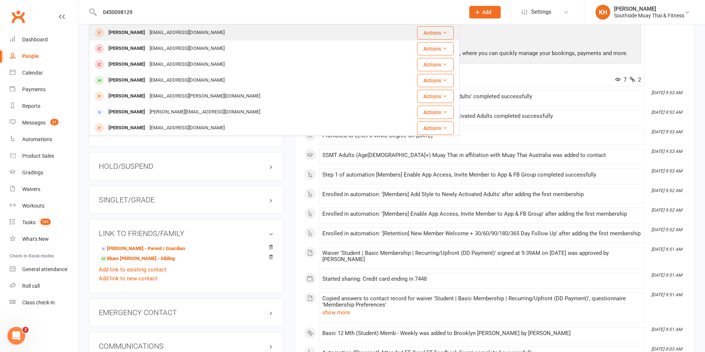
type input "0450098129"
click at [123, 36] on div "Dimos Vlahos" at bounding box center [126, 32] width 41 height 11
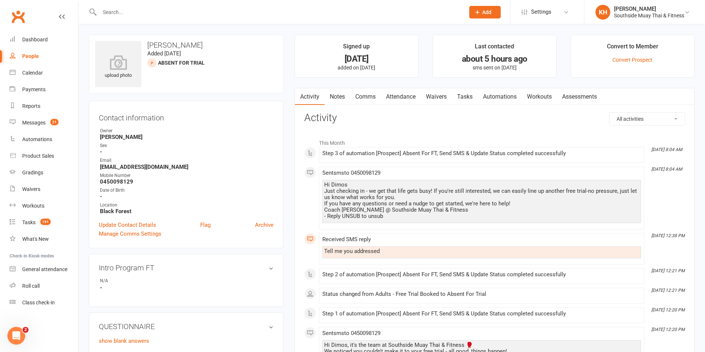
click at [401, 92] on link "Attendance" at bounding box center [401, 96] width 40 height 17
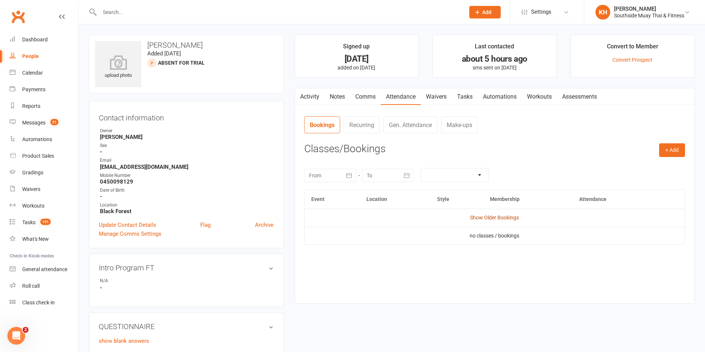
click at [507, 217] on link "Show Older Bookings" at bounding box center [494, 218] width 49 height 6
click at [311, 95] on link "Activity" at bounding box center [310, 96] width 30 height 17
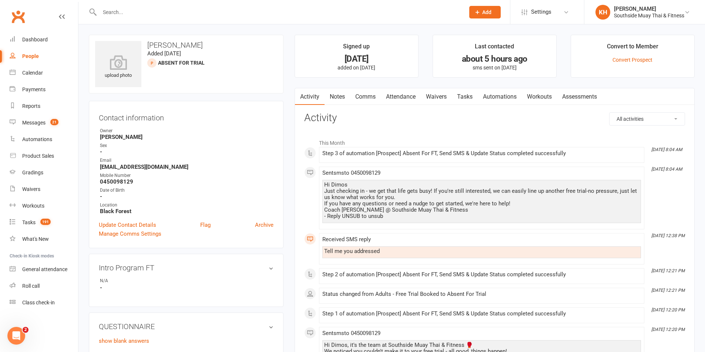
click at [340, 96] on link "Notes" at bounding box center [337, 96] width 26 height 17
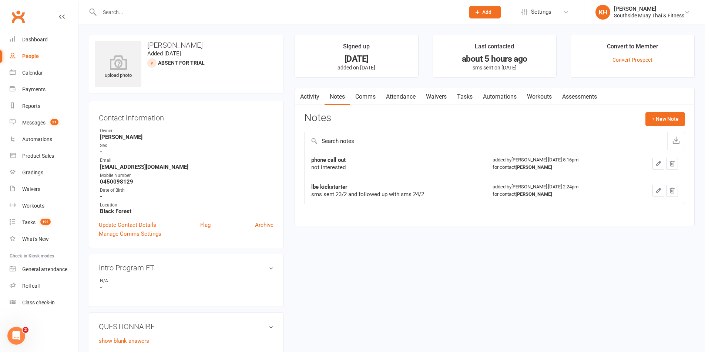
click at [151, 4] on div at bounding box center [274, 12] width 371 height 24
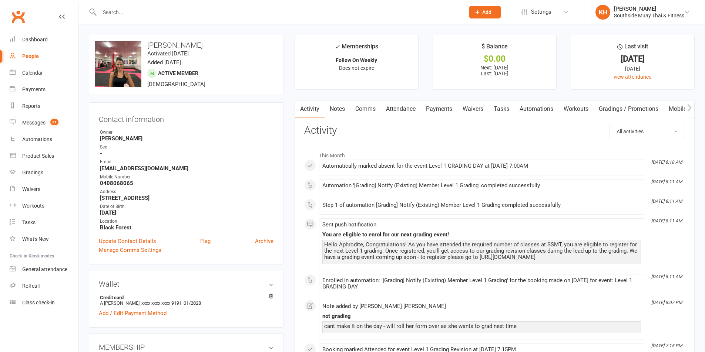
click at [342, 110] on link "Notes" at bounding box center [337, 109] width 26 height 17
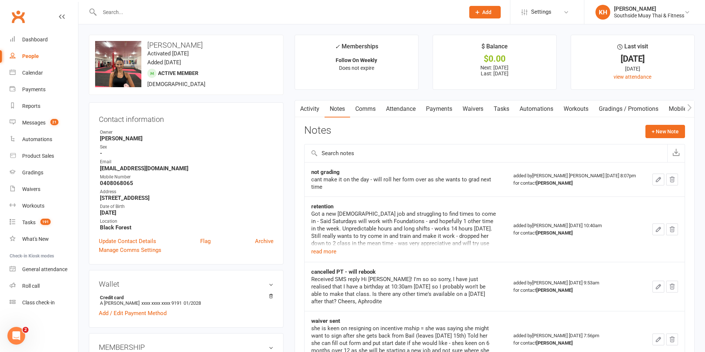
click at [161, 9] on input "text" at bounding box center [278, 12] width 362 height 10
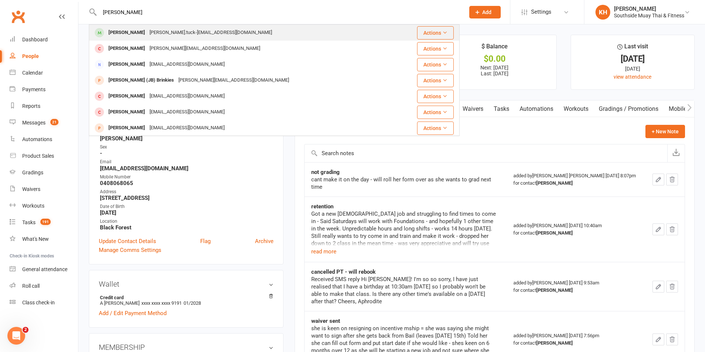
type input "[PERSON_NAME]"
click at [124, 29] on div "[PERSON_NAME]" at bounding box center [126, 32] width 41 height 11
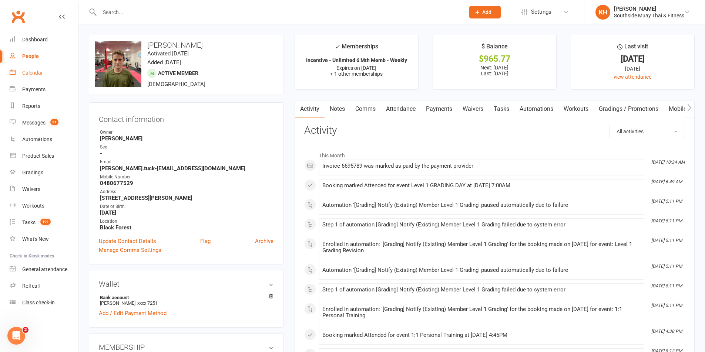
click at [44, 70] on link "Calendar" at bounding box center [44, 73] width 68 height 17
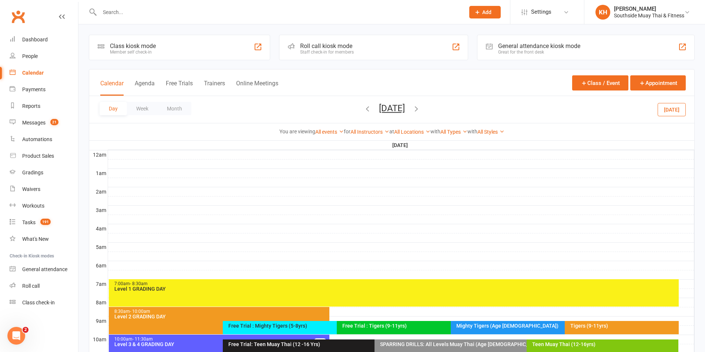
scroll to position [185, 0]
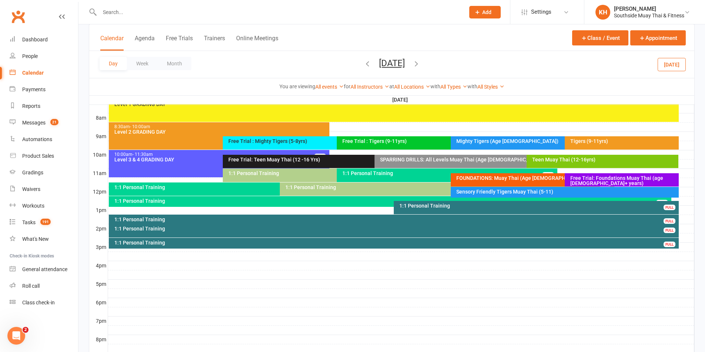
click at [443, 216] on div "1:1 Personal Training FULL" at bounding box center [394, 220] width 570 height 11
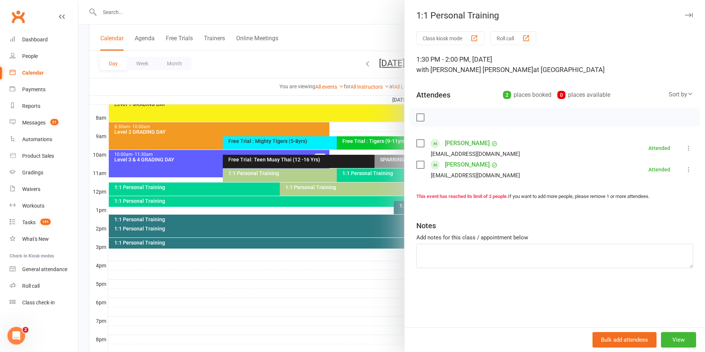
click at [684, 11] on button "button" at bounding box center [688, 15] width 9 height 9
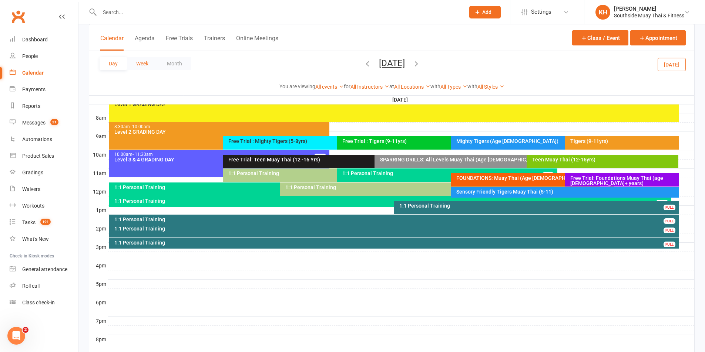
click at [139, 65] on button "Week" at bounding box center [142, 63] width 31 height 13
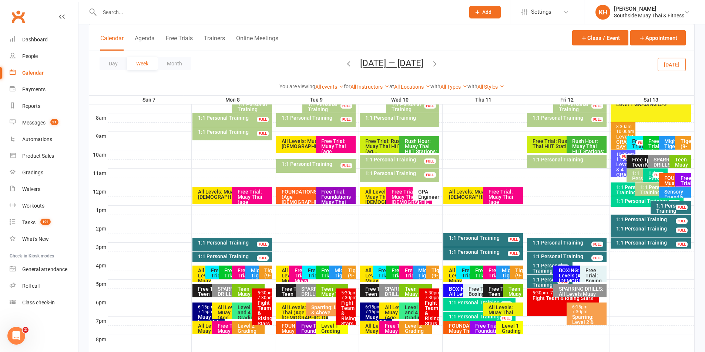
click at [438, 63] on icon "button" at bounding box center [435, 64] width 8 height 8
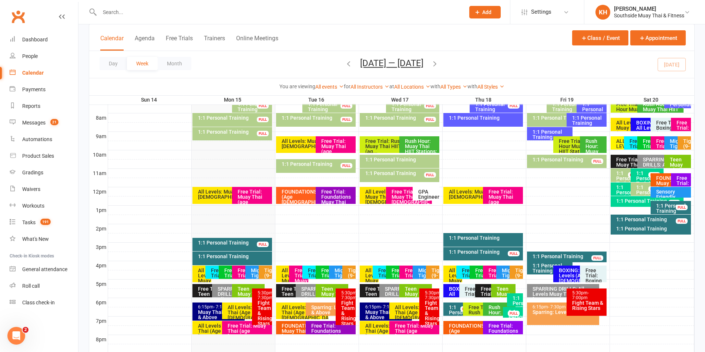
click at [645, 220] on div "1:1 Personal Training" at bounding box center [652, 219] width 74 height 5
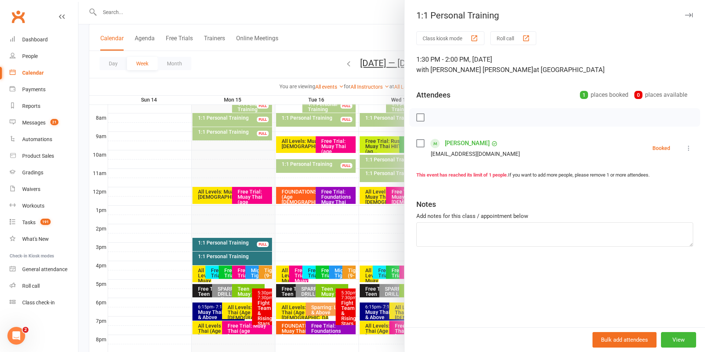
click at [685, 11] on button "button" at bounding box center [688, 15] width 9 height 9
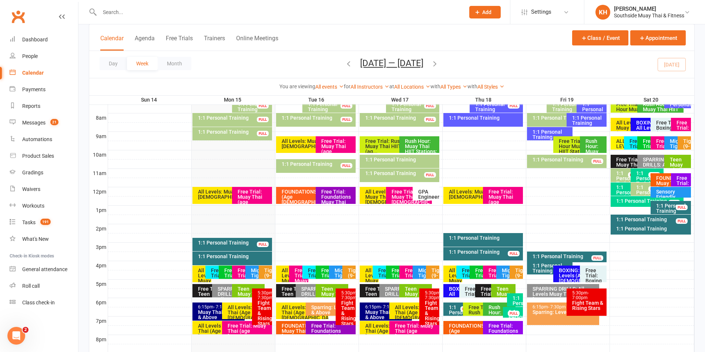
click at [240, 246] on div "1:1 Personal Training FULL" at bounding box center [232, 244] width 80 height 13
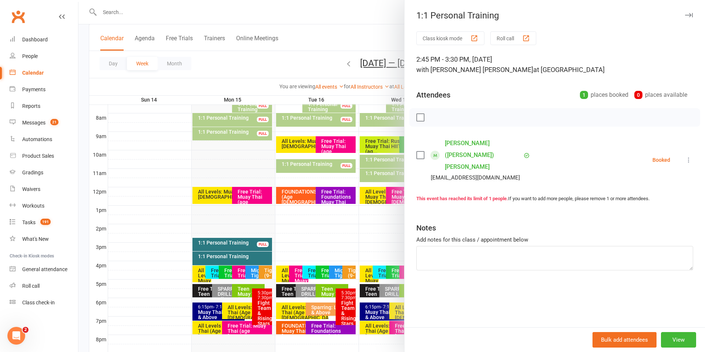
click at [676, 14] on div "1:1 Personal Training" at bounding box center [554, 15] width 300 height 10
click at [685, 14] on icon "button" at bounding box center [689, 15] width 8 height 4
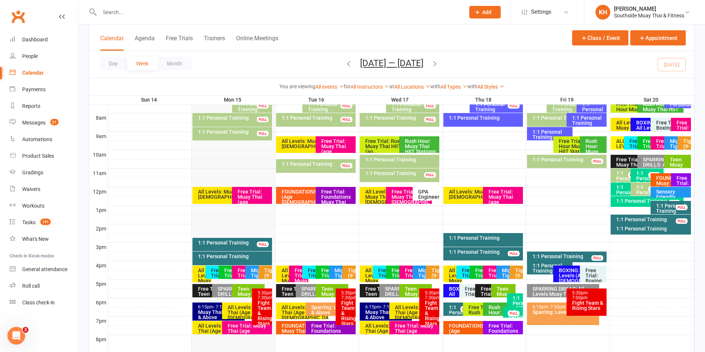
click at [257, 254] on div "1:1 Personal Training" at bounding box center [234, 256] width 73 height 5
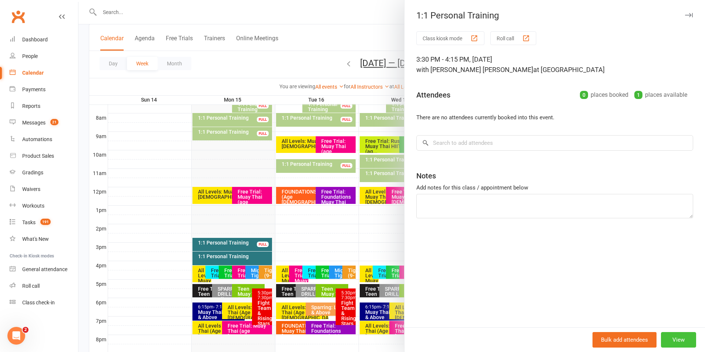
click at [669, 343] on button "View" at bounding box center [678, 341] width 35 height 16
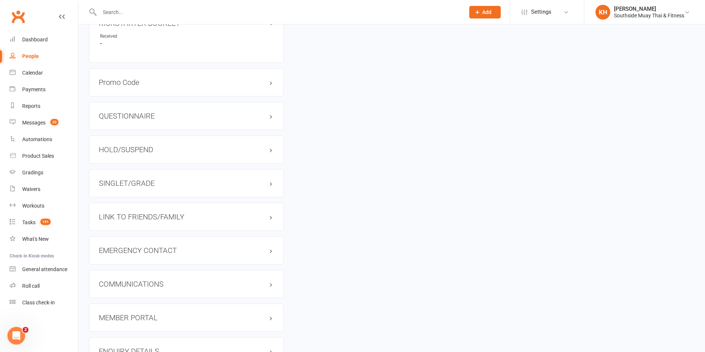
scroll to position [592, 0]
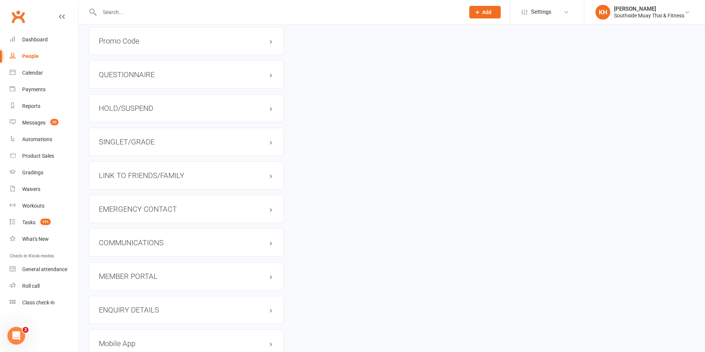
click at [157, 178] on h3 "LINK TO FRIENDS/FAMILY" at bounding box center [186, 176] width 175 height 8
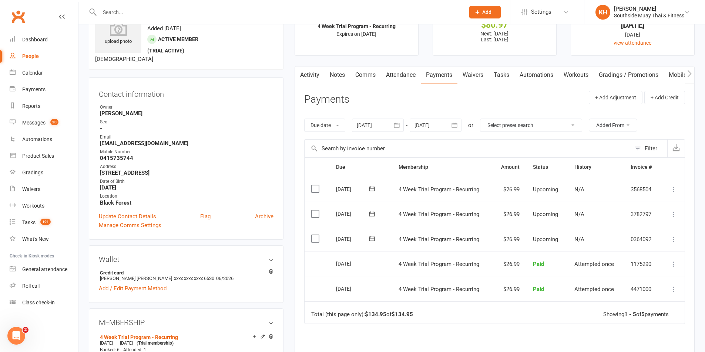
scroll to position [0, 0]
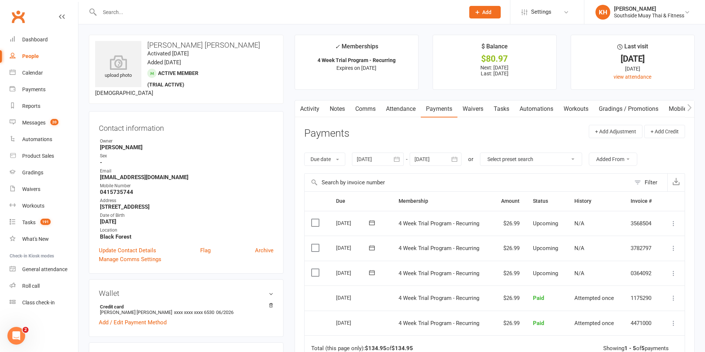
click at [125, 16] on input "text" at bounding box center [278, 12] width 362 height 10
click at [39, 74] on div "Calendar" at bounding box center [32, 73] width 21 height 6
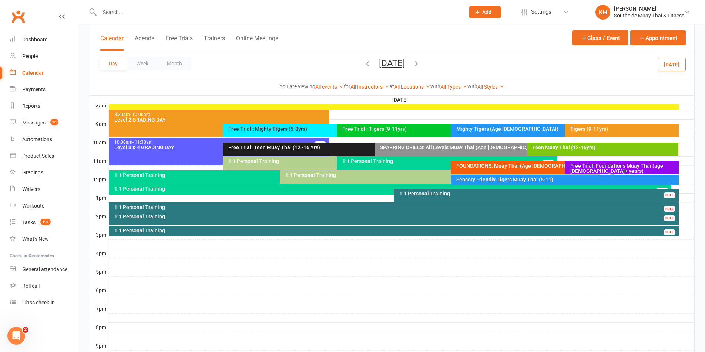
scroll to position [185, 0]
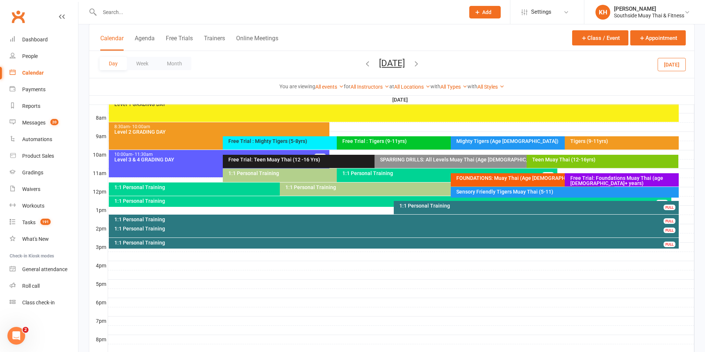
click at [472, 195] on div "Sensory Friendly Tigers Muay Thai (5-11)" at bounding box center [566, 191] width 221 height 5
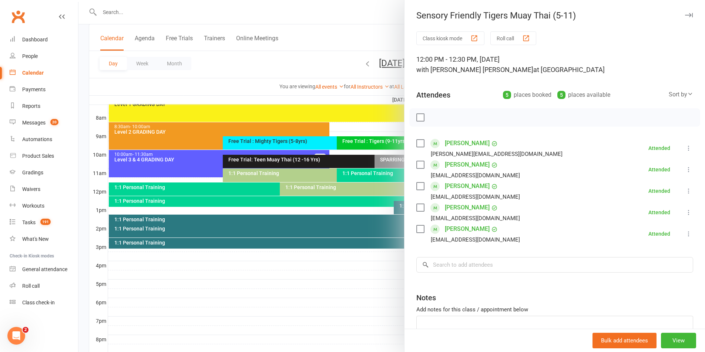
click at [684, 18] on button "button" at bounding box center [688, 15] width 9 height 9
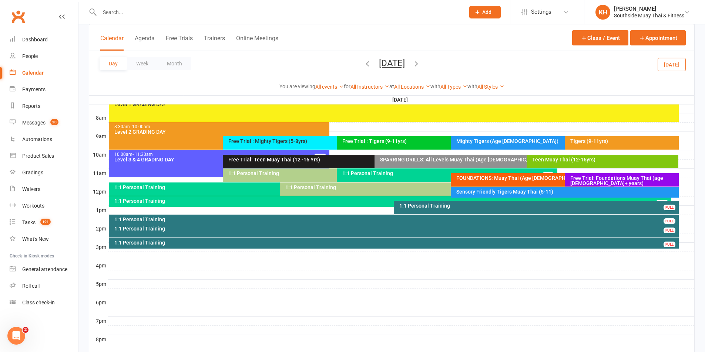
click at [138, 10] on input "text" at bounding box center [278, 12] width 362 height 10
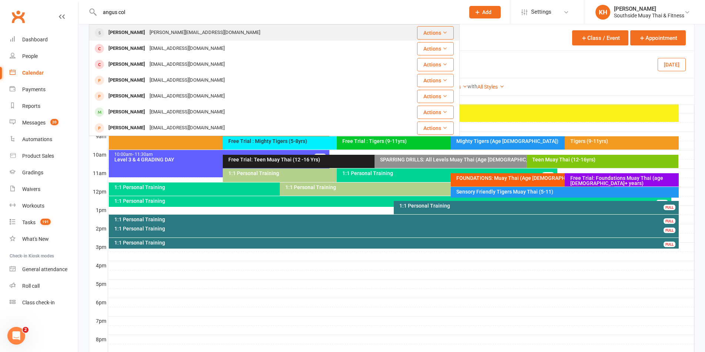
type input "angus col"
click at [134, 28] on div "Angus Coles" at bounding box center [126, 32] width 41 height 11
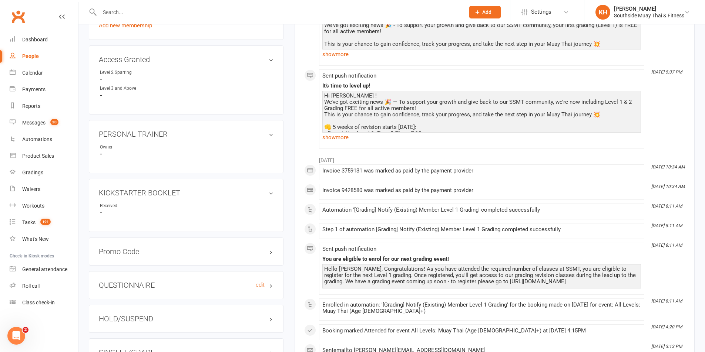
scroll to position [407, 0]
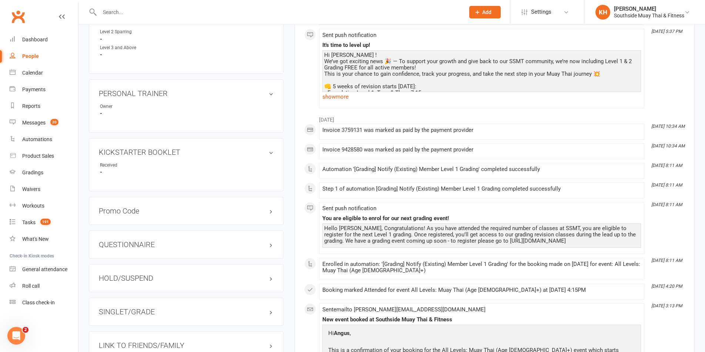
click at [121, 274] on h3 "HOLD/SUSPEND" at bounding box center [186, 278] width 175 height 8
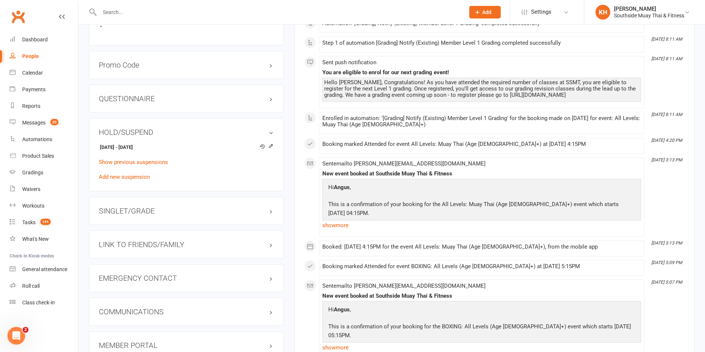
scroll to position [555, 0]
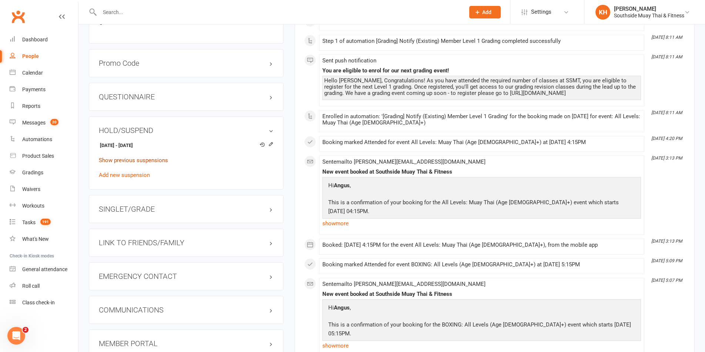
click at [109, 159] on link "Show previous suspensions" at bounding box center [133, 160] width 69 height 7
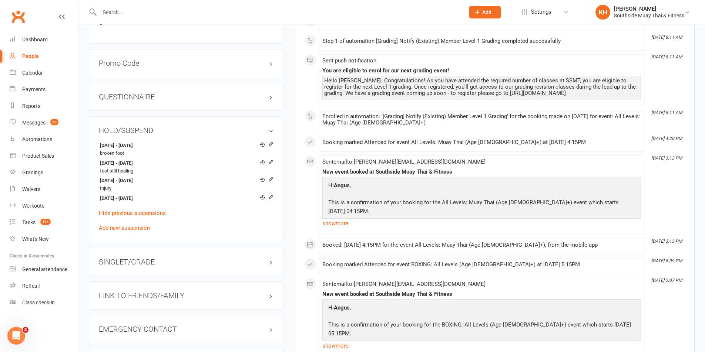
scroll to position [592, 0]
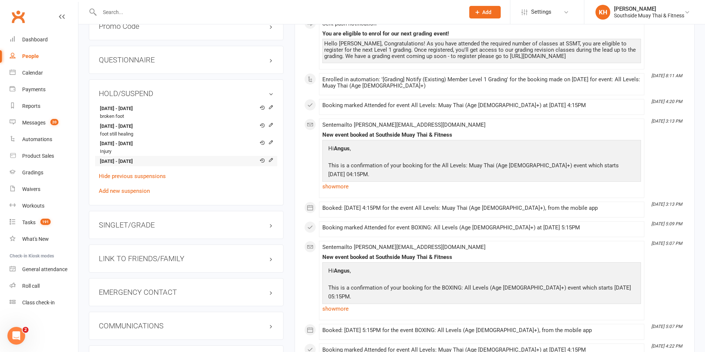
drag, startPoint x: 159, startPoint y: 164, endPoint x: 127, endPoint y: 160, distance: 32.1
click at [127, 160] on strong "27 Apr 2025 - 27 Oct 2025" at bounding box center [185, 162] width 170 height 8
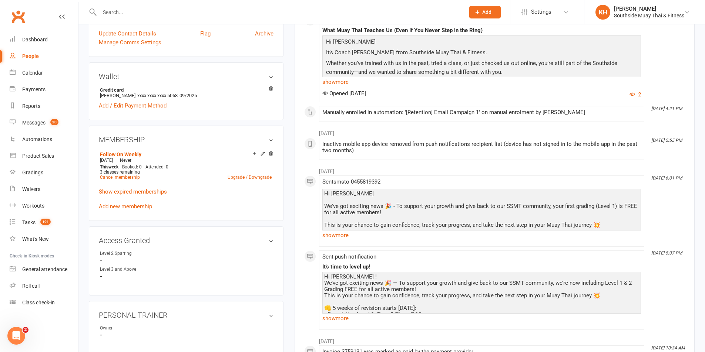
scroll to position [37, 0]
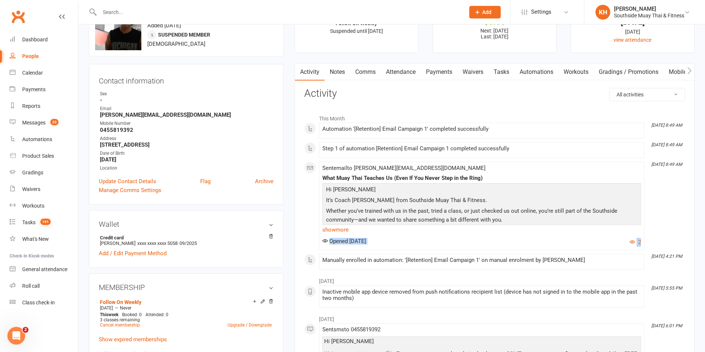
drag, startPoint x: 655, startPoint y: 242, endPoint x: 311, endPoint y: 240, distance: 344.7
click at [313, 240] on div "This Month Sep 7, 8:49 AM Automation '[Retention] Email Campaign 1' completed s…" at bounding box center [494, 190] width 381 height 159
drag, startPoint x: 304, startPoint y: 237, endPoint x: 318, endPoint y: 236, distance: 13.4
click at [305, 237] on div "This Month Sep 7, 8:49 AM Automation '[Retention] Email Campaign 1' completed s…" at bounding box center [494, 190] width 381 height 159
click at [339, 67] on link "Notes" at bounding box center [337, 72] width 26 height 17
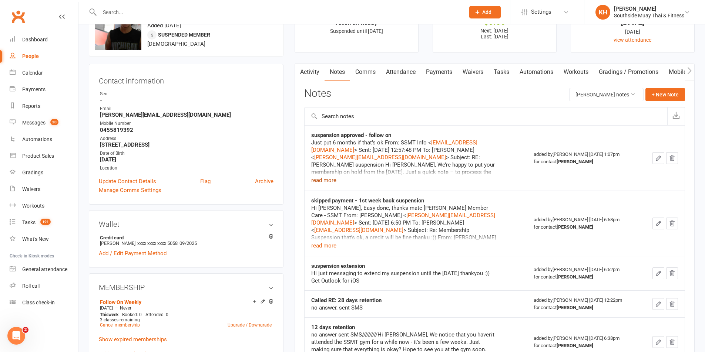
click at [327, 180] on button "read more" at bounding box center [323, 180] width 25 height 9
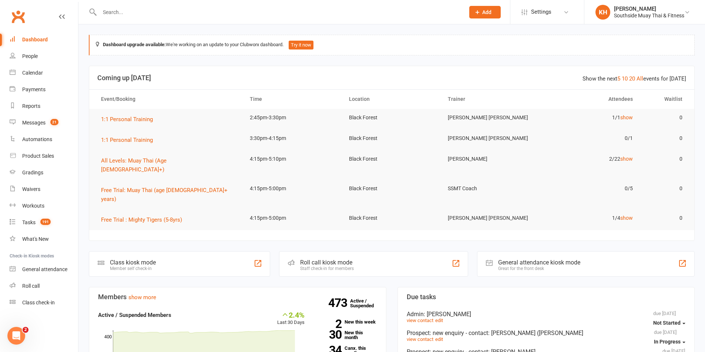
click at [120, 12] on input "text" at bounding box center [278, 12] width 362 height 10
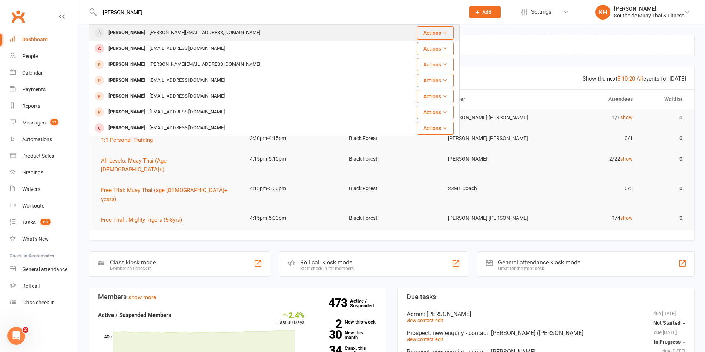
type input "[PERSON_NAME]"
click at [125, 35] on div "[PERSON_NAME]" at bounding box center [126, 32] width 41 height 11
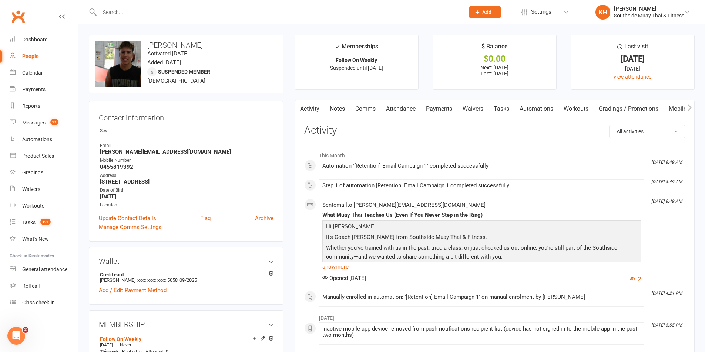
click at [337, 108] on link "Notes" at bounding box center [337, 109] width 26 height 17
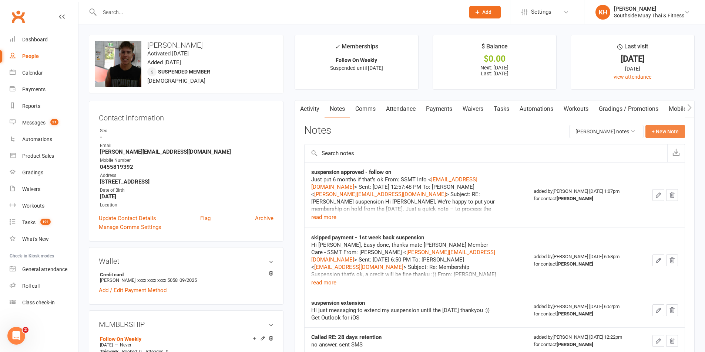
click at [670, 129] on button "+ New Note" at bounding box center [665, 131] width 40 height 13
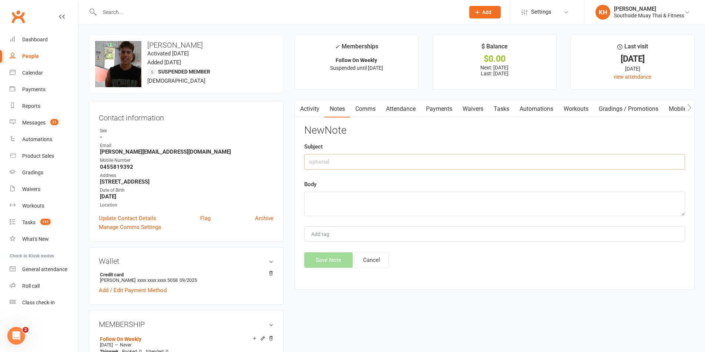
click at [350, 164] on input "text" at bounding box center [494, 162] width 381 height 16
type input "suspension end 29th"
click at [351, 196] on textarea at bounding box center [494, 204] width 381 height 24
paste textarea "Hi just wanting to suspend my membership for another 2 weeks please Get Outlook…"
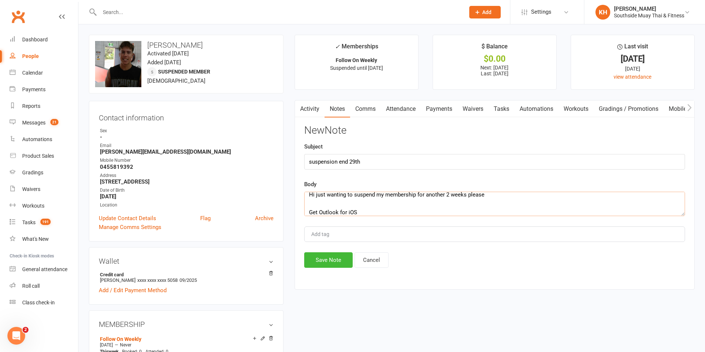
type textarea "Hi just wanting to suspend my membership for another 2 weeks please Get Outlook…"
click at [338, 242] on div "Add tag" at bounding box center [494, 235] width 381 height 16
click at [337, 256] on button "Save Note" at bounding box center [328, 261] width 48 height 16
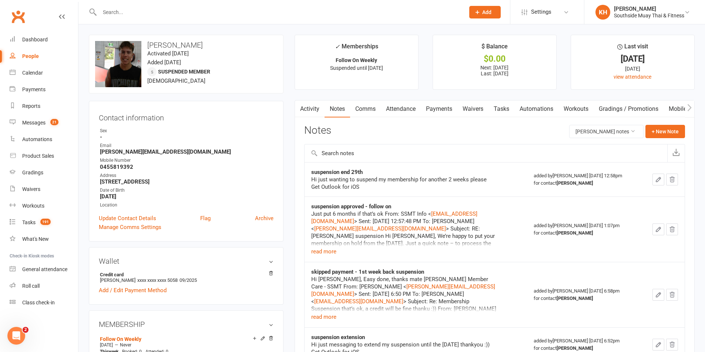
click at [115, 14] on input "text" at bounding box center [278, 12] width 362 height 10
paste input "Jane Moodley"
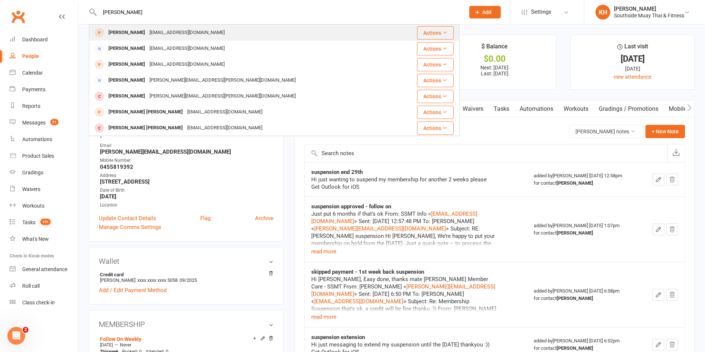
type input "Jane Moodley"
click at [120, 34] on div "Jane Moodley" at bounding box center [126, 32] width 41 height 11
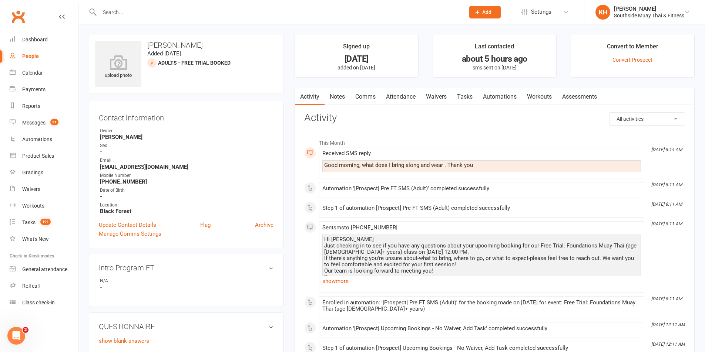
drag, startPoint x: 343, startPoint y: 282, endPoint x: 346, endPoint y: 277, distance: 5.8
click at [343, 281] on link "show more" at bounding box center [481, 281] width 318 height 10
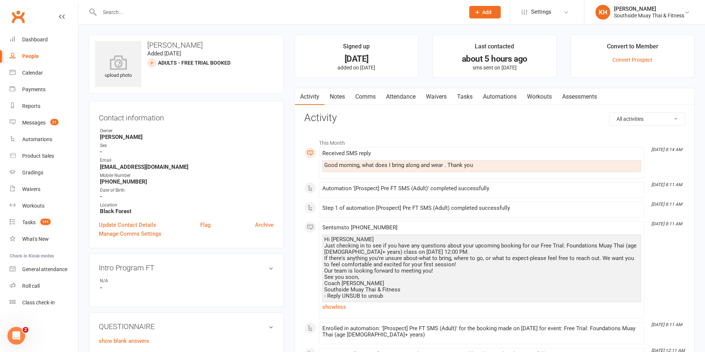
click at [372, 97] on link "Comms" at bounding box center [365, 96] width 31 height 17
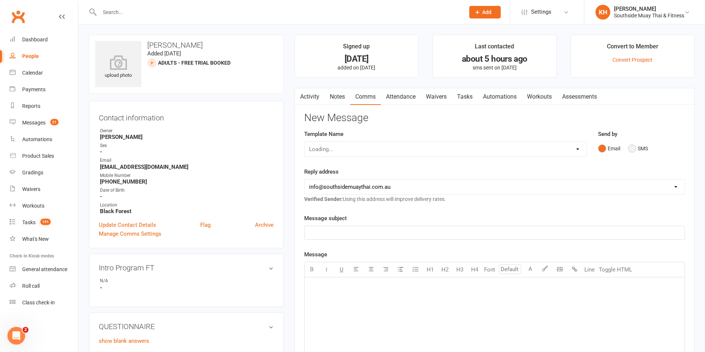
click at [634, 146] on button "SMS" at bounding box center [638, 149] width 20 height 14
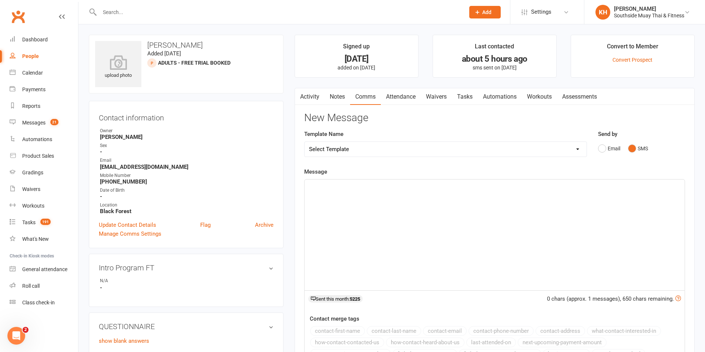
click at [486, 218] on div "﻿" at bounding box center [494, 235] width 380 height 111
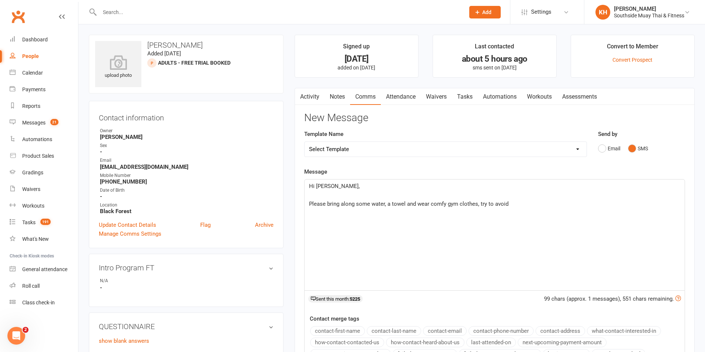
click at [308, 204] on div "Hi Jane, ﻿ Please bring along some water, a towel and wear comfy gym clothes, t…" at bounding box center [494, 235] width 380 height 111
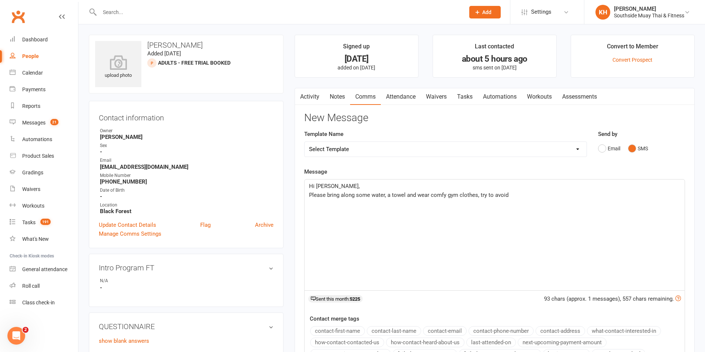
click at [523, 189] on p "Hi Jane," at bounding box center [494, 186] width 371 height 9
click at [524, 199] on p "Please bring along some water, a towel and wear comfy gym clothes, try to avoid" at bounding box center [494, 195] width 371 height 9
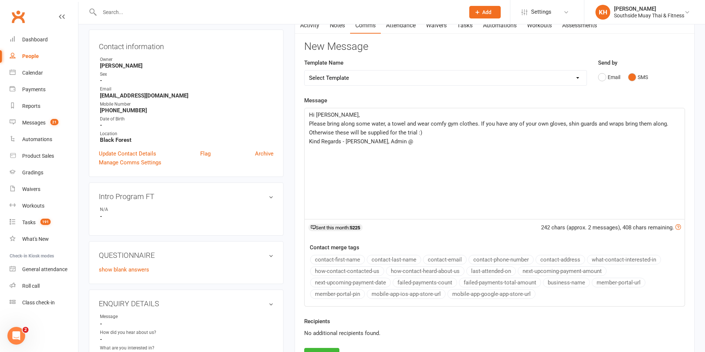
scroll to position [148, 0]
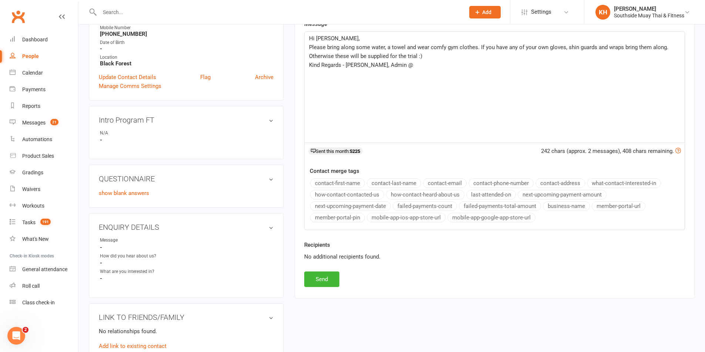
click at [554, 209] on button "business-name" at bounding box center [566, 207] width 47 height 10
click at [327, 277] on button "Send" at bounding box center [321, 280] width 35 height 16
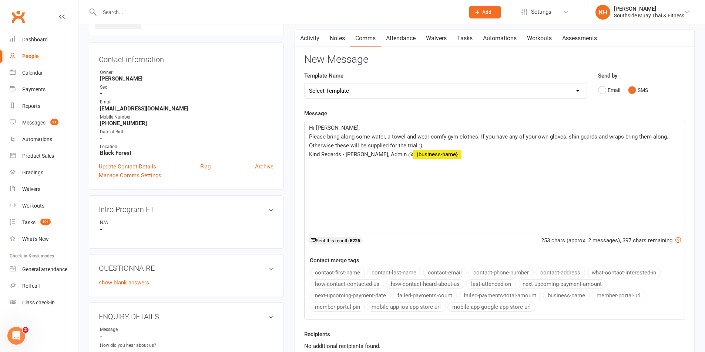
scroll to position [0, 0]
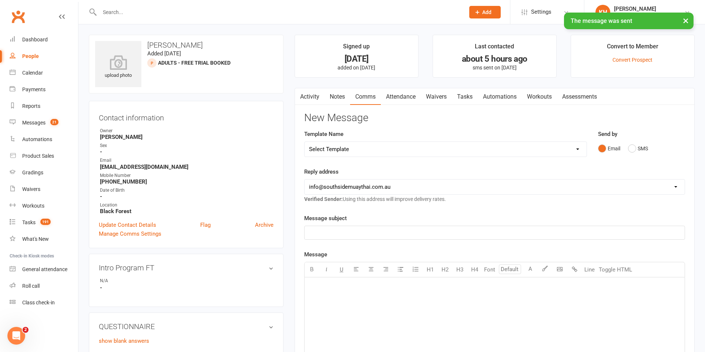
click at [417, 100] on link "Attendance" at bounding box center [401, 96] width 40 height 17
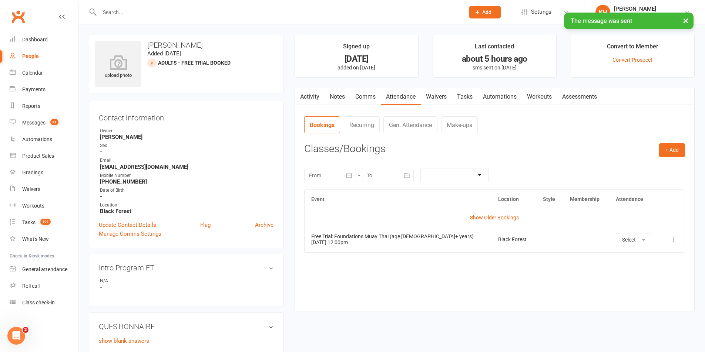
click at [309, 94] on link "Activity" at bounding box center [310, 96] width 30 height 17
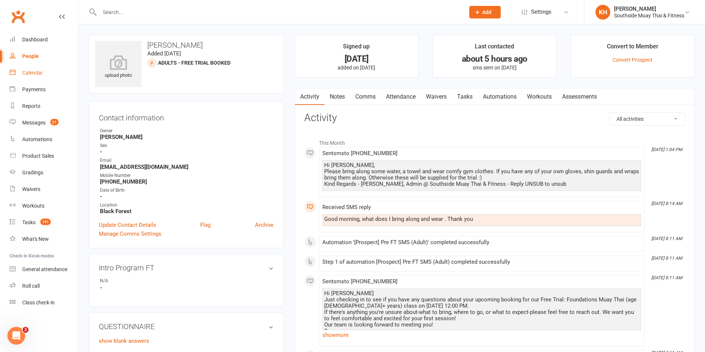
click at [30, 76] on link "Calendar" at bounding box center [44, 73] width 68 height 17
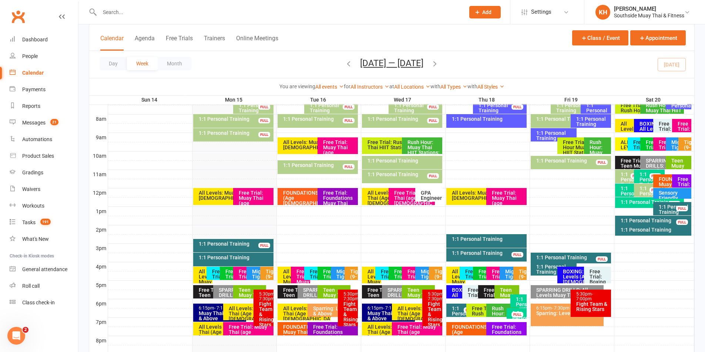
scroll to position [185, 0]
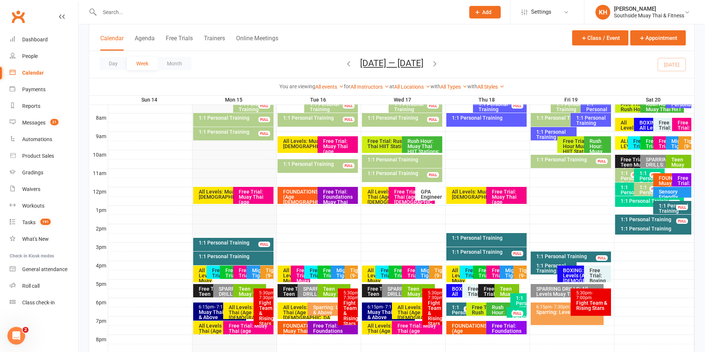
click at [234, 259] on div "1:1 Personal Training" at bounding box center [235, 256] width 74 height 5
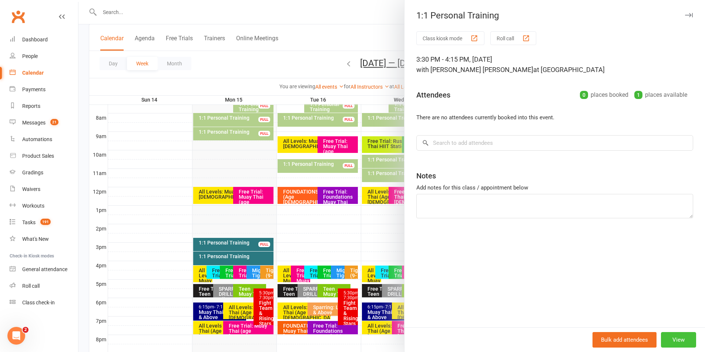
drag, startPoint x: 675, startPoint y: 338, endPoint x: 667, endPoint y: 339, distance: 8.6
click at [675, 338] on button "View" at bounding box center [678, 341] width 35 height 16
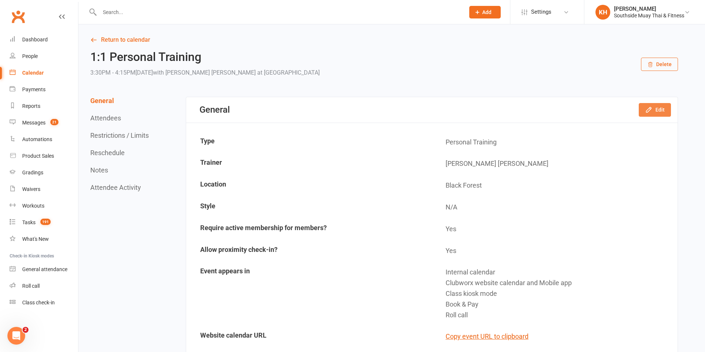
click at [643, 108] on button "Edit" at bounding box center [654, 109] width 32 height 13
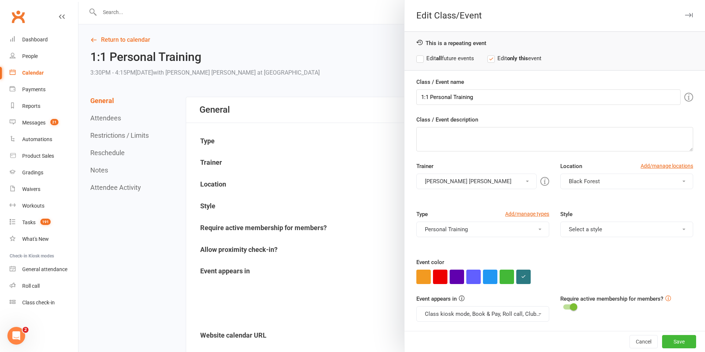
click at [472, 234] on button "Personal Training" at bounding box center [482, 230] width 133 height 16
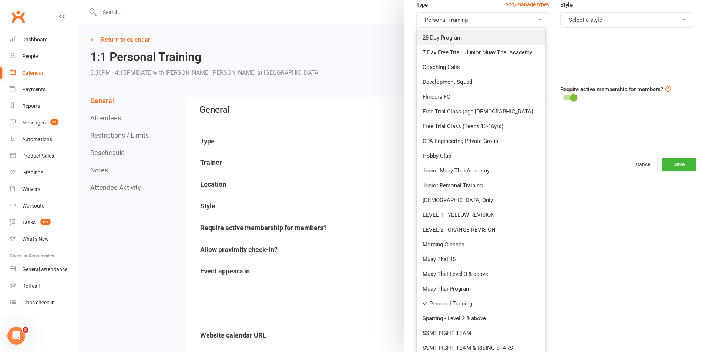
scroll to position [215, 0]
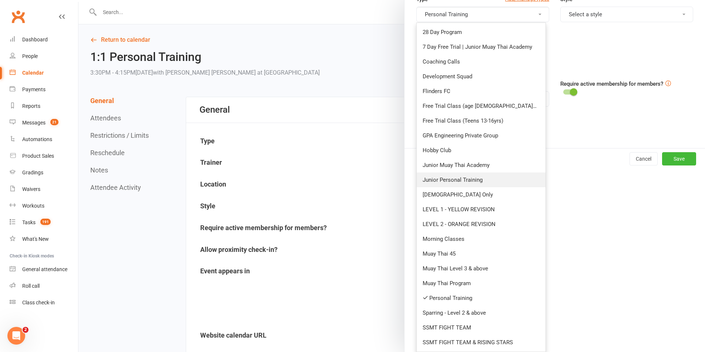
click at [453, 179] on link "Junior Personal Training" at bounding box center [480, 180] width 129 height 15
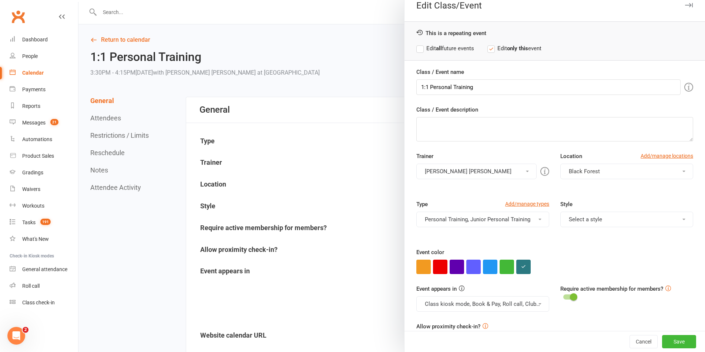
scroll to position [0, 0]
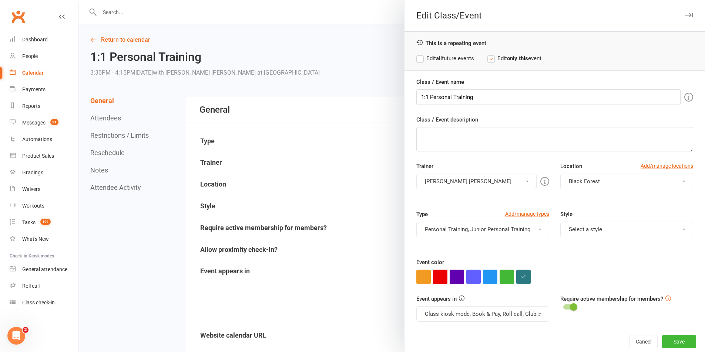
drag, startPoint x: 417, startPoint y: 59, endPoint x: 433, endPoint y: 67, distance: 17.9
click at [417, 58] on label "Edit all future events" at bounding box center [445, 58] width 58 height 9
click at [680, 336] on button "Save" at bounding box center [679, 341] width 34 height 13
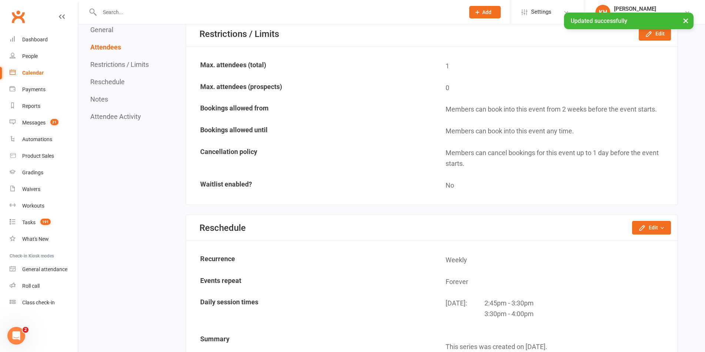
scroll to position [555, 0]
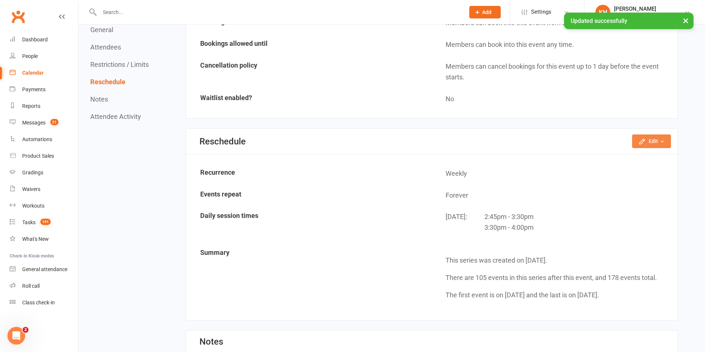
click at [649, 146] on button "Edit" at bounding box center [651, 141] width 39 height 13
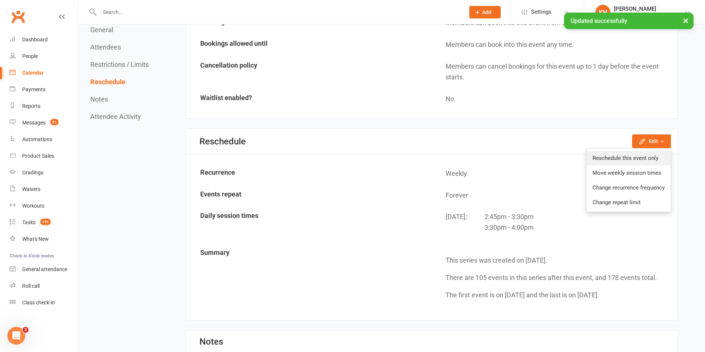
click at [635, 159] on link "Reschedule this event only" at bounding box center [628, 158] width 84 height 15
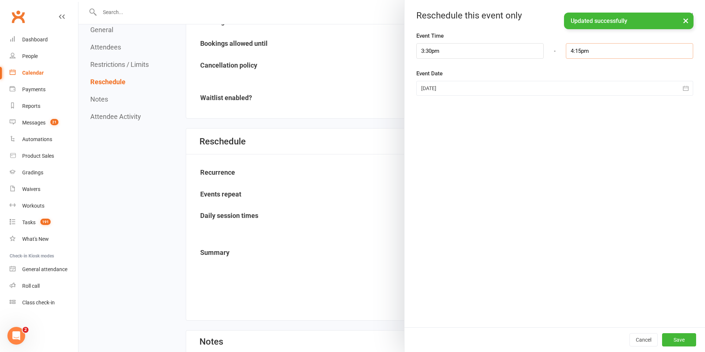
click at [595, 50] on input "4:15pm" at bounding box center [629, 51] width 127 height 16
type input "4:00pm"
click at [580, 66] on li "4:00pm" at bounding box center [584, 64] width 36 height 11
click at [671, 341] on button "Save" at bounding box center [679, 340] width 34 height 13
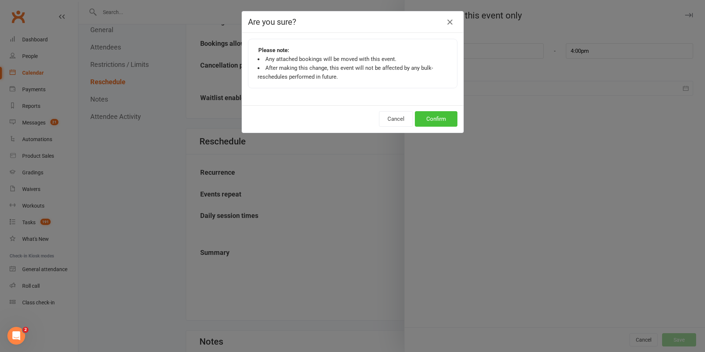
click at [427, 116] on button "Confirm" at bounding box center [436, 119] width 43 height 16
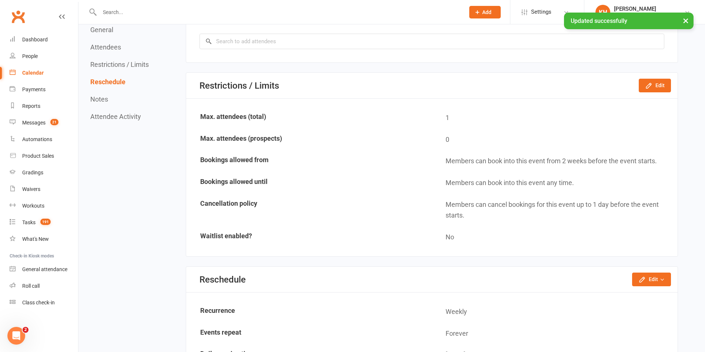
scroll to position [333, 0]
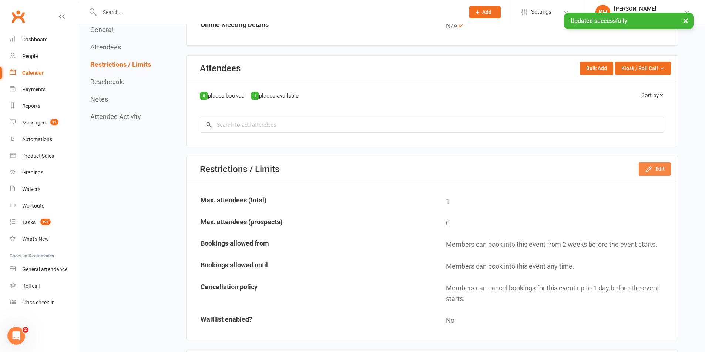
click at [645, 166] on button "Edit" at bounding box center [654, 168] width 32 height 13
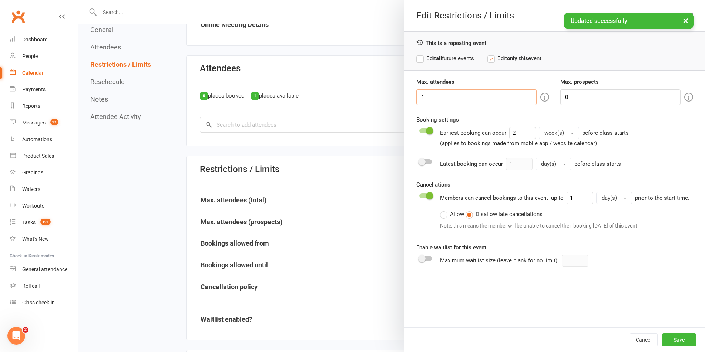
drag, startPoint x: 444, startPoint y: 91, endPoint x: 387, endPoint y: 92, distance: 57.7
click at [387, 0] on div "Edit Restrictions / Limits This is a repeating event Edit all future events Edi…" at bounding box center [391, 0] width 626 height 0
type input "2"
click at [679, 345] on button "Save" at bounding box center [679, 340] width 34 height 13
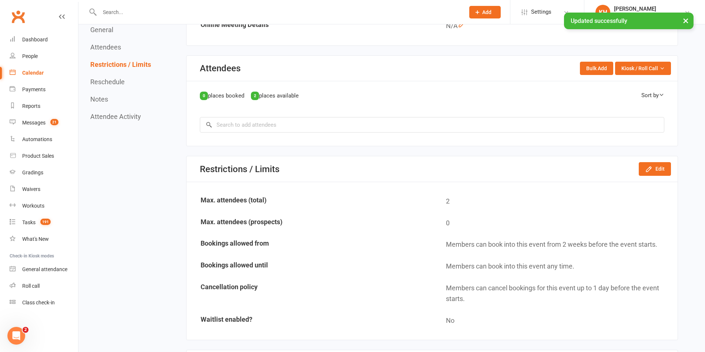
click at [33, 73] on div "Calendar" at bounding box center [32, 73] width 21 height 6
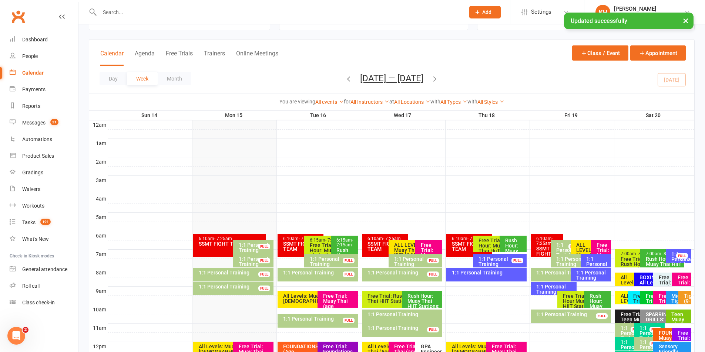
scroll to position [222, 0]
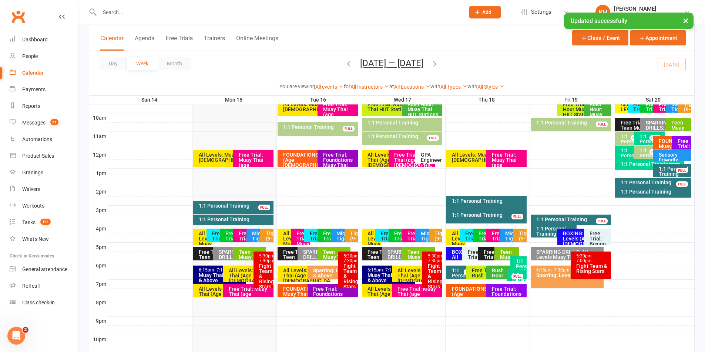
click at [253, 218] on div "1:1 Personal Training" at bounding box center [235, 219] width 74 height 5
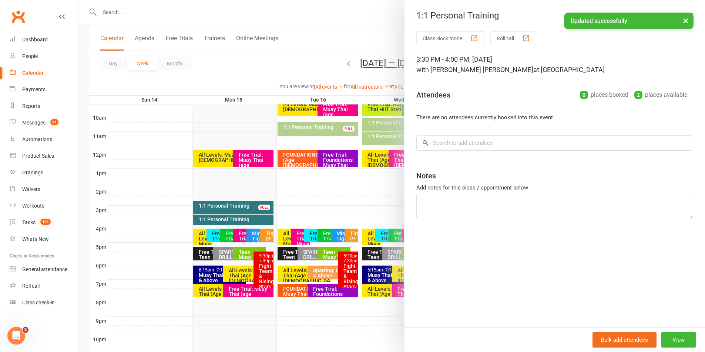
click at [244, 209] on div at bounding box center [391, 176] width 626 height 352
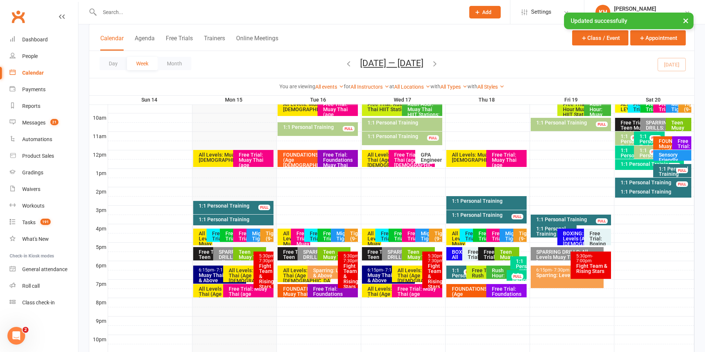
click at [237, 209] on div "1:1 Personal Training" at bounding box center [235, 205] width 74 height 5
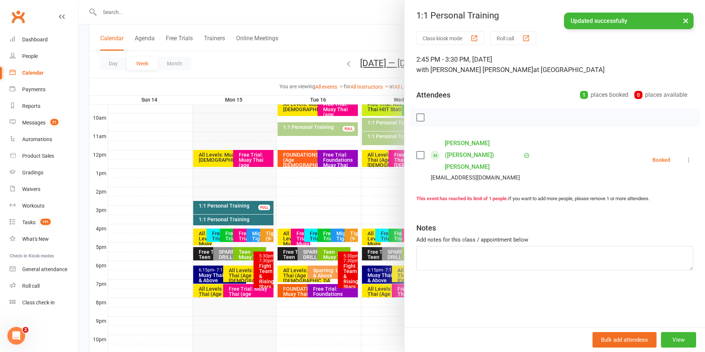
drag, startPoint x: 685, startPoint y: 22, endPoint x: 684, endPoint y: 13, distance: 9.1
click at [685, 22] on button "×" at bounding box center [685, 21] width 13 height 16
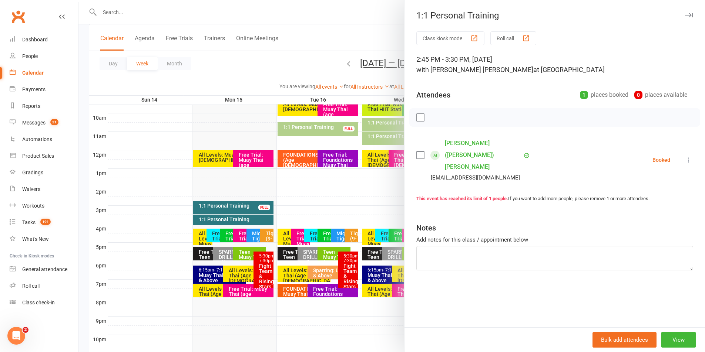
click at [684, 12] on button "button" at bounding box center [688, 15] width 9 height 9
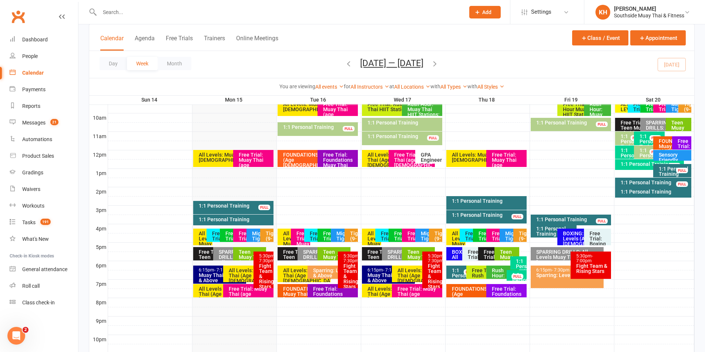
click at [225, 222] on div "1:1 Personal Training" at bounding box center [235, 219] width 74 height 5
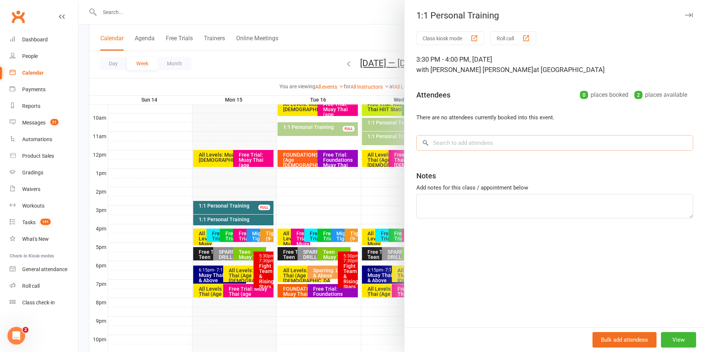
click at [476, 144] on input "search" at bounding box center [554, 143] width 277 height 16
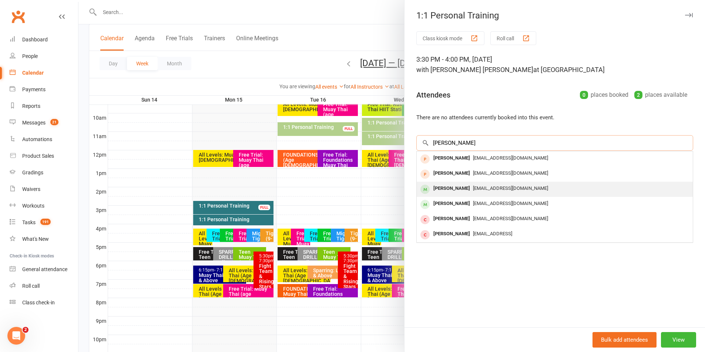
type input "watts"
click at [445, 187] on div "[PERSON_NAME]" at bounding box center [451, 188] width 43 height 11
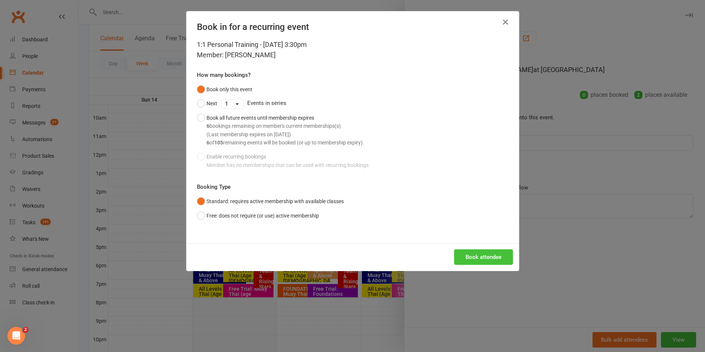
click at [482, 257] on button "Book attendee" at bounding box center [483, 258] width 59 height 16
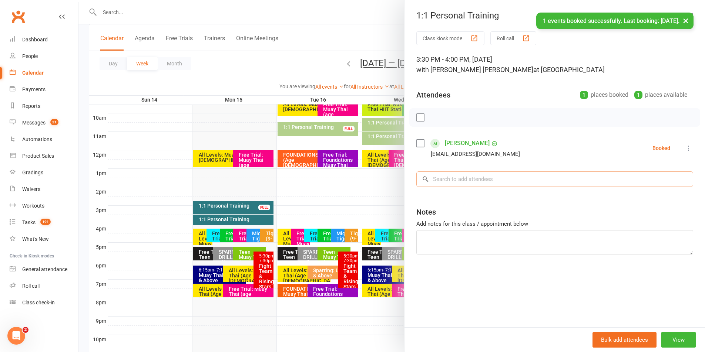
click at [465, 173] on input "search" at bounding box center [554, 180] width 277 height 16
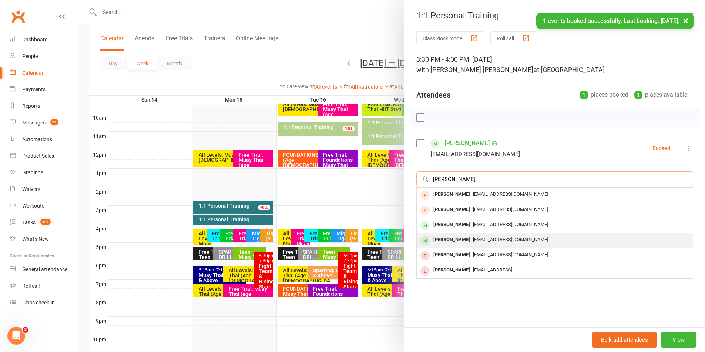
type input "watts"
click at [449, 241] on div "[PERSON_NAME]" at bounding box center [451, 240] width 43 height 11
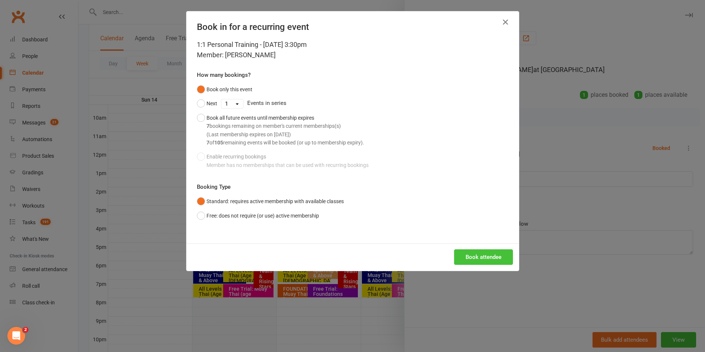
click at [472, 255] on button "Book attendee" at bounding box center [483, 258] width 59 height 16
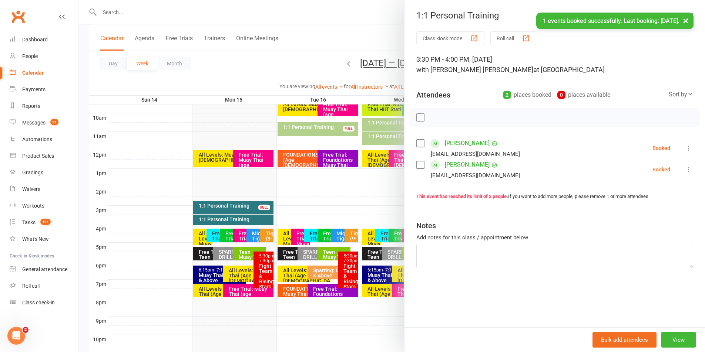
click at [684, 25] on button "×" at bounding box center [685, 21] width 13 height 16
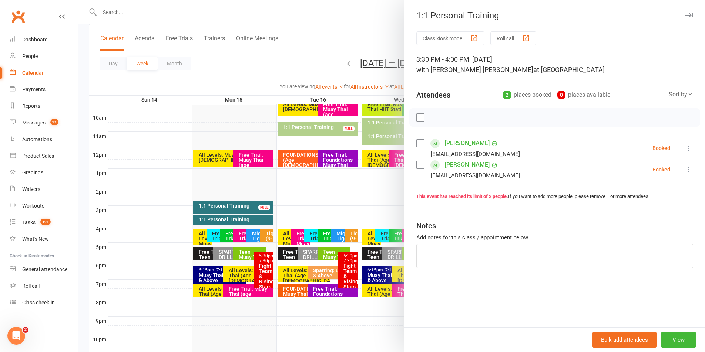
click at [684, 12] on button "button" at bounding box center [688, 15] width 9 height 9
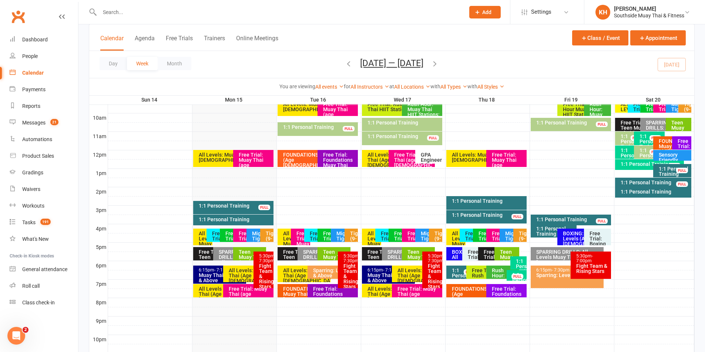
click at [644, 182] on div "1:1 Personal Training" at bounding box center [655, 182] width 70 height 5
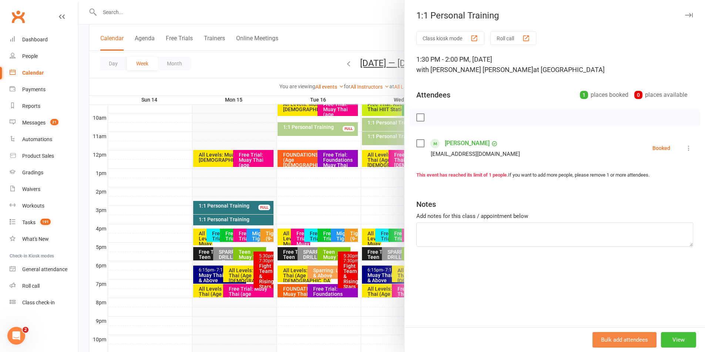
click at [670, 342] on button "View" at bounding box center [678, 341] width 35 height 16
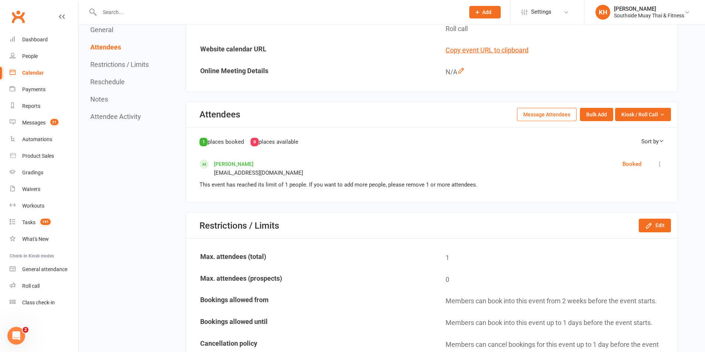
scroll to position [333, 0]
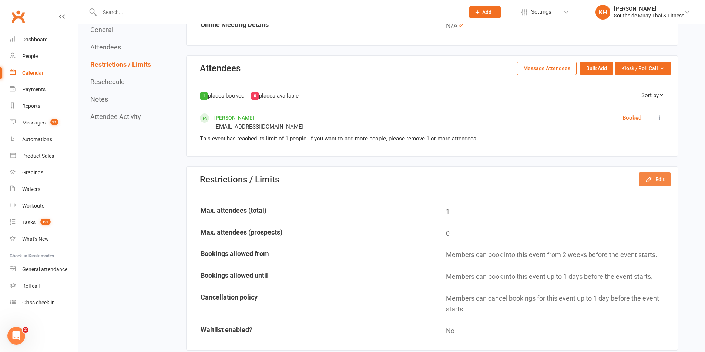
click at [657, 176] on button "Edit" at bounding box center [654, 179] width 32 height 13
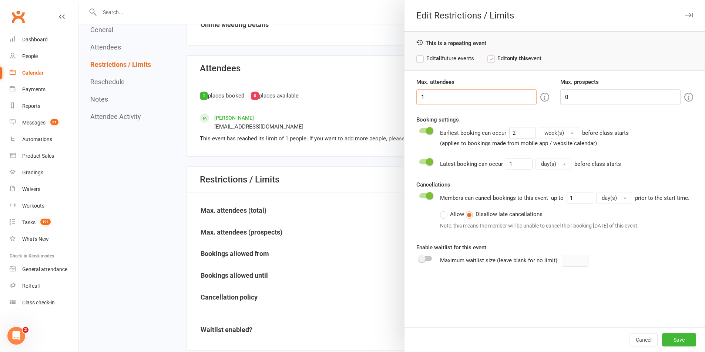
click at [459, 97] on input "1" at bounding box center [476, 98] width 120 height 16
type input "2"
click at [690, 347] on div "Cancel Save" at bounding box center [554, 340] width 300 height 25
click at [679, 344] on button "Save" at bounding box center [679, 340] width 34 height 13
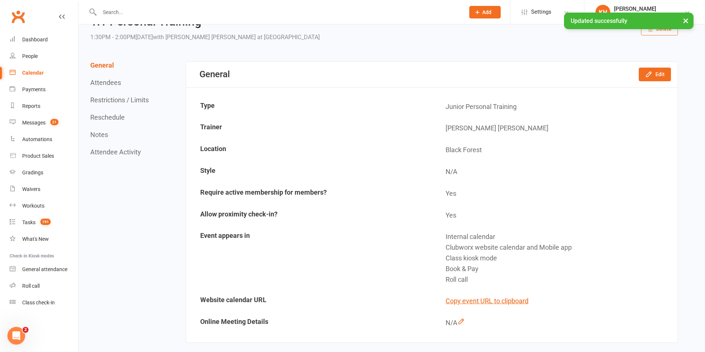
scroll to position [0, 0]
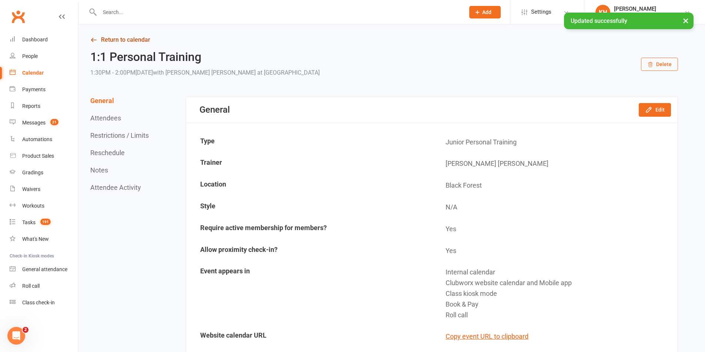
click at [111, 38] on link "Return to calendar" at bounding box center [383, 40] width 587 height 10
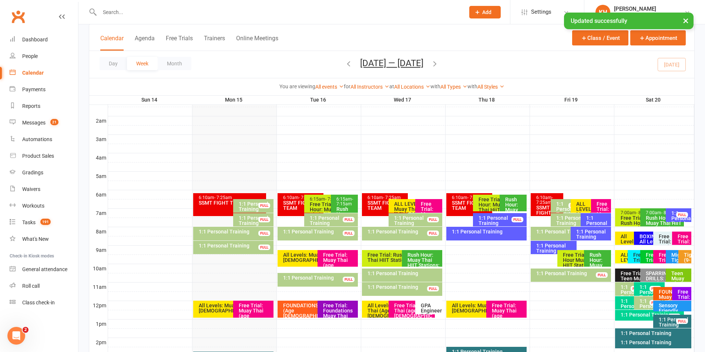
scroll to position [111, 0]
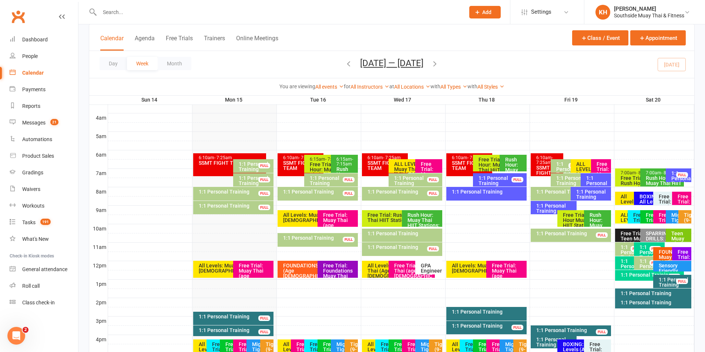
click at [344, 63] on icon "button" at bounding box center [348, 64] width 8 height 8
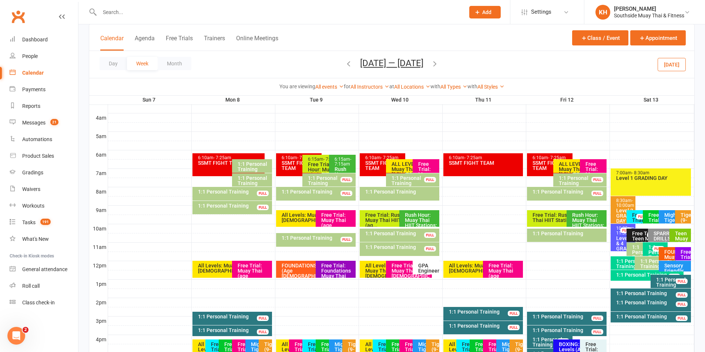
click at [432, 64] on icon "button" at bounding box center [435, 64] width 8 height 8
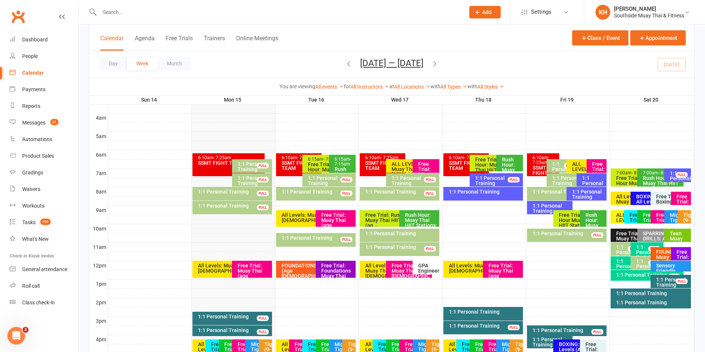
click at [643, 293] on div "1:1 Personal Training" at bounding box center [652, 293] width 74 height 5
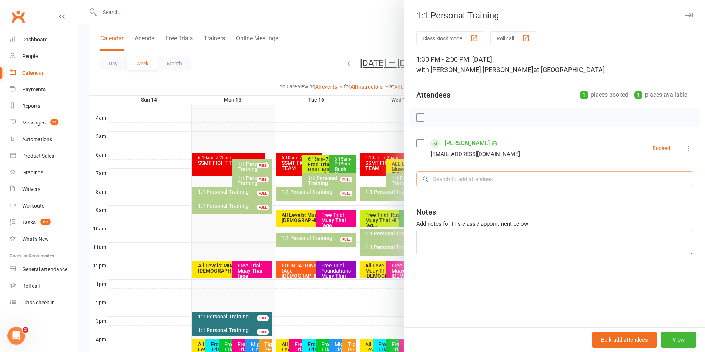
click at [475, 172] on input "search" at bounding box center [554, 180] width 277 height 16
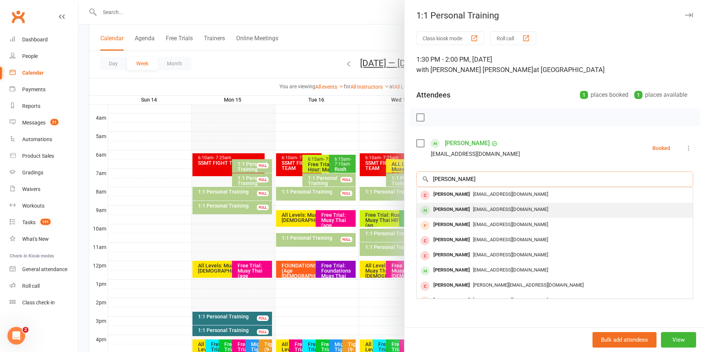
type input "joel w"
click at [459, 213] on div "[EMAIL_ADDRESS][DOMAIN_NAME]" at bounding box center [554, 210] width 270 height 11
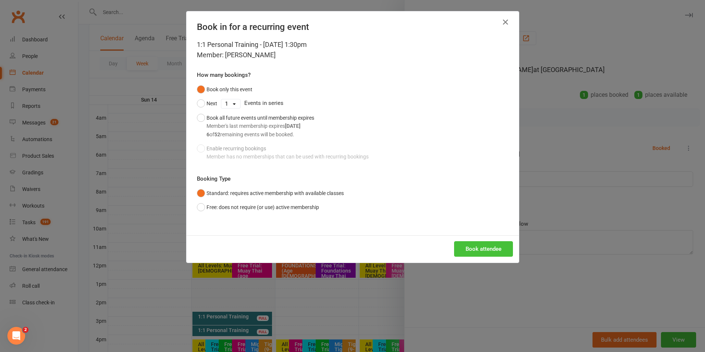
click at [474, 247] on button "Book attendee" at bounding box center [483, 250] width 59 height 16
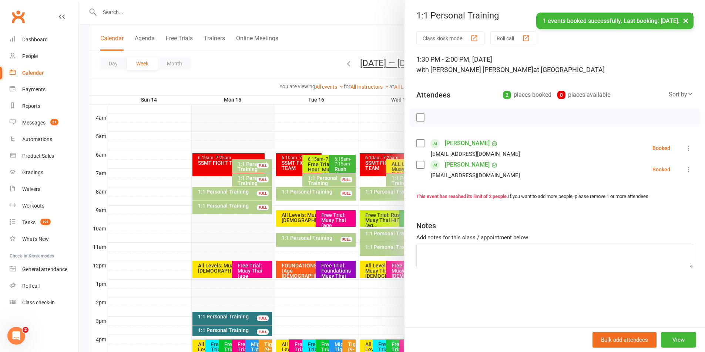
click at [685, 25] on button "×" at bounding box center [685, 21] width 13 height 16
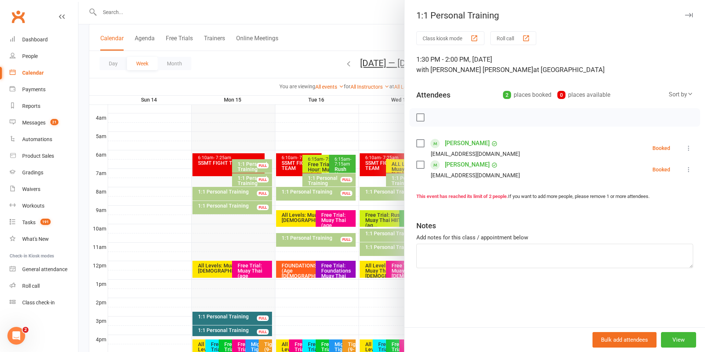
click at [685, 17] on icon "button" at bounding box center [689, 15] width 8 height 4
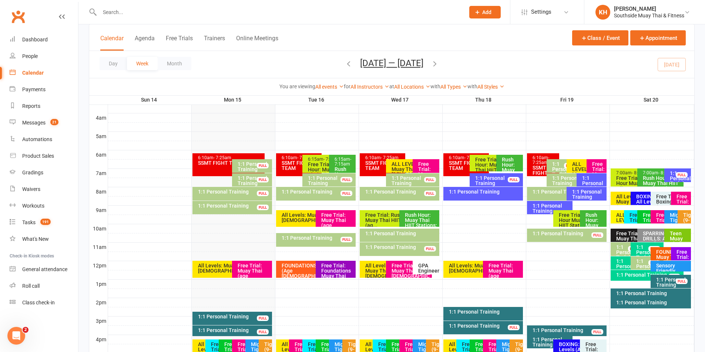
click at [439, 63] on icon "button" at bounding box center [435, 64] width 8 height 8
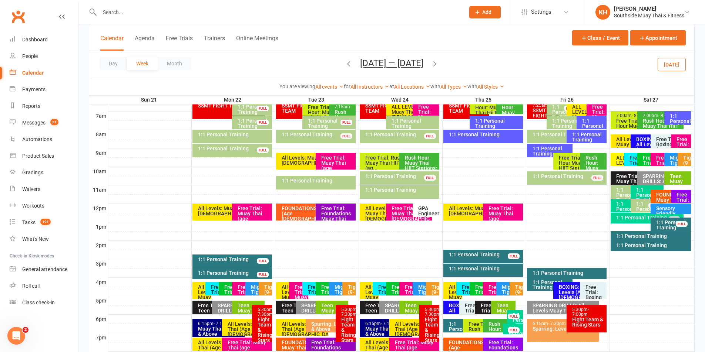
scroll to position [185, 0]
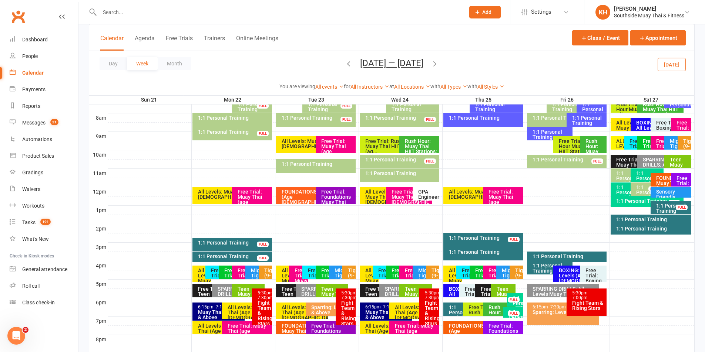
click at [231, 257] on div "1:1 Personal Training" at bounding box center [234, 256] width 73 height 5
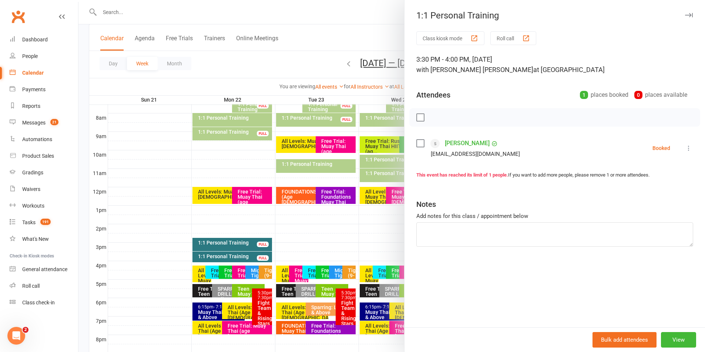
click at [687, 12] on div "1:1 Personal Training" at bounding box center [554, 15] width 300 height 10
click at [685, 15] on icon "button" at bounding box center [689, 15] width 8 height 4
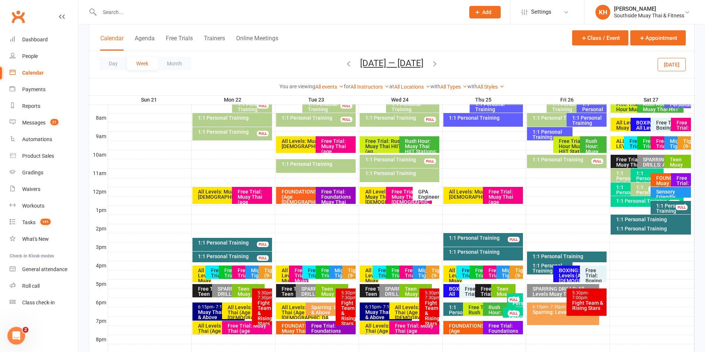
click at [239, 244] on div "1:1 Personal Training" at bounding box center [234, 242] width 73 height 5
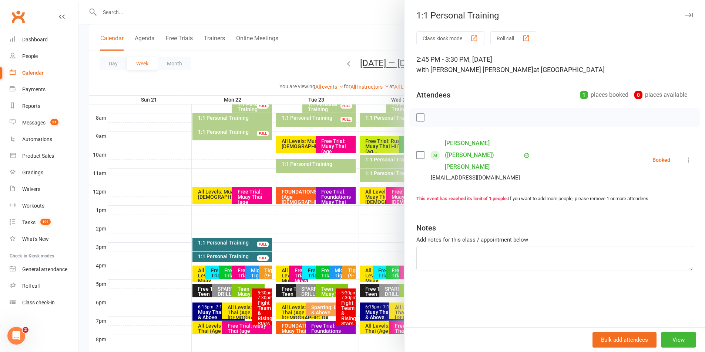
drag, startPoint x: 687, startPoint y: 16, endPoint x: 676, endPoint y: 20, distance: 11.8
click at [687, 15] on div "1:1 Personal Training" at bounding box center [554, 15] width 300 height 10
drag, startPoint x: 682, startPoint y: 16, endPoint x: 549, endPoint y: 50, distance: 137.6
click at [685, 15] on icon "button" at bounding box center [689, 15] width 8 height 4
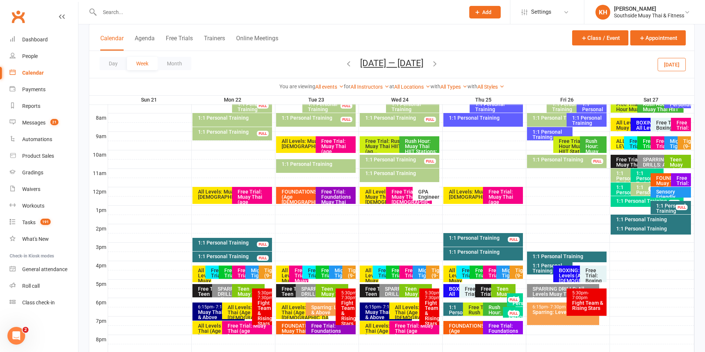
click at [347, 62] on icon "button" at bounding box center [348, 64] width 8 height 8
click at [439, 61] on icon "button" at bounding box center [435, 64] width 8 height 8
click at [228, 255] on div "1:1 Personal Training" at bounding box center [234, 256] width 73 height 5
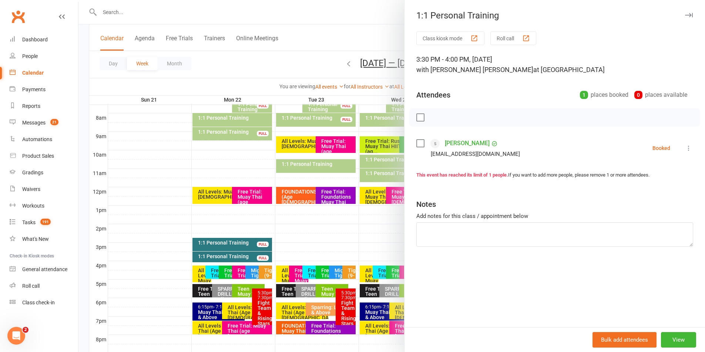
click at [685, 14] on icon "button" at bounding box center [689, 15] width 8 height 4
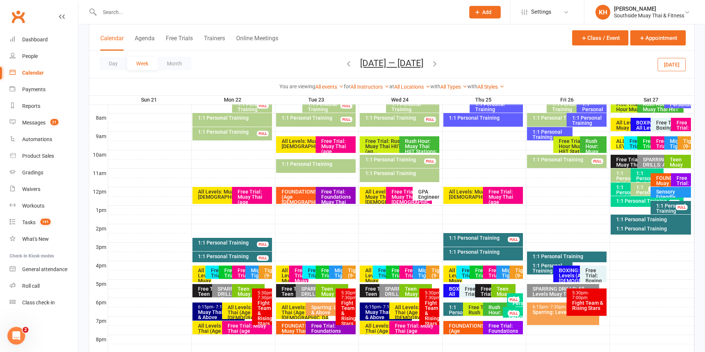
click at [670, 217] on div "1:1 Personal Training" at bounding box center [652, 219] width 74 height 5
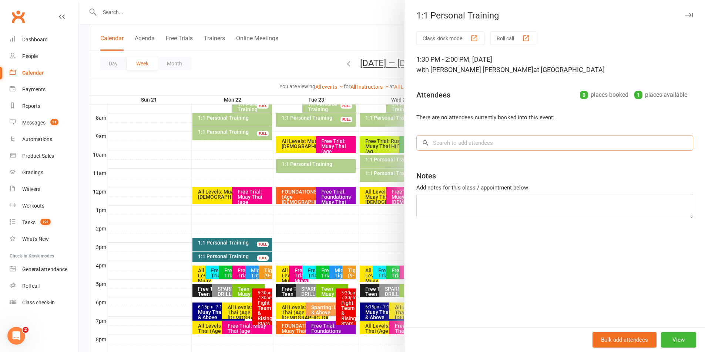
click at [474, 140] on input "search" at bounding box center [554, 143] width 277 height 16
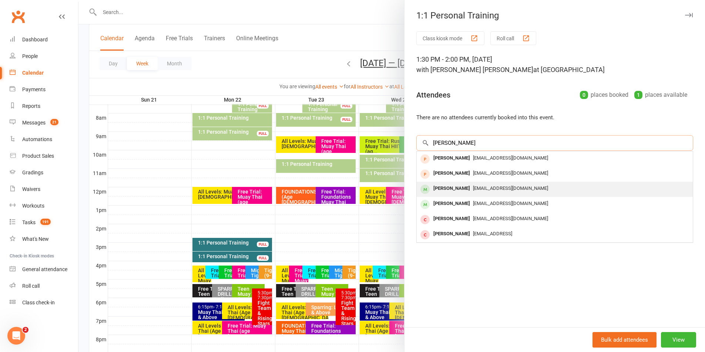
type input "watts"
click at [454, 187] on div "[PERSON_NAME]" at bounding box center [451, 188] width 43 height 11
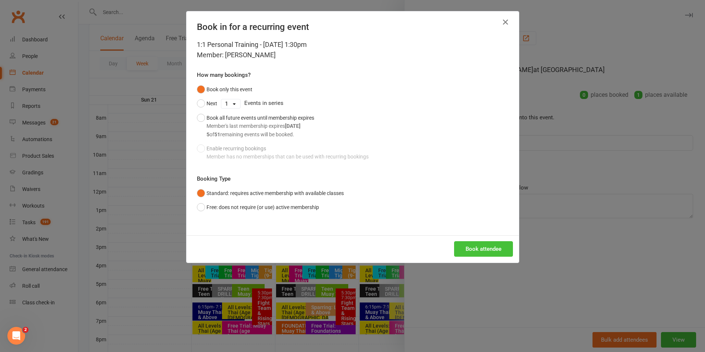
click at [474, 246] on button "Book attendee" at bounding box center [483, 250] width 59 height 16
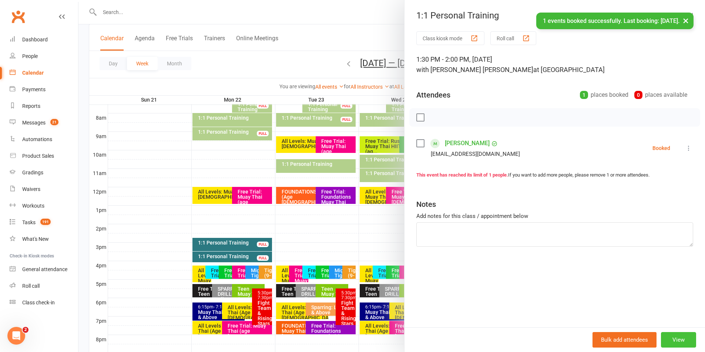
click at [671, 337] on button "View" at bounding box center [678, 341] width 35 height 16
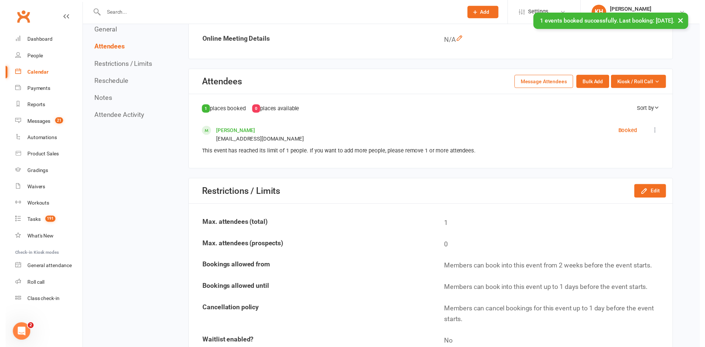
scroll to position [407, 0]
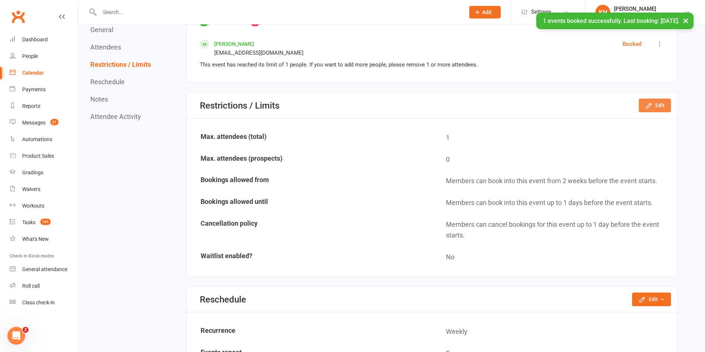
click at [651, 107] on icon "button" at bounding box center [648, 105] width 7 height 7
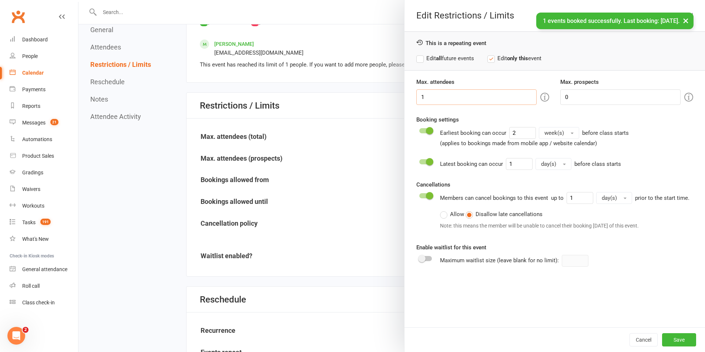
drag, startPoint x: 445, startPoint y: 100, endPoint x: 378, endPoint y: 100, distance: 66.6
click at [378, 0] on div "Edit Restrictions / Limits This is a repeating event Edit all future events Edi…" at bounding box center [391, 0] width 626 height 0
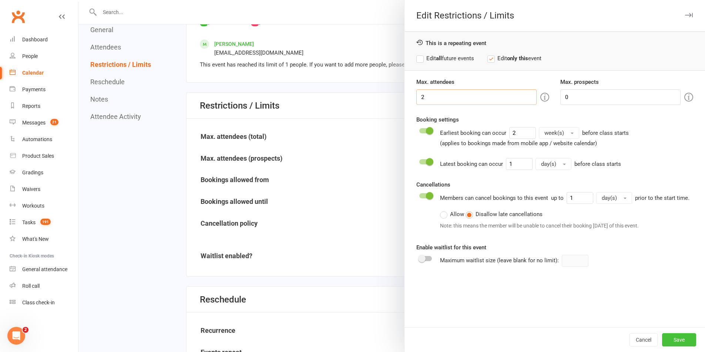
type input "2"
click at [669, 337] on button "Save" at bounding box center [679, 340] width 34 height 13
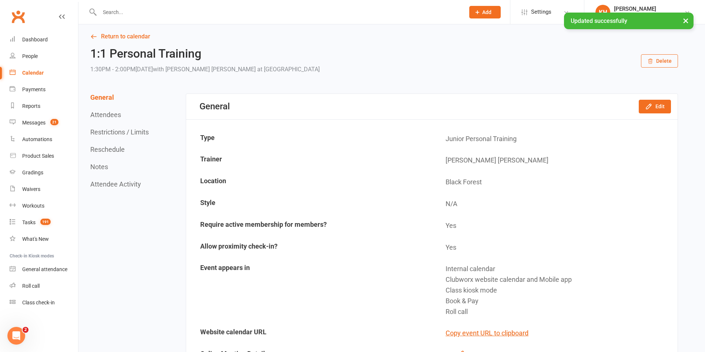
scroll to position [0, 0]
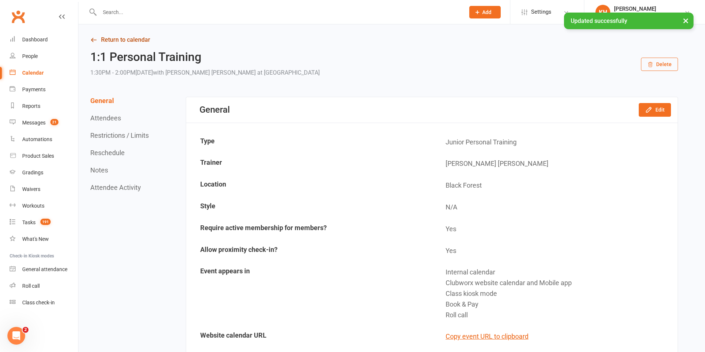
click at [114, 38] on link "Return to calendar" at bounding box center [383, 40] width 587 height 10
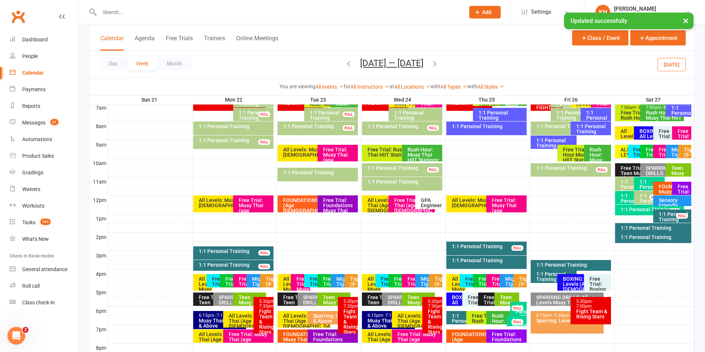
scroll to position [185, 0]
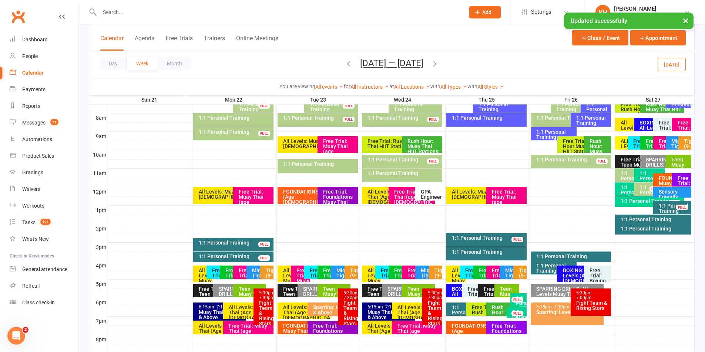
click at [660, 215] on div "1:1 Personal Training" at bounding box center [653, 220] width 76 height 11
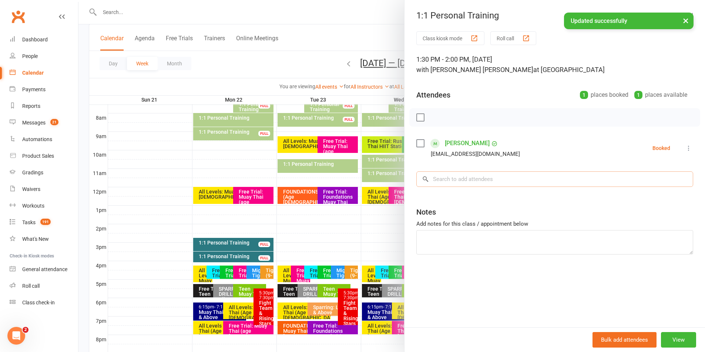
click at [484, 176] on input "search" at bounding box center [554, 180] width 277 height 16
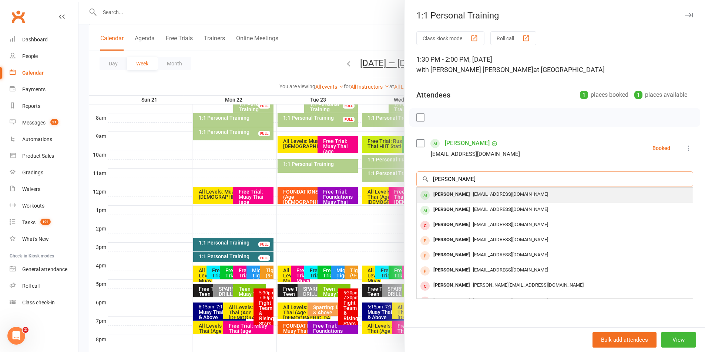
type input "joel watts"
click at [464, 199] on div "[EMAIL_ADDRESS][DOMAIN_NAME]" at bounding box center [554, 194] width 270 height 11
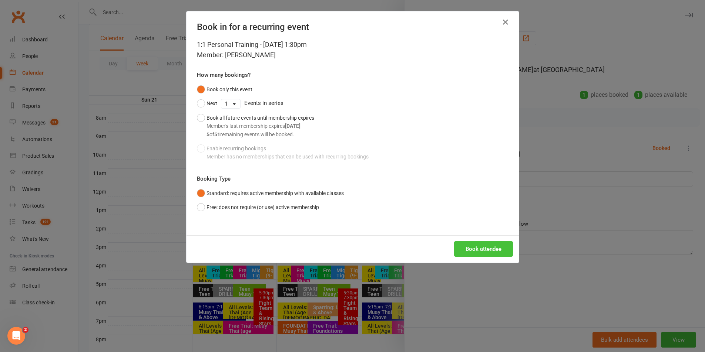
click at [486, 254] on button "Book attendee" at bounding box center [483, 250] width 59 height 16
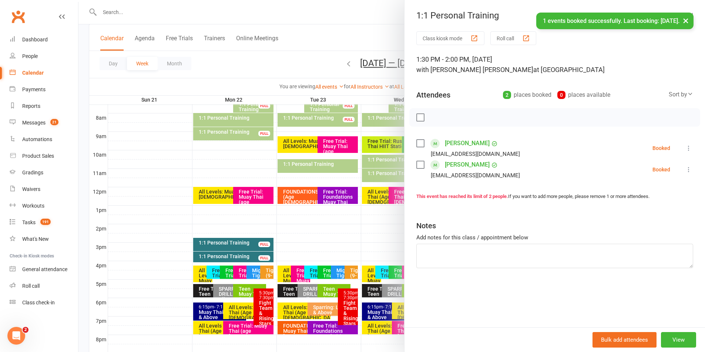
click at [689, 20] on button "×" at bounding box center [685, 21] width 13 height 16
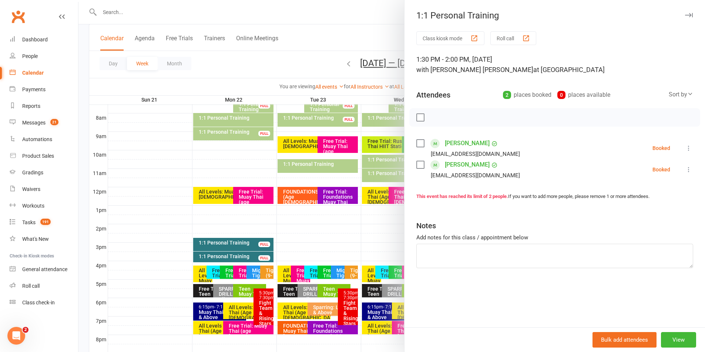
click at [685, 14] on icon "button" at bounding box center [689, 15] width 8 height 4
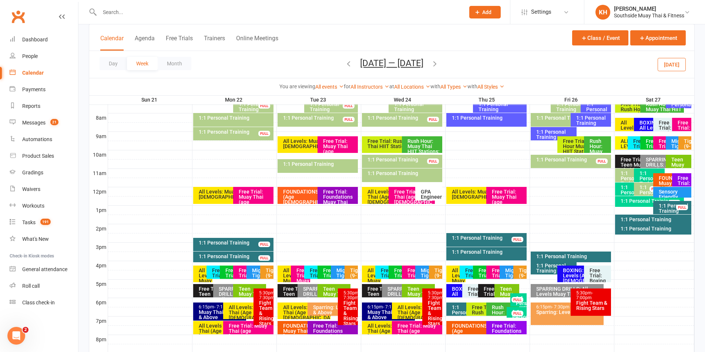
click at [437, 63] on icon "button" at bounding box center [435, 64] width 8 height 8
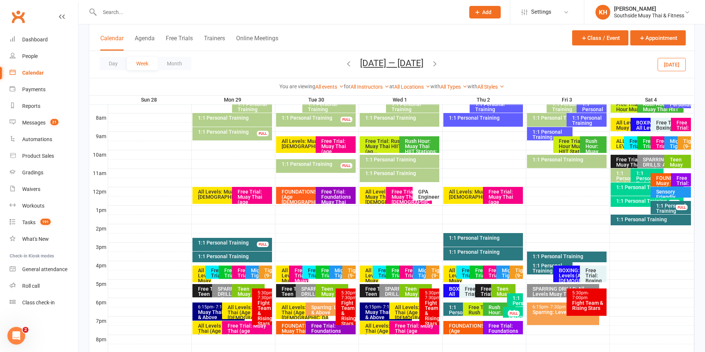
click at [344, 61] on icon "button" at bounding box center [348, 64] width 8 height 8
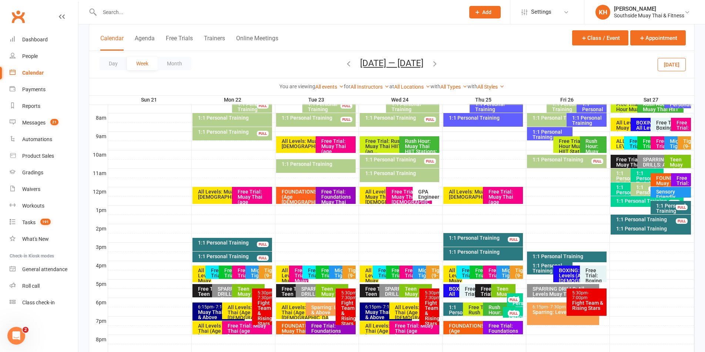
click at [237, 256] on div "1:1 Personal Training" at bounding box center [234, 256] width 73 height 5
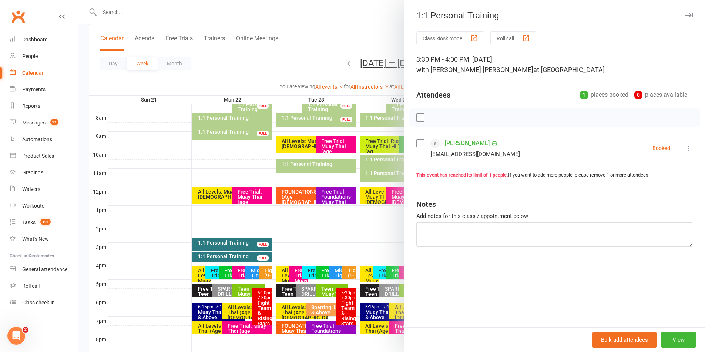
click at [449, 142] on link "[PERSON_NAME]" at bounding box center [467, 144] width 45 height 12
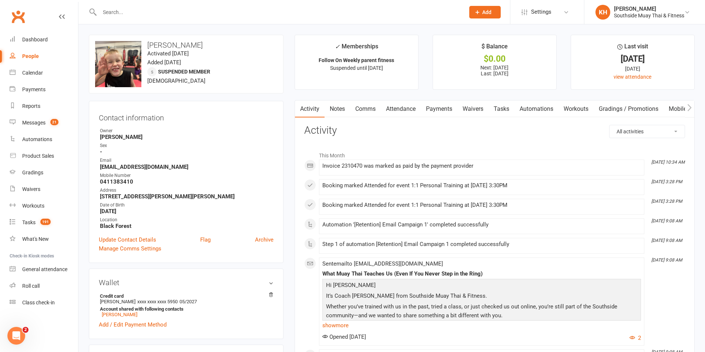
scroll to position [259, 0]
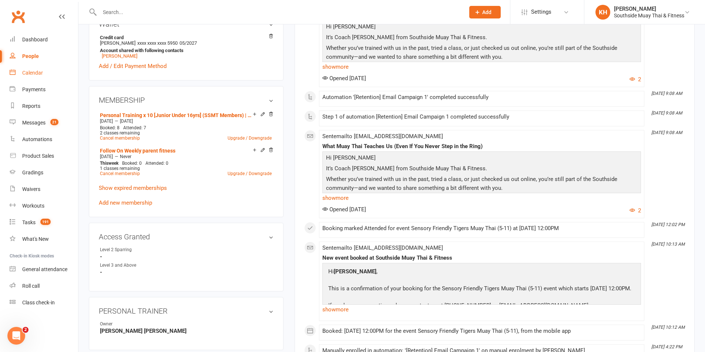
click at [31, 74] on div "Calendar" at bounding box center [32, 73] width 21 height 6
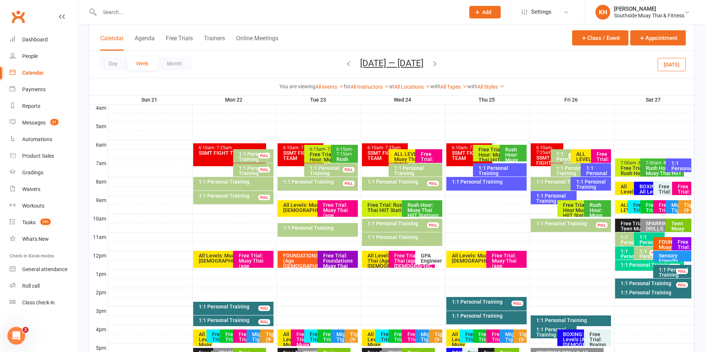
scroll to position [222, 0]
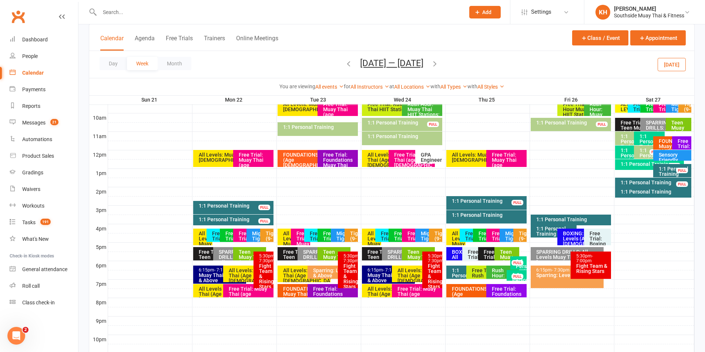
click at [439, 65] on icon "button" at bounding box center [435, 64] width 8 height 8
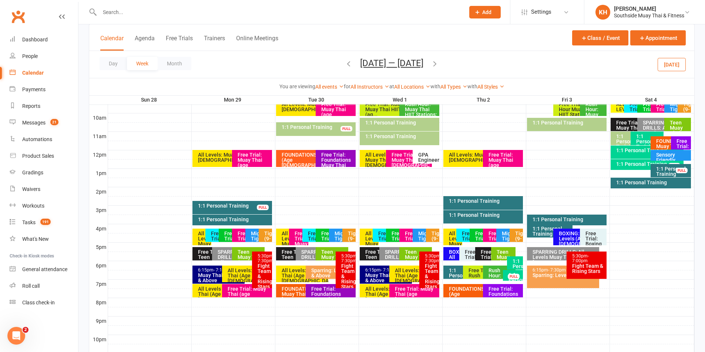
click at [242, 221] on div "1:1 Personal Training" at bounding box center [234, 219] width 73 height 5
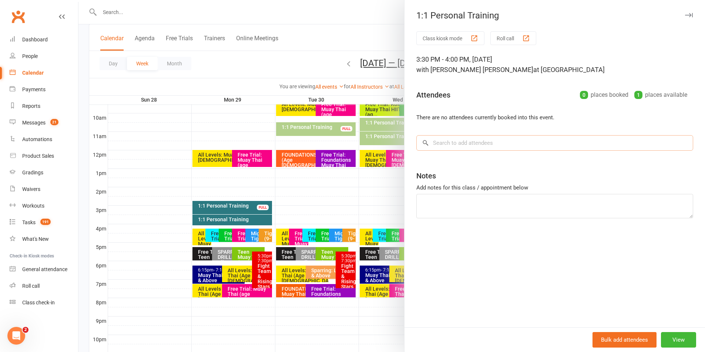
click at [507, 146] on input "search" at bounding box center [554, 143] width 277 height 16
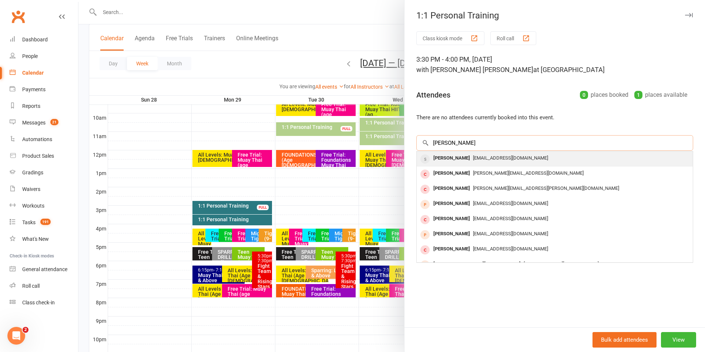
type input "robbie smith"
click at [466, 161] on div "[EMAIL_ADDRESS][DOMAIN_NAME]" at bounding box center [554, 158] width 270 height 11
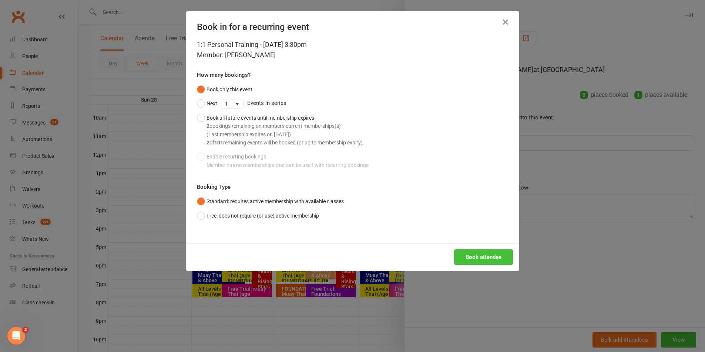
click at [476, 258] on button "Book attendee" at bounding box center [483, 258] width 59 height 16
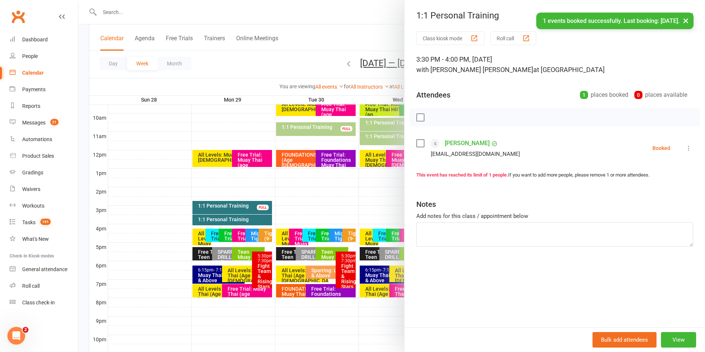
click at [688, 19] on button "×" at bounding box center [685, 21] width 13 height 16
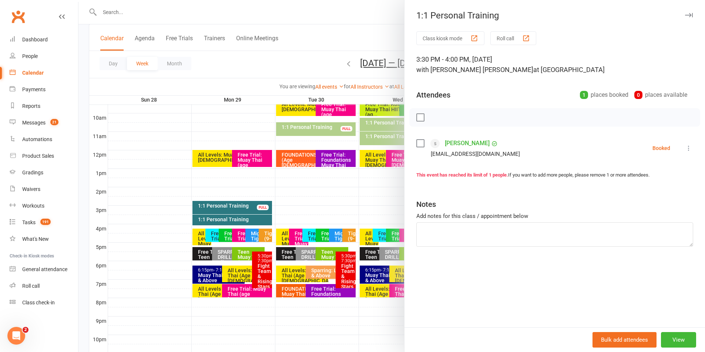
click at [685, 13] on icon "button" at bounding box center [689, 15] width 8 height 4
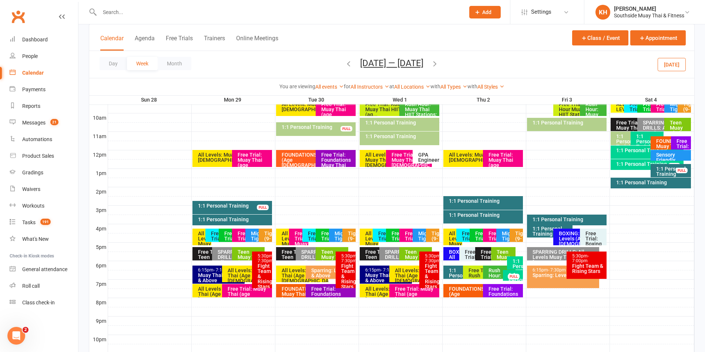
click at [439, 62] on icon "button" at bounding box center [435, 64] width 8 height 8
click at [220, 223] on div "1:1 Personal Training" at bounding box center [232, 220] width 80 height 11
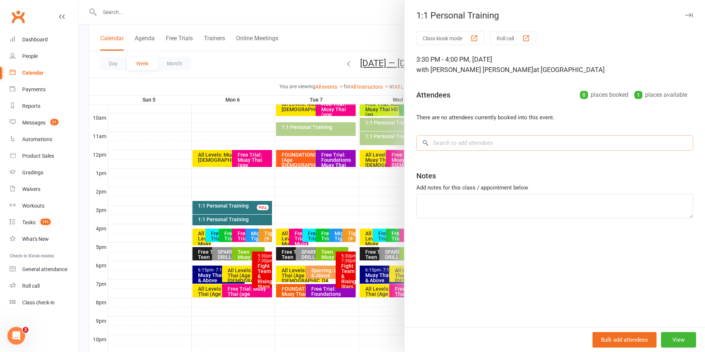
click at [488, 146] on input "search" at bounding box center [554, 143] width 277 height 16
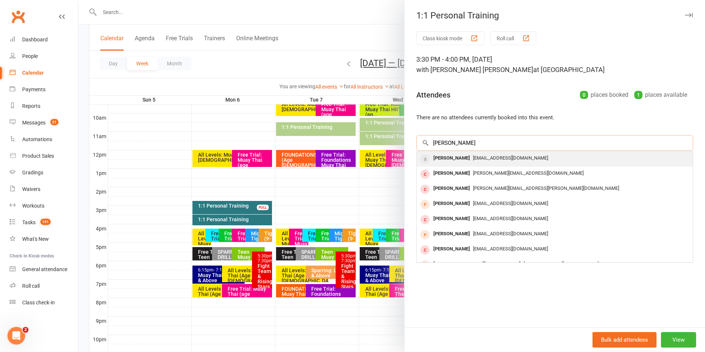
type input "robbie smith"
click at [476, 160] on span "[EMAIL_ADDRESS][DOMAIN_NAME]" at bounding box center [510, 158] width 75 height 6
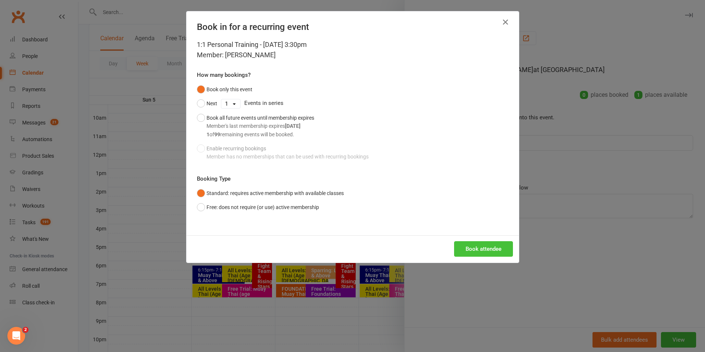
click at [508, 251] on button "Book attendee" at bounding box center [483, 250] width 59 height 16
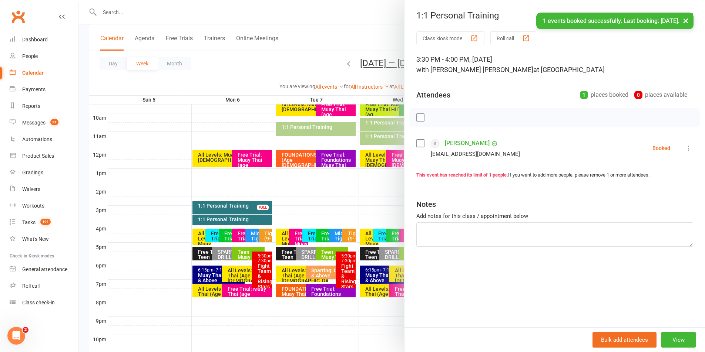
click at [685, 23] on button "×" at bounding box center [685, 21] width 13 height 16
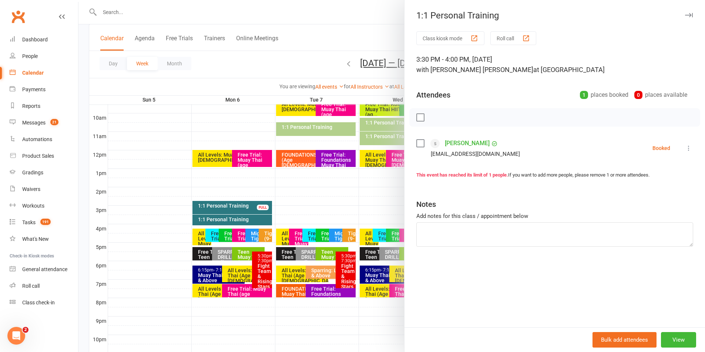
click at [684, 12] on button "button" at bounding box center [688, 15] width 9 height 9
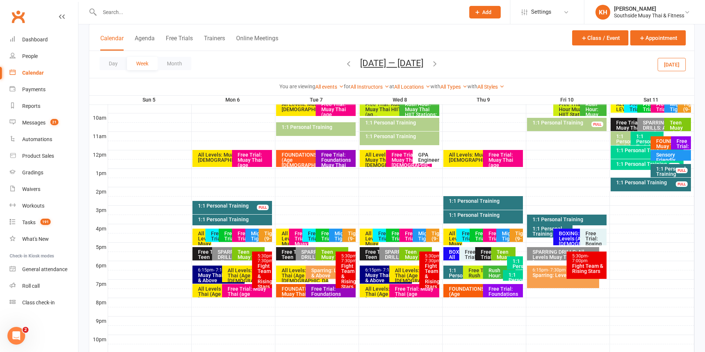
click at [132, 13] on input "text" at bounding box center [278, 12] width 362 height 10
paste input "Amanda Nally"
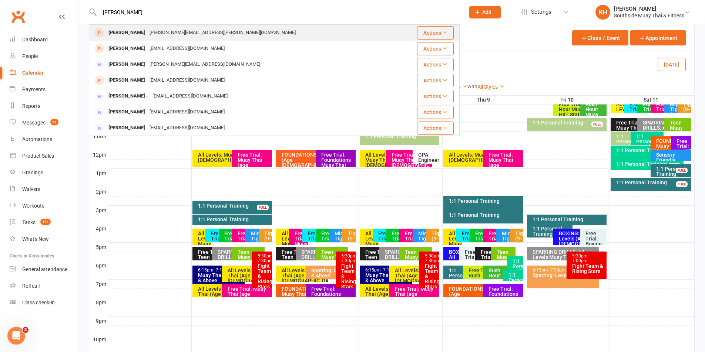
type input "Amanda Nally"
click at [200, 33] on div "Amanda Nally nally.amanda@gmail.com" at bounding box center [243, 32] width 307 height 15
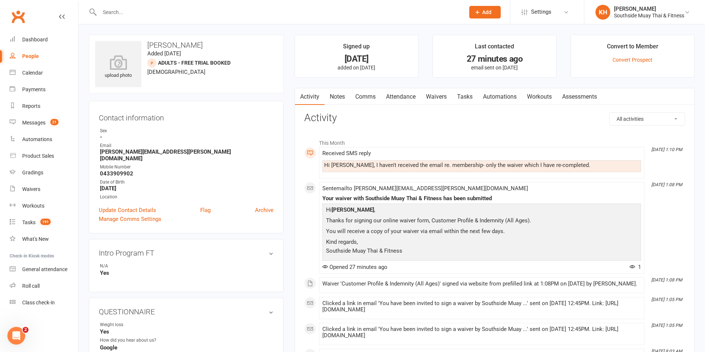
click at [438, 94] on link "Waivers" at bounding box center [436, 96] width 31 height 17
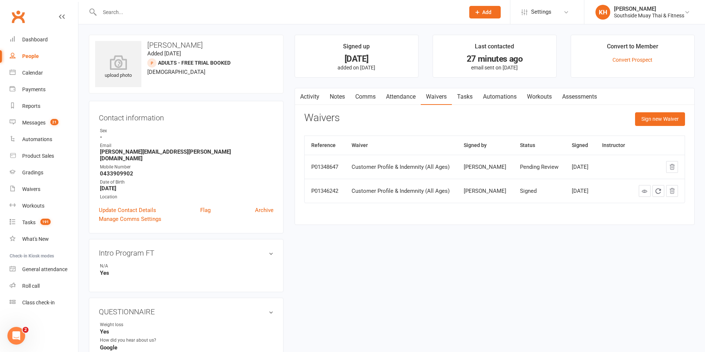
click at [323, 89] on link "Activity" at bounding box center [310, 96] width 30 height 17
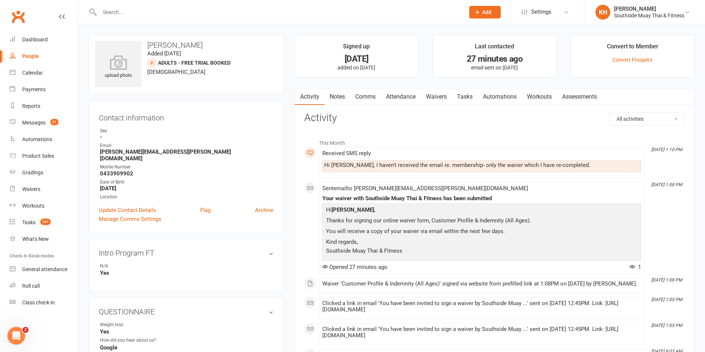
click at [435, 97] on link "Waivers" at bounding box center [436, 96] width 31 height 17
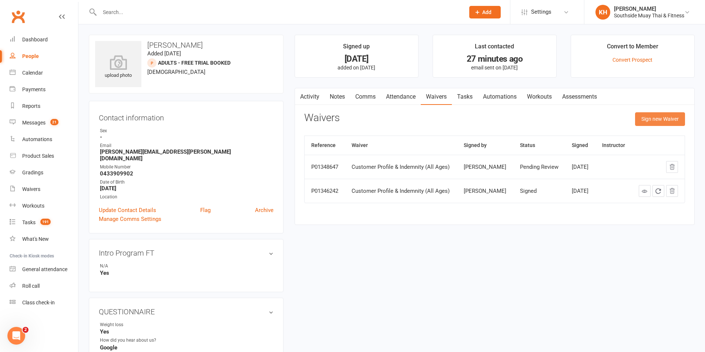
click at [658, 124] on button "Sign new Waiver" at bounding box center [660, 118] width 50 height 13
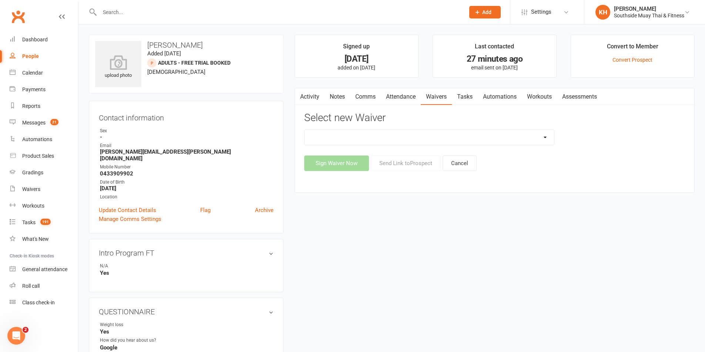
click at [364, 140] on select "10 or 5 Session Pass | Upfront (former member) 10 Session Pass | Upfront (DD Pa…" at bounding box center [428, 137] width 249 height 15
select select "13133"
click at [304, 130] on select "10 or 5 Session Pass | Upfront (former member) 10 Session Pass | Upfront (DD Pa…" at bounding box center [428, 137] width 249 height 15
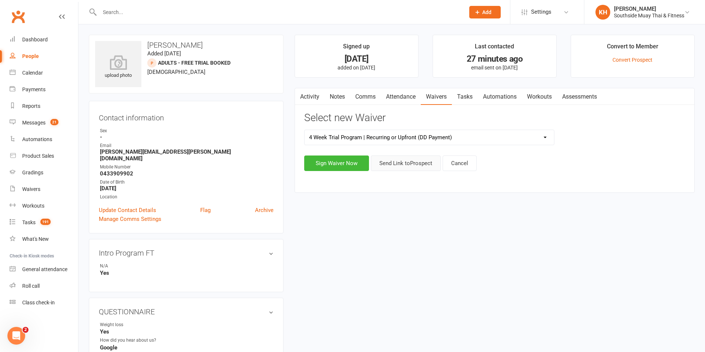
click at [407, 156] on button "Send Link to Prospect" at bounding box center [406, 164] width 70 height 16
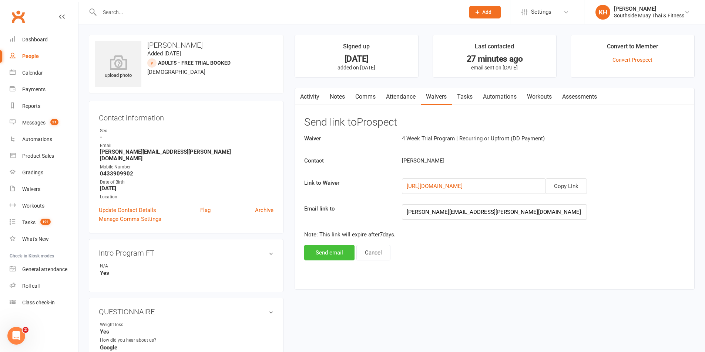
click at [338, 251] on button "Send email" at bounding box center [329, 253] width 50 height 16
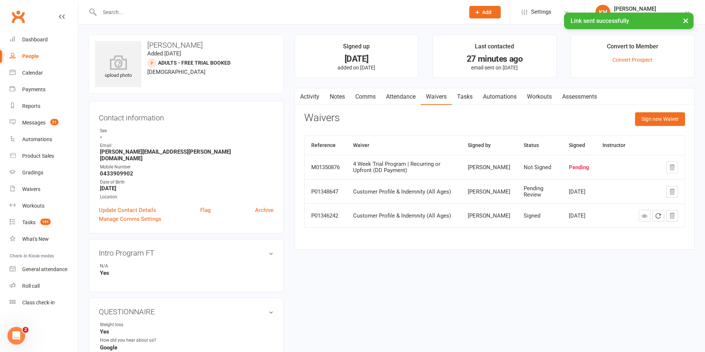
click at [323, 91] on link "Activity" at bounding box center [310, 96] width 30 height 17
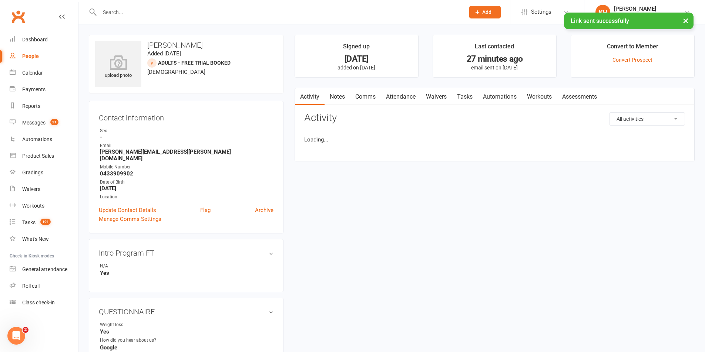
click at [365, 93] on link "Comms" at bounding box center [365, 96] width 31 height 17
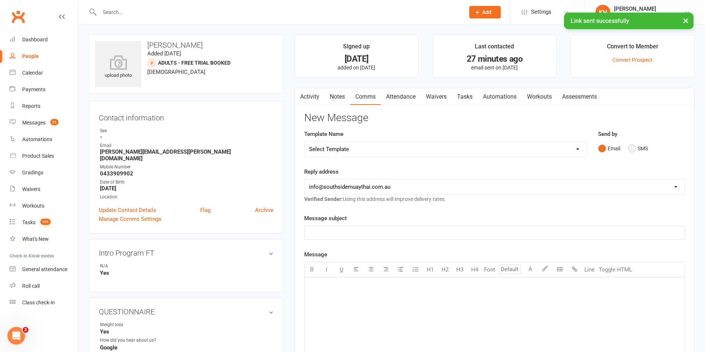
click at [636, 144] on button "SMS" at bounding box center [638, 149] width 20 height 14
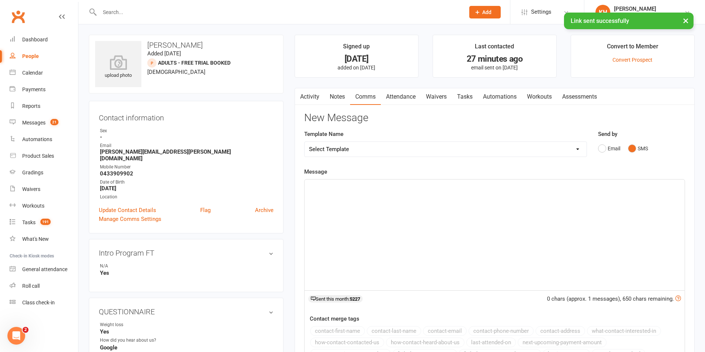
click at [490, 199] on div "﻿" at bounding box center [494, 235] width 380 height 111
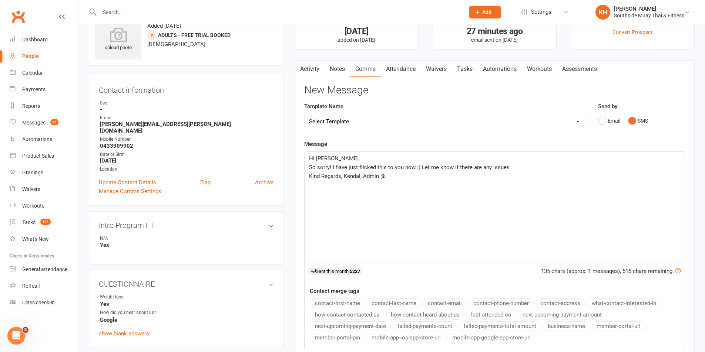
scroll to position [74, 0]
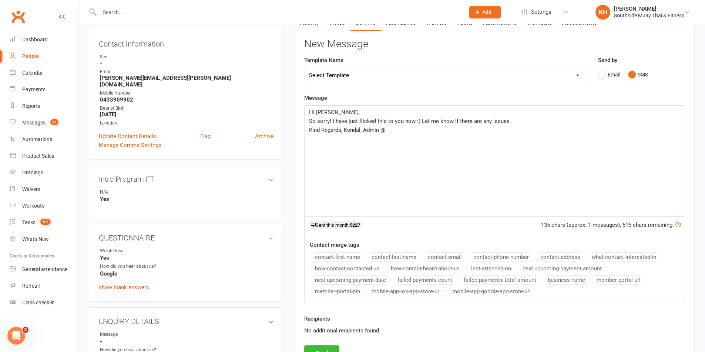
click at [559, 280] on button "business-name" at bounding box center [566, 281] width 47 height 10
click at [325, 345] on div "Recipients No additional recipients found." at bounding box center [494, 330] width 392 height 31
click at [324, 347] on button "Send" at bounding box center [321, 354] width 35 height 16
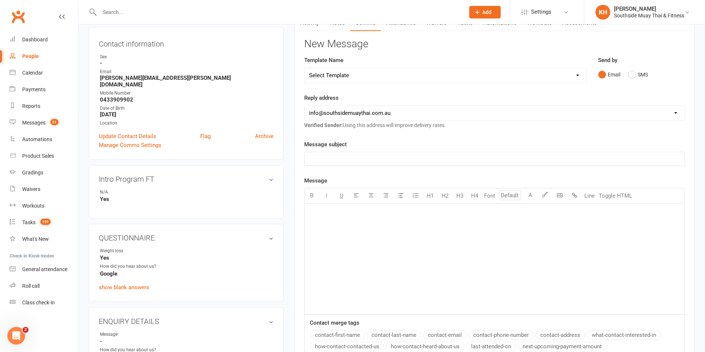
click at [169, 11] on input "text" at bounding box center [278, 12] width 362 height 10
paste input "Aryn Campbell"
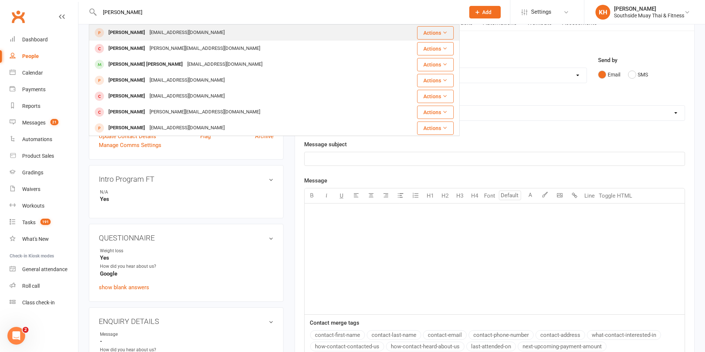
type input "Aryn Campbell"
drag, startPoint x: 156, startPoint y: 29, endPoint x: 167, endPoint y: 23, distance: 12.4
click at [156, 29] on div "aryncampbell1@gmail.com" at bounding box center [187, 32] width 80 height 11
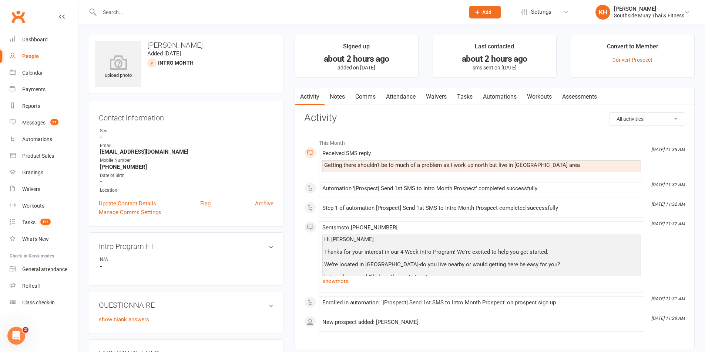
click at [372, 94] on link "Comms" at bounding box center [365, 96] width 31 height 17
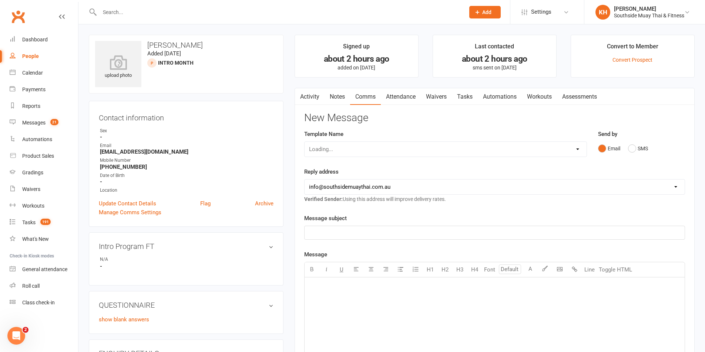
click at [378, 149] on select "Loading..." at bounding box center [445, 149] width 282 height 15
select select "34"
click at [304, 142] on select "Select Template [SMS] Outreach Message: High Risk – Personal From Trainer + Ree…" at bounding box center [445, 149] width 282 height 15
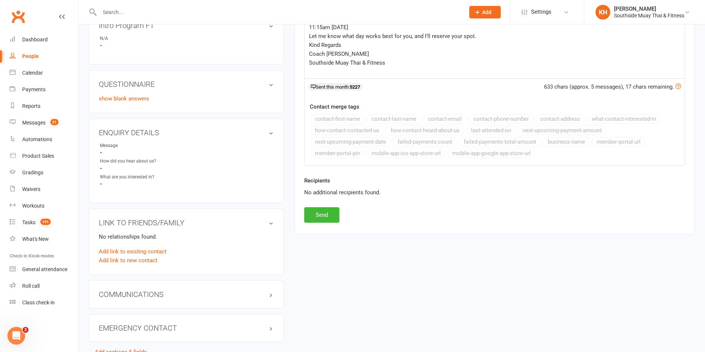
scroll to position [222, 0]
click at [337, 215] on button "Send" at bounding box center [321, 215] width 35 height 16
select select
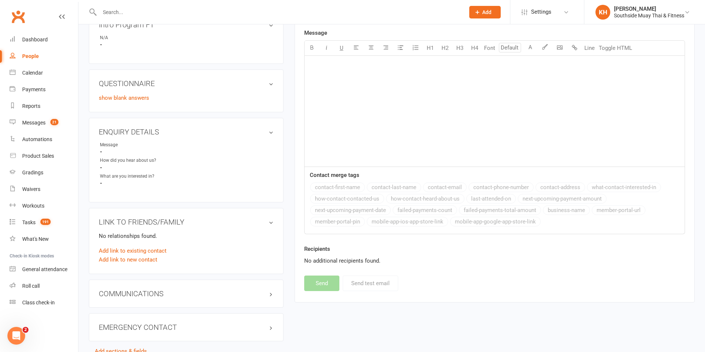
click at [141, 7] on input "text" at bounding box center [278, 12] width 362 height 10
paste input "0415590919"
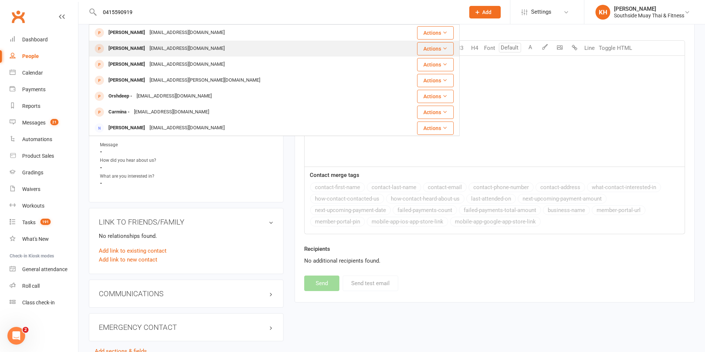
type input "0415590919"
click at [117, 51] on div "James Lu" at bounding box center [126, 48] width 41 height 11
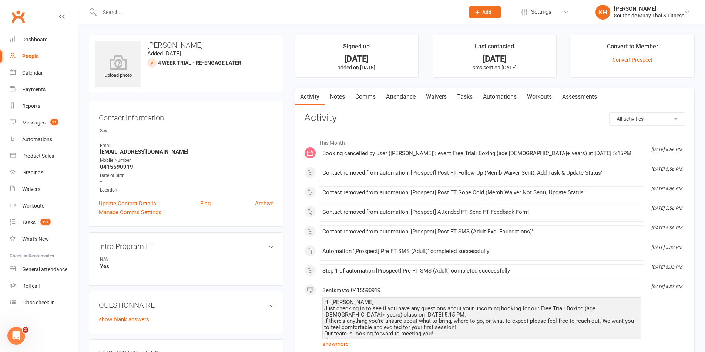
click at [151, 17] on div at bounding box center [274, 12] width 371 height 24
click at [150, 11] on input "text" at bounding box center [278, 12] width 362 height 10
paste input "0415590919"
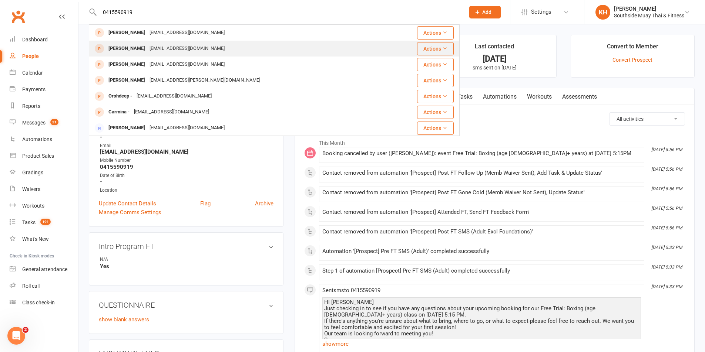
type input "0415590919"
click at [147, 43] on div "limingliu_83@icloud.com" at bounding box center [187, 48] width 80 height 11
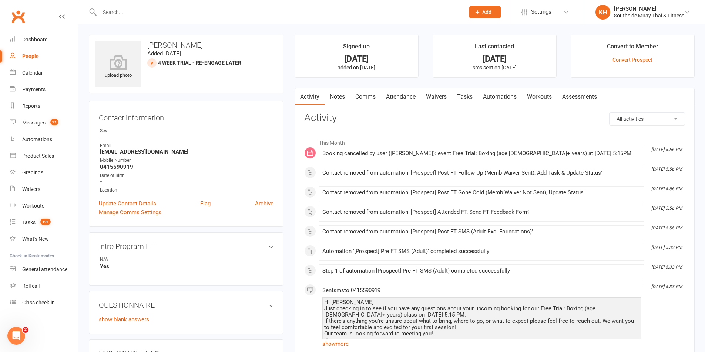
click at [139, 8] on input "text" at bounding box center [278, 12] width 362 height 10
paste input "0415590919"
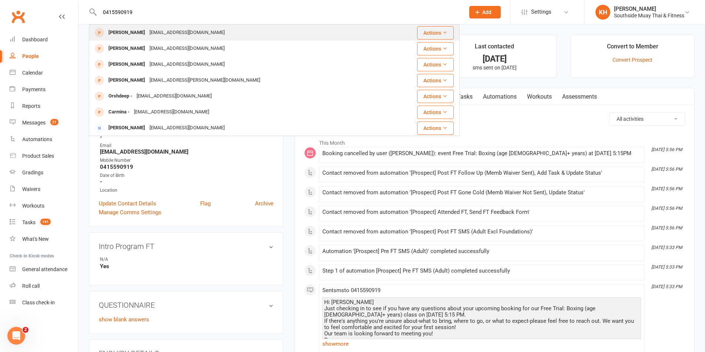
type input "0415590919"
click at [121, 30] on div "Selina Liu" at bounding box center [126, 32] width 41 height 11
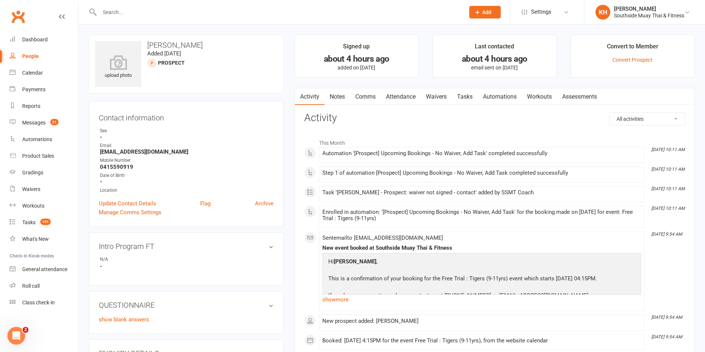
click at [443, 95] on link "Waivers" at bounding box center [436, 96] width 31 height 17
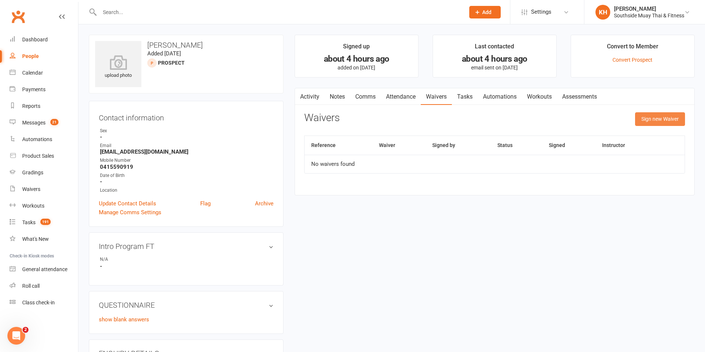
click at [645, 122] on button "Sign new Waiver" at bounding box center [660, 118] width 50 height 13
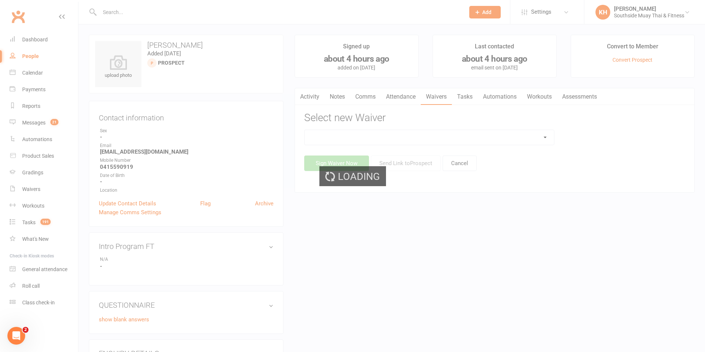
click at [418, 137] on div "Loading" at bounding box center [352, 176] width 705 height 352
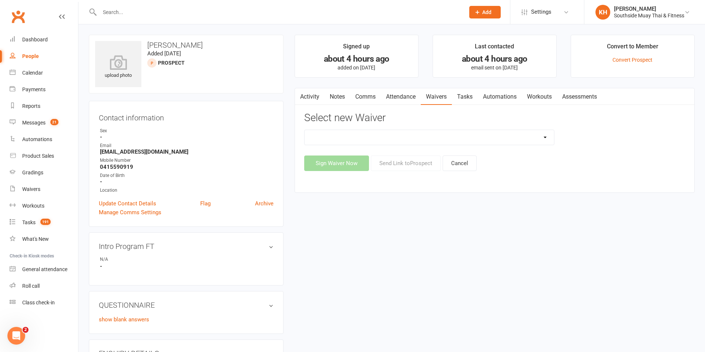
click at [397, 144] on select "10 or 5 Session Pass | Upfront (former member) 10 Session Pass | Upfront (DD Pa…" at bounding box center [428, 137] width 249 height 15
select select "175"
click at [304, 130] on select "10 or 5 Session Pass | Upfront (former member) 10 Session Pass | Upfront (DD Pa…" at bounding box center [428, 137] width 249 height 15
click at [385, 163] on button "Send Link to Prospect" at bounding box center [406, 164] width 70 height 16
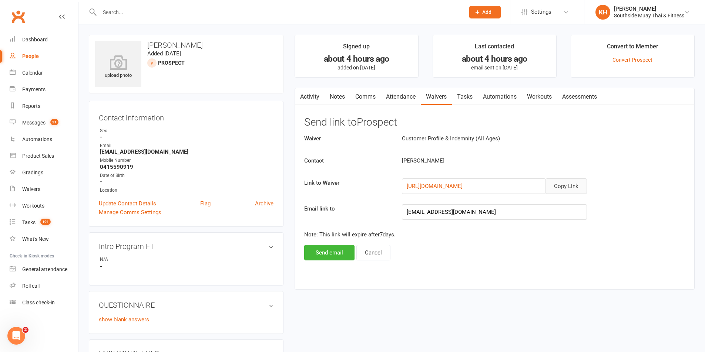
click at [555, 183] on button "Copy Link" at bounding box center [565, 187] width 41 height 16
click at [559, 188] on button "Copy Link" at bounding box center [565, 187] width 41 height 16
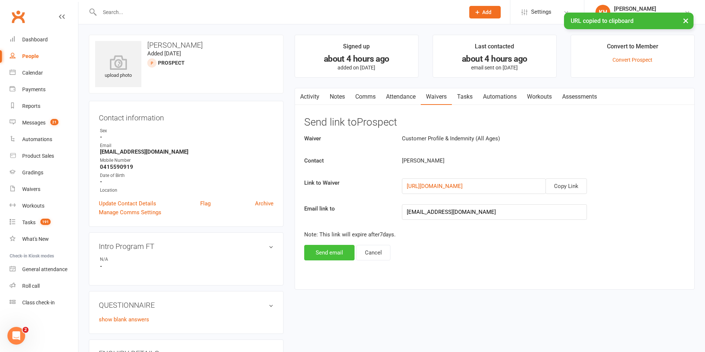
click at [337, 244] on div "Waiver Customer Profile & Indemnity (All Ages) Contact Selina Liu Link to Waive…" at bounding box center [494, 197] width 381 height 126
click at [340, 255] on button "Send email" at bounding box center [329, 253] width 50 height 16
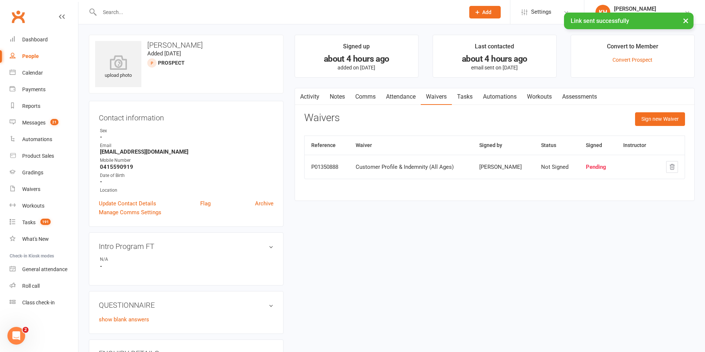
click at [336, 103] on link "Notes" at bounding box center [337, 96] width 26 height 17
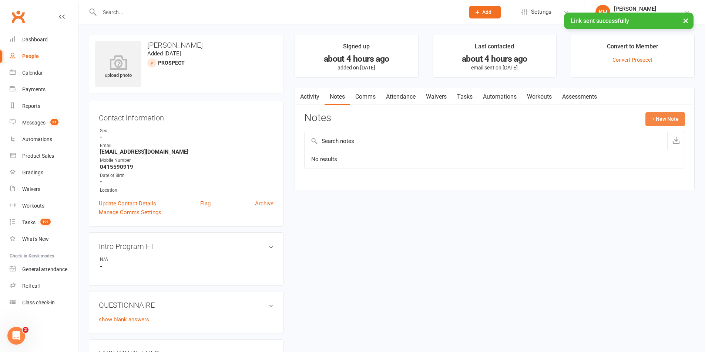
click at [657, 125] on button "+ New Note" at bounding box center [665, 118] width 40 height 13
click at [445, 145] on input "text" at bounding box center [494, 150] width 381 height 16
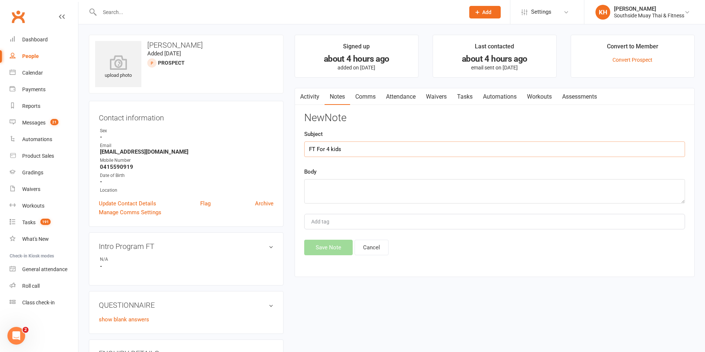
type input "FT For 4 kids"
click at [422, 188] on textarea at bounding box center [494, 191] width 381 height 24
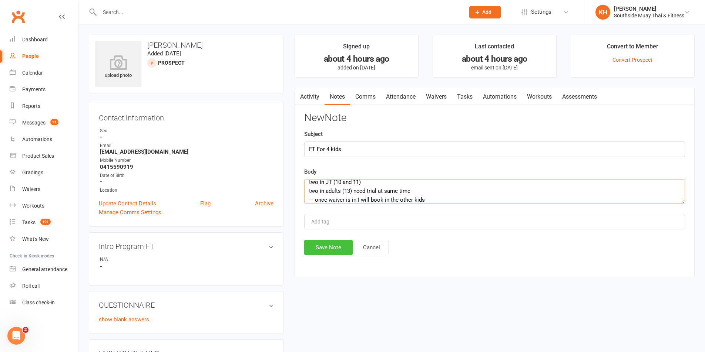
type textarea "two in JT (10 and 11) two in adults (13) need trial at same time --- once waive…"
click at [344, 244] on button "Save Note" at bounding box center [328, 248] width 48 height 16
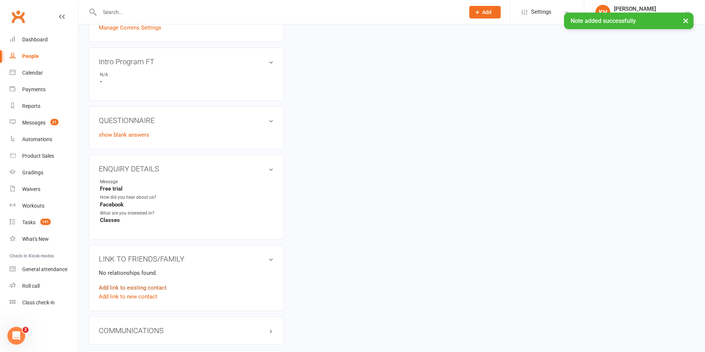
scroll to position [0, 0]
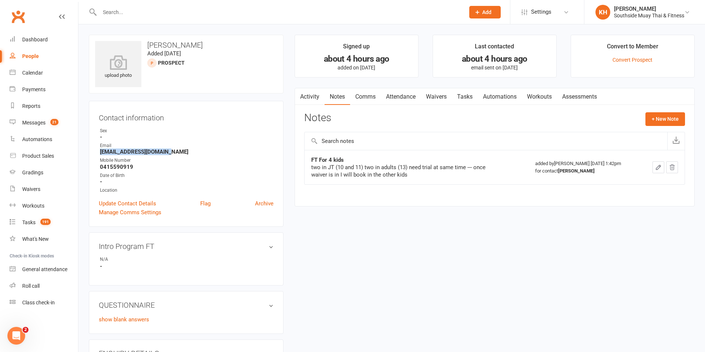
drag, startPoint x: 171, startPoint y: 152, endPoint x: 100, endPoint y: 152, distance: 71.4
click at [100, 152] on strong "limingliu_83@icloud.com" at bounding box center [186, 152] width 173 height 7
copy strong "limingliu_83@icloud.com"
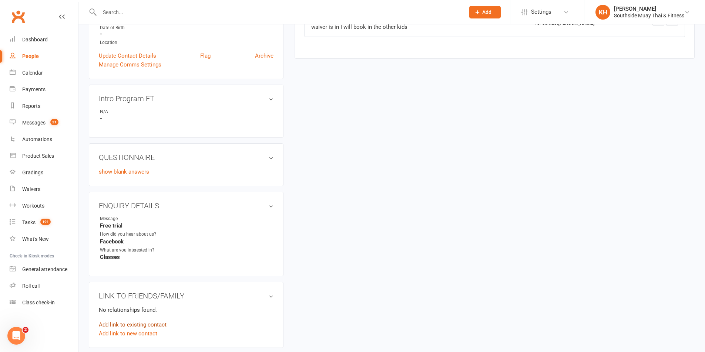
click at [142, 324] on link "Add link to existing contact" at bounding box center [133, 325] width 68 height 9
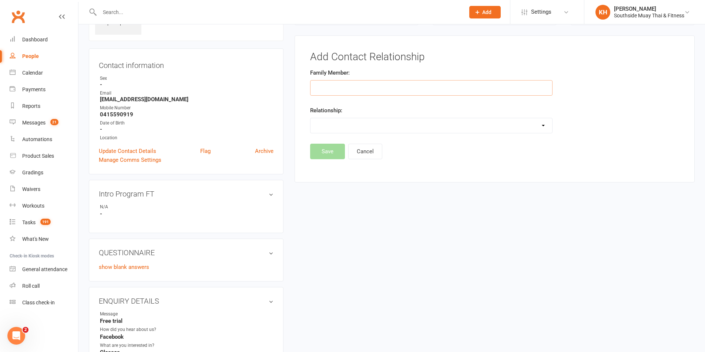
scroll to position [51, 0]
paste input "limingliu_83@icloud.com"
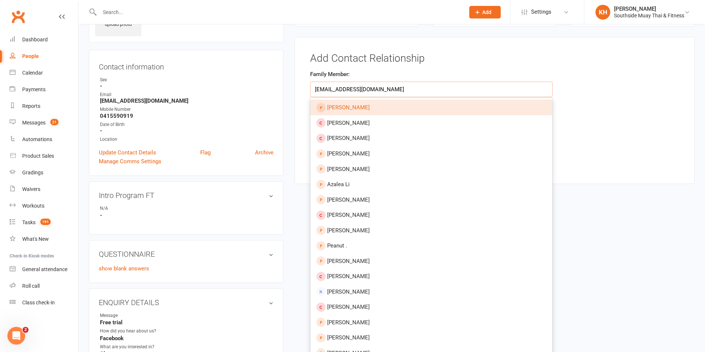
type input "limingliu_83@icloud.com"
click at [328, 109] on span "James Lu" at bounding box center [348, 107] width 43 height 7
type input "James Lu"
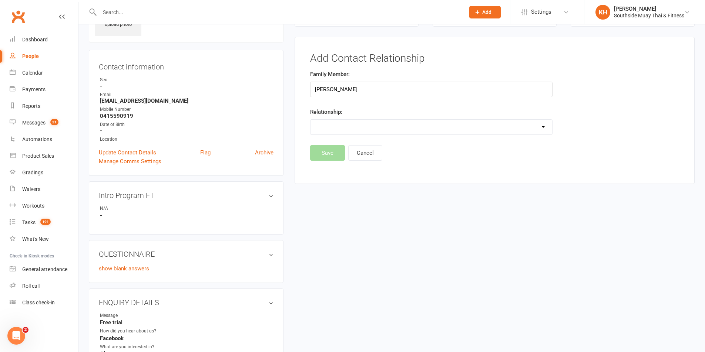
click at [332, 126] on select "Parent / Guardian Child Sibling (parent not in system) Spouse / Partner Cousin …" at bounding box center [431, 127] width 242 height 15
select select "1"
click at [310, 120] on select "Parent / Guardian Child Sibling (parent not in system) Spouse / Partner Cousin …" at bounding box center [431, 127] width 242 height 15
click at [320, 172] on button "Save" at bounding box center [327, 173] width 35 height 16
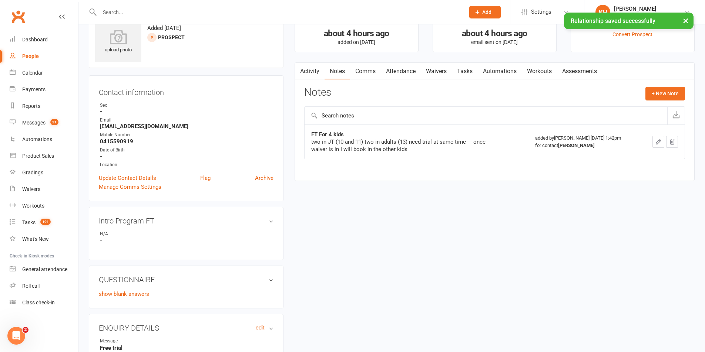
scroll to position [0, 0]
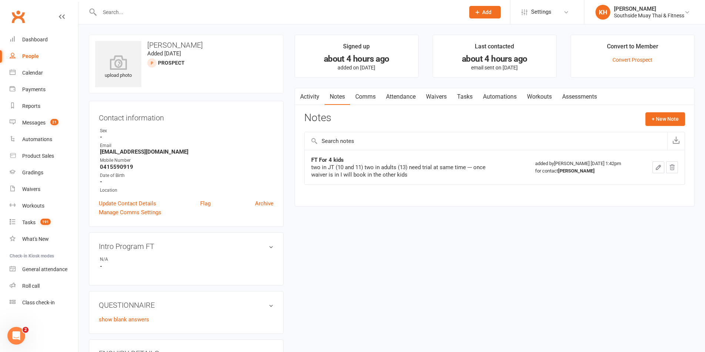
click at [118, 13] on input "text" at bounding box center [278, 12] width 362 height 10
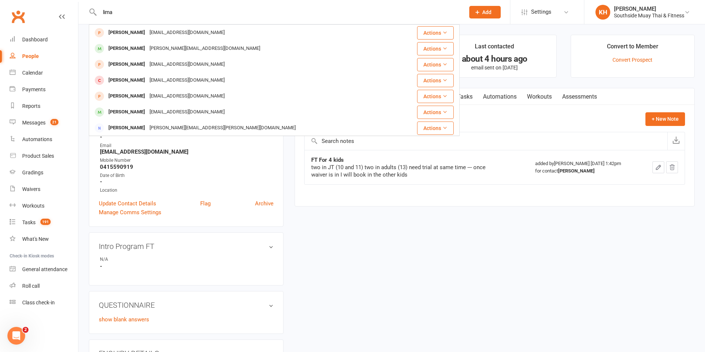
type input "lima"
click at [124, 48] on div "Rafaela Lima" at bounding box center [126, 48] width 41 height 11
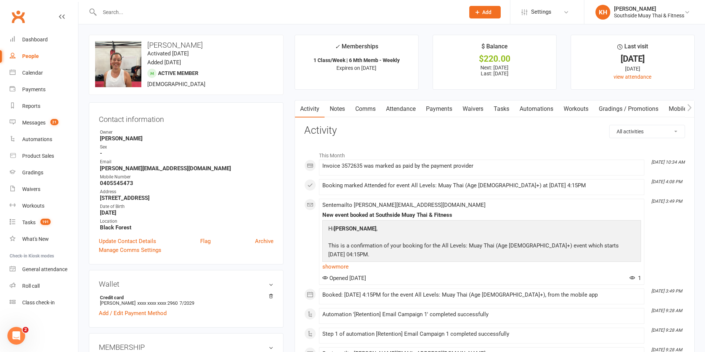
click at [341, 108] on link "Notes" at bounding box center [337, 109] width 26 height 17
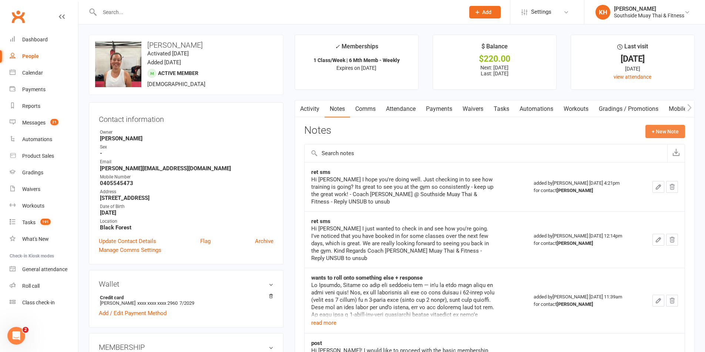
click at [657, 133] on button "+ New Note" at bounding box center [665, 131] width 40 height 13
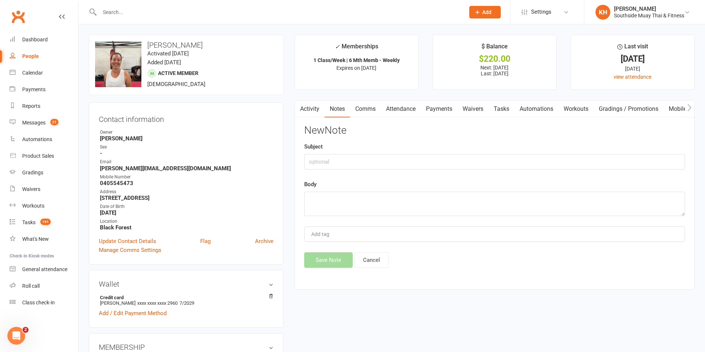
click at [408, 144] on div "Subject" at bounding box center [494, 155] width 381 height 27
click at [402, 158] on input "text" at bounding box center [494, 162] width 381 height 16
type input "suspension approved"
click at [391, 206] on textarea at bounding box center [494, 204] width 381 height 24
paste textarea "First Name Rafaela Last Name Lima Email Rafaela.lima17@hotmail.com Phone 040554…"
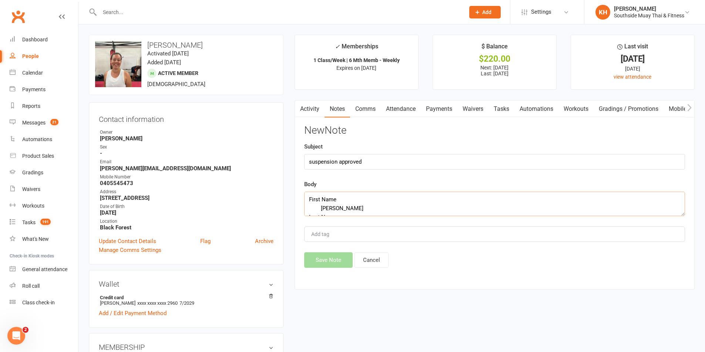
scroll to position [165, 0]
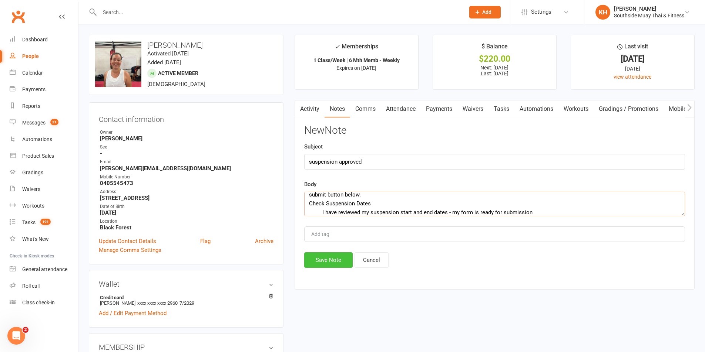
type textarea "First Name Rafaela Last Name Lima Email Rafaela.lima17@hotmail.com Phone 040554…"
click at [333, 256] on button "Save Note" at bounding box center [328, 261] width 48 height 16
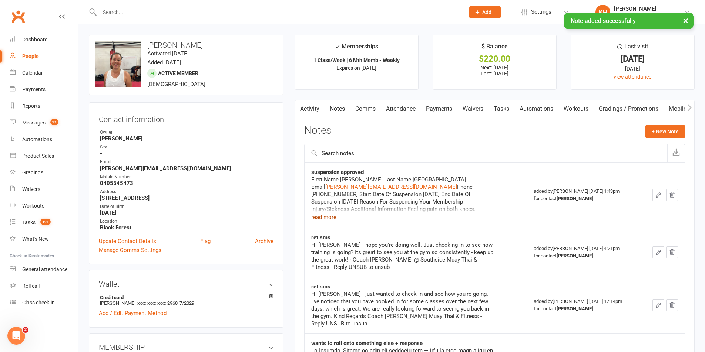
click at [326, 221] on button "read more" at bounding box center [323, 217] width 25 height 9
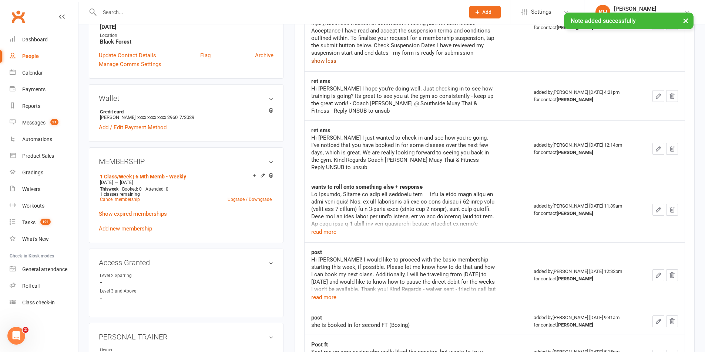
scroll to position [111, 0]
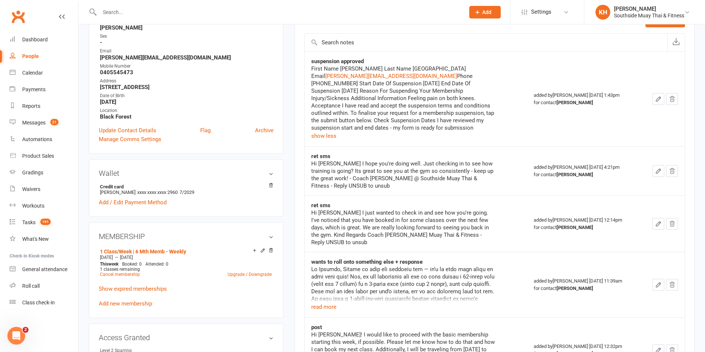
click at [292, 143] on main "✓ Memberships 1 Class/Week | 6 Mth Memb - Weekly Expires on 20th November, 2025…" at bounding box center [494, 247] width 411 height 646
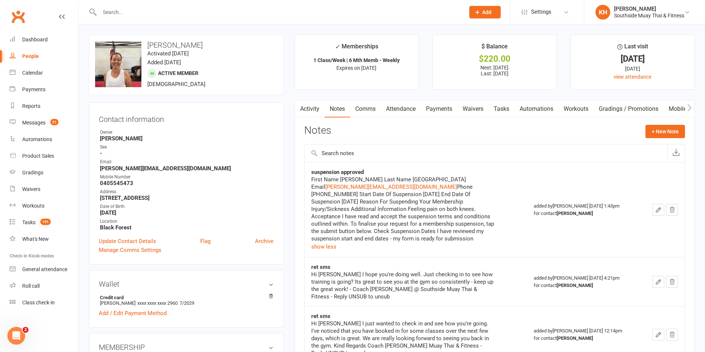
drag, startPoint x: 647, startPoint y: 67, endPoint x: 598, endPoint y: 64, distance: 48.9
click at [614, 65] on div "6 days ago" at bounding box center [632, 69] width 110 height 8
click at [554, 69] on li "$ Balance $220.00 Next: 17 Sep 2025 Last: 10 Sep 2025" at bounding box center [494, 62] width 124 height 55
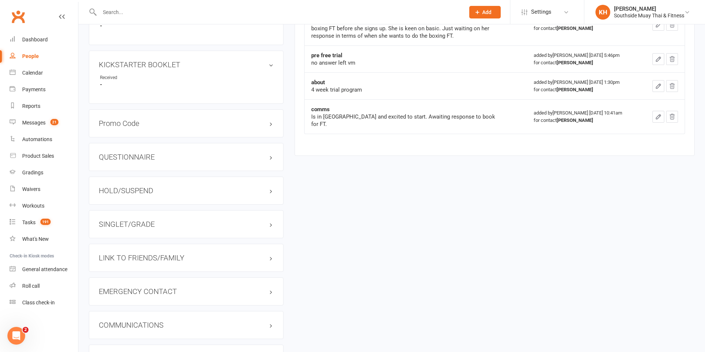
scroll to position [518, 0]
click at [144, 194] on h3 "HOLD/SUSPEND" at bounding box center [186, 190] width 175 height 8
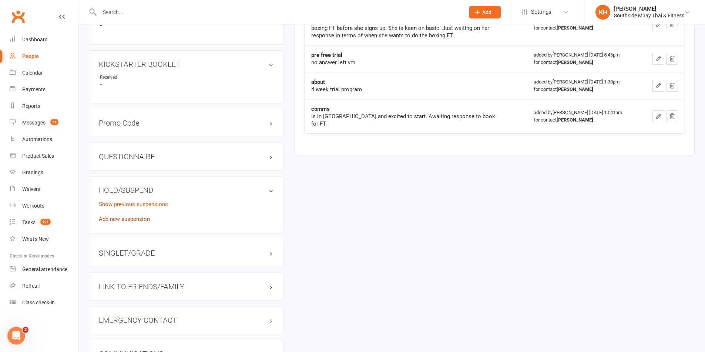
click at [116, 217] on link "Add new suspension" at bounding box center [124, 219] width 51 height 7
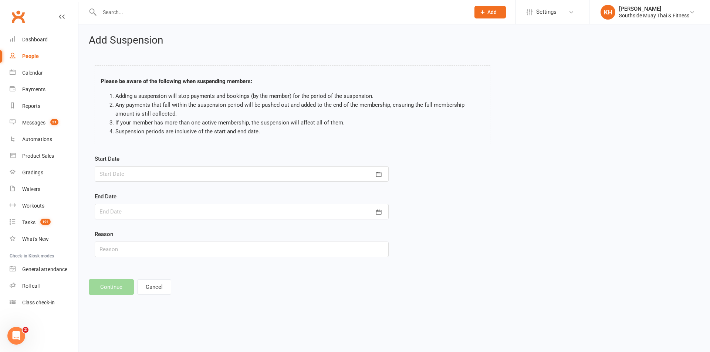
click at [145, 170] on div at bounding box center [242, 174] width 294 height 16
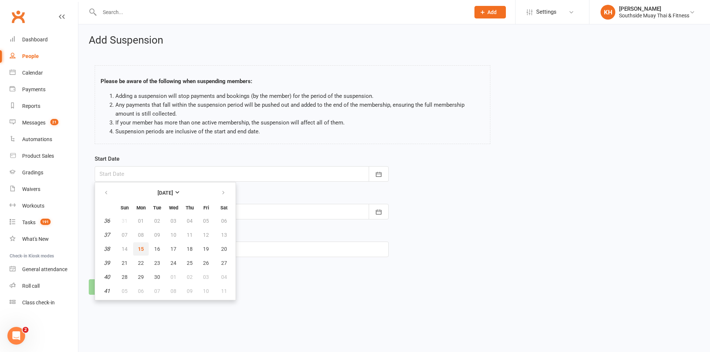
click at [143, 246] on span "15" at bounding box center [141, 249] width 6 height 6
type input "15 Sep 2025"
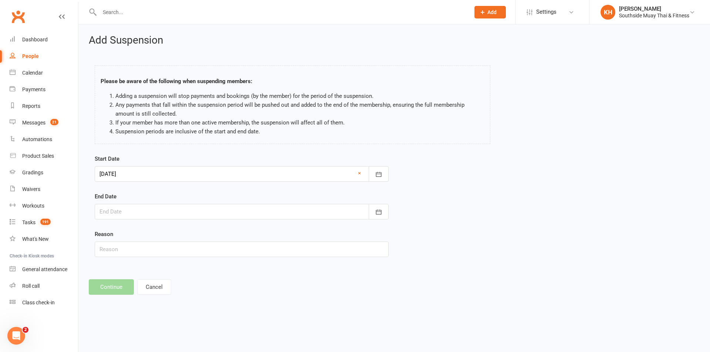
click at [134, 210] on div at bounding box center [242, 212] width 294 height 16
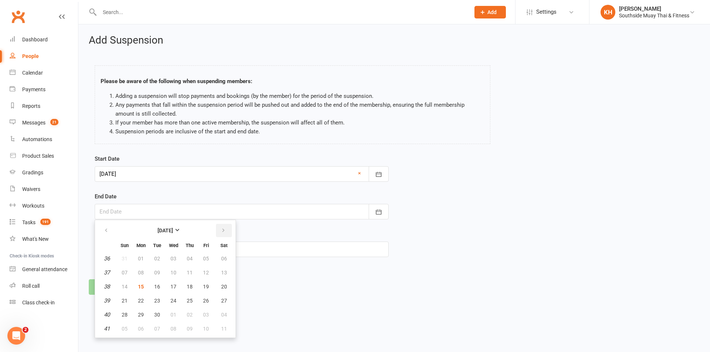
click at [225, 232] on icon "button" at bounding box center [223, 231] width 5 height 6
click at [125, 288] on span "12" at bounding box center [125, 287] width 6 height 6
type input "12 Oct 2025"
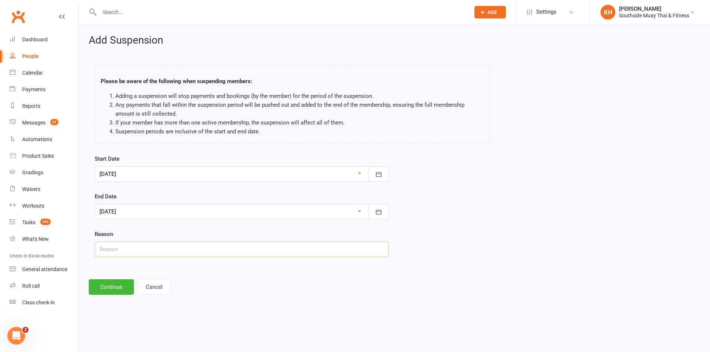
click at [117, 246] on input "text" at bounding box center [242, 250] width 294 height 16
type input "knee pain"
click at [99, 288] on button "Continue" at bounding box center [111, 288] width 45 height 16
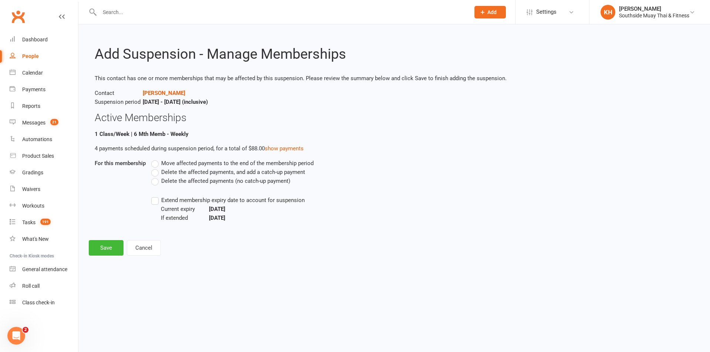
click at [153, 165] on label "Move affected payments to the end of the membership period" at bounding box center [232, 163] width 162 height 9
click at [153, 159] on input "Move affected payments to the end of the membership period" at bounding box center [153, 159] width 5 height 0
click at [154, 203] on label "Extend membership expiry date to account for suspension" at bounding box center [227, 200] width 153 height 9
click at [154, 196] on input "Extend membership expiry date to account for suspension" at bounding box center [153, 196] width 5 height 0
click at [106, 251] on button "Save" at bounding box center [106, 248] width 35 height 16
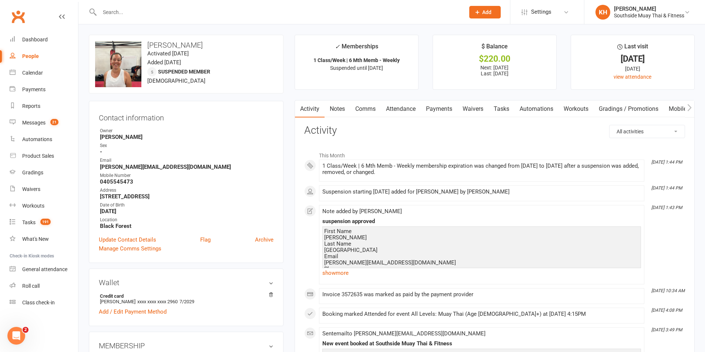
click at [137, 15] on input "text" at bounding box center [278, 12] width 362 height 10
paste input "Maxwell Naffine"
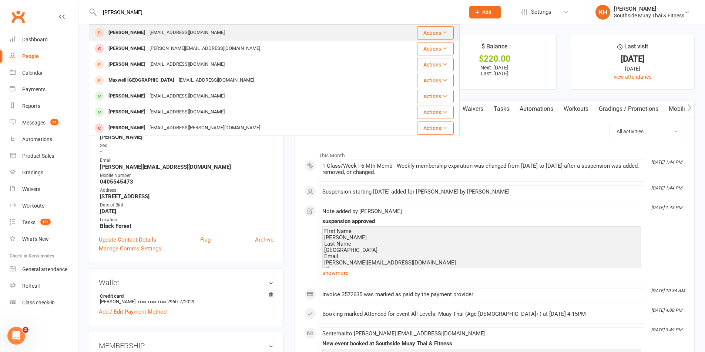
type input "Maxwell Naffine"
click at [154, 28] on div "maxnaffine@icloud.com" at bounding box center [187, 32] width 80 height 11
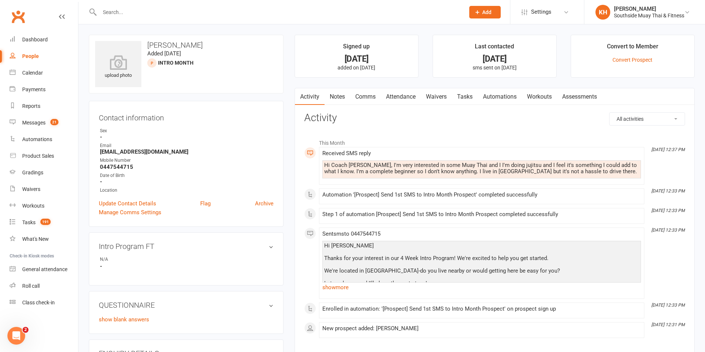
click at [371, 97] on link "Comms" at bounding box center [365, 96] width 31 height 17
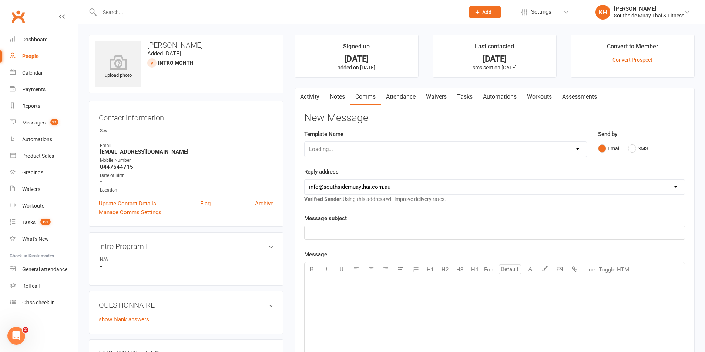
click at [391, 146] on div "Loading..." at bounding box center [445, 150] width 283 height 16
click at [397, 151] on select "Select Template [SMS] Outreach Message: High Risk – Personal From Trainer + Ree…" at bounding box center [445, 149] width 282 height 15
select select "34"
click at [304, 142] on select "Select Template [SMS] Outreach Message: High Risk – Personal From Trainer + Ree…" at bounding box center [445, 149] width 282 height 15
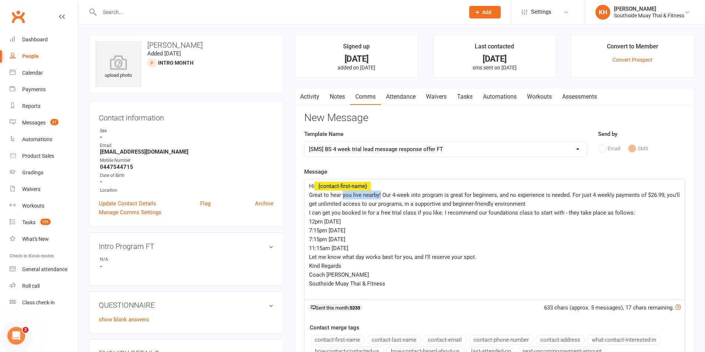
drag, startPoint x: 381, startPoint y: 194, endPoint x: 341, endPoint y: 195, distance: 39.2
click at [341, 195] on span "Great to hear you live nearby! Our 4-week into program is great for beginners, …" at bounding box center [495, 200] width 372 height 16
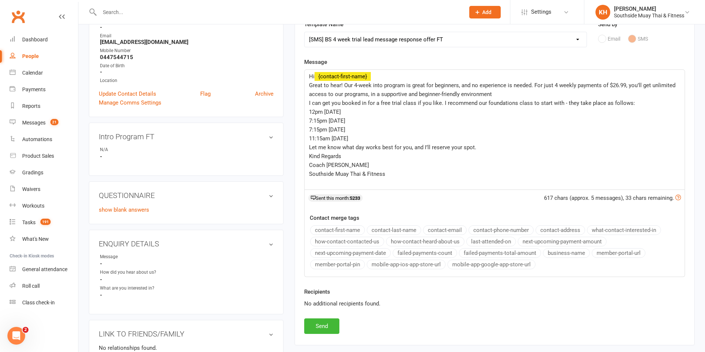
scroll to position [111, 0]
click at [327, 331] on button "Send" at bounding box center [321, 326] width 35 height 16
select select
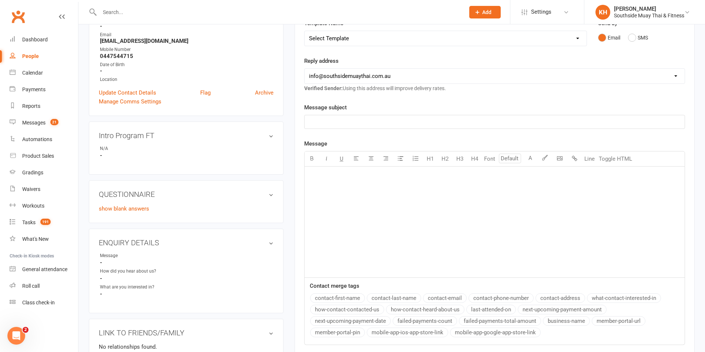
click at [178, 17] on input "text" at bounding box center [278, 12] width 362 height 10
paste input "Gabriel Benjamim"
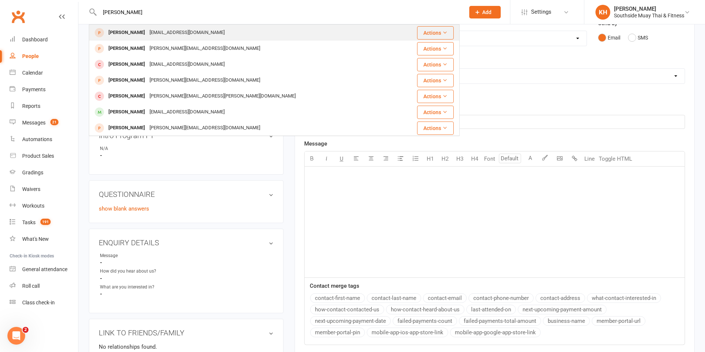
type input "Gabriel Benjamim"
click at [128, 30] on div "Gabriel Benjamim" at bounding box center [126, 32] width 41 height 11
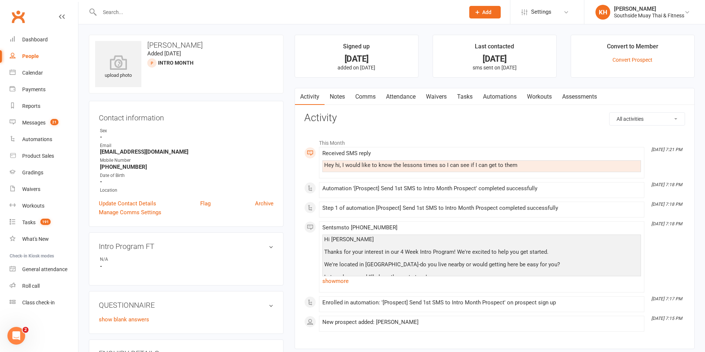
click at [367, 94] on link "Comms" at bounding box center [365, 96] width 31 height 17
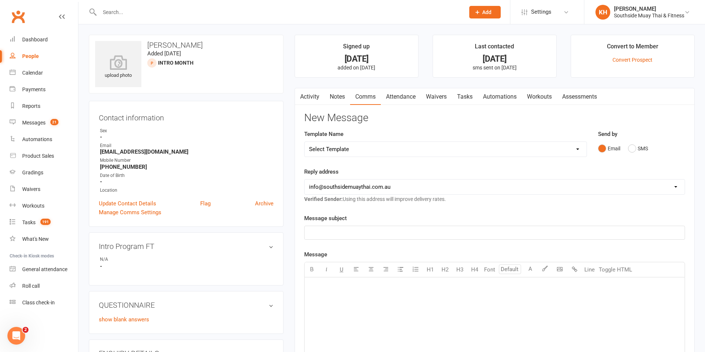
click at [519, 148] on select "Select Template [SMS] Outreach Message: High Risk – Personal From Trainer + Ree…" at bounding box center [445, 149] width 282 height 15
select select "34"
click at [304, 142] on select "Select Template [SMS] Outreach Message: High Risk – Personal From Trainer + Ree…" at bounding box center [445, 149] width 282 height 15
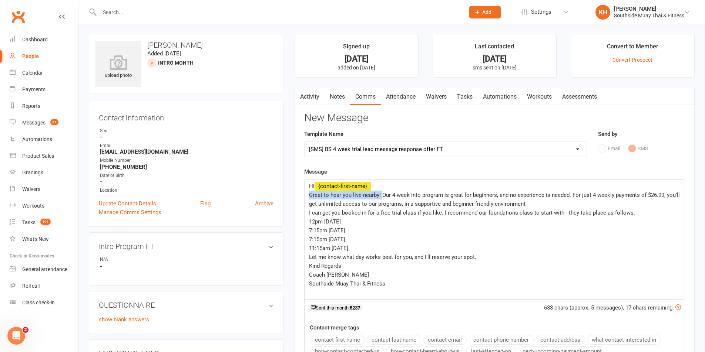
drag, startPoint x: 381, startPoint y: 195, endPoint x: 298, endPoint y: 194, distance: 82.9
click at [298, 194] on div "Activity Notes Comms Attendance Waivers Tasks Automations Workouts Assessments …" at bounding box center [494, 272] width 400 height 368
click at [507, 128] on div "New Message Template Name Select Template [SMS] Outreach Message: High Risk – P…" at bounding box center [494, 278] width 381 height 332
click at [20, 77] on link "Calendar" at bounding box center [44, 73] width 68 height 17
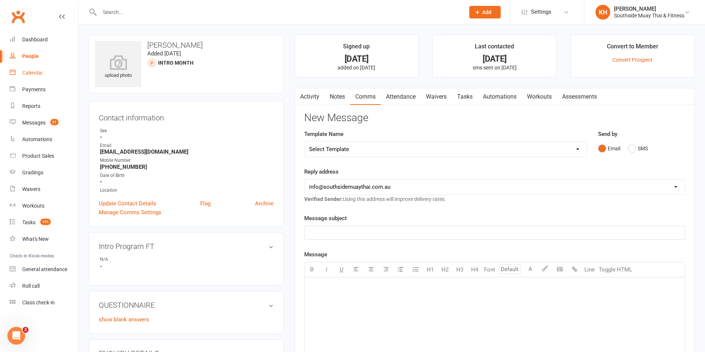
click at [320, 101] on link "Activity" at bounding box center [310, 96] width 30 height 17
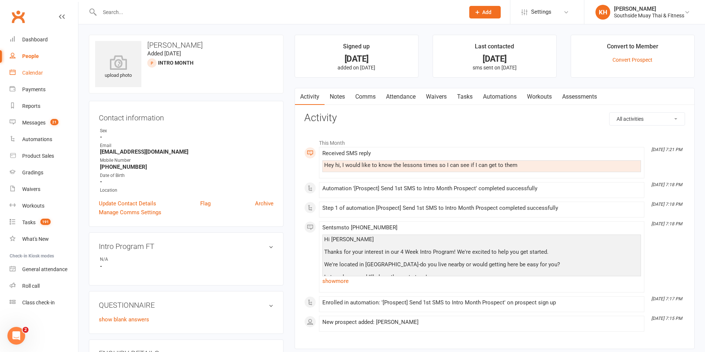
click at [372, 94] on link "Comms" at bounding box center [365, 96] width 31 height 17
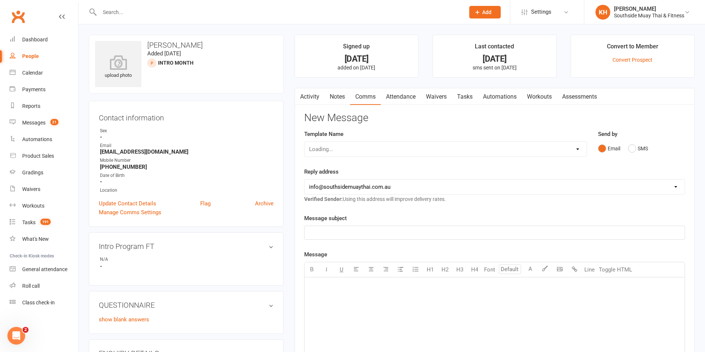
click at [405, 149] on select "Loading..." at bounding box center [445, 149] width 282 height 15
click at [304, 142] on select "Select Template [SMS] Outreach Message: High Risk – Personal From Trainer + Ree…" at bounding box center [445, 149] width 282 height 15
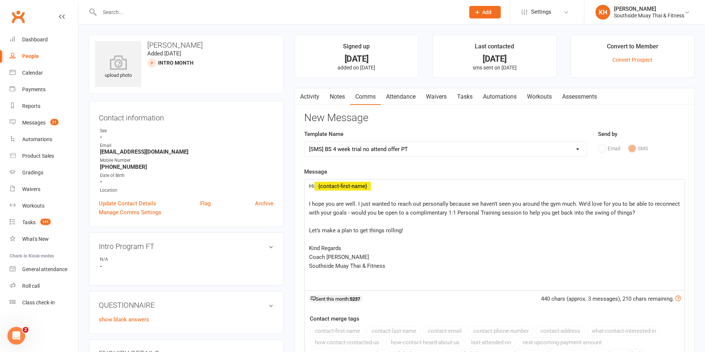
click at [370, 145] on select "Select Template [SMS] Outreach Message: High Risk – Personal From Trainer + Ree…" at bounding box center [445, 149] width 282 height 15
select select "34"
click at [304, 142] on select "Select Template [SMS] Outreach Message: High Risk – Personal From Trainer + Ree…" at bounding box center [445, 149] width 282 height 15
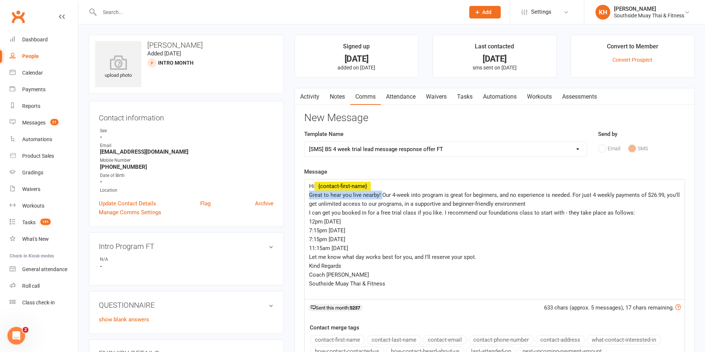
drag, startPoint x: 382, startPoint y: 196, endPoint x: 310, endPoint y: 198, distance: 72.1
click at [310, 198] on span "Great to hear you live nearby! Our 4-week into program is great for beginners, …" at bounding box center [495, 200] width 372 height 16
drag, startPoint x: 323, startPoint y: 194, endPoint x: 286, endPoint y: 194, distance: 36.2
click at [286, 194] on div "upload photo Gabriel Benjamim Added 13 September, 2025 Intro Month prospect Con…" at bounding box center [391, 311] width 617 height 552
click at [474, 200] on p "Our 4-week into program is great for beginners, and no experience is needed. Fo…" at bounding box center [494, 200] width 371 height 18
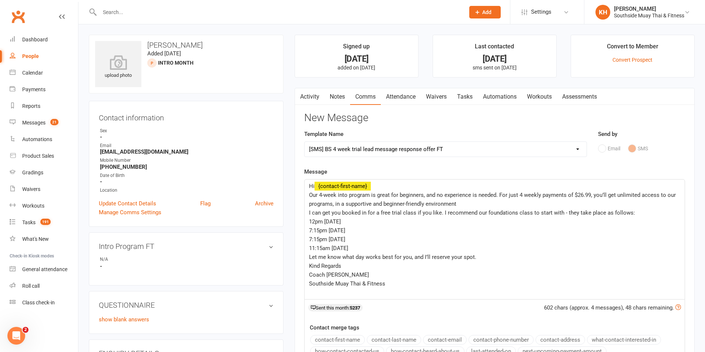
click at [635, 212] on p "I can get you booked in for a free trial class if you like. I recommend our fou…" at bounding box center [494, 213] width 371 height 9
click at [459, 201] on p "Our 4-week into program is great for beginners, and no experience is needed. Fo…" at bounding box center [494, 200] width 371 height 18
click at [308, 194] on div "Hi ﻿ {contact-first-name} Our 4-week into program is great for beginners, and n…" at bounding box center [494, 240] width 380 height 120
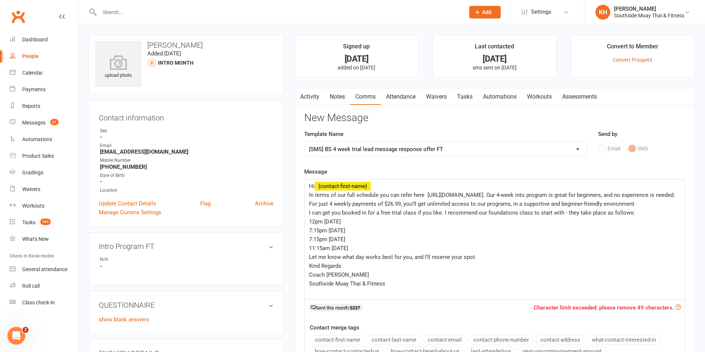
click at [307, 222] on div "Hi ﻿ {contact-first-name} In terms of our full schedule you can refer here http…" at bounding box center [494, 240] width 380 height 120
drag, startPoint x: 473, startPoint y: 213, endPoint x: 341, endPoint y: 212, distance: 131.7
click at [341, 212] on span "In terms of our full schedule you can refer here https://www.southsidemuaythai.…" at bounding box center [492, 204] width 367 height 24
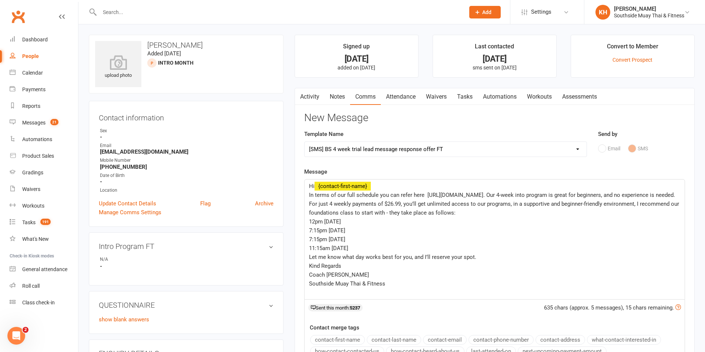
click at [461, 211] on span "In terms of our full schedule you can refer here https://www.southsidemuaythai.…" at bounding box center [494, 204] width 371 height 24
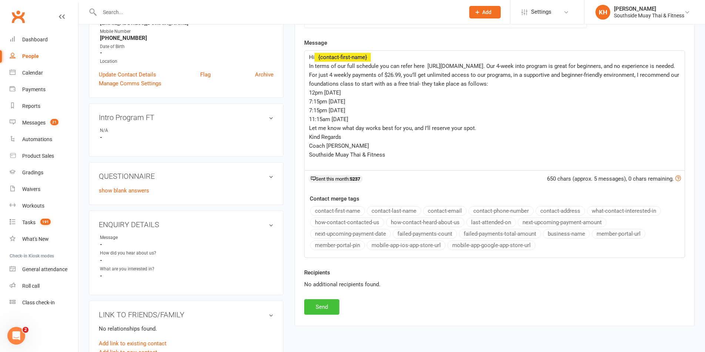
scroll to position [148, 0]
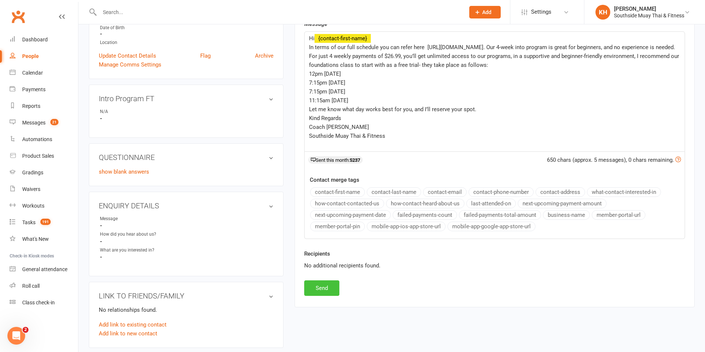
click at [323, 289] on button "Send" at bounding box center [321, 289] width 35 height 16
select select
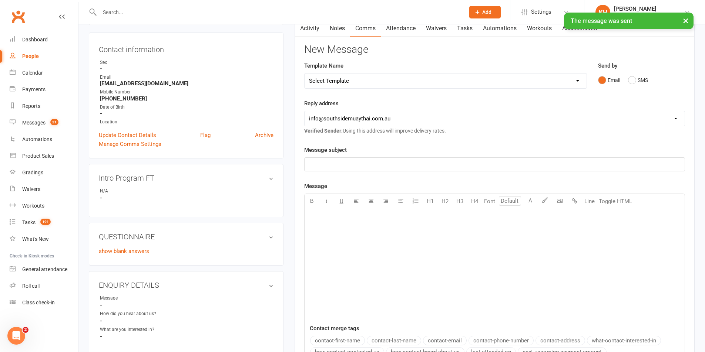
scroll to position [0, 0]
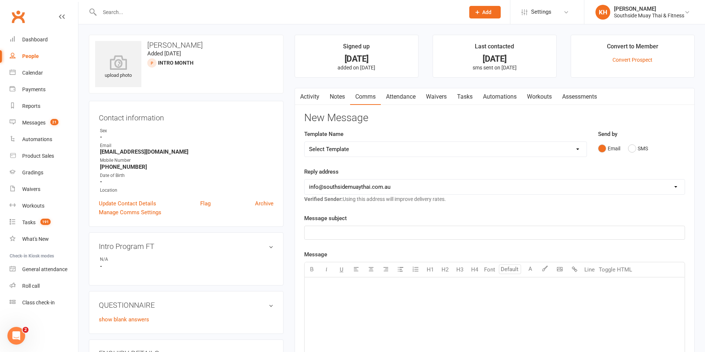
click at [197, 10] on input "text" at bounding box center [278, 12] width 362 height 10
paste input "Mos.G M Gerami"
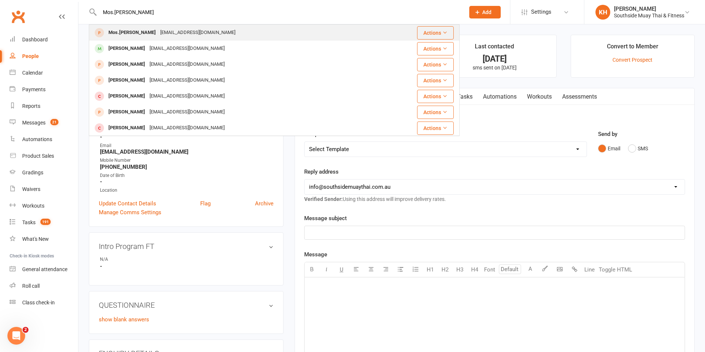
type input "Mos.G M Gerami"
click at [158, 37] on div "mgs2023mgs@gmail.com" at bounding box center [198, 32] width 80 height 11
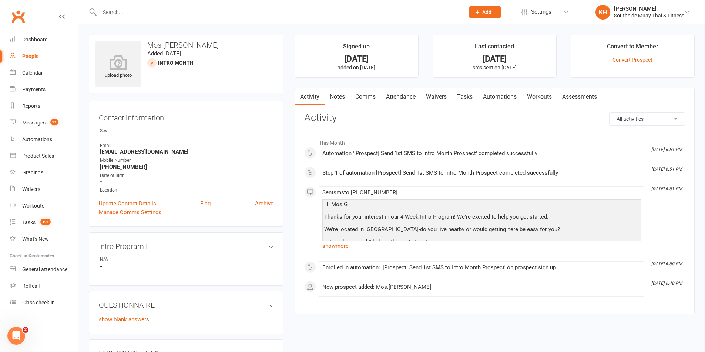
click at [121, 12] on input "text" at bounding box center [278, 12] width 362 height 10
paste input "Romina"
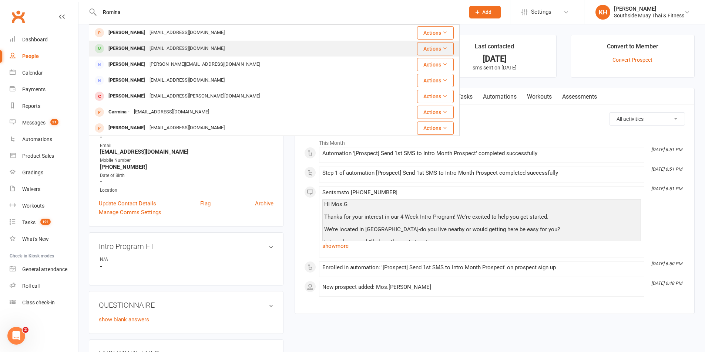
type input "Romina"
click at [122, 47] on div "Karlo Mirkovic" at bounding box center [126, 48] width 41 height 11
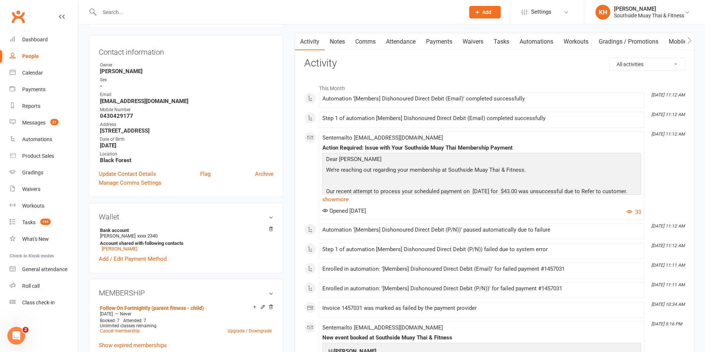
scroll to position [74, 0]
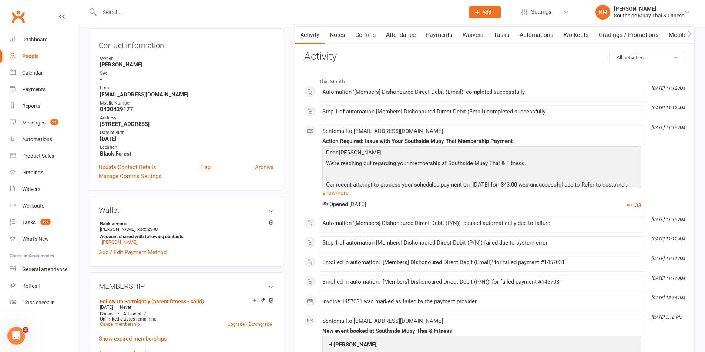
click at [337, 41] on link "Notes" at bounding box center [337, 35] width 26 height 17
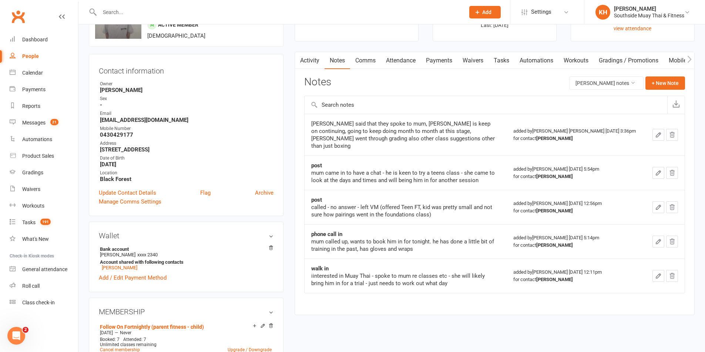
scroll to position [37, 0]
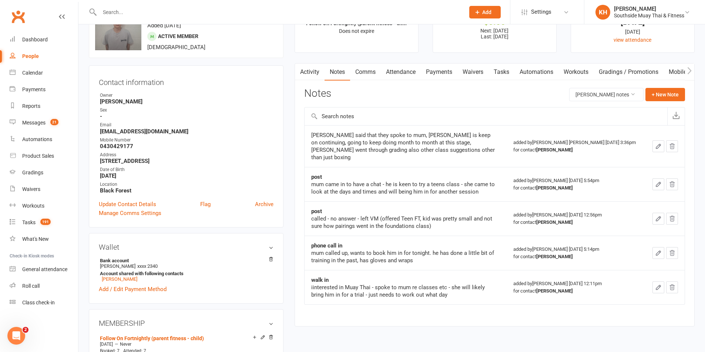
click at [312, 71] on link "Activity" at bounding box center [310, 72] width 30 height 17
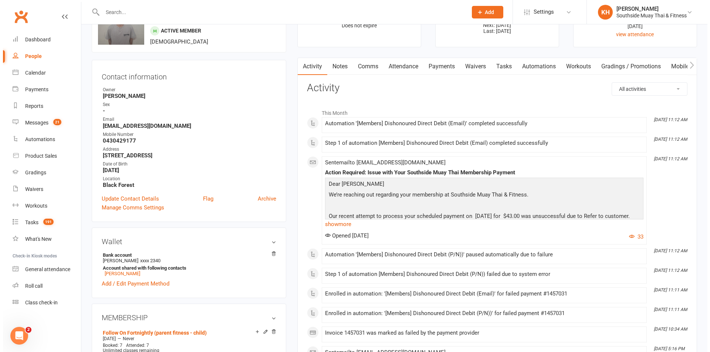
scroll to position [111, 0]
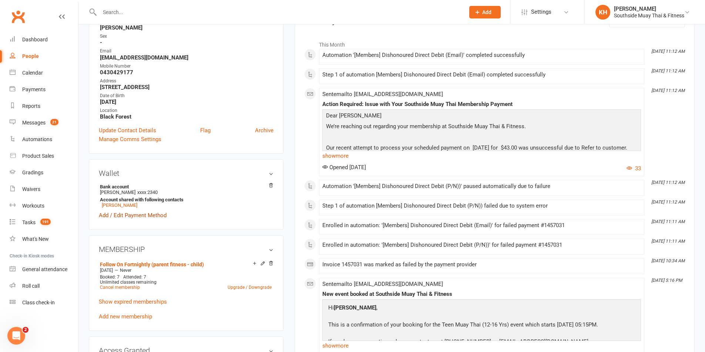
click at [112, 212] on link "Add / Edit Payment Method" at bounding box center [133, 215] width 68 height 9
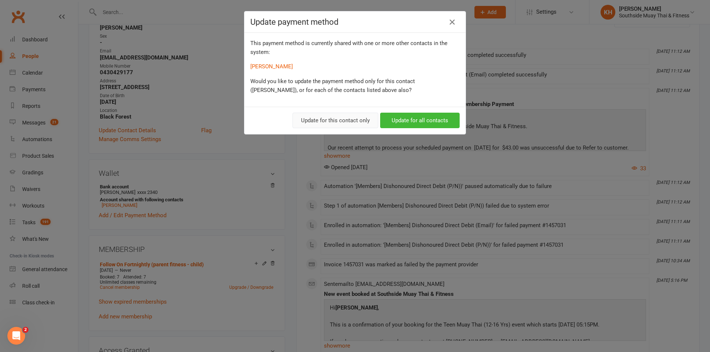
click at [330, 119] on button "Update for this contact only" at bounding box center [336, 121] width 86 height 16
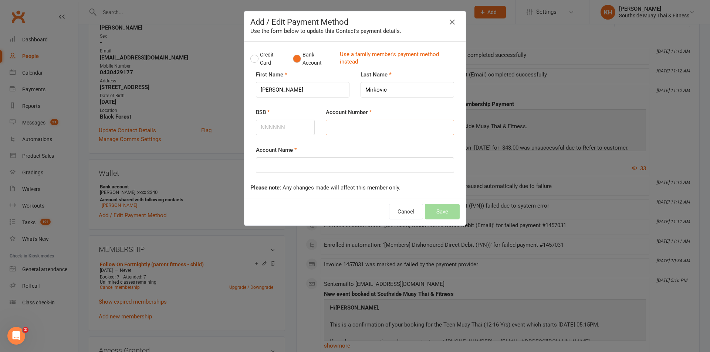
click at [333, 126] on input "Account Number" at bounding box center [390, 128] width 128 height 16
paste input "Ratibor Mirkovic"
type input "Ratibor Mirkovic"
drag, startPoint x: 389, startPoint y: 128, endPoint x: 311, endPoint y: 128, distance: 78.4
click at [311, 70] on div "BSB Account Number Ratibor Mirkovic" at bounding box center [354, 70] width 209 height 0
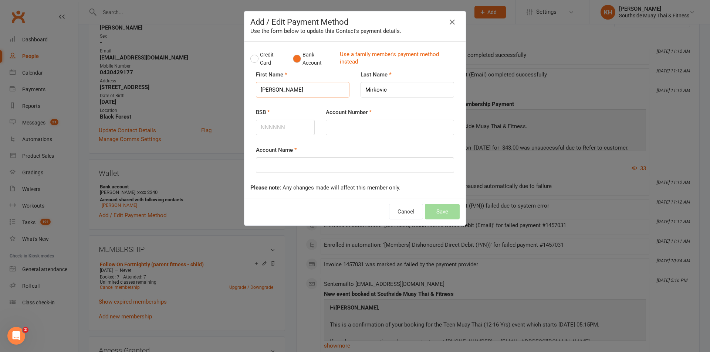
drag, startPoint x: 283, startPoint y: 86, endPoint x: 215, endPoint y: 82, distance: 67.8
click at [215, 82] on div "Add / Edit Payment Method Use the form below to update this Contact's payment d…" at bounding box center [355, 176] width 710 height 352
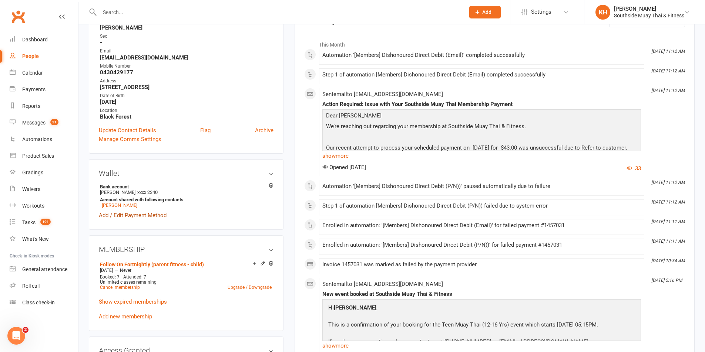
click at [115, 214] on link "Add / Edit Payment Method" at bounding box center [133, 215] width 68 height 9
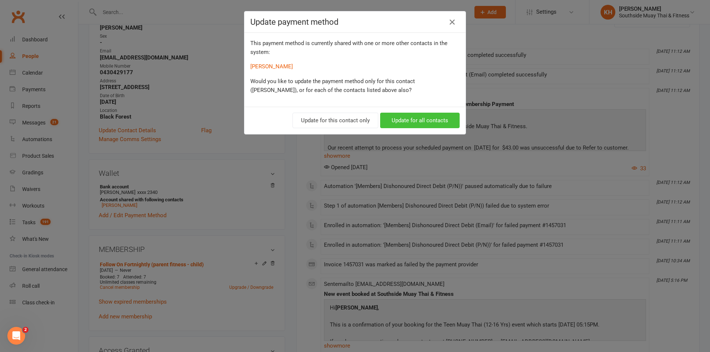
click at [409, 122] on button "Update for all contacts" at bounding box center [420, 121] width 80 height 16
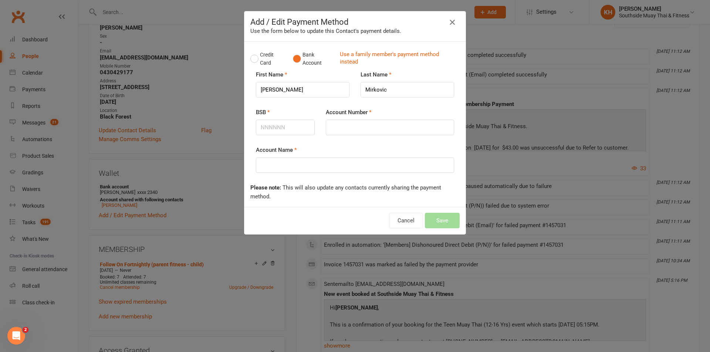
click at [452, 21] on icon "button" at bounding box center [452, 22] width 9 height 9
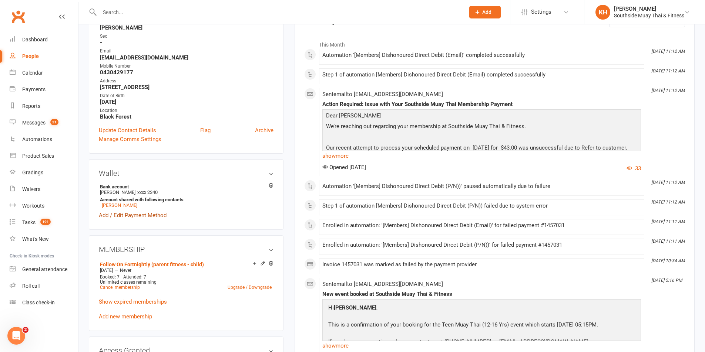
click at [122, 215] on link "Add / Edit Payment Method" at bounding box center [133, 215] width 68 height 9
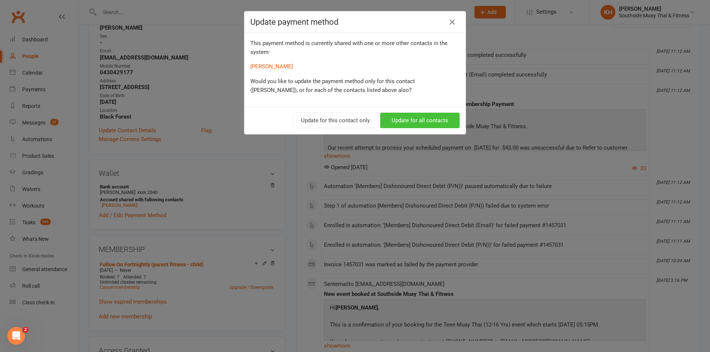
click at [403, 117] on button "Update for all contacts" at bounding box center [420, 121] width 80 height 16
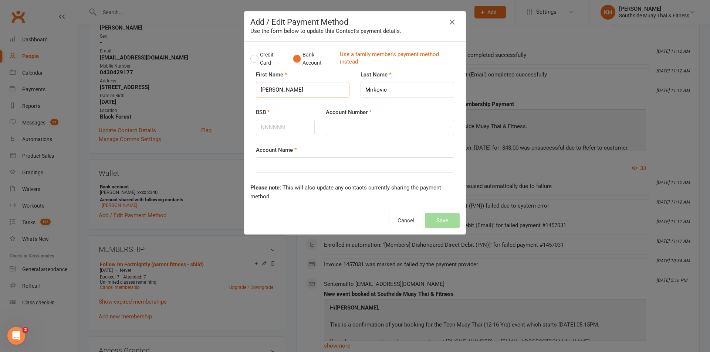
drag, startPoint x: 285, startPoint y: 87, endPoint x: 253, endPoint y: 87, distance: 32.2
click at [256, 88] on input "Karlo" at bounding box center [303, 90] width 94 height 16
paste input "Ratibor Mirkovic"
drag, startPoint x: 304, startPoint y: 86, endPoint x: 278, endPoint y: 90, distance: 26.5
click at [278, 90] on input "Ratibor Mirkovic" at bounding box center [303, 90] width 94 height 16
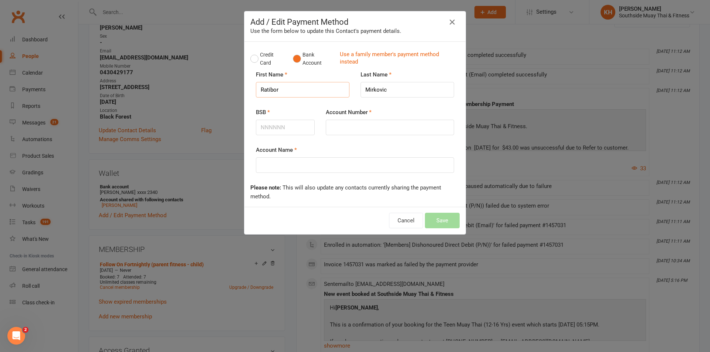
type input "Ratibor"
click at [286, 127] on input "BSB" at bounding box center [285, 128] width 59 height 16
paste input "11594"
type input "11594"
click at [351, 125] on input "Account Number" at bounding box center [390, 128] width 128 height 16
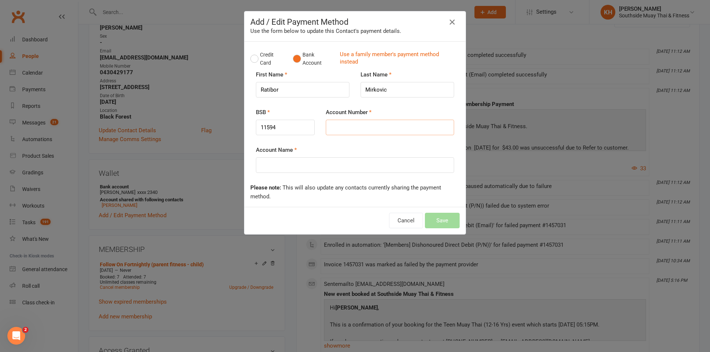
paste input "389 060 100"
type input "389 060 100"
click at [331, 166] on input "Account Name" at bounding box center [355, 166] width 198 height 16
drag, startPoint x: 299, startPoint y: 86, endPoint x: 252, endPoint y: 88, distance: 47.8
click at [252, 88] on div "First Name Ratibor" at bounding box center [302, 89] width 105 height 38
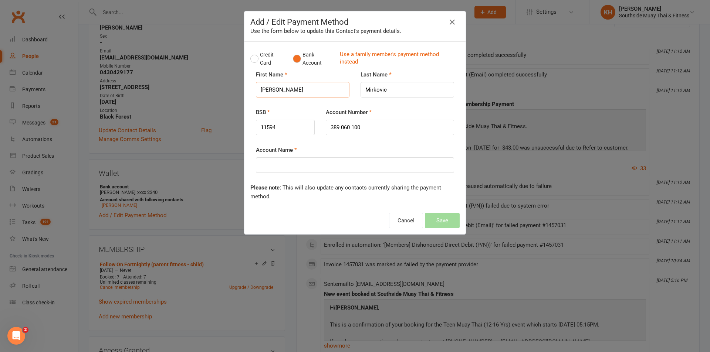
drag, startPoint x: 278, startPoint y: 93, endPoint x: 249, endPoint y: 88, distance: 29.2
click at [250, 88] on div "First Name Karlo" at bounding box center [302, 89] width 105 height 38
type input "Karlo"
click at [265, 160] on input "Account Name" at bounding box center [355, 166] width 198 height 16
paste input "389 060 100"
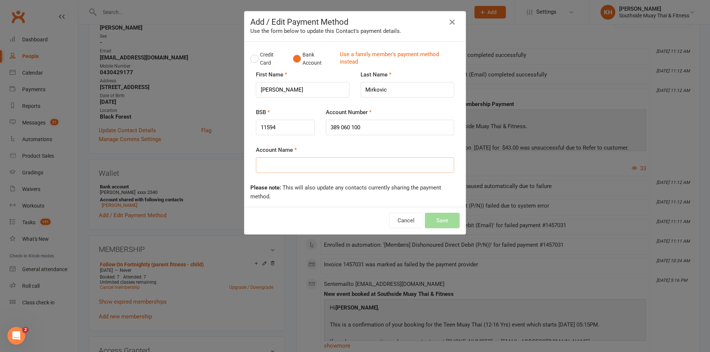
type input "389 060 100"
drag, startPoint x: 306, startPoint y: 166, endPoint x: 254, endPoint y: 161, distance: 51.7
click at [256, 161] on input "389 060 100" at bounding box center [355, 166] width 198 height 16
type input "Ratibor"
drag, startPoint x: 253, startPoint y: 166, endPoint x: 237, endPoint y: 165, distance: 16.0
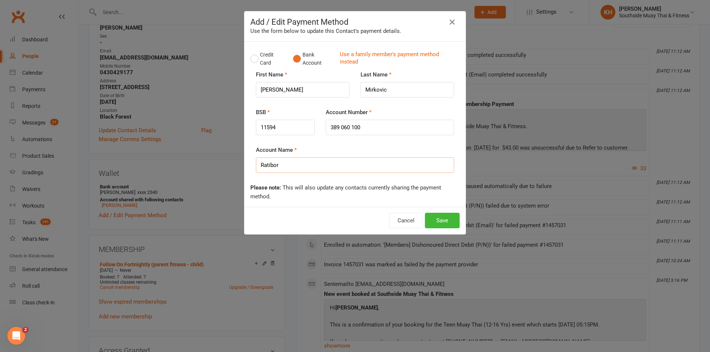
click at [237, 165] on div "Add / Edit Payment Method Use the form below to update this Contact's payment d…" at bounding box center [355, 176] width 710 height 352
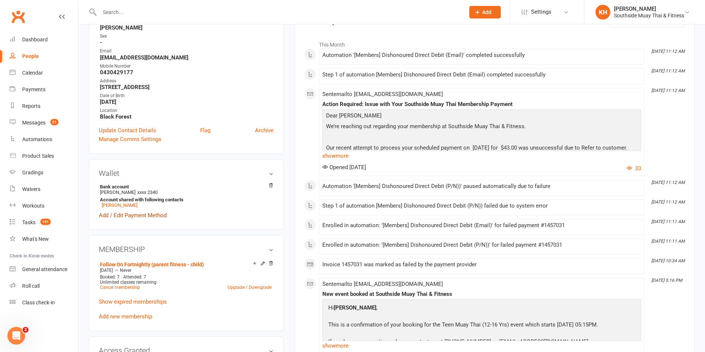
click at [138, 213] on link "Add / Edit Payment Method" at bounding box center [133, 215] width 68 height 9
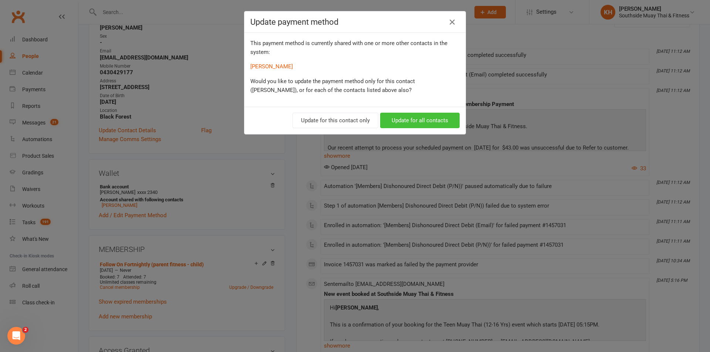
click at [395, 120] on button "Update for all contacts" at bounding box center [420, 121] width 80 height 16
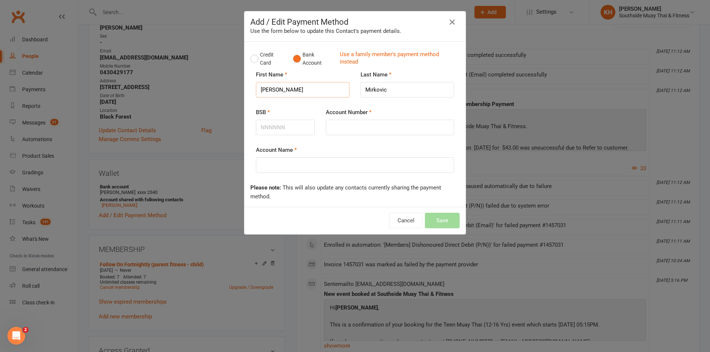
drag, startPoint x: 304, startPoint y: 88, endPoint x: 235, endPoint y: 90, distance: 68.5
click at [235, 90] on div "Add / Edit Payment Method Use the form below to update this Contact's payment d…" at bounding box center [355, 176] width 710 height 352
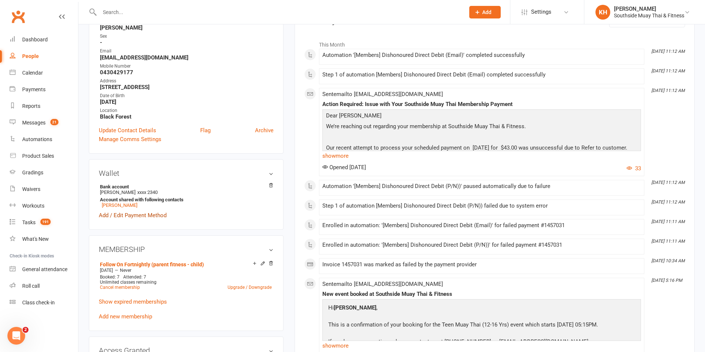
click at [151, 213] on link "Add / Edit Payment Method" at bounding box center [133, 215] width 68 height 9
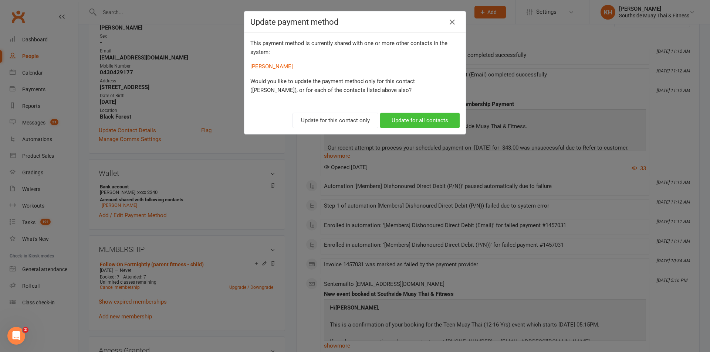
click at [399, 118] on button "Update for all contacts" at bounding box center [420, 121] width 80 height 16
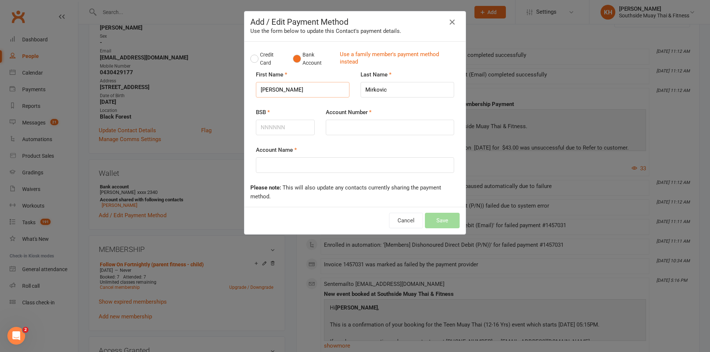
click at [303, 87] on input "Karlo" at bounding box center [303, 90] width 94 height 16
type input "K"
paste input "Ratibor"
type input "Ratibor"
click at [360, 126] on input "Account Number" at bounding box center [390, 128] width 128 height 16
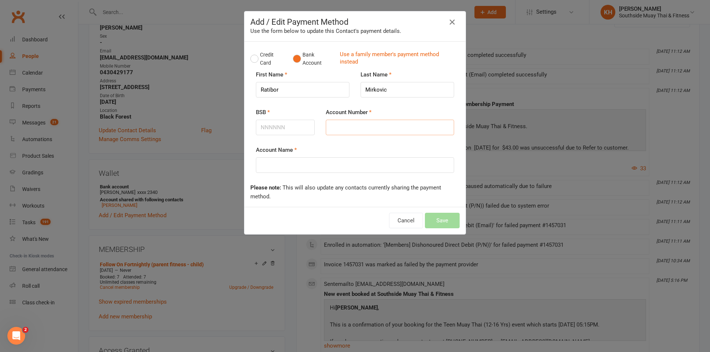
paste input "115 94 ACC 389 060 100"
drag, startPoint x: 358, startPoint y: 126, endPoint x: 345, endPoint y: 129, distance: 12.4
click at [345, 129] on input "115 94 ACC 389 060 100" at bounding box center [390, 128] width 128 height 16
drag, startPoint x: 344, startPoint y: 126, endPoint x: 327, endPoint y: 126, distance: 16.6
click at [327, 126] on input "115 94 389 060 100" at bounding box center [390, 128] width 128 height 16
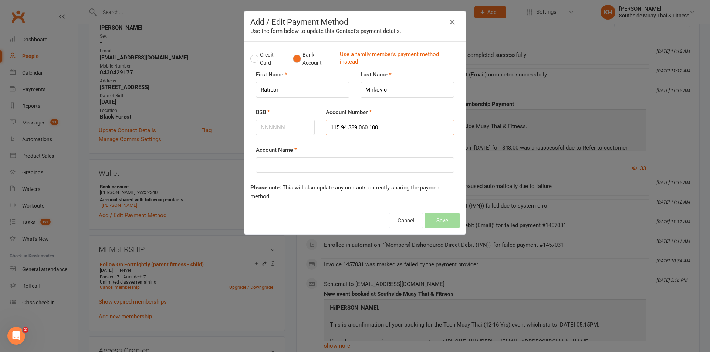
type input "115 94 389 060 100"
click at [289, 127] on input "BSB" at bounding box center [285, 128] width 59 height 16
paste input "11594"
type input "11594"
drag, startPoint x: 346, startPoint y: 128, endPoint x: 321, endPoint y: 128, distance: 25.5
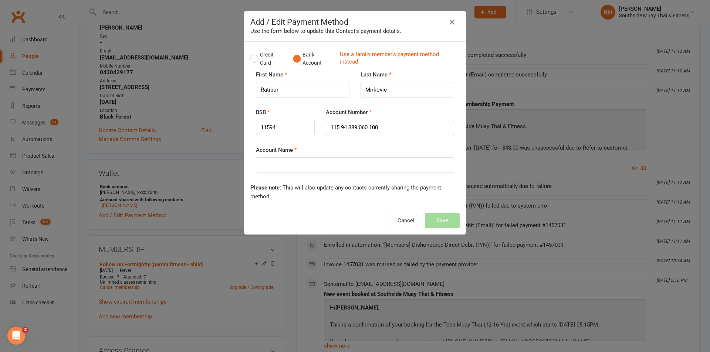
click at [321, 128] on div "Account Number 115 94 389 060 100" at bounding box center [389, 127] width 139 height 38
type input "389 060 100"
click at [308, 159] on input "Account Name" at bounding box center [355, 166] width 198 height 16
type input "Ratibor Mirkovic"
click at [442, 220] on button "Save" at bounding box center [442, 221] width 35 height 16
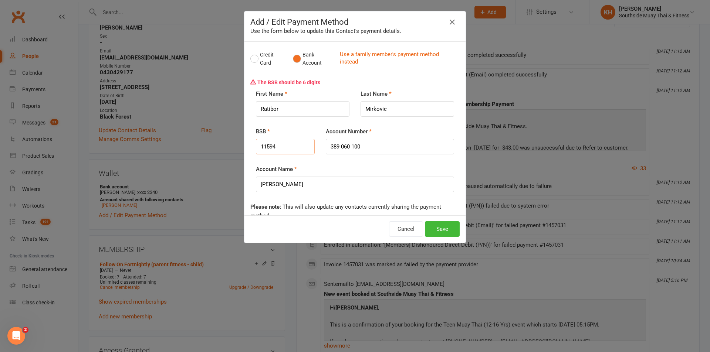
drag, startPoint x: 279, startPoint y: 146, endPoint x: 257, endPoint y: 148, distance: 22.3
click at [257, 148] on input "11594" at bounding box center [285, 147] width 59 height 16
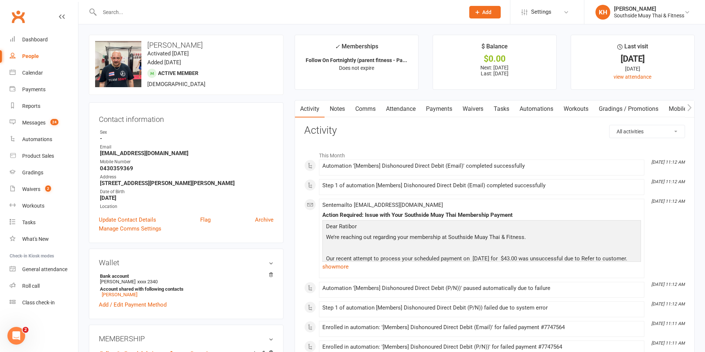
click at [435, 112] on link "Payments" at bounding box center [439, 109] width 37 height 17
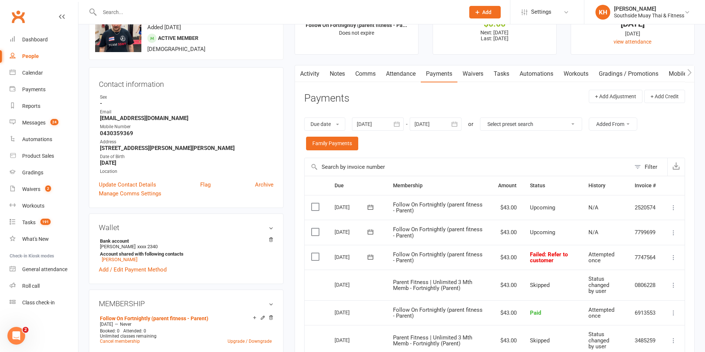
scroll to position [74, 0]
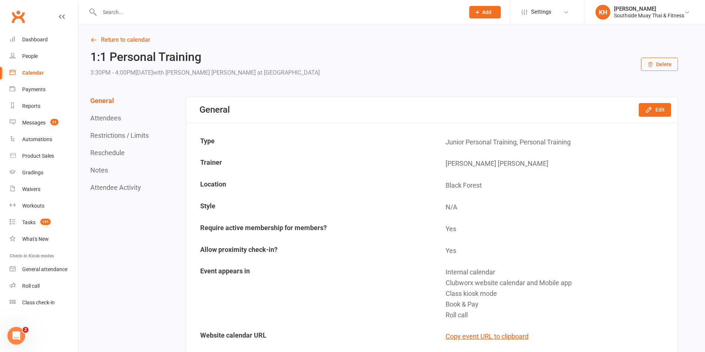
click at [172, 10] on input "text" at bounding box center [278, 12] width 362 height 10
paste input "[PERSON_NAME][EMAIL_ADDRESS][DOMAIN_NAME]"
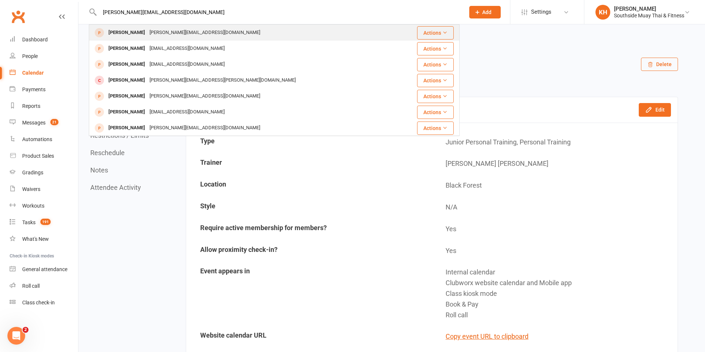
type input "[PERSON_NAME][EMAIL_ADDRESS][DOMAIN_NAME]"
click at [159, 32] on div "[PERSON_NAME][EMAIL_ADDRESS][DOMAIN_NAME]" at bounding box center [204, 32] width 115 height 11
